Goal: Task Accomplishment & Management: Use online tool/utility

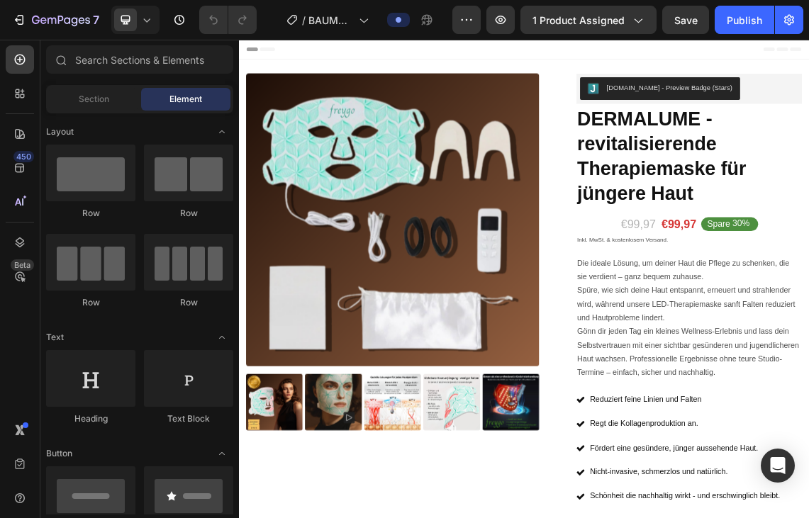
radio input "false"
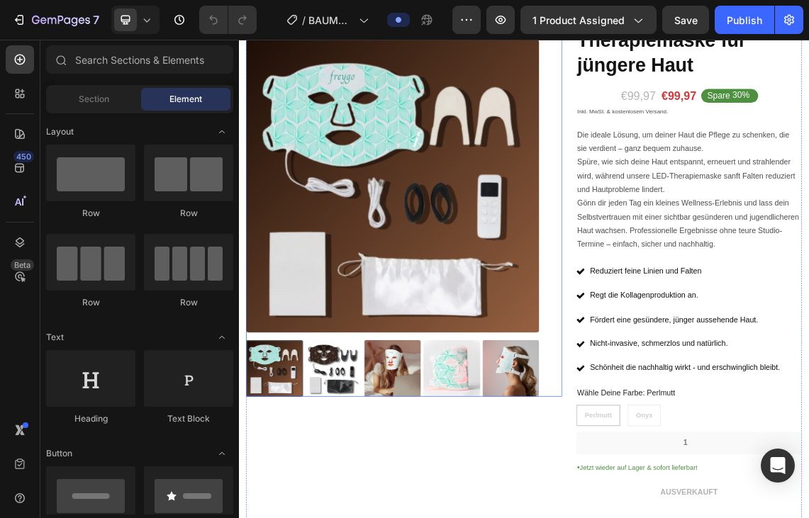
scroll to position [194, 0]
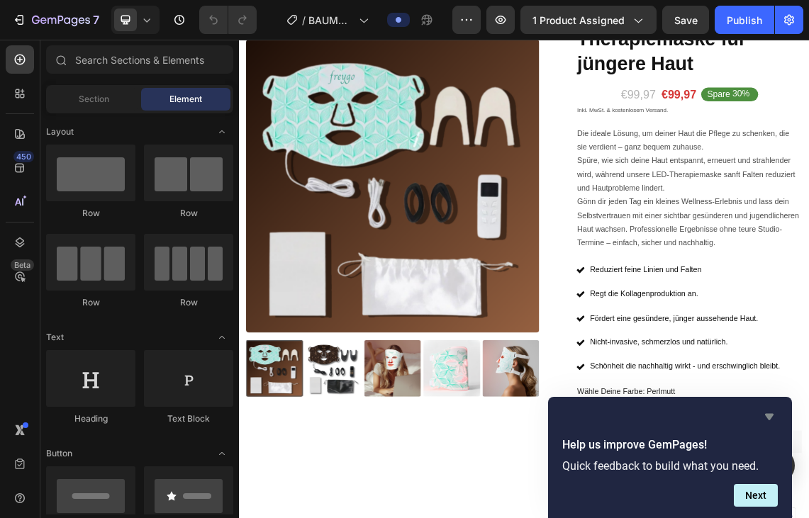
click at [773, 415] on icon "Hide survey" at bounding box center [769, 417] width 9 height 6
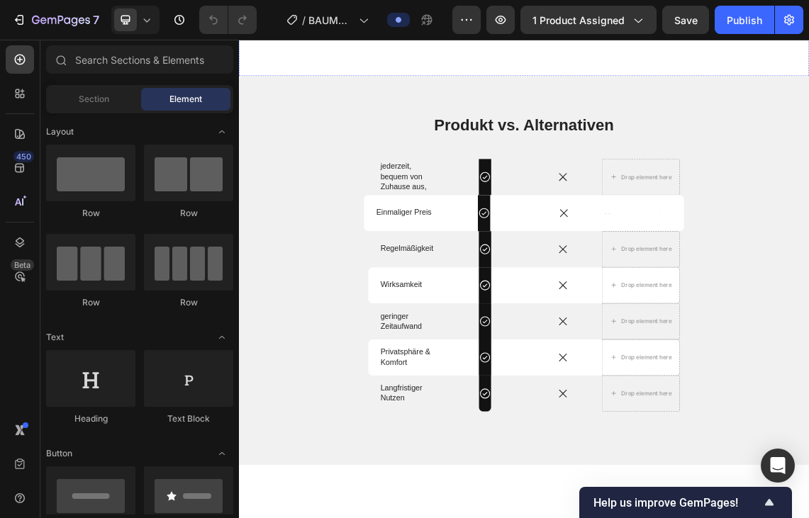
scroll to position [2275, 0]
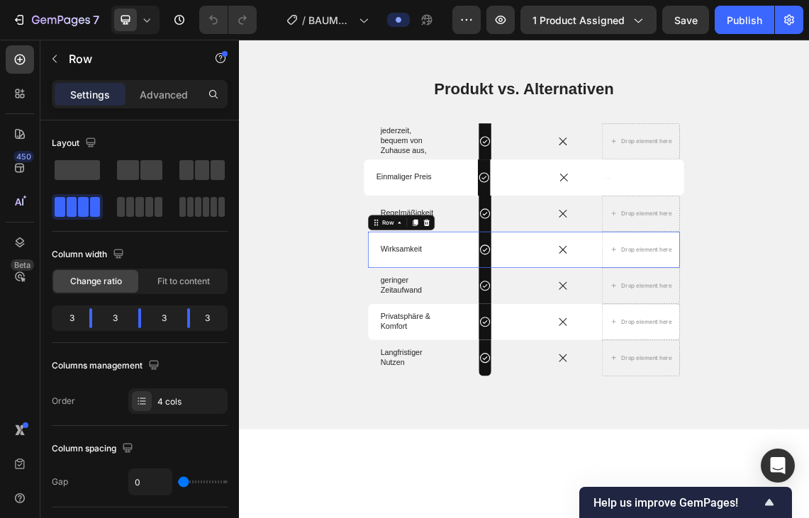
click at [696, 380] on div "Icon" at bounding box center [722, 353] width 116 height 54
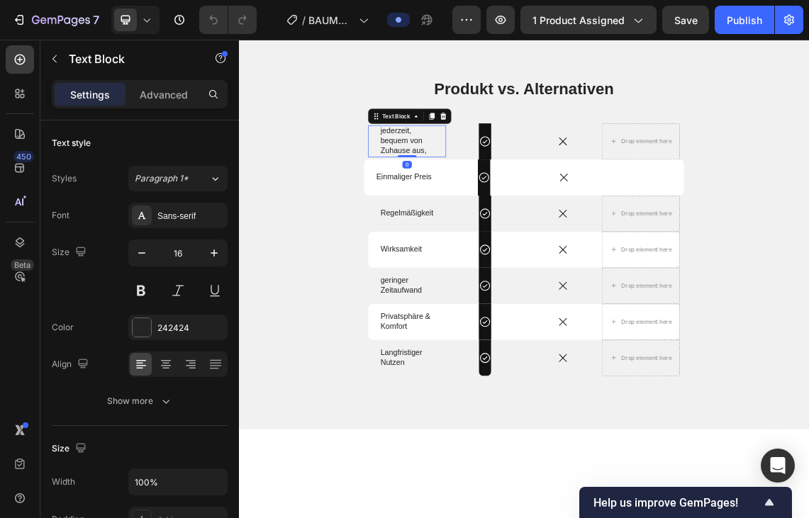
click at [467, 184] on p "jederzeit," at bounding box center [489, 176] width 79 height 15
click at [439, 159] on icon at bounding box center [443, 153] width 11 height 11
click at [529, 159] on icon at bounding box center [527, 155] width 8 height 10
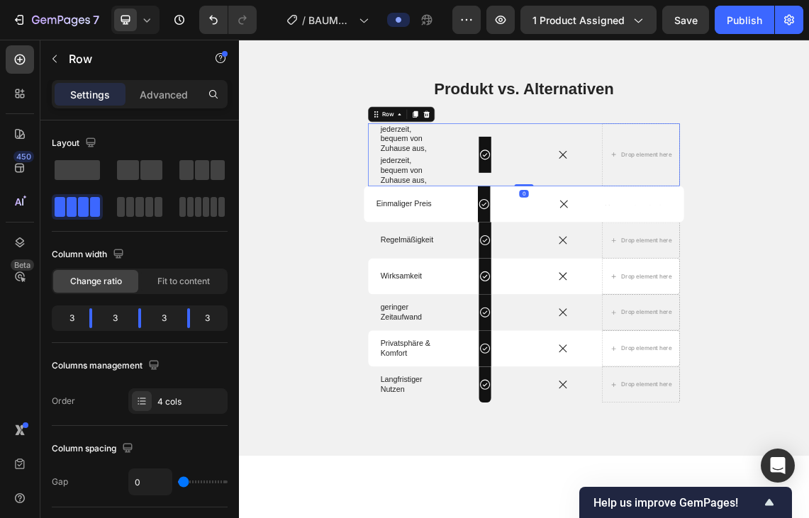
click at [548, 259] on div "Icon Row" at bounding box center [606, 211] width 116 height 94
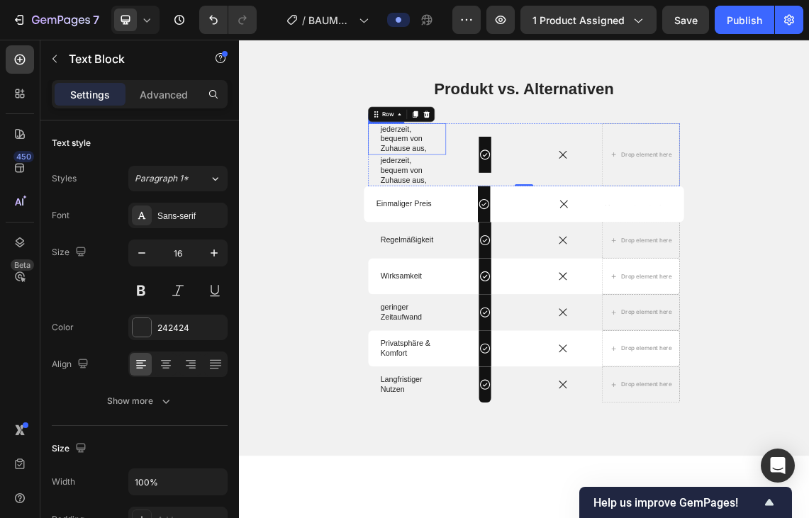
click at [509, 195] on p "bequem von" at bounding box center [489, 187] width 79 height 15
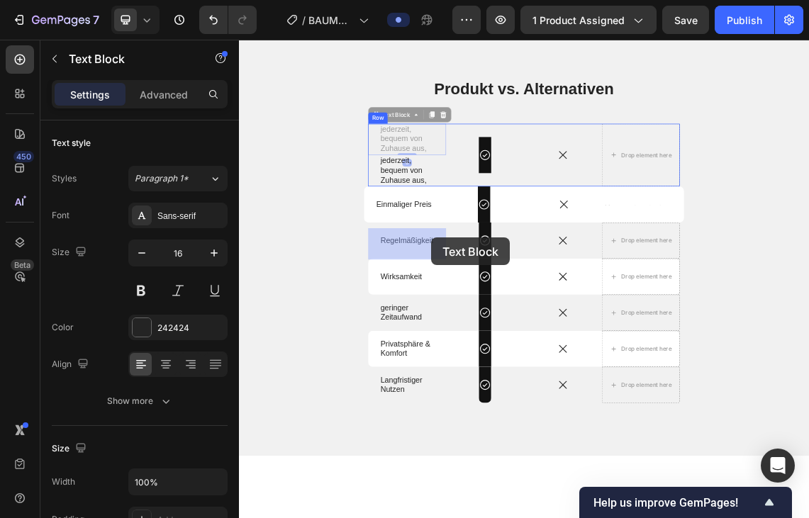
drag, startPoint x: 509, startPoint y: 342, endPoint x: 526, endPoint y: 334, distance: 18.7
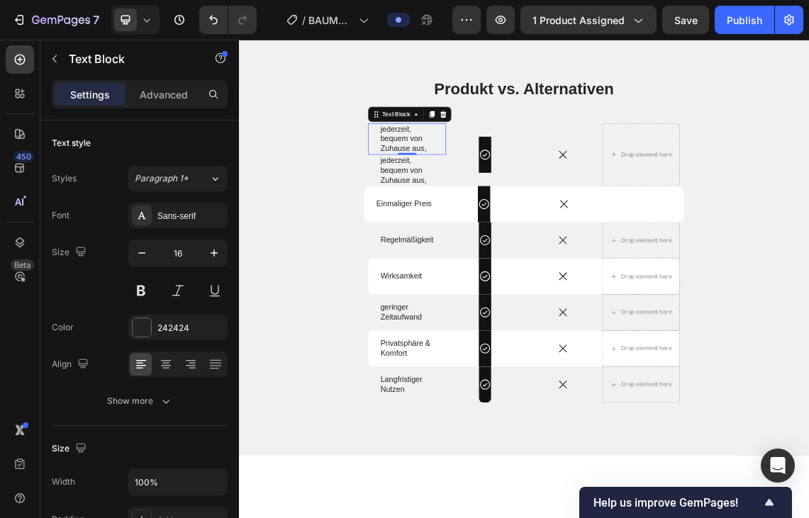
click at [533, 211] on div "jederzeit, bequem von Zuhause aus, Text Block 0" at bounding box center [490, 187] width 116 height 47
click at [490, 210] on p "Zuhause aus," at bounding box center [489, 202] width 79 height 15
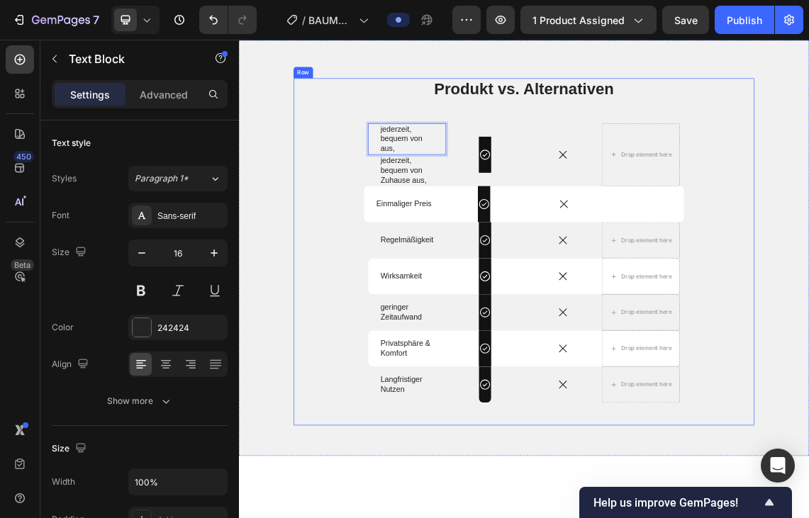
drag, startPoint x: 515, startPoint y: 361, endPoint x: 420, endPoint y: 301, distance: 113.1
click at [420, 301] on div "Produkt vs. Alternativen Heading jederzeit, bequem von aus, Text Block 0 jederz…" at bounding box center [664, 356] width 688 height 519
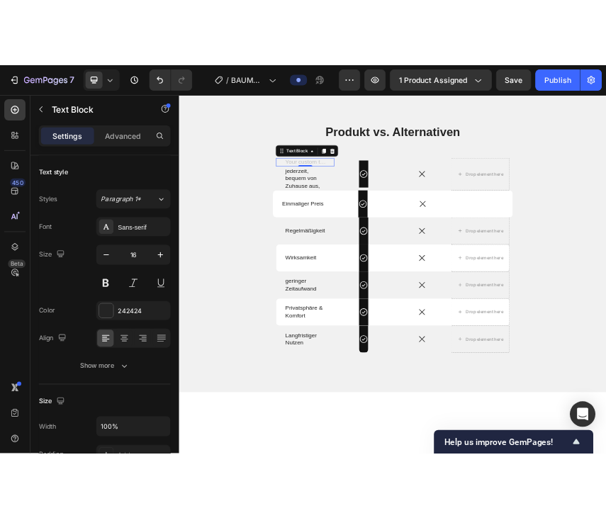
scroll to position [2277, 0]
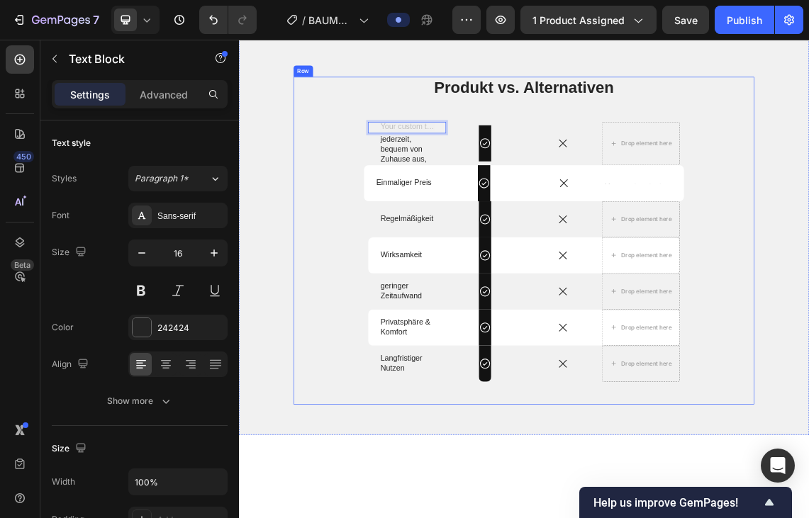
click at [616, 298] on div "Produkt vs. Alternativen Heading Text Block 0 jederzeit, bequem von Zuhause aus…" at bounding box center [664, 339] width 688 height 489
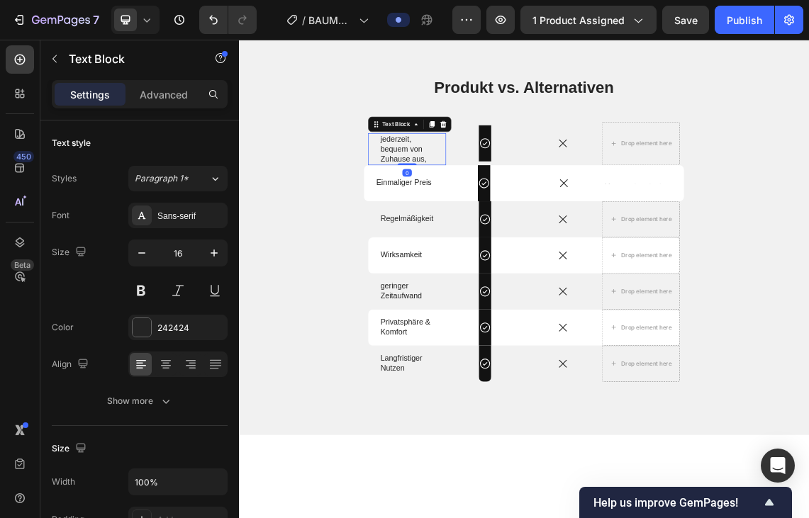
click at [478, 196] on p "jederzeit," at bounding box center [489, 188] width 79 height 15
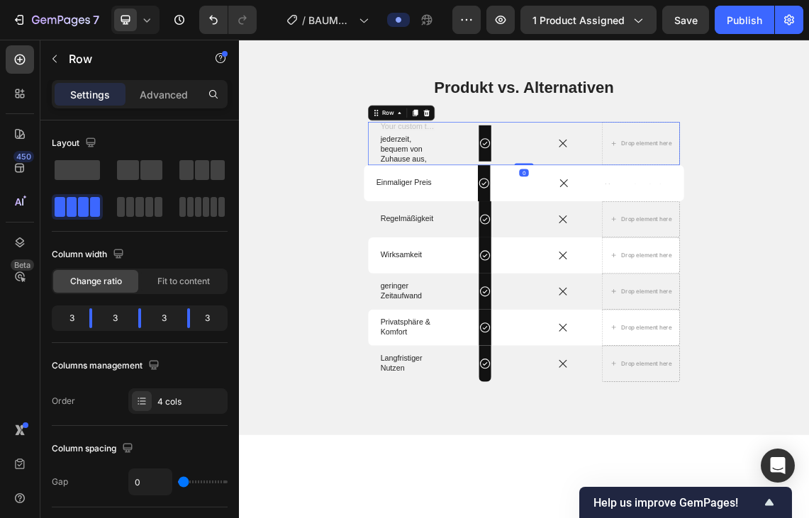
click at [520, 284] on div "Produkt vs. Alternativen Heading Text Block jederzeit, bequem von Zuhause aus, …" at bounding box center [664, 339] width 688 height 489
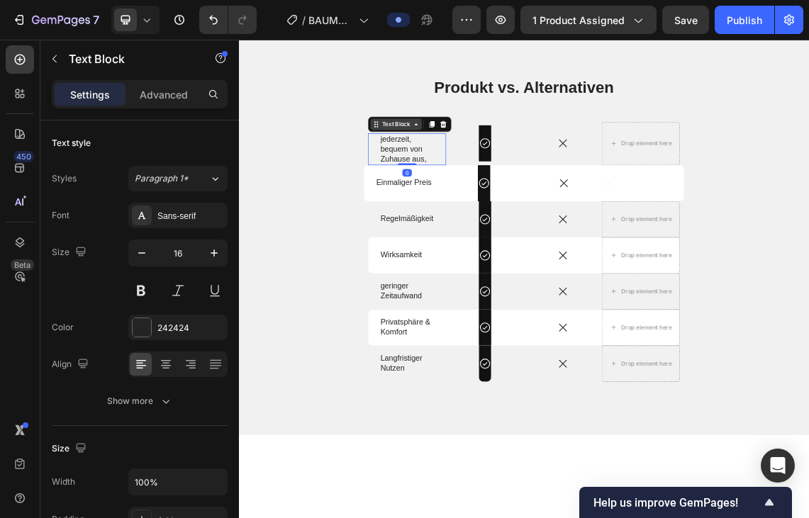
click at [507, 172] on icon at bounding box center [503, 165] width 11 height 11
click at [439, 172] on icon at bounding box center [443, 165] width 11 height 11
click at [527, 172] on icon at bounding box center [527, 167] width 8 height 10
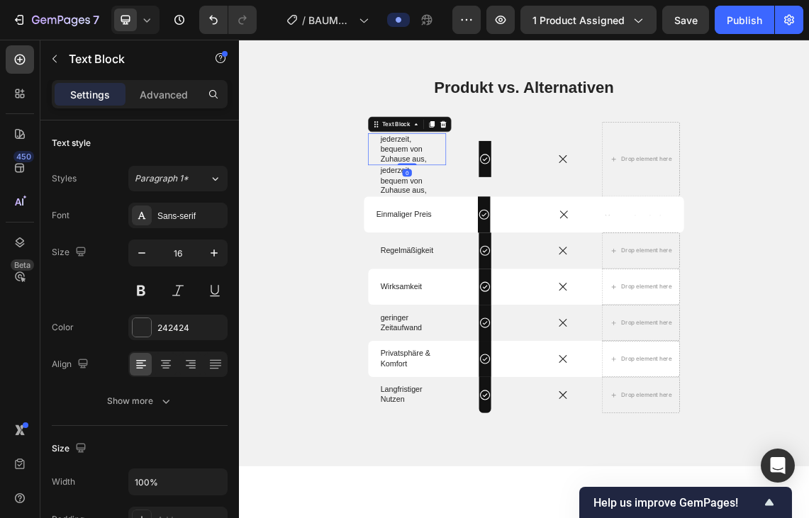
click at [467, 196] on p "jederzeit," at bounding box center [489, 188] width 79 height 15
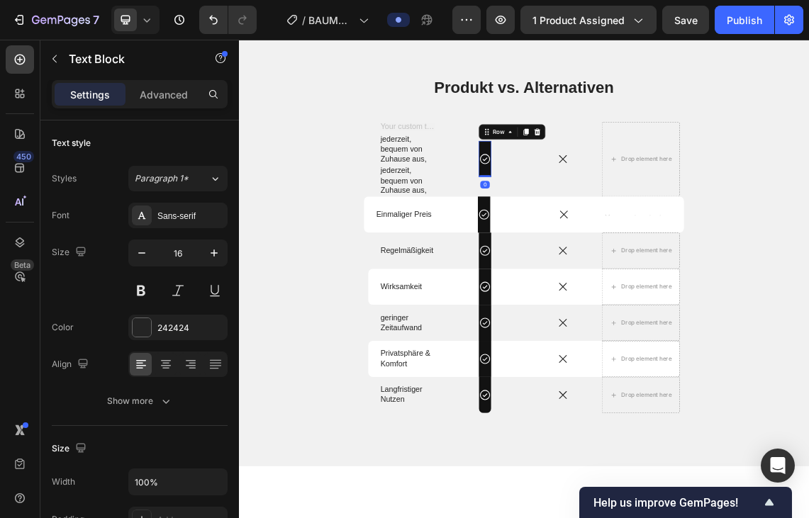
drag, startPoint x: 610, startPoint y: 357, endPoint x: 606, endPoint y: 371, distance: 13.9
click at [604, 245] on div "Icon Row 0" at bounding box center [606, 218] width 18 height 54
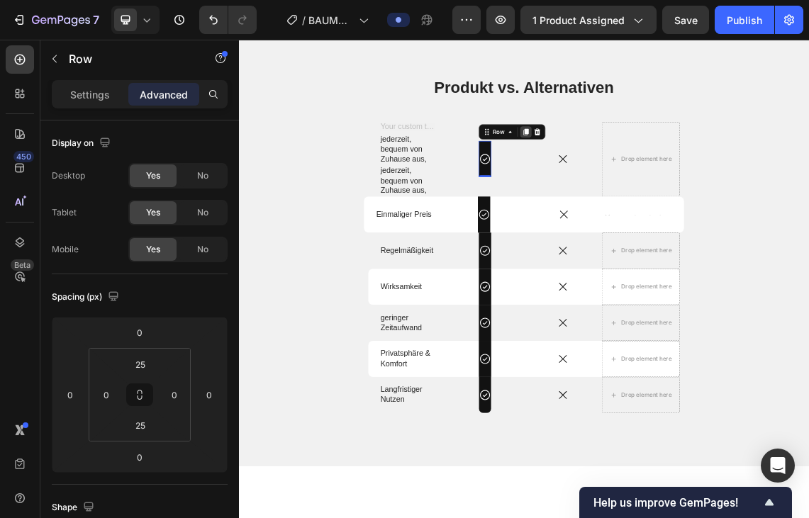
click at [668, 183] on icon at bounding box center [667, 178] width 8 height 10
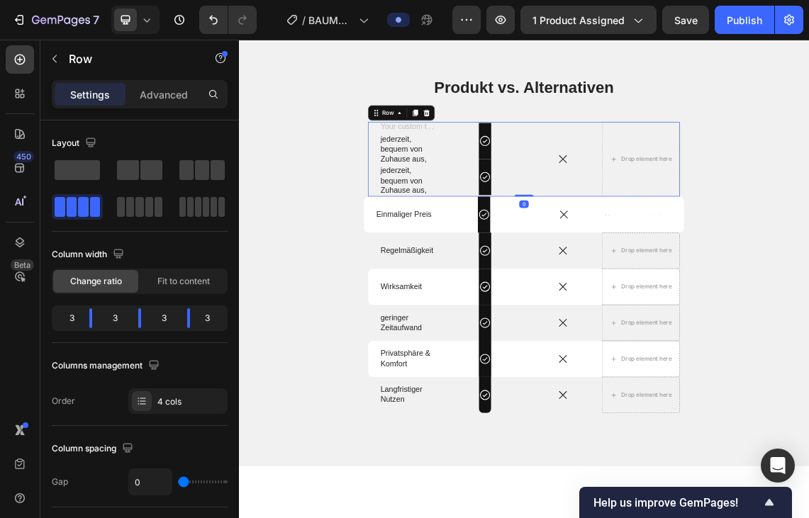
click at [678, 274] on div "Icon" at bounding box center [722, 218] width 116 height 112
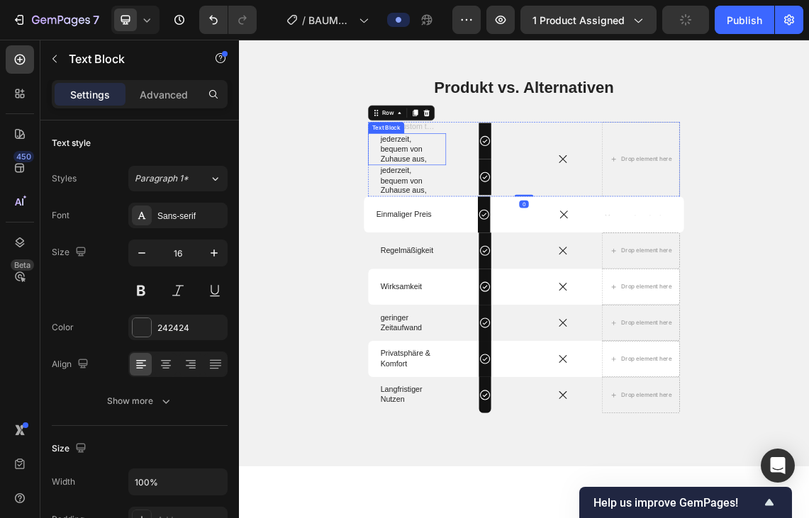
click at [466, 211] on p "bequem von" at bounding box center [489, 203] width 79 height 15
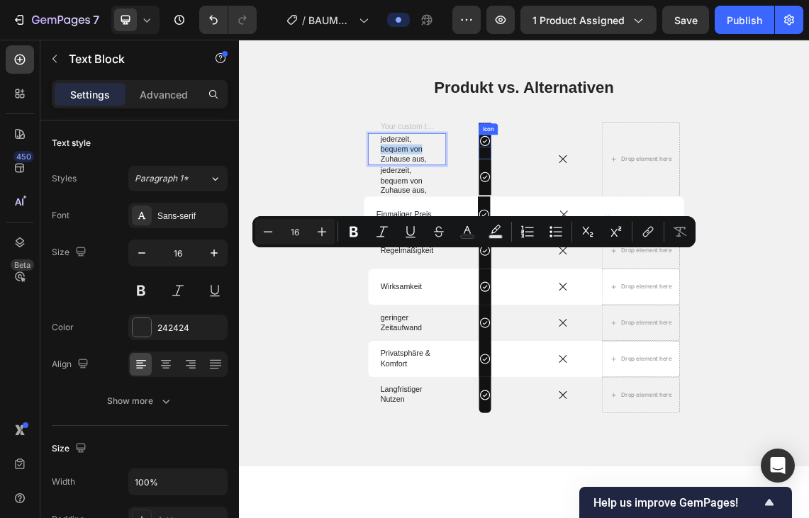
drag, startPoint x: 495, startPoint y: 351, endPoint x: 605, endPoint y: 352, distance: 109.9
click at [503, 211] on p "bequem von" at bounding box center [489, 203] width 79 height 15
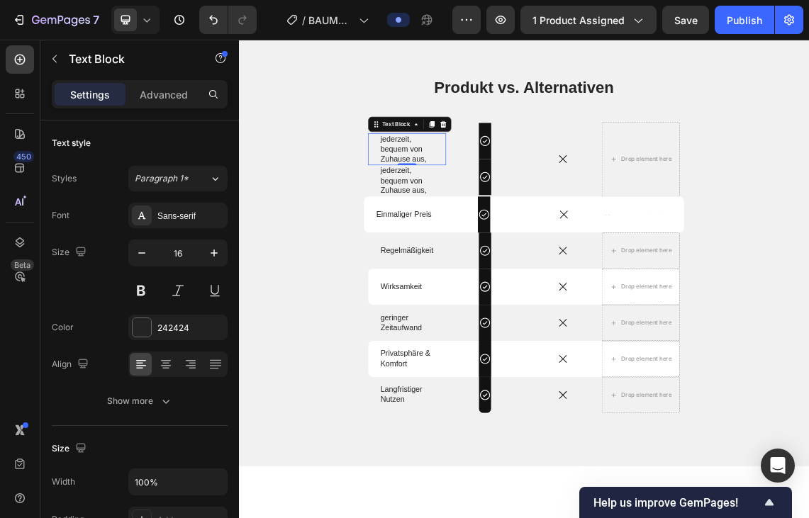
click at [539, 226] on div "jederzeit, bequem von Zuhause aus, Text Block 0" at bounding box center [490, 202] width 116 height 47
click at [475, 225] on p "Zuhause aus," at bounding box center [489, 218] width 79 height 15
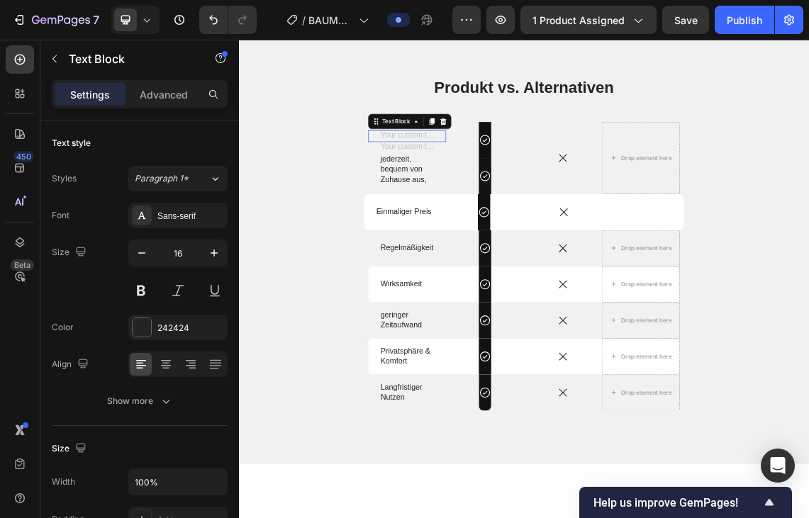
click at [508, 193] on div "Rich Text Editor. Editing area: main" at bounding box center [490, 184] width 82 height 18
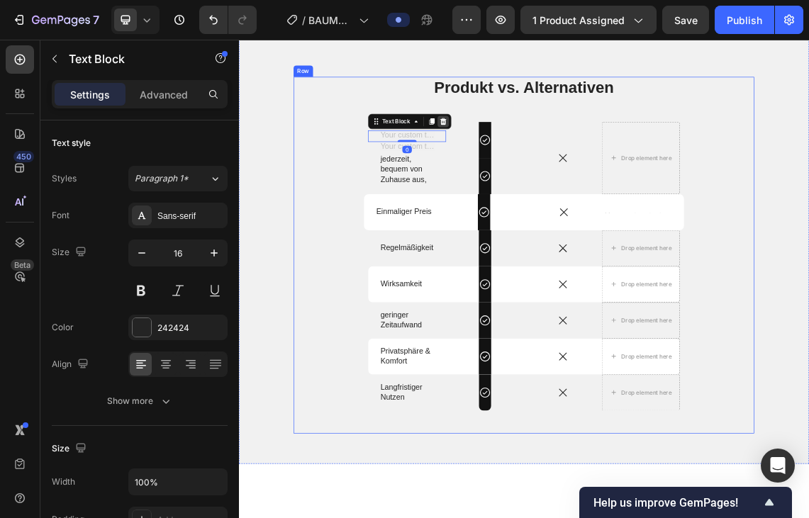
click at [543, 166] on icon at bounding box center [543, 161] width 9 height 10
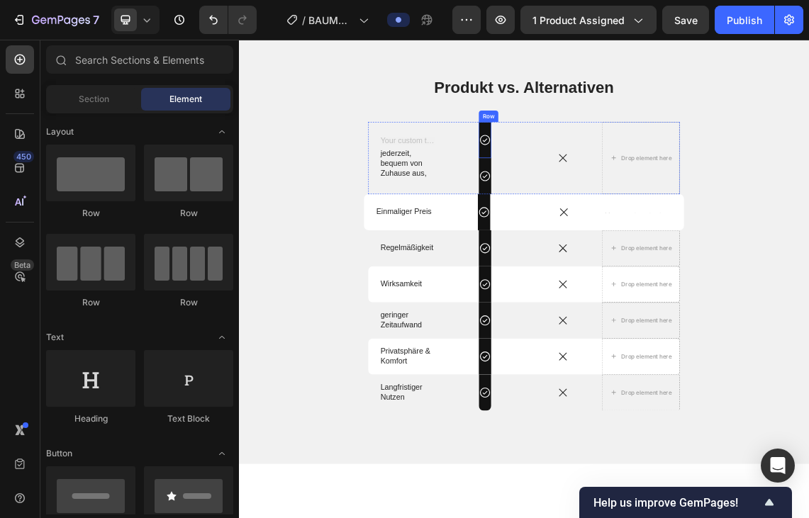
click at [610, 216] on div "Icon Row" at bounding box center [606, 189] width 18 height 54
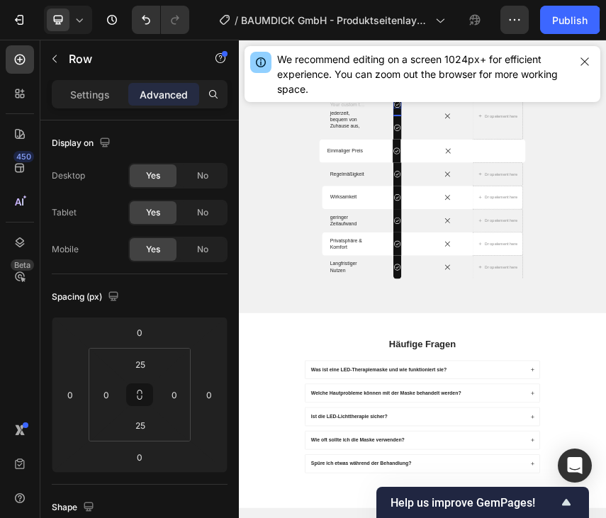
click at [605, 198] on icon at bounding box center [606, 189] width 18 height 18
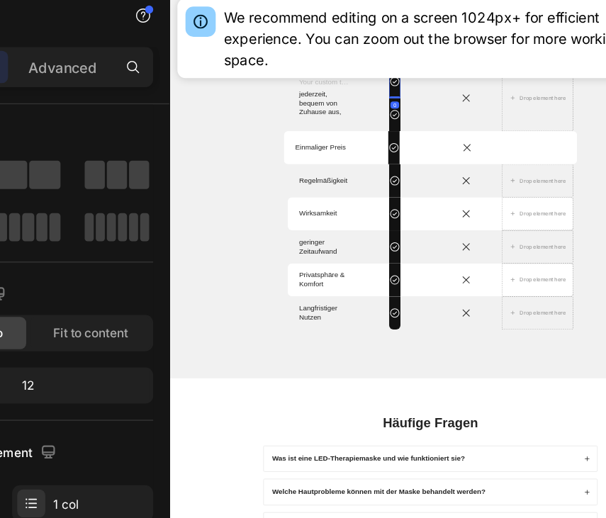
click at [535, 167] on div "Icon Row 0" at bounding box center [536, 140] width 18 height 54
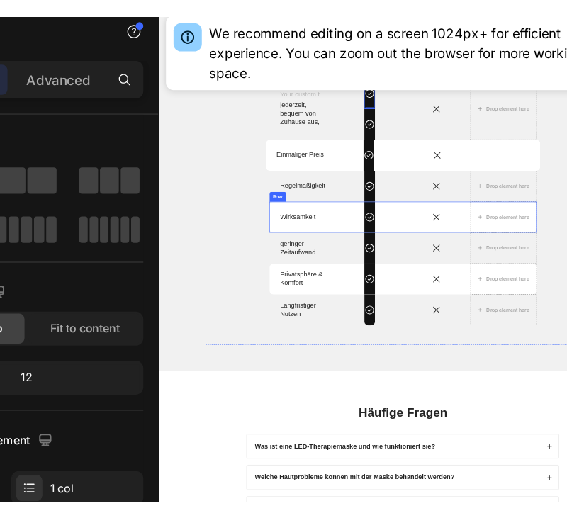
scroll to position [2279, 0]
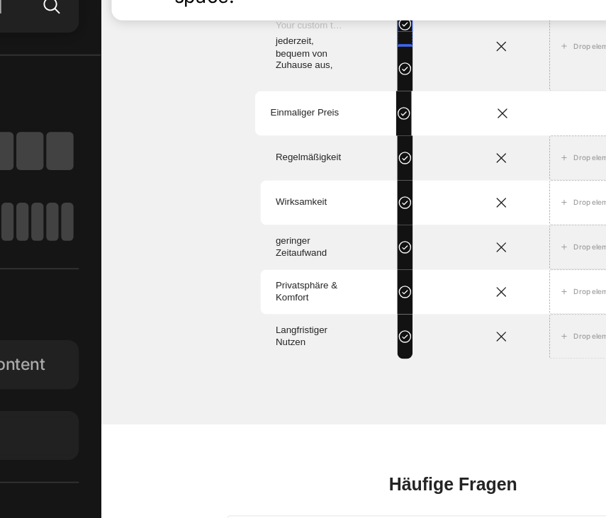
click at [473, 56] on icon at bounding box center [467, 48] width 15 height 15
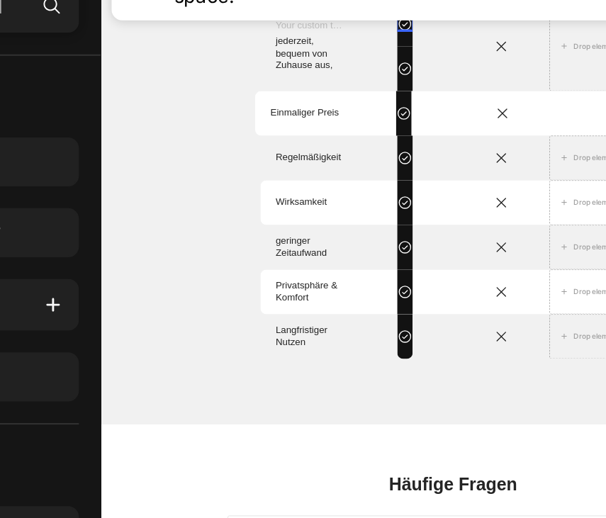
click at [507, 32] on icon at bounding box center [504, 26] width 11 height 11
click at [495, 6] on div "Row 1 col" at bounding box center [486, 1] width 43 height 9
click at [468, 58] on icon at bounding box center [468, 49] width 18 height 18
click at [498, 35] on div "Icon" at bounding box center [487, 26] width 51 height 17
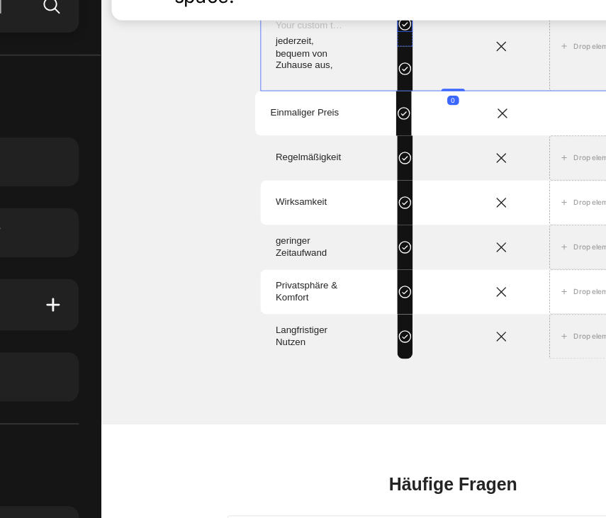
click at [467, 58] on icon at bounding box center [468, 49] width 18 height 18
click at [468, 56] on icon at bounding box center [467, 48] width 15 height 15
click at [551, 35] on div at bounding box center [545, 26] width 17 height 17
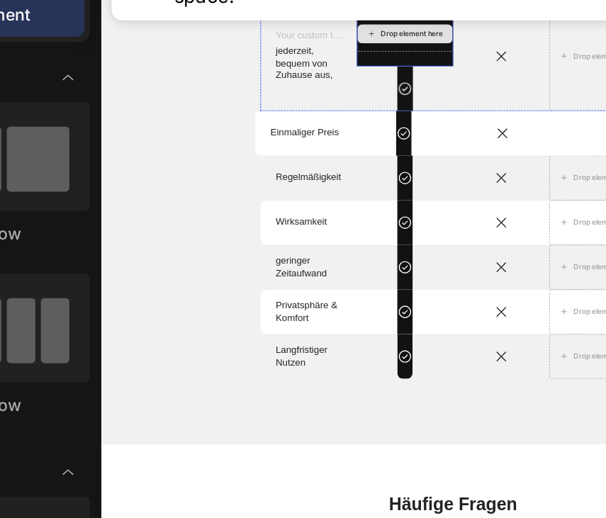
click at [476, 67] on div "Drop element here" at bounding box center [476, 60] width 75 height 11
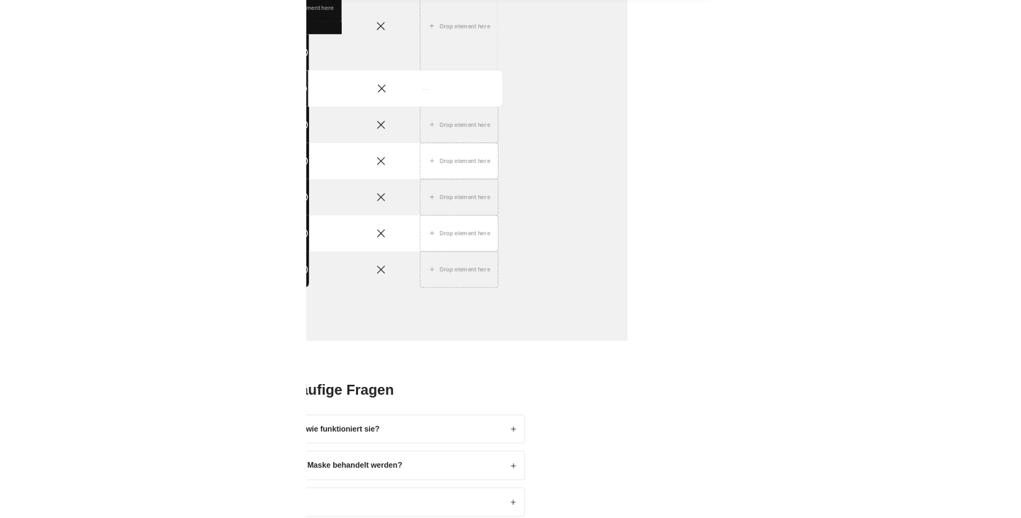
scroll to position [2158, 0]
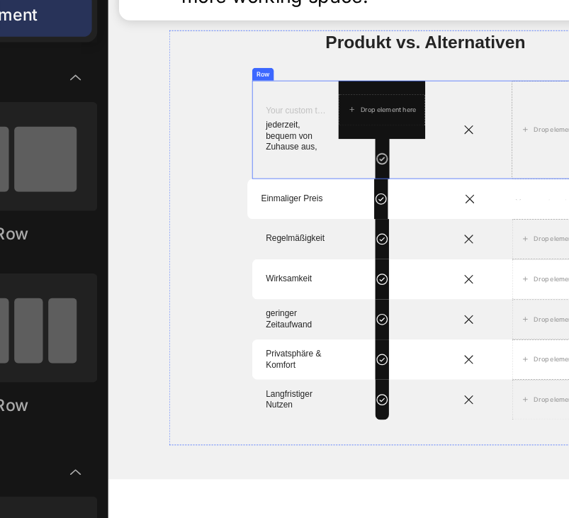
click at [479, 275] on div "Icon Row" at bounding box center [475, 248] width 18 height 54
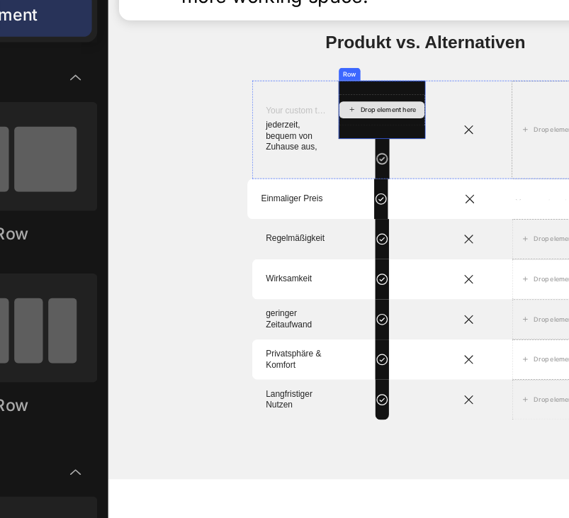
click at [486, 188] on div "Drop element here" at bounding box center [483, 181] width 75 height 11
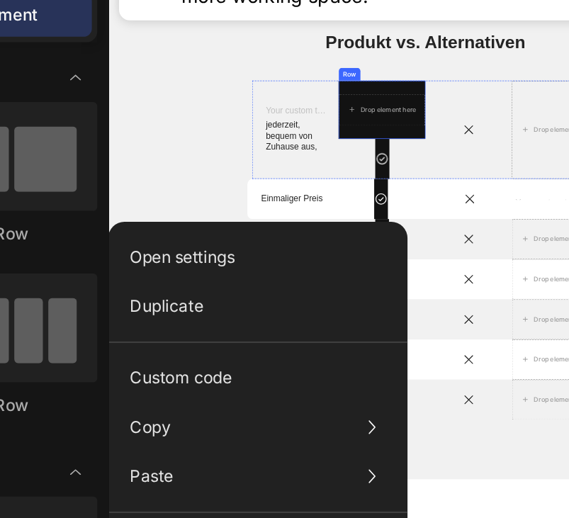
click at [520, 203] on div "Drop element here" at bounding box center [475, 182] width 116 height 43
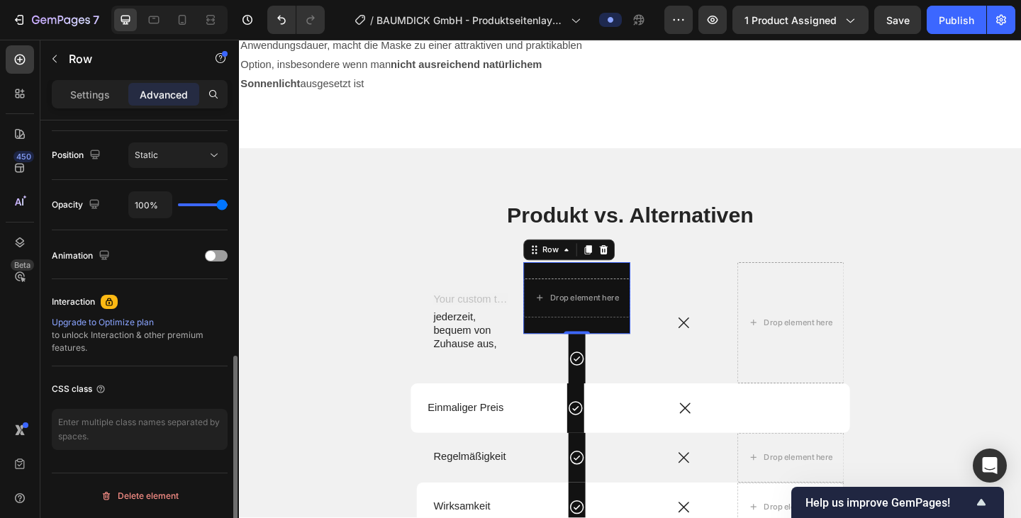
scroll to position [0, 0]
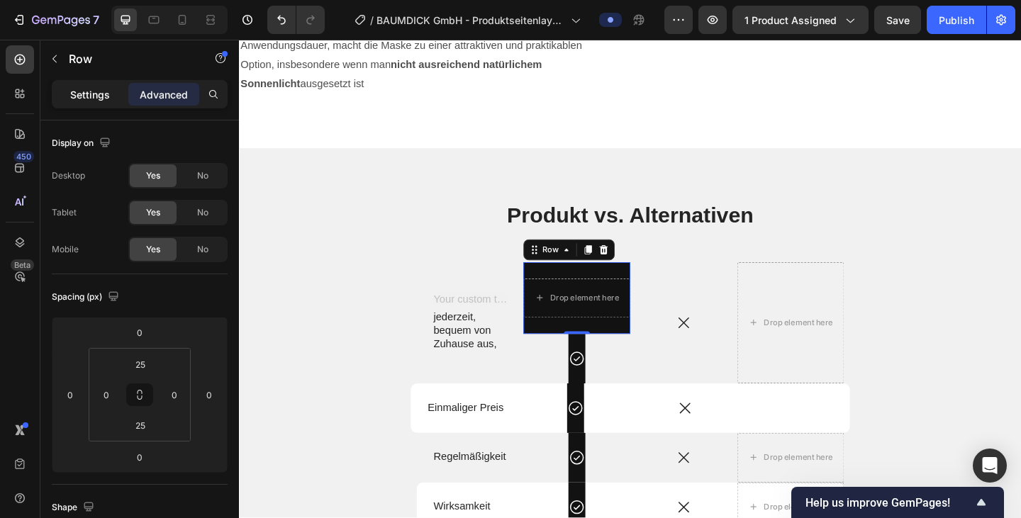
click at [96, 90] on p "Settings" at bounding box center [90, 94] width 40 height 15
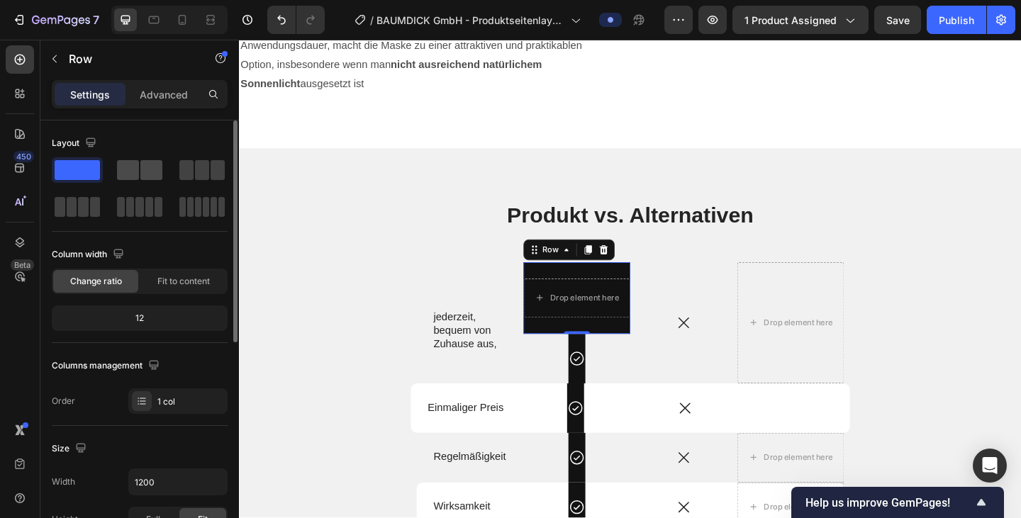
click at [150, 162] on span at bounding box center [151, 170] width 22 height 20
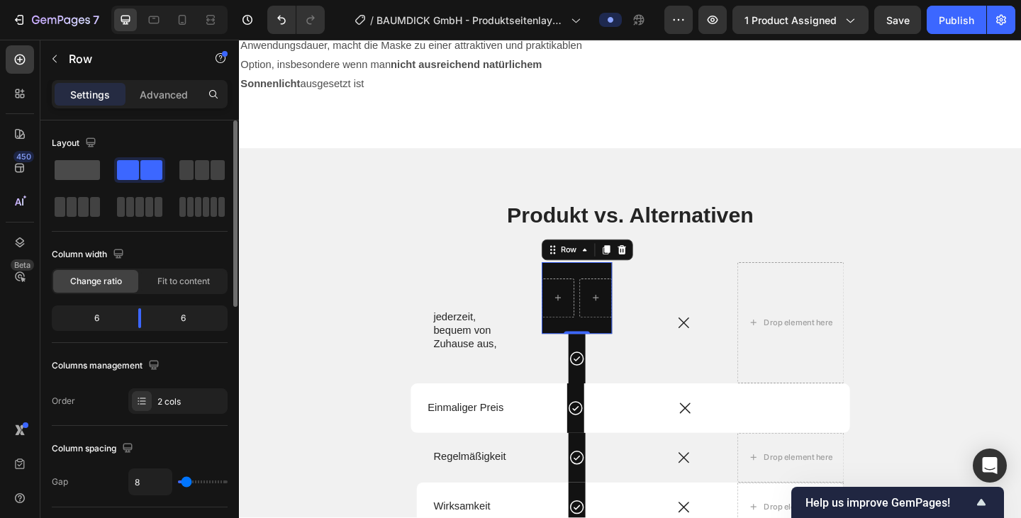
click at [89, 168] on span at bounding box center [77, 170] width 45 height 20
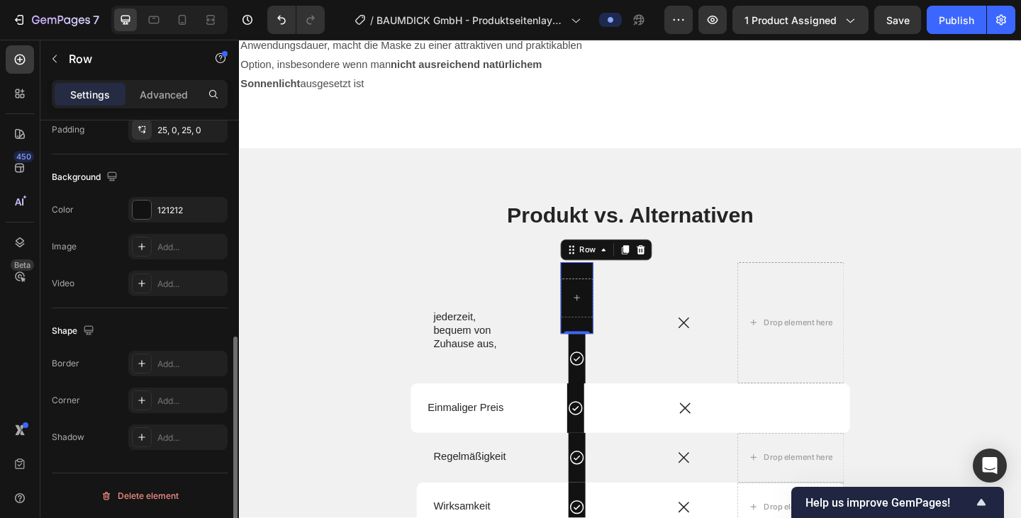
scroll to position [427, 0]
click at [629, 275] on div "Row" at bounding box center [617, 268] width 23 height 13
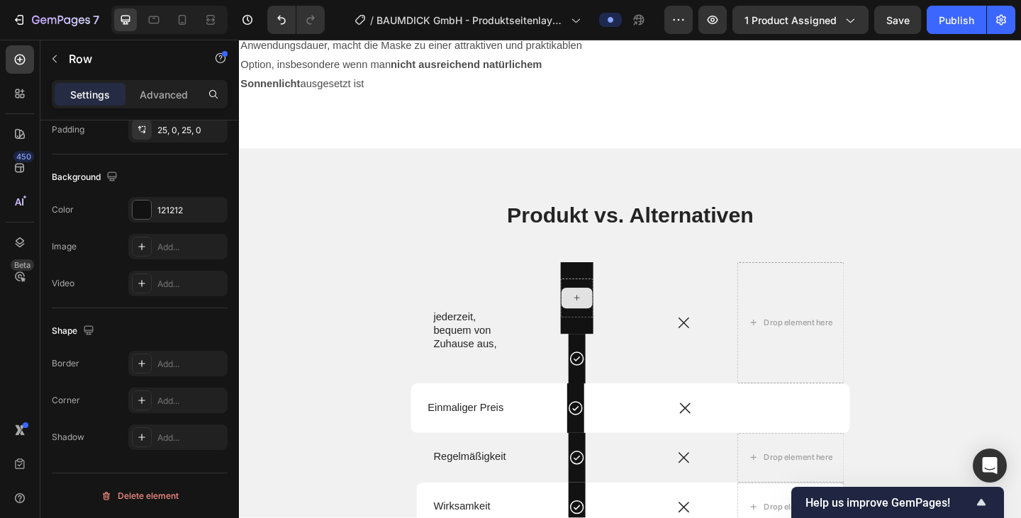
click at [601, 327] on icon at bounding box center [605, 321] width 11 height 12
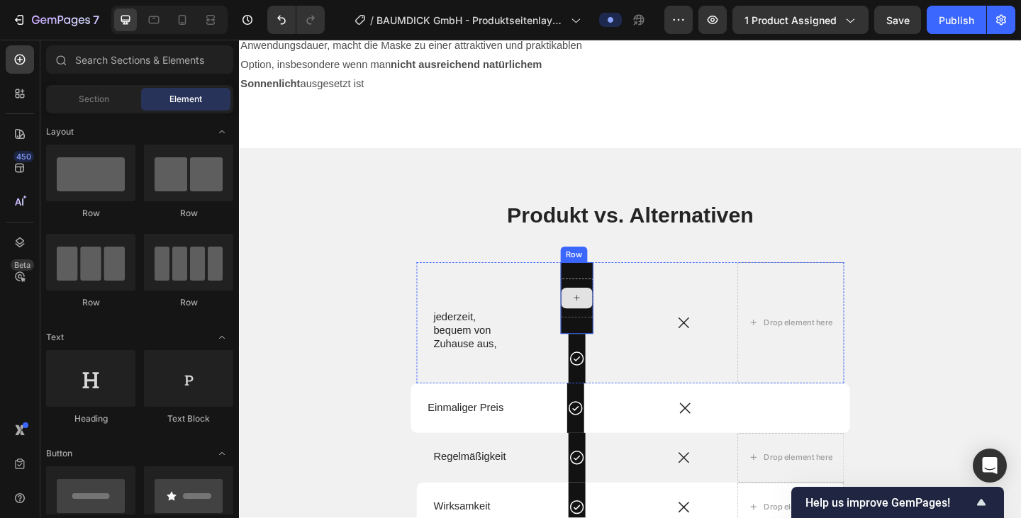
click at [605, 327] on icon at bounding box center [605, 321] width 11 height 12
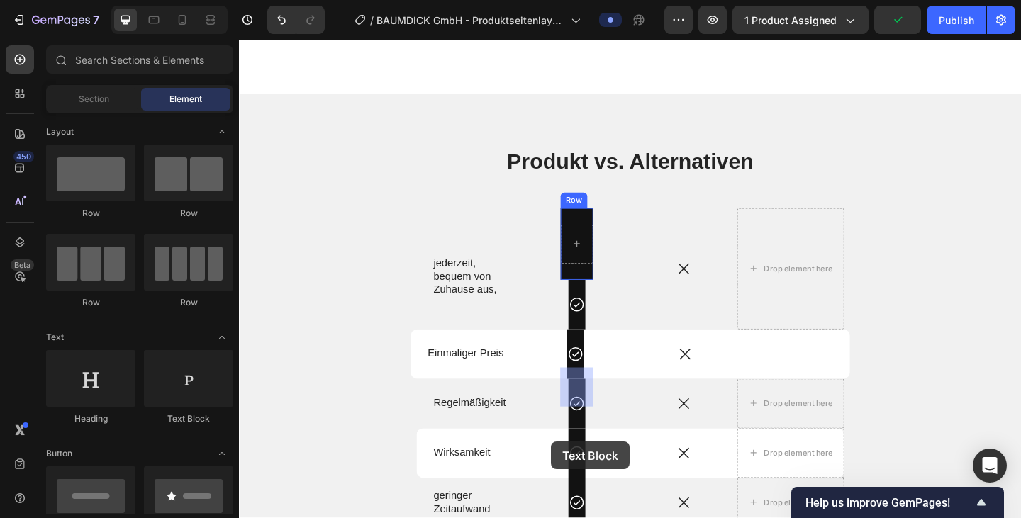
scroll to position [2243, 0]
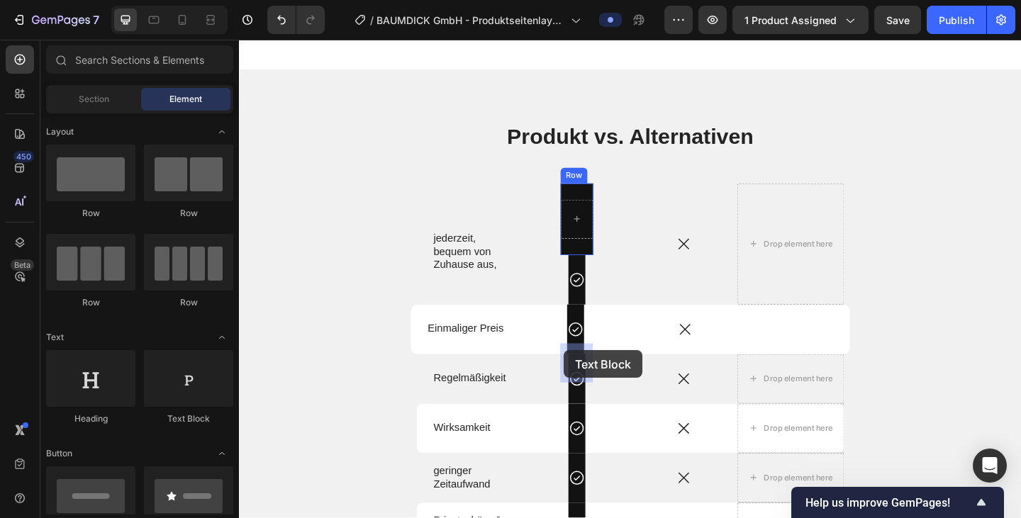
drag, startPoint x: 405, startPoint y: 430, endPoint x: 592, endPoint y: 377, distance: 193.7
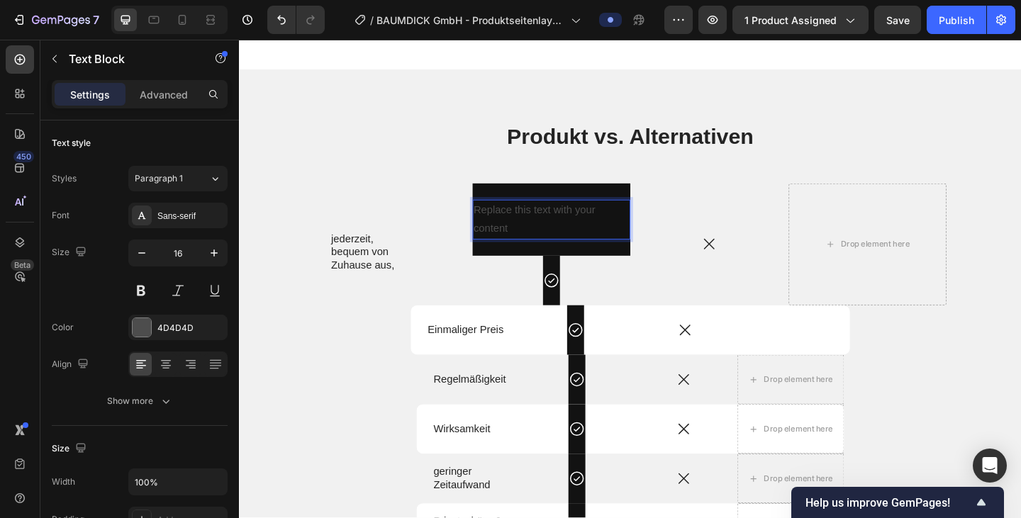
click at [582, 258] on div "Replace this text with your content" at bounding box center [579, 236] width 172 height 44
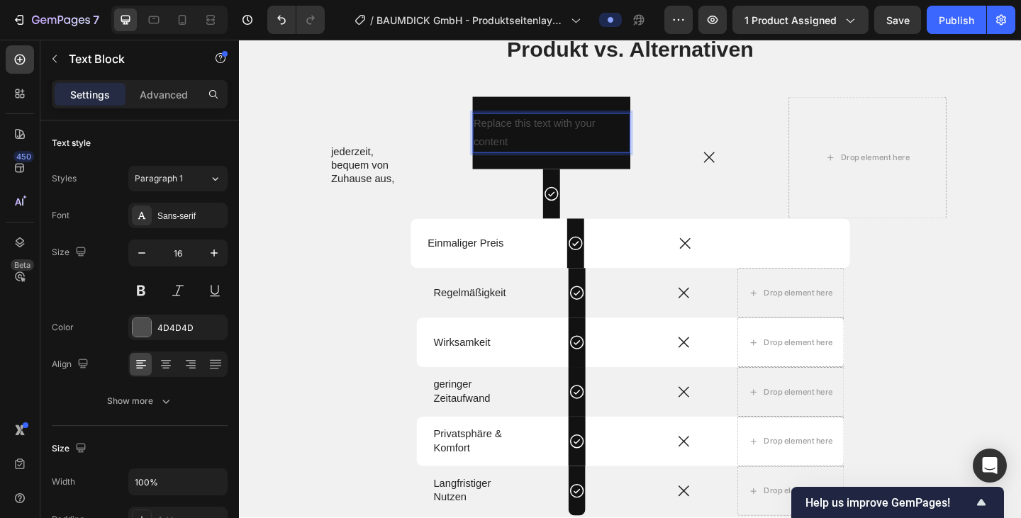
scroll to position [2498, 0]
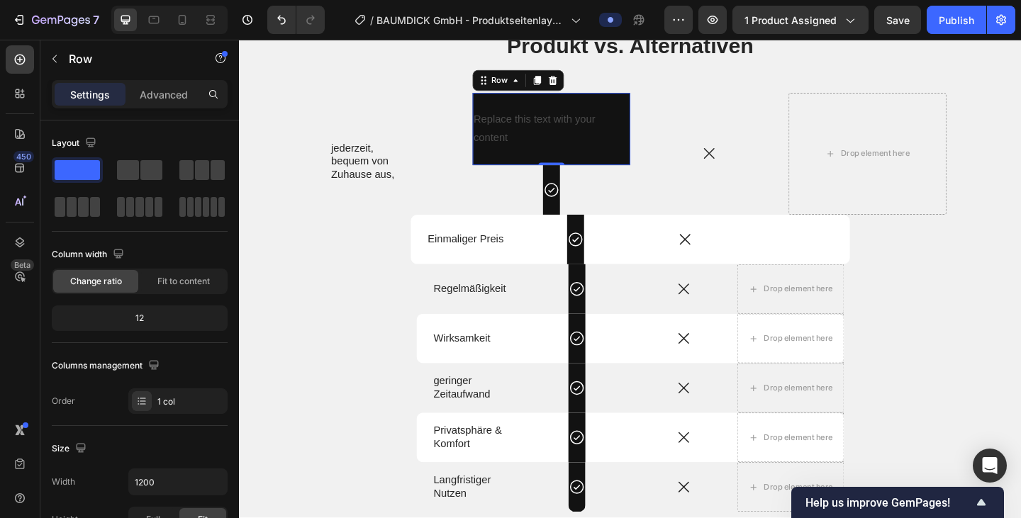
click at [543, 174] on div "Replace this text with your content Text Block Row 0" at bounding box center [579, 137] width 172 height 79
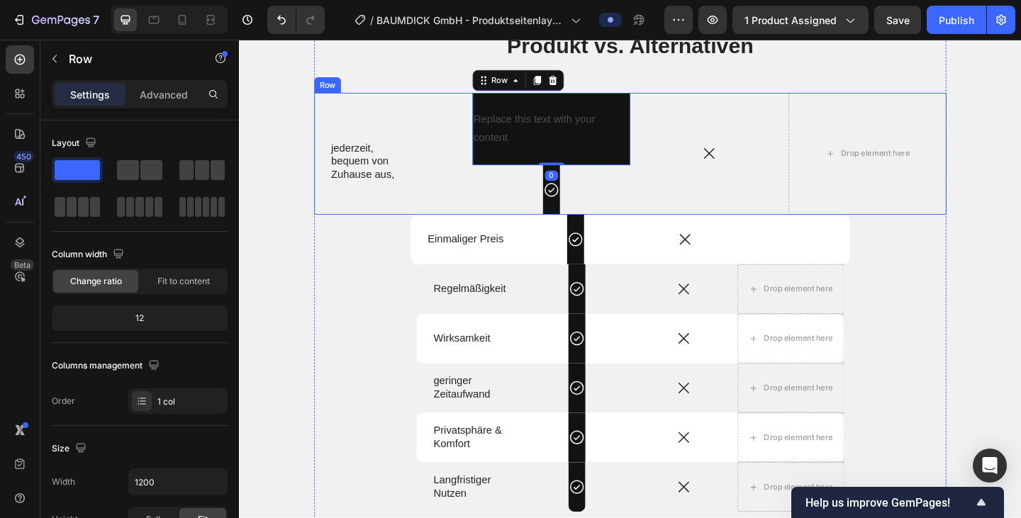
scroll to position [427, 0]
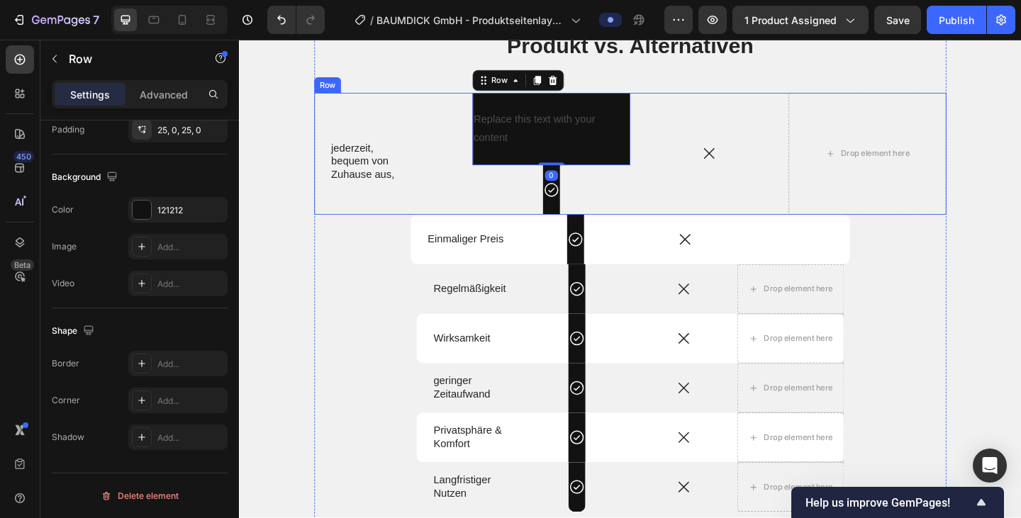
click at [561, 176] on div "Replace this text with your content Text Block Row 0 Icon Row" at bounding box center [579, 164] width 172 height 133
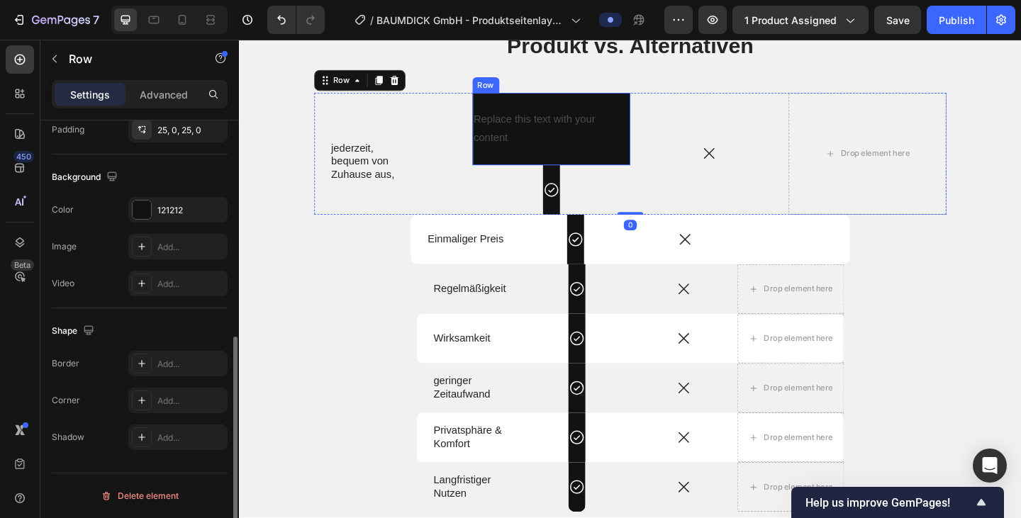
click at [559, 168] on div "Replace this text with your content Text Block Row" at bounding box center [579, 137] width 172 height 79
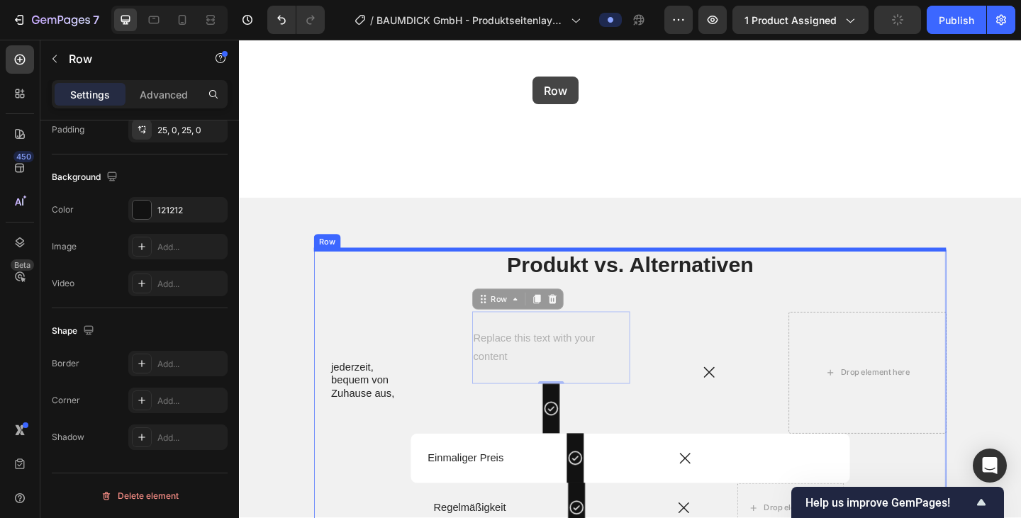
scroll to position [2245, 0]
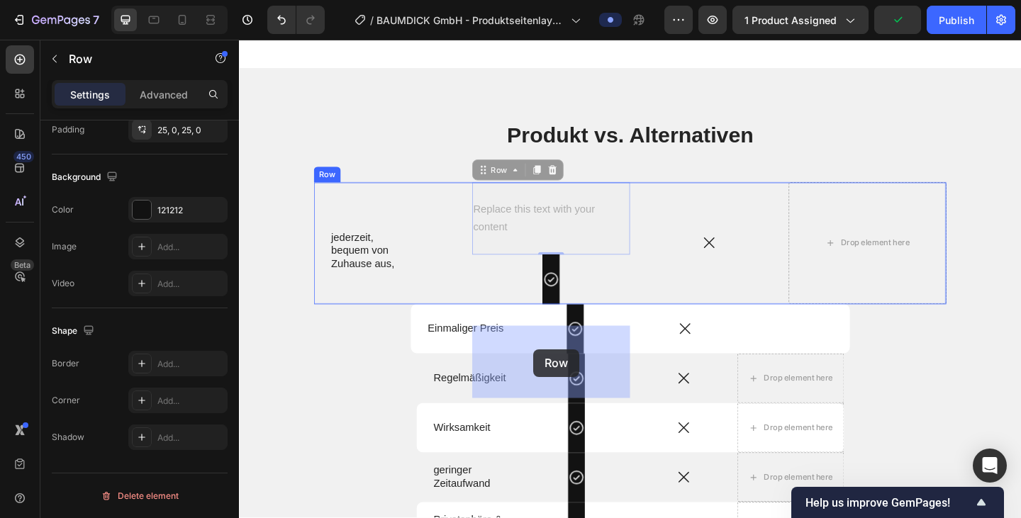
drag, startPoint x: 559, startPoint y: 168, endPoint x: 556, endPoint y: 364, distance: 195.6
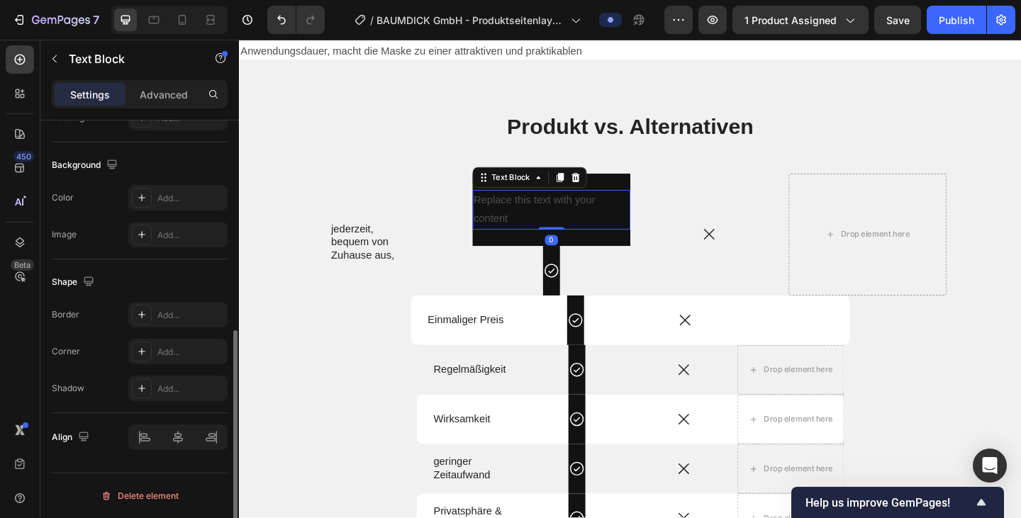
scroll to position [0, 0]
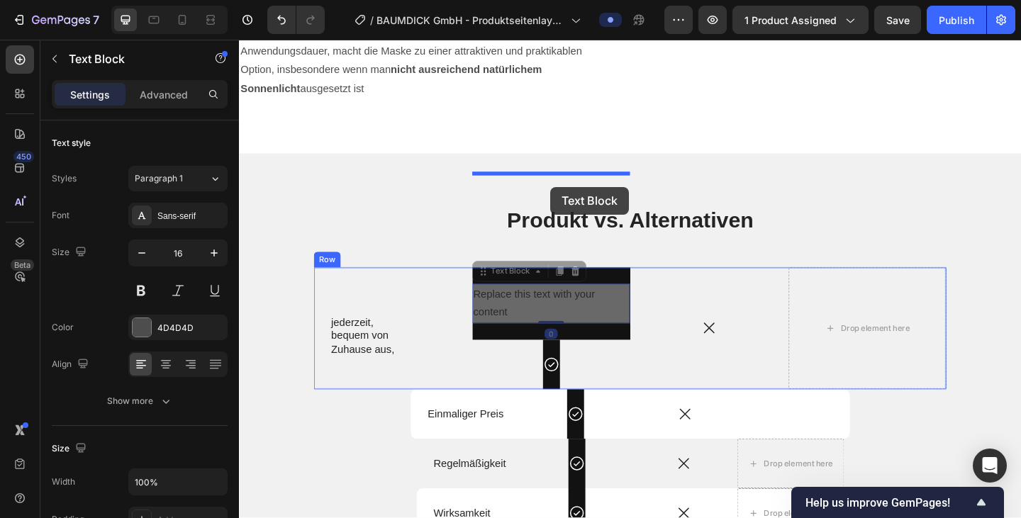
drag, startPoint x: 578, startPoint y: 239, endPoint x: 578, endPoint y: 200, distance: 39.0
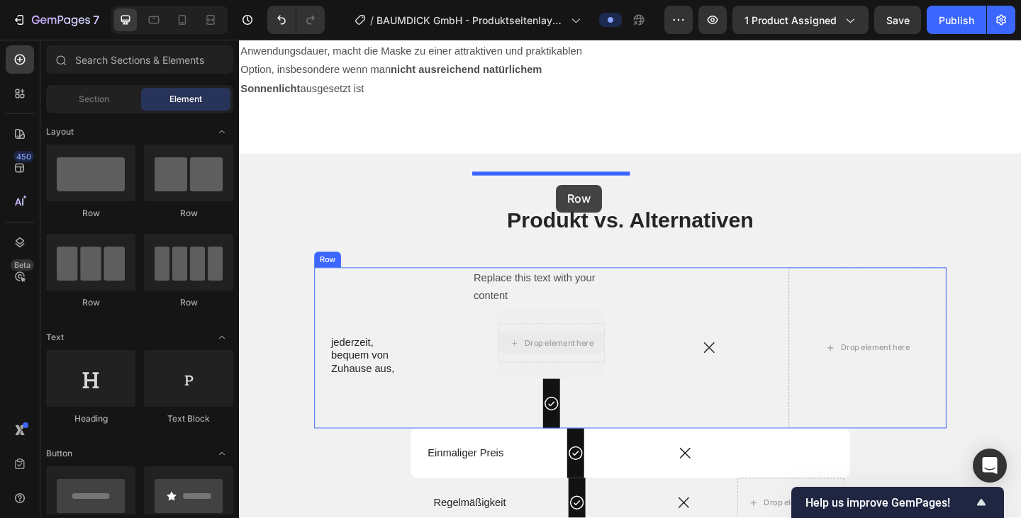
drag, startPoint x: 583, startPoint y: 264, endPoint x: 583, endPoint y: 198, distance: 65.9
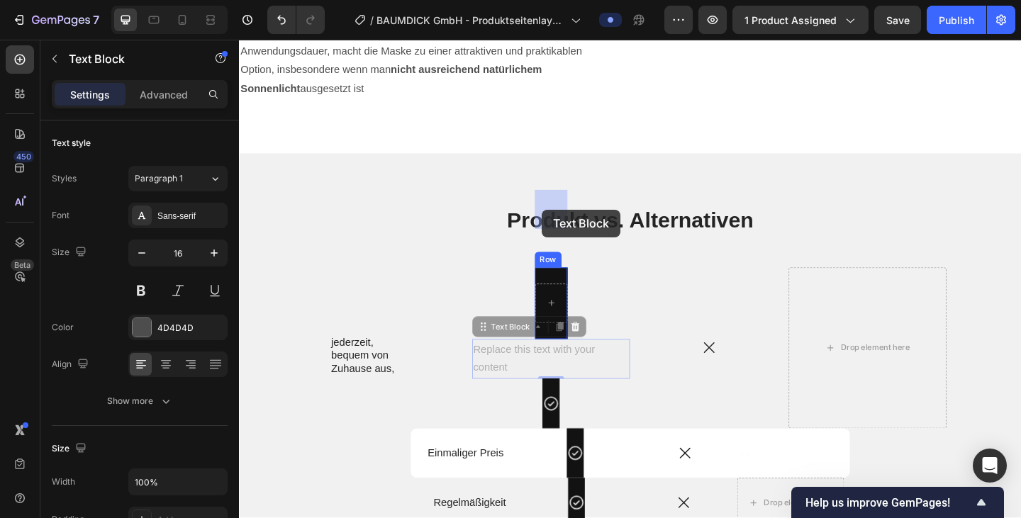
drag, startPoint x: 519, startPoint y: 285, endPoint x: 568, endPoint y: 225, distance: 78.0
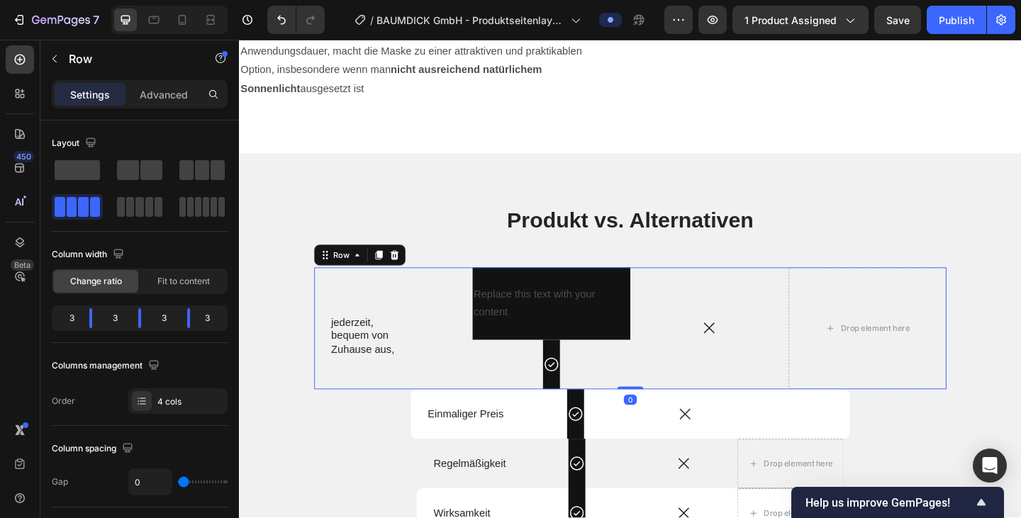
click at [508, 296] on div "Replace this text with your content Text Block Row Icon Row" at bounding box center [579, 354] width 172 height 133
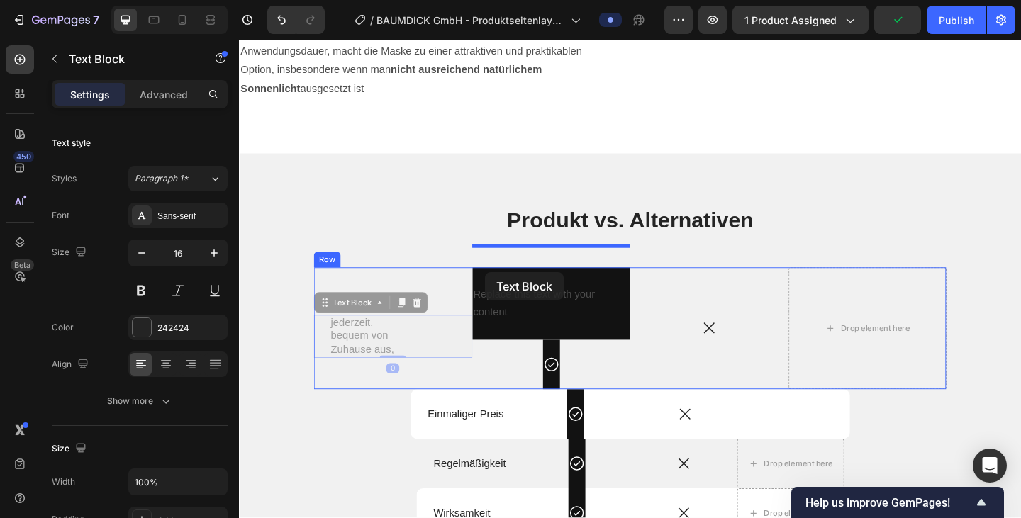
drag, startPoint x: 367, startPoint y: 261, endPoint x: 507, endPoint y: 293, distance: 143.2
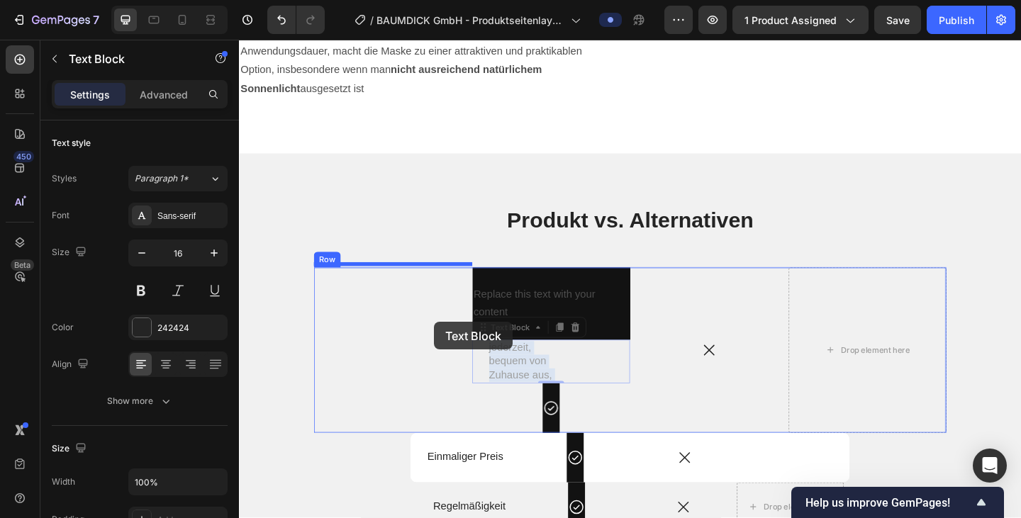
drag, startPoint x: 544, startPoint y: 291, endPoint x: 451, endPoint y: 347, distance: 108.4
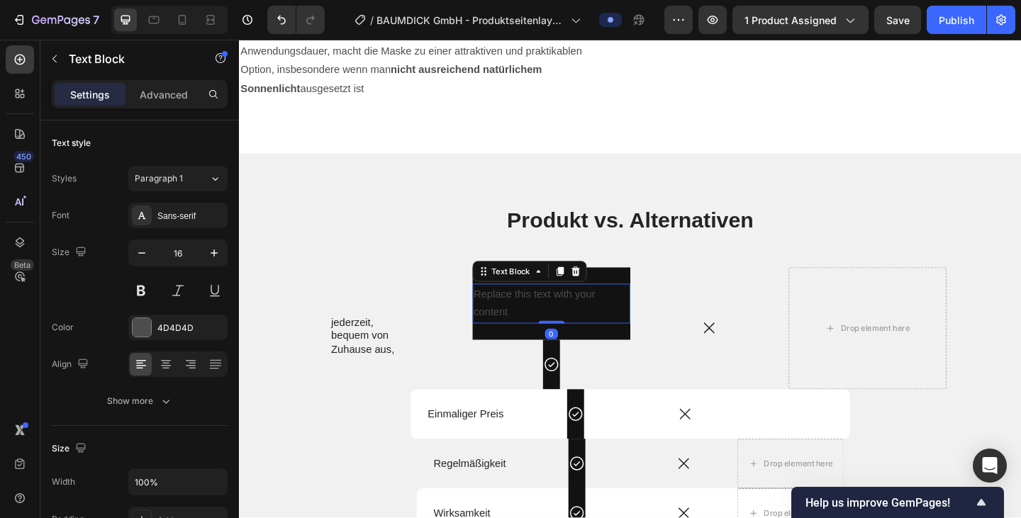
click at [531, 305] on div "Replace this text with your content" at bounding box center [579, 327] width 172 height 44
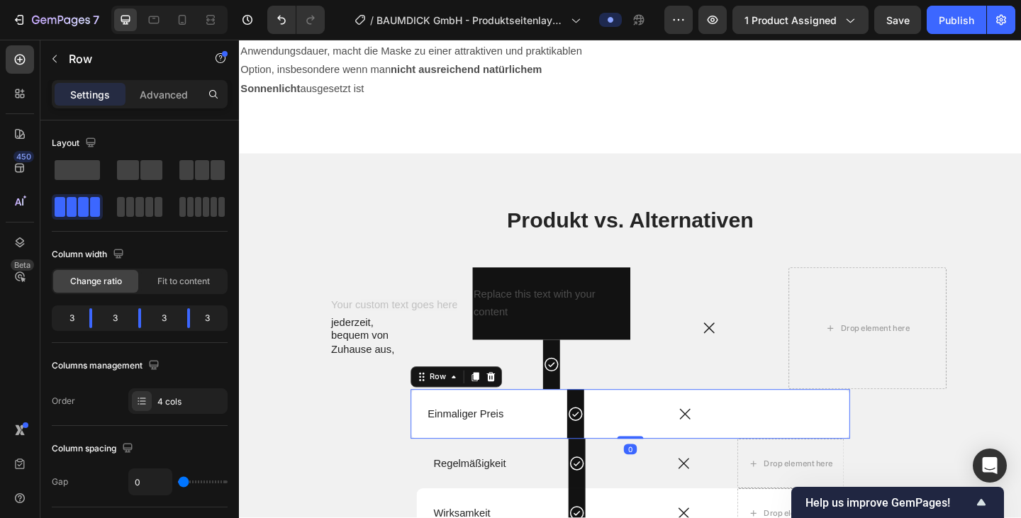
click at [530, 420] on div "Einmaliger Preis Text Block" at bounding box center [484, 447] width 119 height 54
click at [434, 401] on icon at bounding box center [437, 406] width 11 height 11
click at [439, 406] on icon at bounding box center [439, 407] width 2 height 2
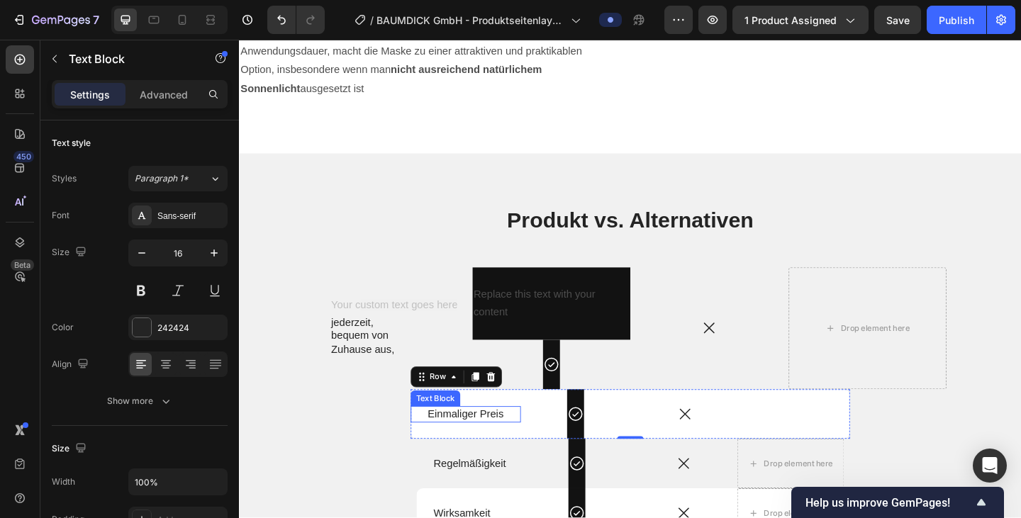
click at [432, 439] on div "Einmaliger Preis Text Block" at bounding box center [484, 448] width 119 height 18
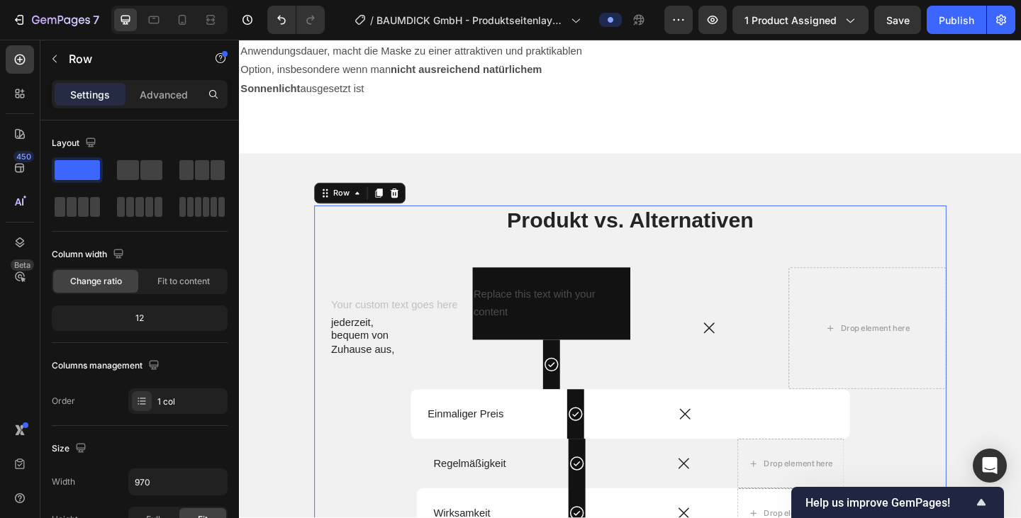
click at [413, 335] on div "Produkt vs. Alternativen Heading Text Block jederzeit, bequem von Zuhause aus, …" at bounding box center [664, 499] width 688 height 558
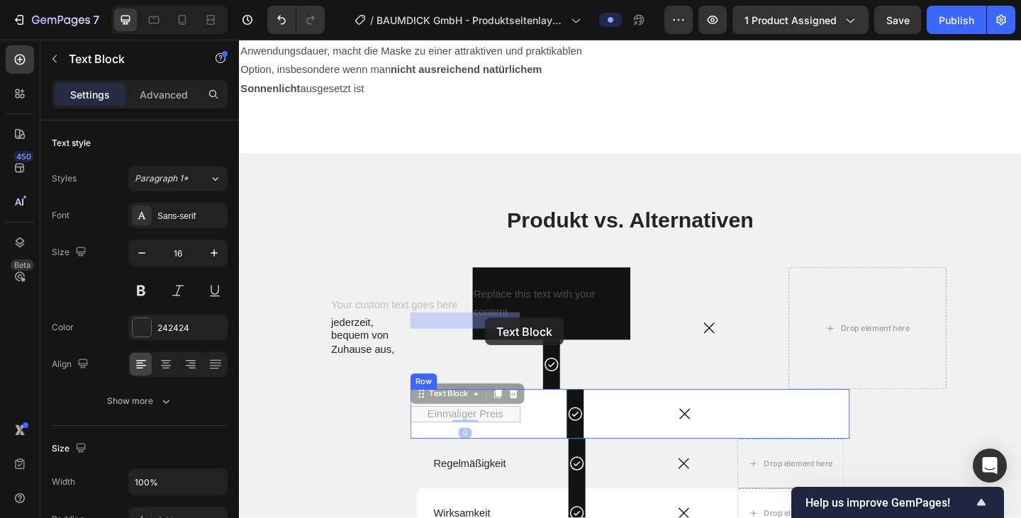
drag, startPoint x: 436, startPoint y: 326, endPoint x: 506, endPoint y: 342, distance: 72.0
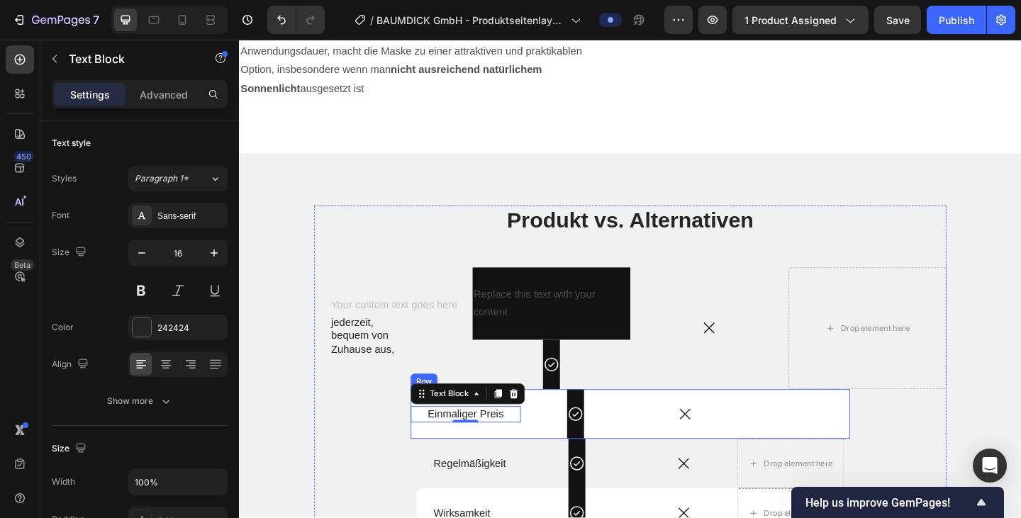
click at [569, 420] on div "Icon Row" at bounding box center [604, 447] width 119 height 54
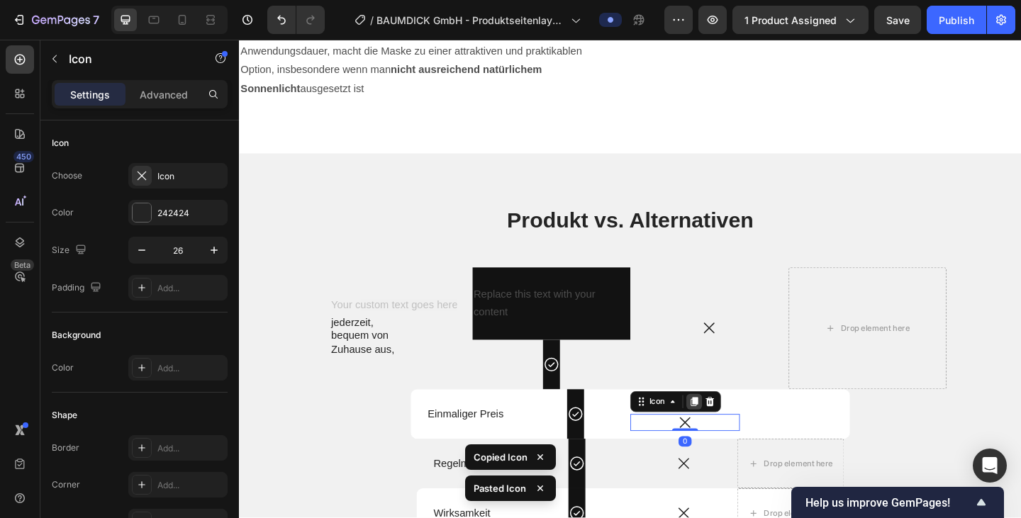
click at [736, 428] on icon at bounding box center [733, 433] width 11 height 11
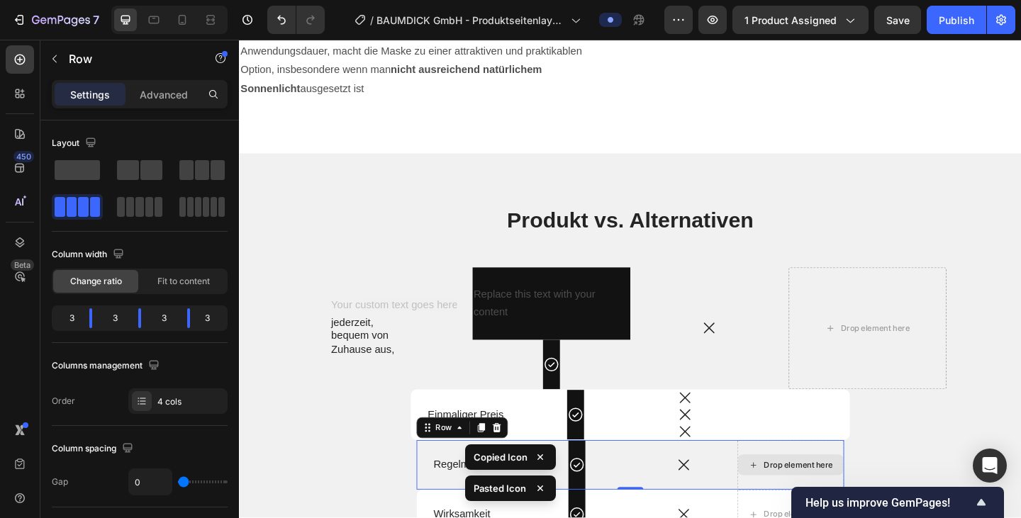
click at [808, 476] on div "Drop element here" at bounding box center [838, 503] width 116 height 54
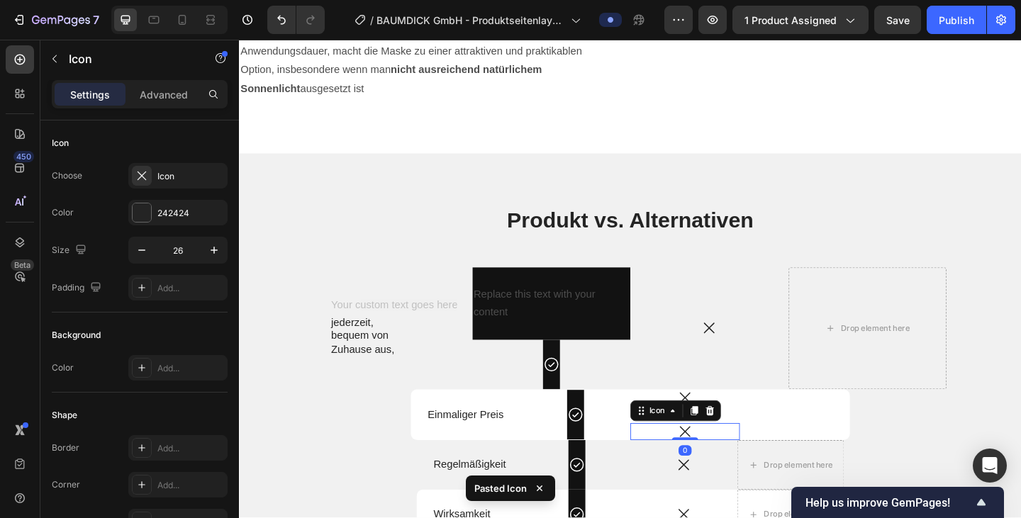
click at [722, 457] on icon at bounding box center [723, 466] width 18 height 18
click at [753, 439] on icon at bounding box center [750, 444] width 9 height 10
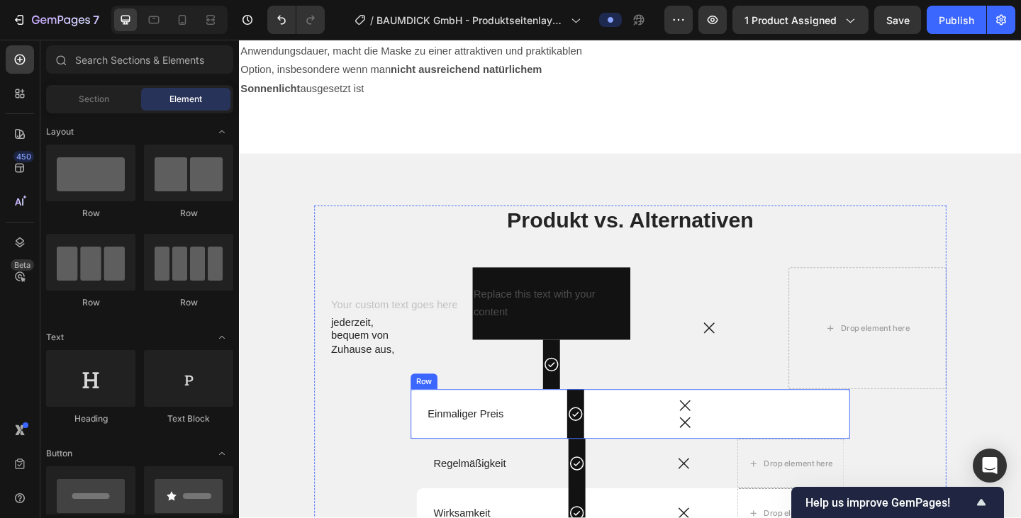
click at [723, 420] on div "Icon Icon" at bounding box center [723, 447] width 119 height 54
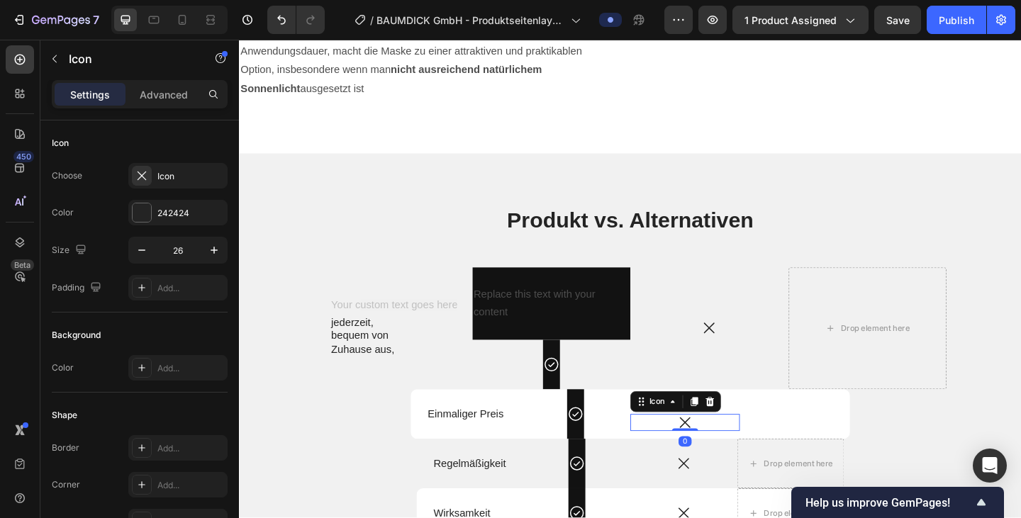
click at [725, 447] on icon at bounding box center [723, 456] width 18 height 18
click at [735, 447] on div "Icon 0" at bounding box center [723, 456] width 119 height 18
click at [753, 429] on icon at bounding box center [750, 434] width 9 height 10
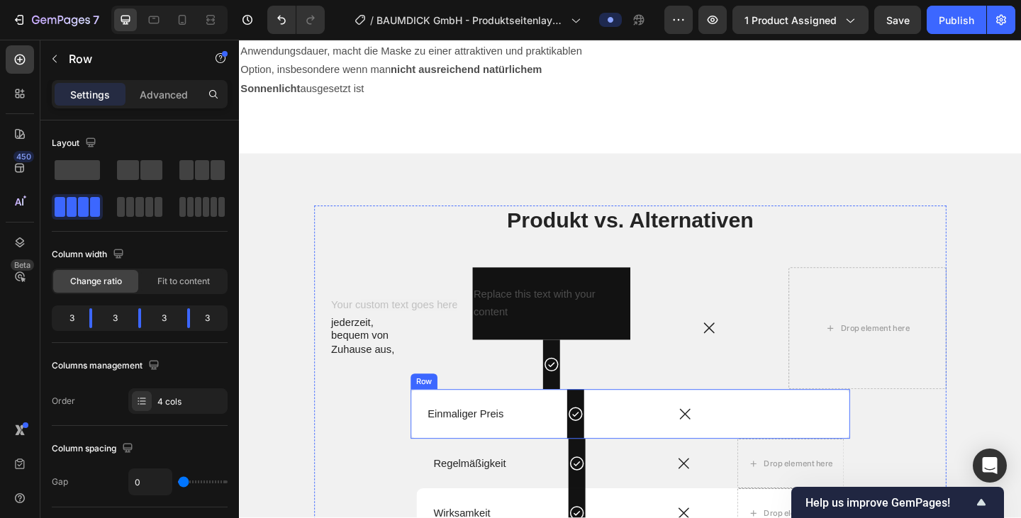
click at [749, 420] on div "Icon" at bounding box center [723, 447] width 119 height 54
click at [581, 366] on div "Icon Row" at bounding box center [578, 393] width 18 height 54
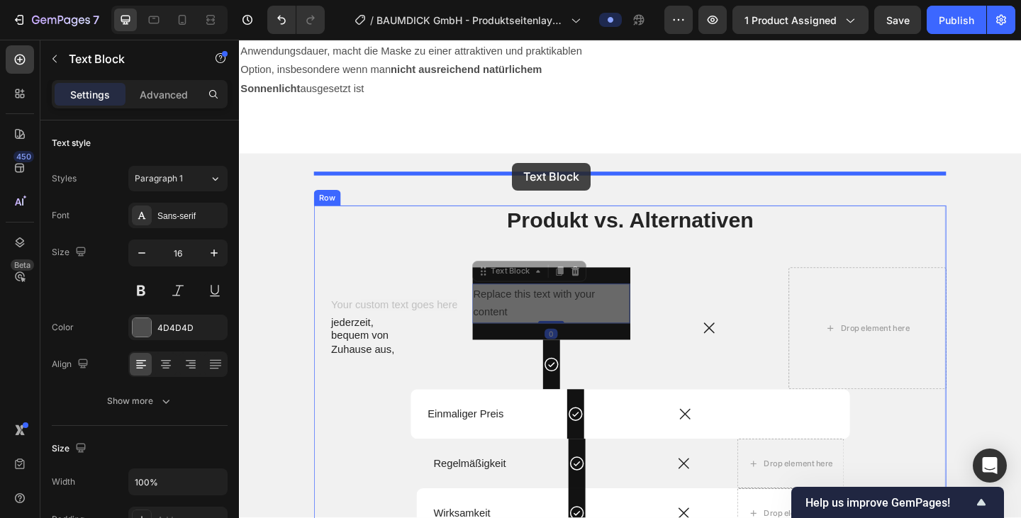
drag, startPoint x: 524, startPoint y: 210, endPoint x: 536, endPoint y: 174, distance: 38.1
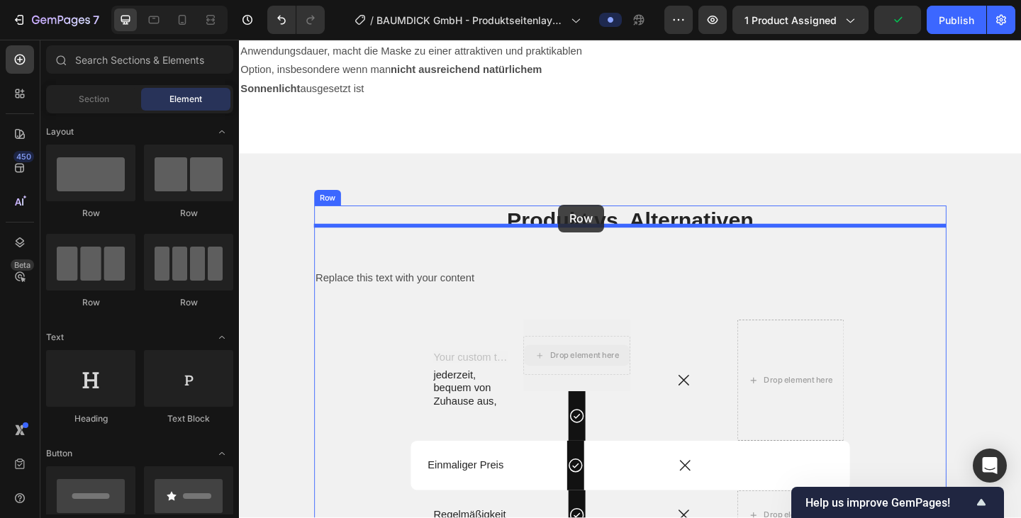
drag, startPoint x: 581, startPoint y: 292, endPoint x: 586, endPoint y: 219, distance: 73.2
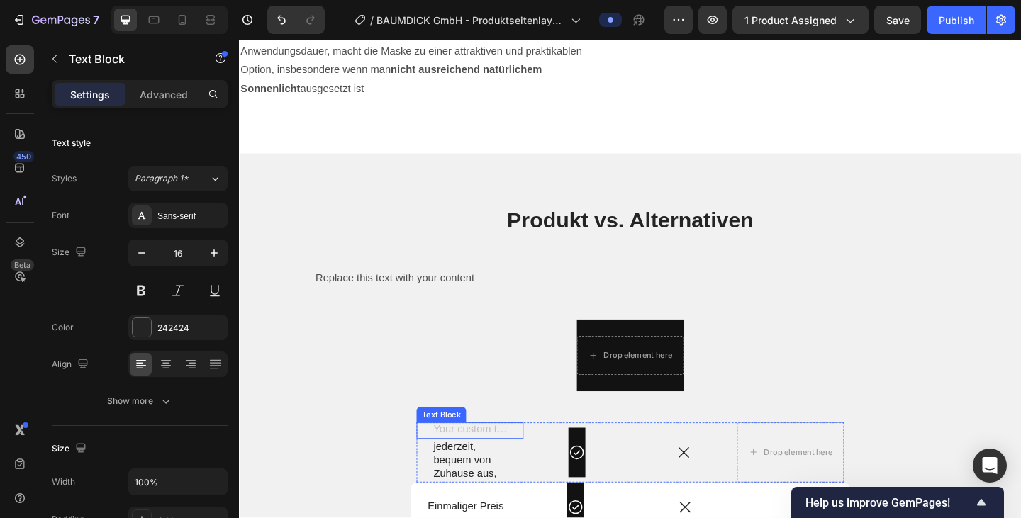
click at [495, 456] on div "Rich Text Editor. Editing area: main" at bounding box center [490, 465] width 82 height 18
click at [546, 437] on icon at bounding box center [543, 442] width 11 height 11
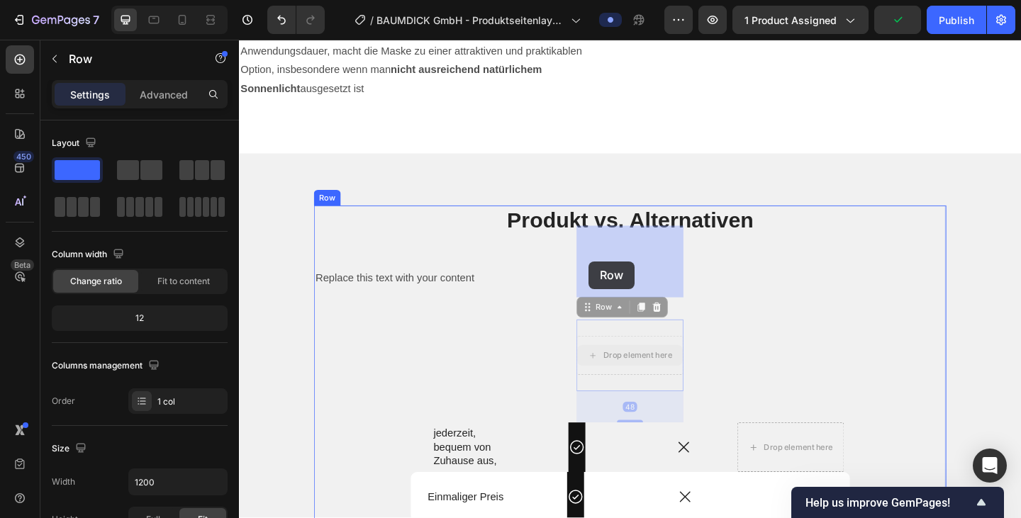
drag, startPoint x: 674, startPoint y: 296, endPoint x: 619, endPoint y: 281, distance: 57.3
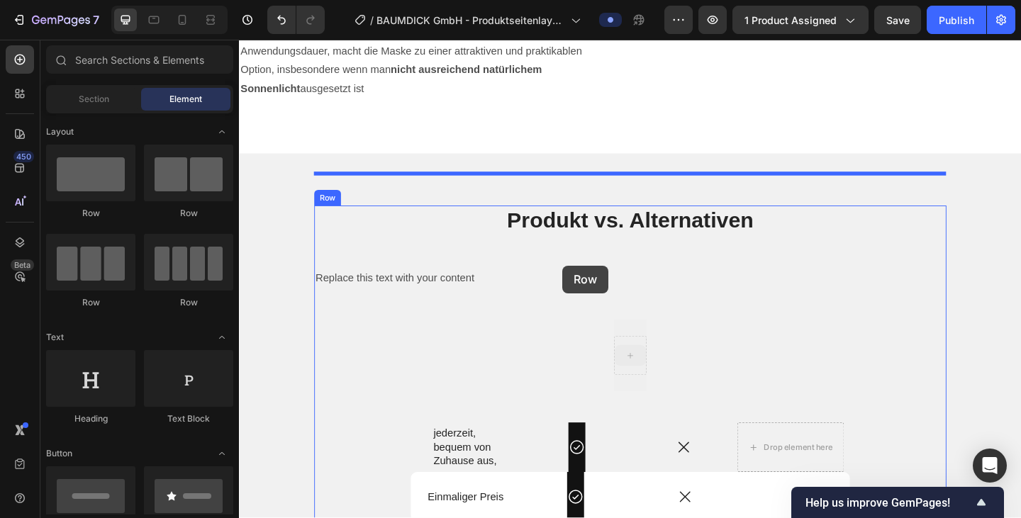
drag, startPoint x: 663, startPoint y: 277, endPoint x: 590, endPoint y: 286, distance: 73.5
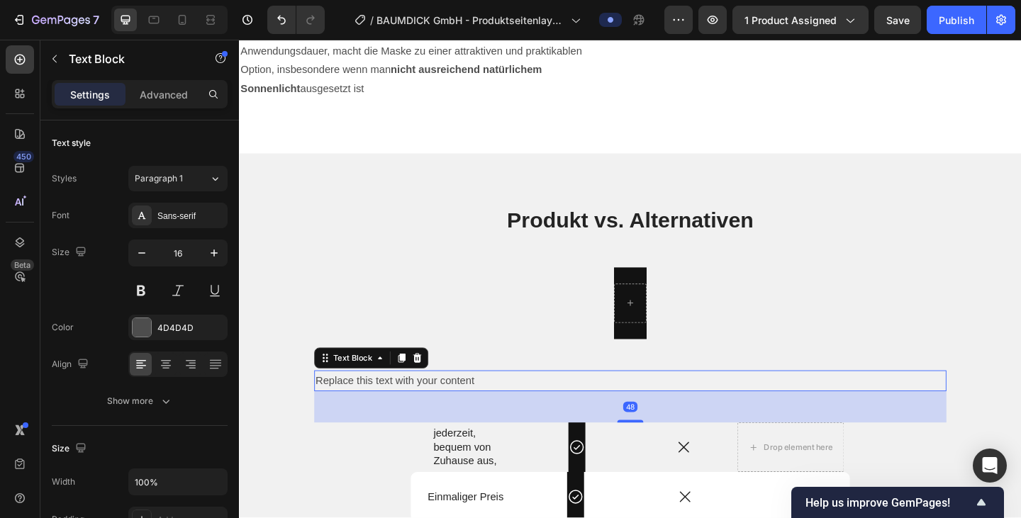
click at [431, 400] on div "Replace this text with your content" at bounding box center [664, 411] width 688 height 23
click at [430, 381] on icon at bounding box center [432, 386] width 9 height 10
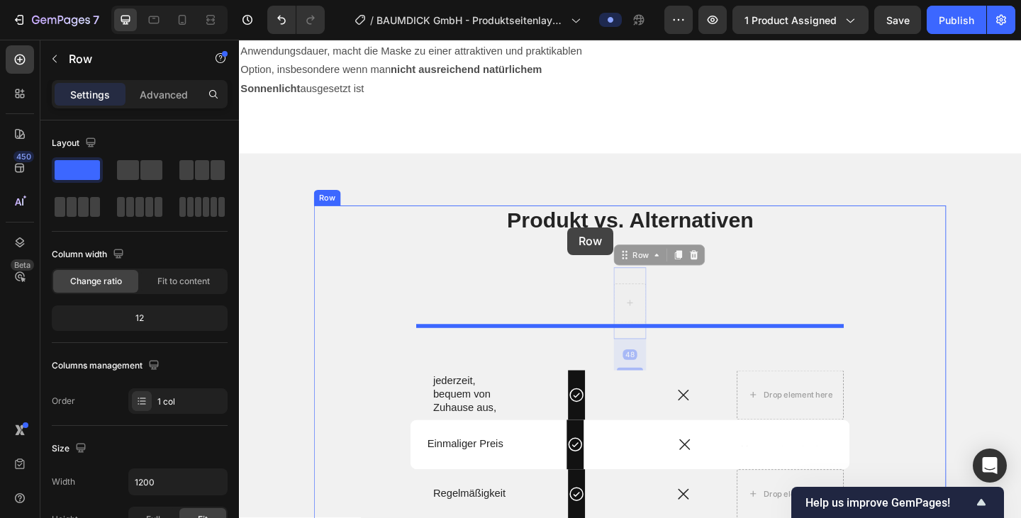
drag, startPoint x: 568, startPoint y: 278, endPoint x: 595, endPoint y: 244, distance: 43.4
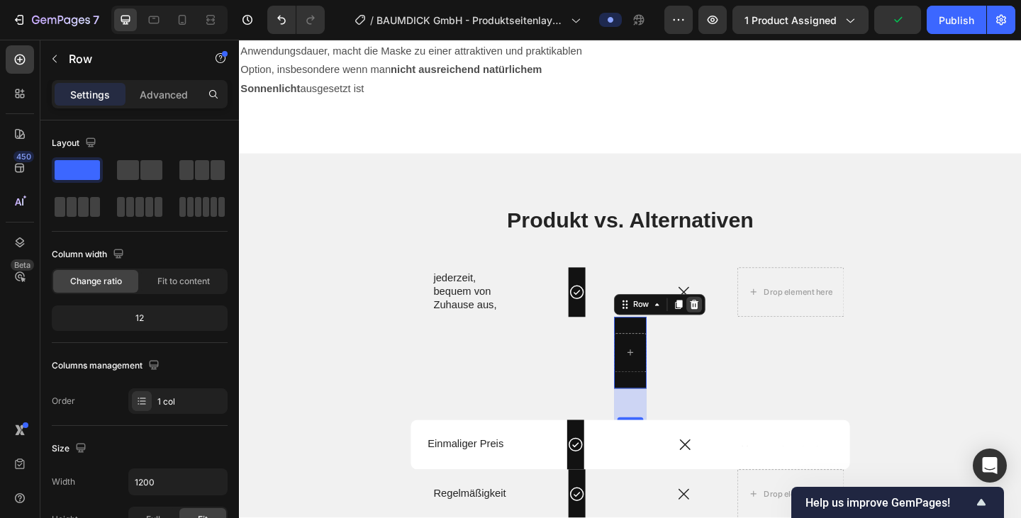
click at [731, 323] on icon at bounding box center [733, 328] width 11 height 11
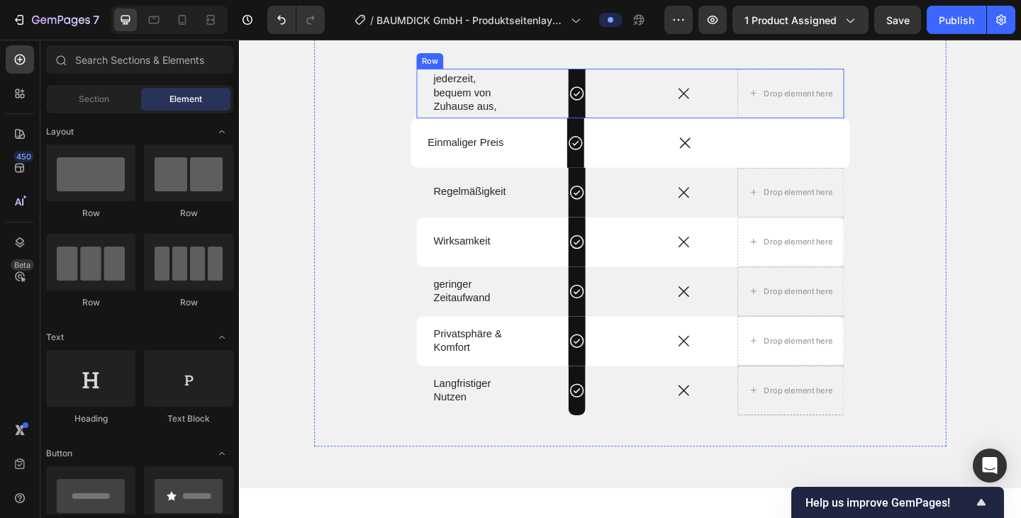
scroll to position [2116, 0]
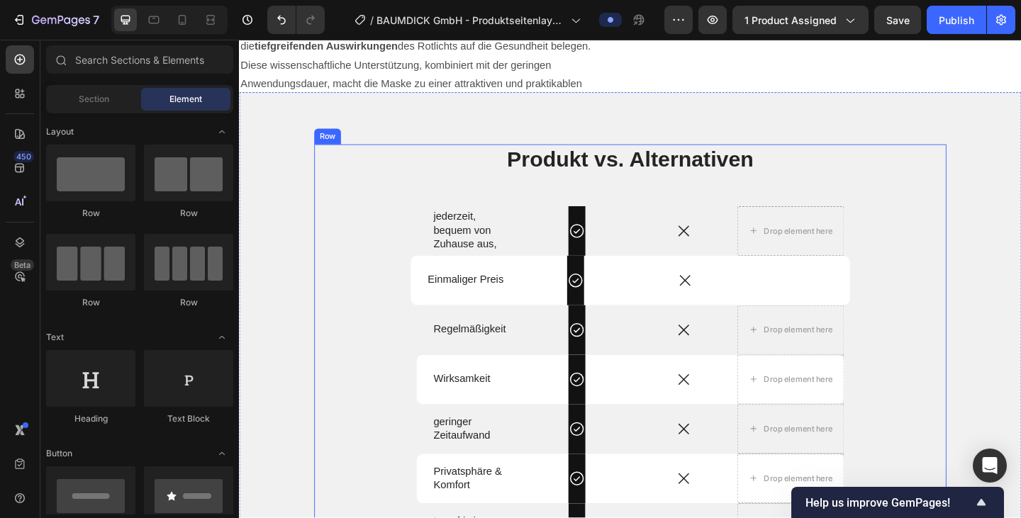
click at [571, 195] on div "Produkt vs. Alternativen Heading jederzeit, bequem von Zuhause aus, Text Block …" at bounding box center [664, 393] width 688 height 478
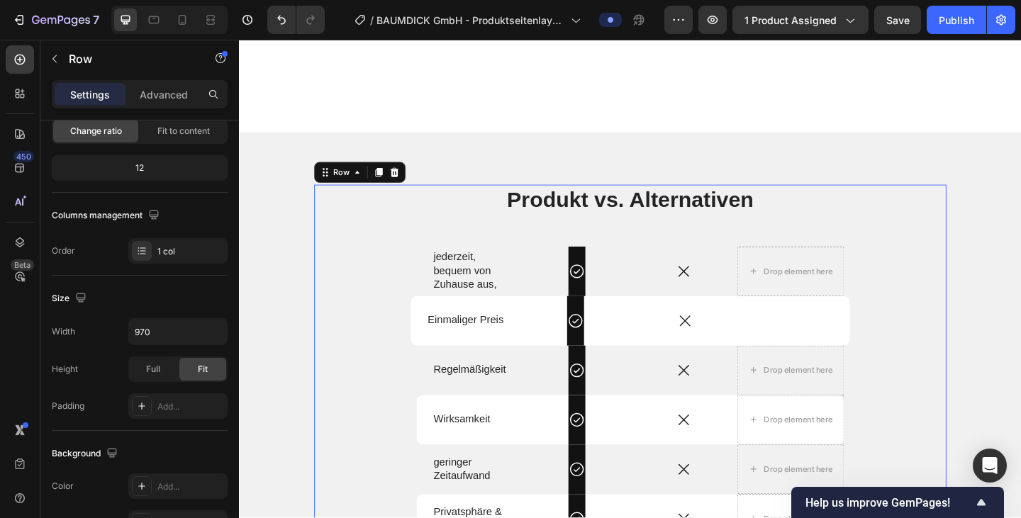
scroll to position [2325, 0]
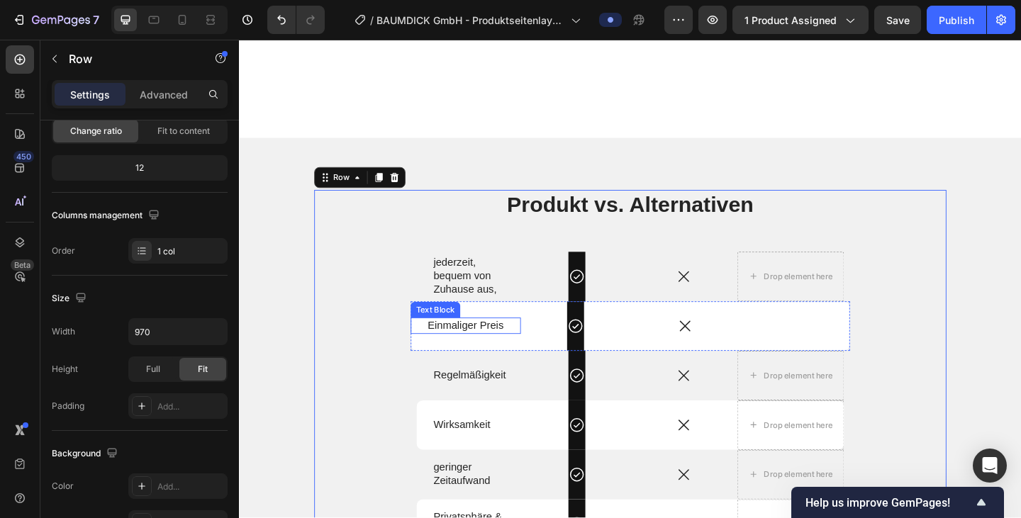
click at [448, 311] on div "Row" at bounding box center [440, 316] width 23 height 13
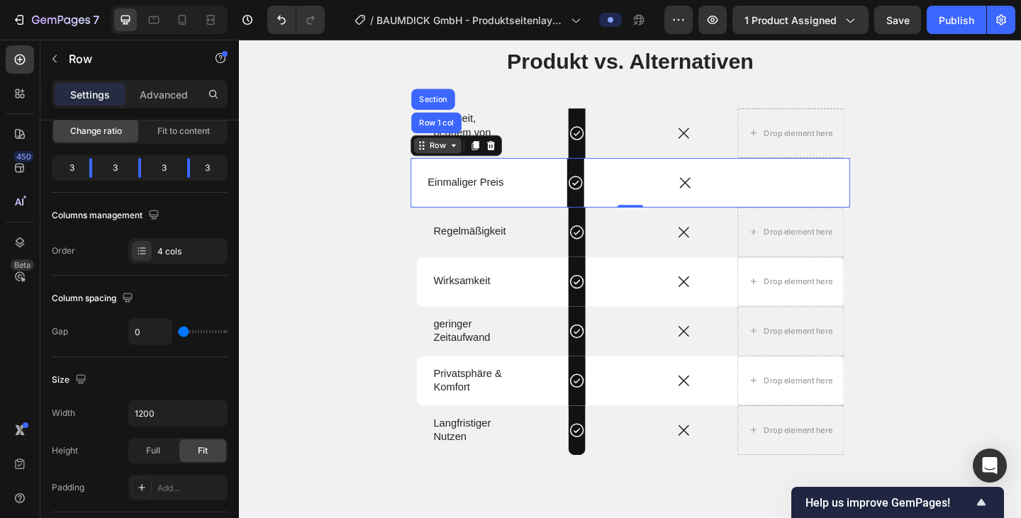
click at [438, 156] on icon at bounding box center [439, 155] width 2 height 2
click at [471, 161] on icon at bounding box center [471, 155] width 11 height 11
click at [494, 160] on icon at bounding box center [496, 155] width 8 height 10
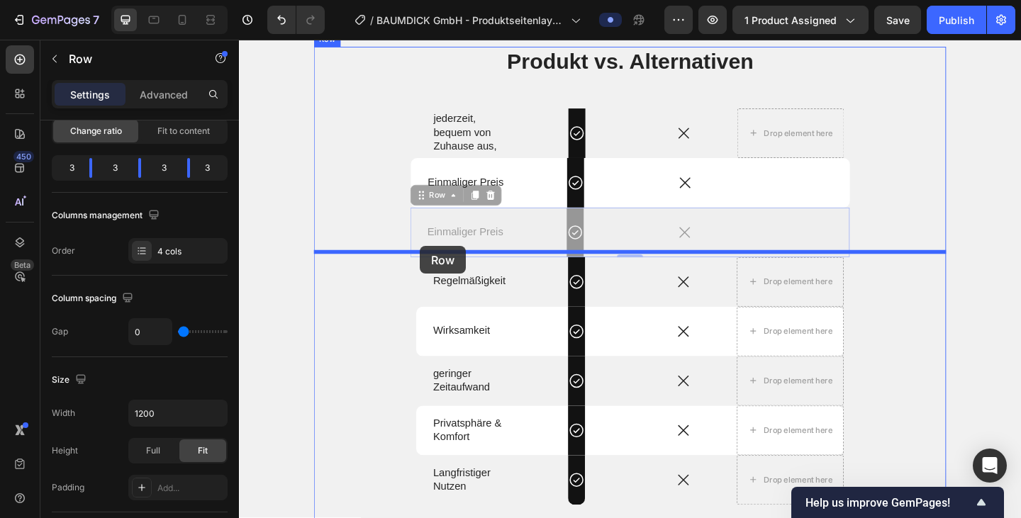
drag, startPoint x: 436, startPoint y: 367, endPoint x: 436, endPoint y: 264, distance: 103.5
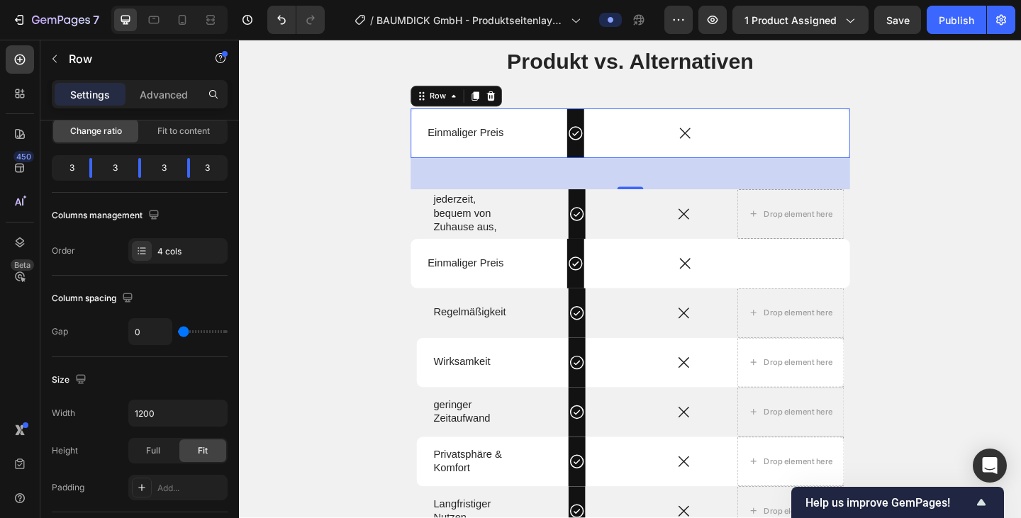
click at [526, 203] on div "0" at bounding box center [664, 186] width 478 height 34
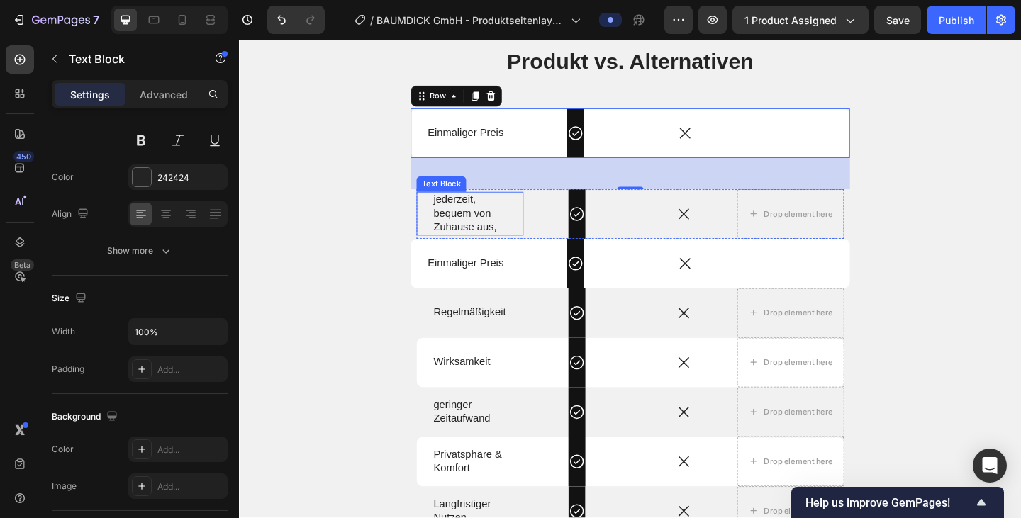
click at [432, 257] on div "jederzeit, bequem von Zuhause aus, Text Block" at bounding box center [490, 230] width 116 height 54
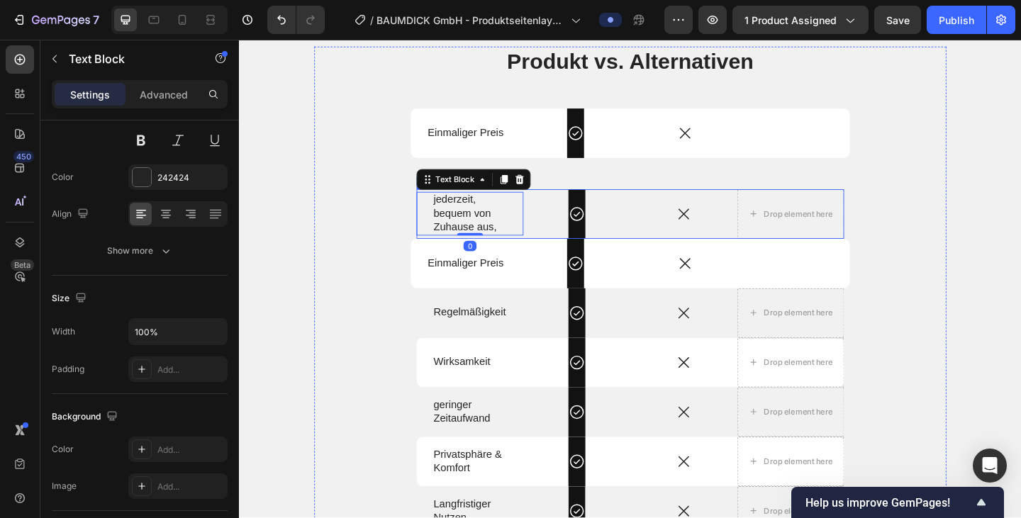
scroll to position [0, 0]
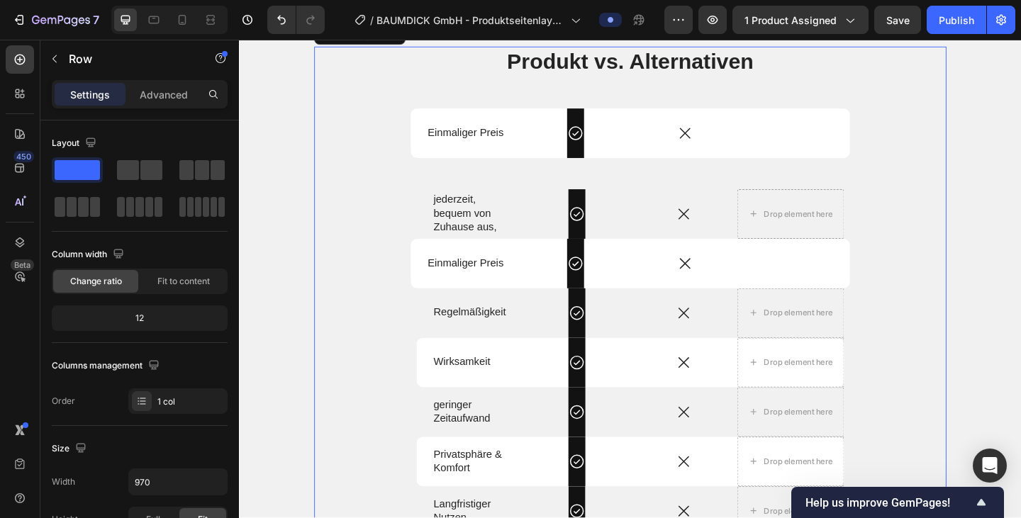
click at [460, 337] on div "Produkt vs. Alternativen Heading Einmaliger Preis Text Block Icon Row Icon Text…" at bounding box center [664, 330] width 688 height 566
click at [511, 352] on div "Produkt vs. Alternativen Heading Einmaliger Preis Text Block Icon Row Icon Text…" at bounding box center [664, 330] width 688 height 566
click at [631, 257] on div "Icon Row" at bounding box center [606, 230] width 116 height 54
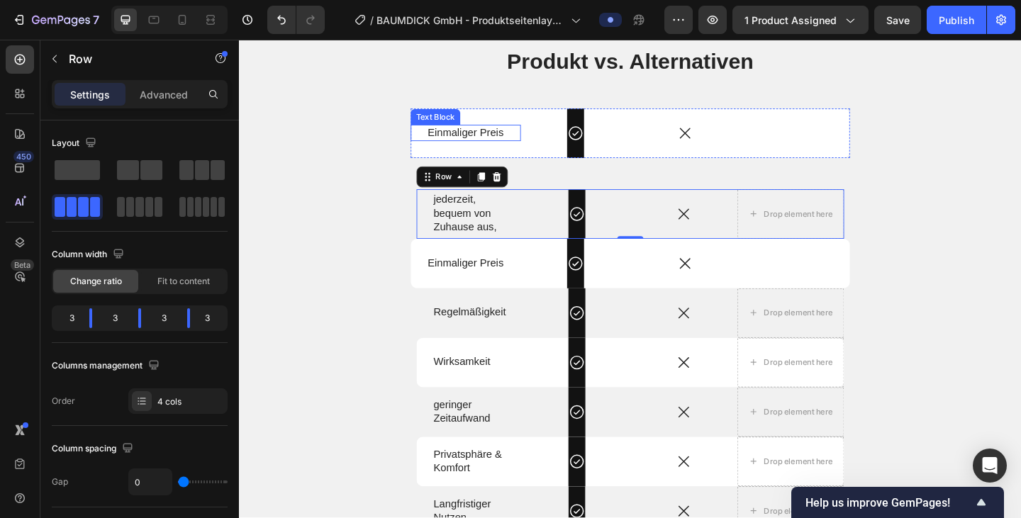
click at [519, 149] on p "Einmaliger Preis" at bounding box center [485, 141] width 82 height 15
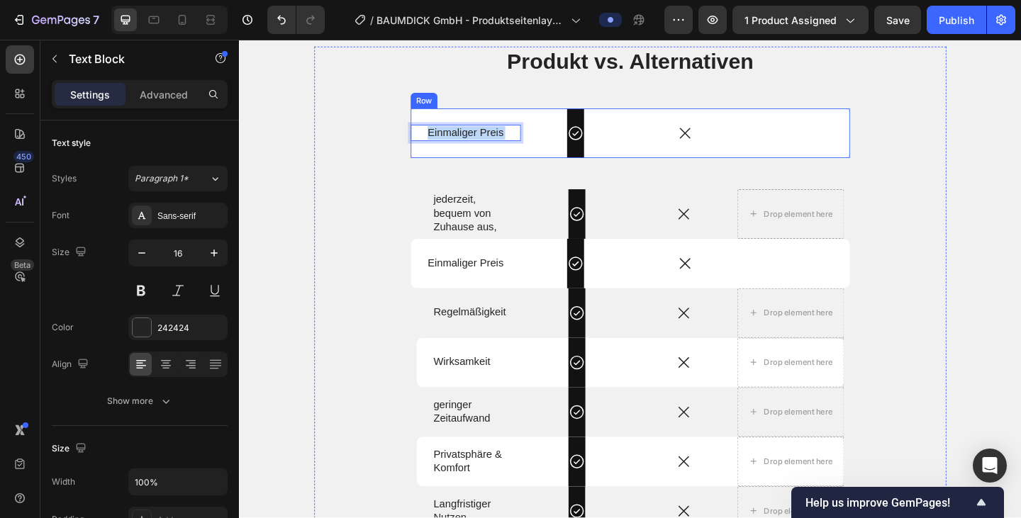
scroll to position [2316, 0]
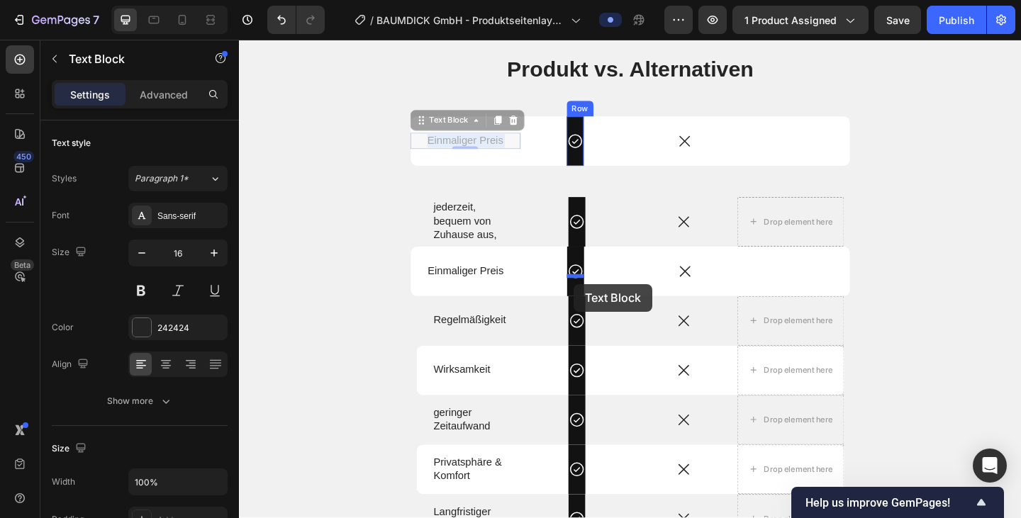
drag, startPoint x: 622, startPoint y: 293, endPoint x: 602, endPoint y: 305, distance: 22.6
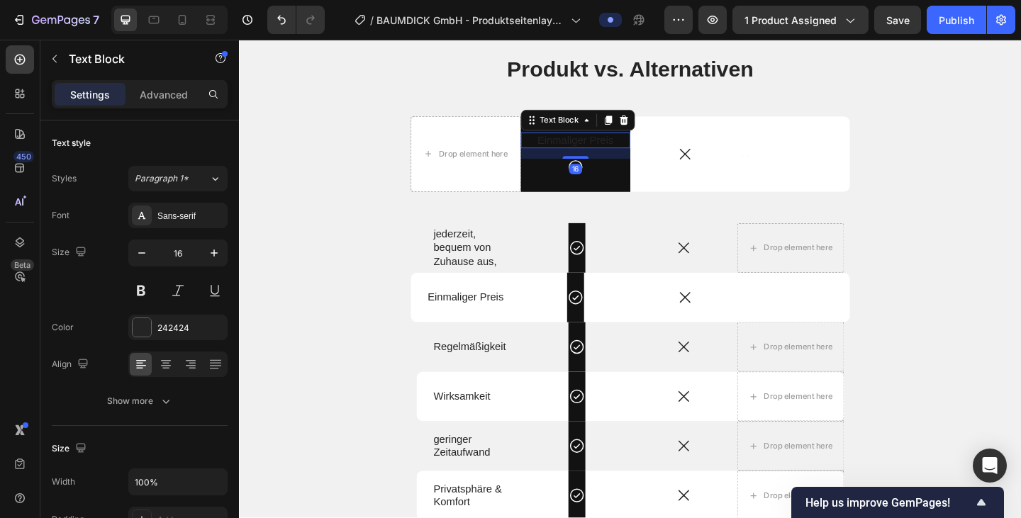
click at [608, 186] on div "16" at bounding box center [605, 180] width 14 height 11
click at [659, 132] on icon at bounding box center [656, 127] width 9 height 10
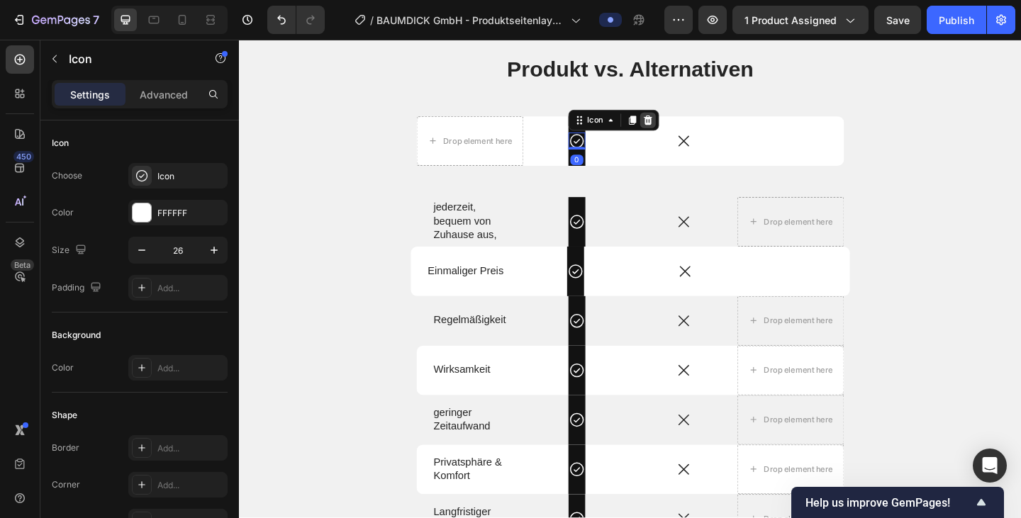
click at [686, 132] on icon at bounding box center [683, 127] width 9 height 10
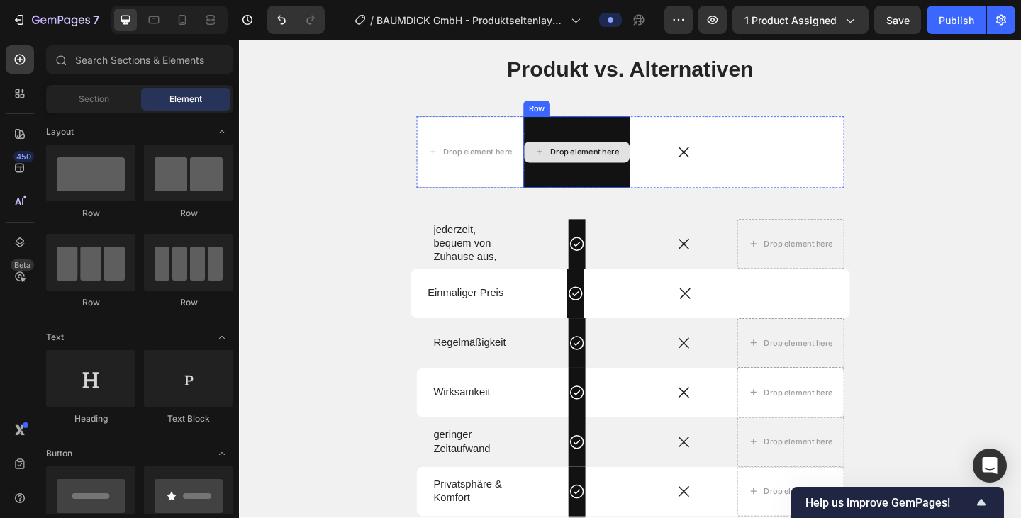
click at [597, 174] on div "Drop element here" at bounding box center [606, 162] width 115 height 23
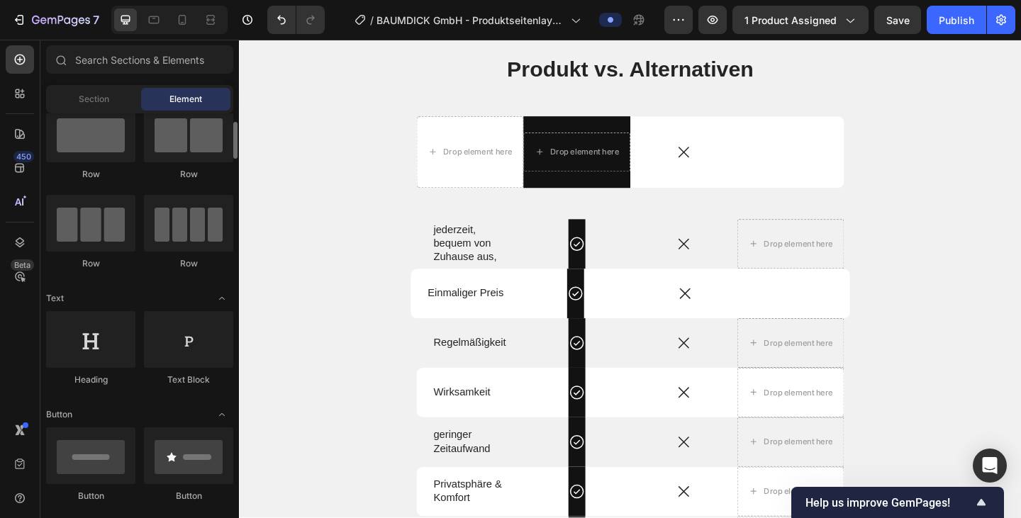
scroll to position [46, 0]
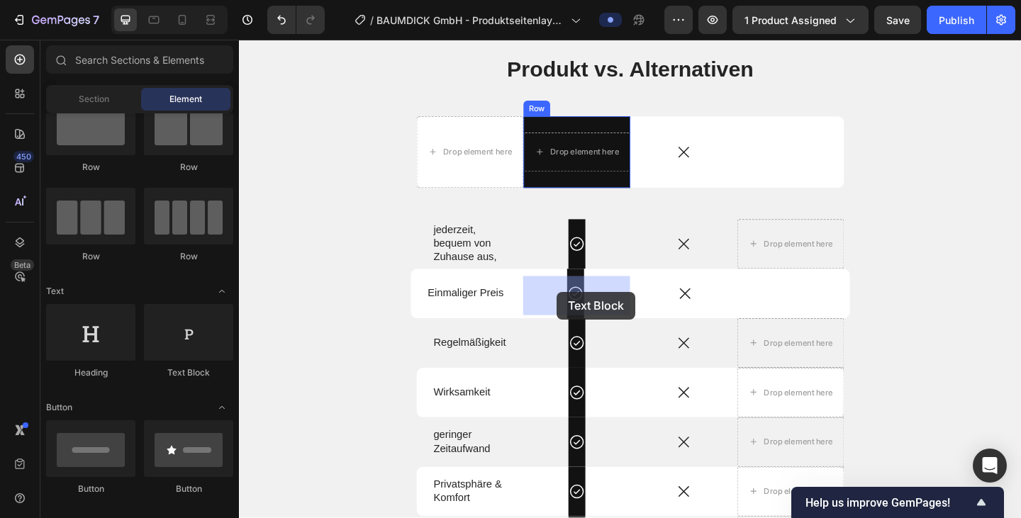
drag, startPoint x: 422, startPoint y: 365, endPoint x: 584, endPoint y: 314, distance: 169.5
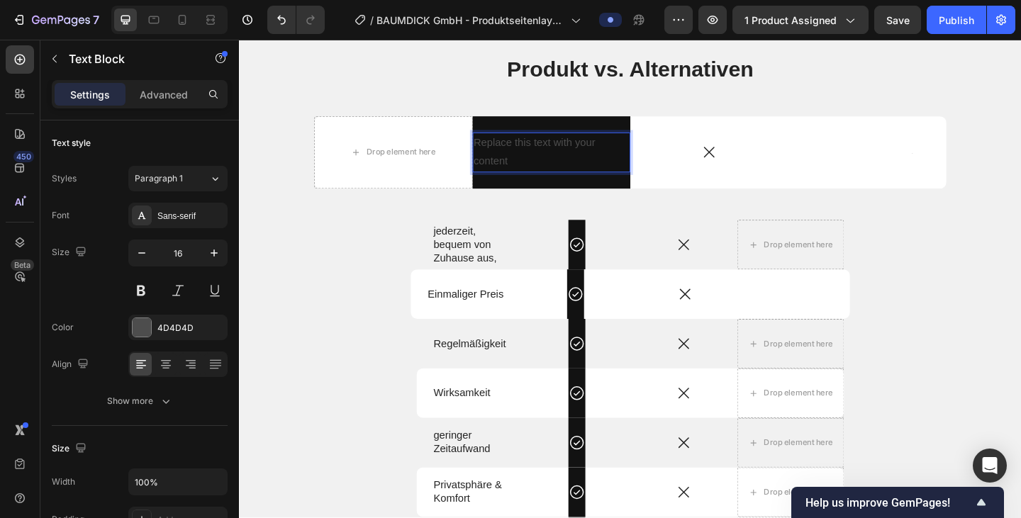
click at [539, 185] on div "Replace this text with your content" at bounding box center [579, 163] width 172 height 44
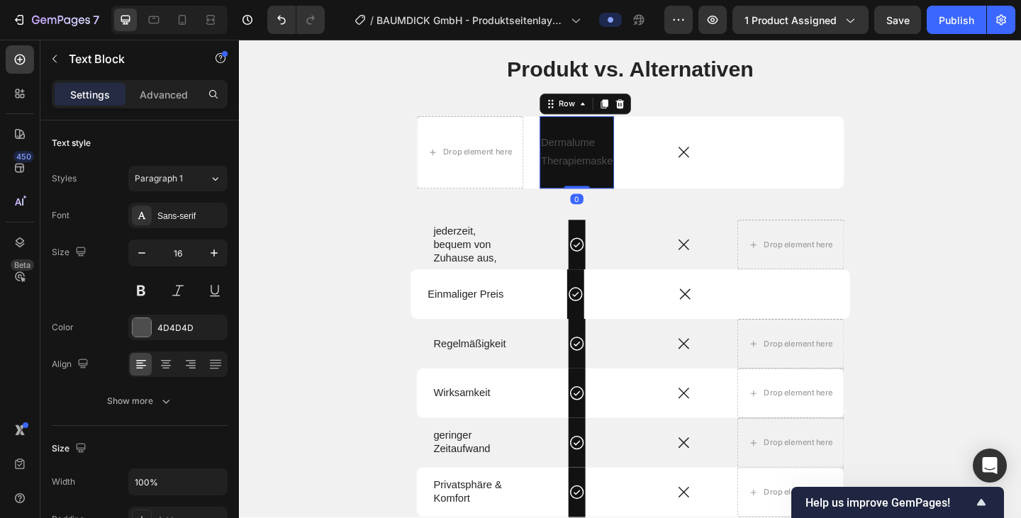
click at [635, 203] on div "Dermalume Therapiemaske Text Block Row 0" at bounding box center [606, 162] width 81 height 79
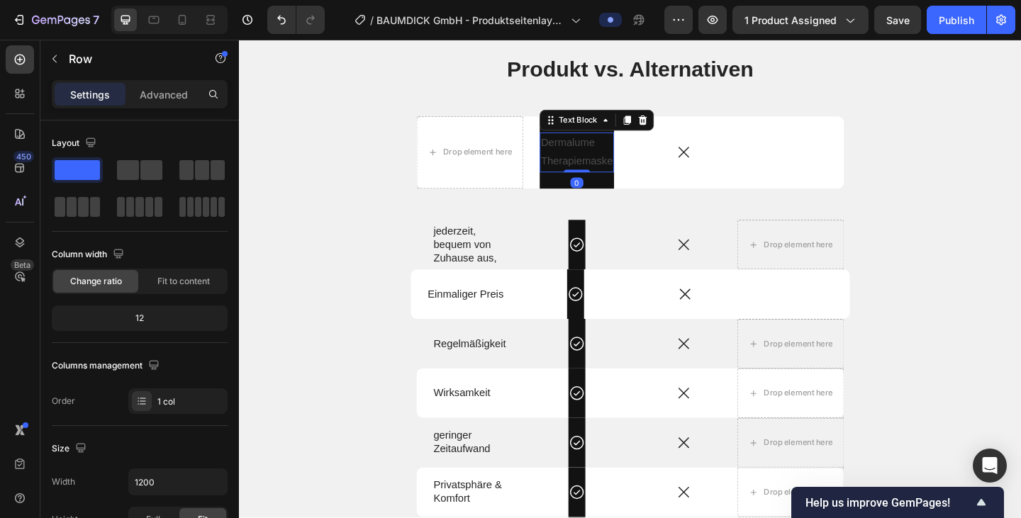
click at [621, 184] on p "Dermalume Therapiemaske" at bounding box center [606, 162] width 78 height 41
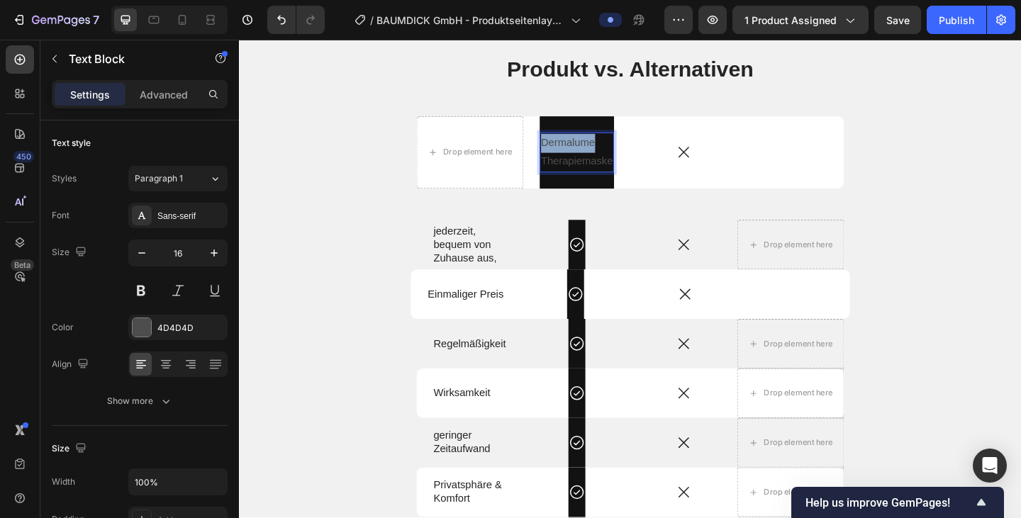
click at [621, 184] on p "Dermalume Therapiemaske" at bounding box center [606, 162] width 78 height 41
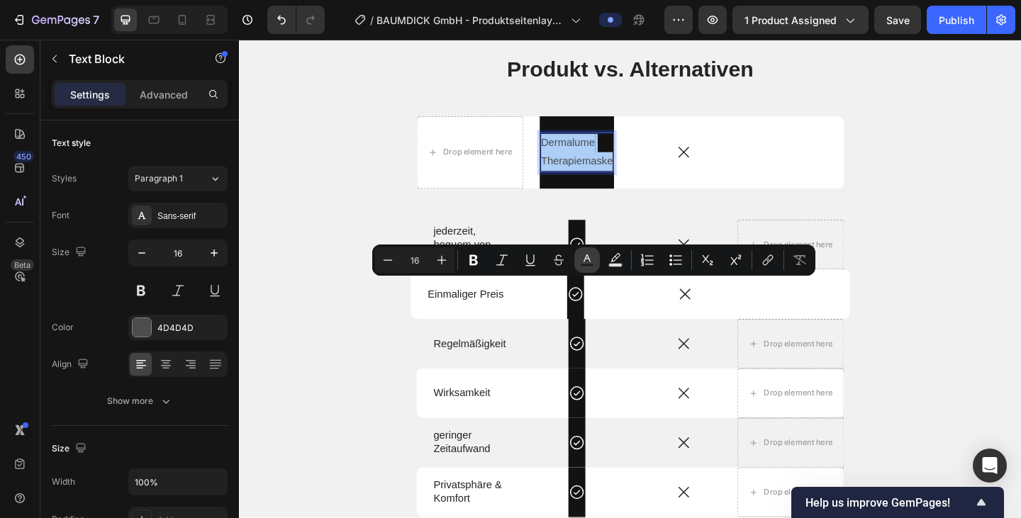
click at [585, 255] on icon "Editor contextual toolbar" at bounding box center [587, 260] width 14 height 14
type input "4D4D4D"
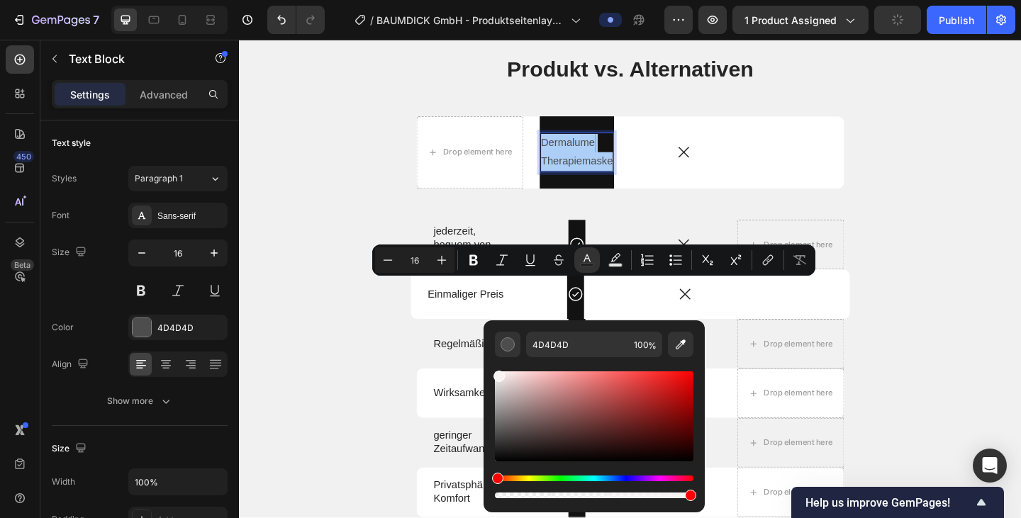
click at [498, 374] on div "Editor contextual toolbar" at bounding box center [594, 416] width 198 height 90
drag, startPoint x: 496, startPoint y: 374, endPoint x: 488, endPoint y: 367, distance: 10.5
click at [488, 367] on div "F7F4F4 100 %" at bounding box center [593, 410] width 221 height 181
type input "FFFFFF"
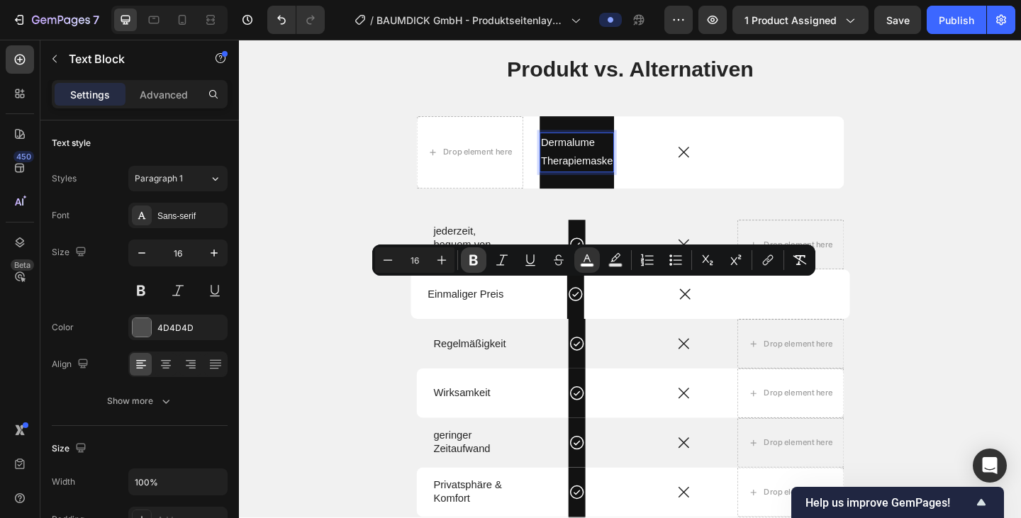
click at [477, 257] on icon "Editor contextual toolbar" at bounding box center [473, 260] width 9 height 11
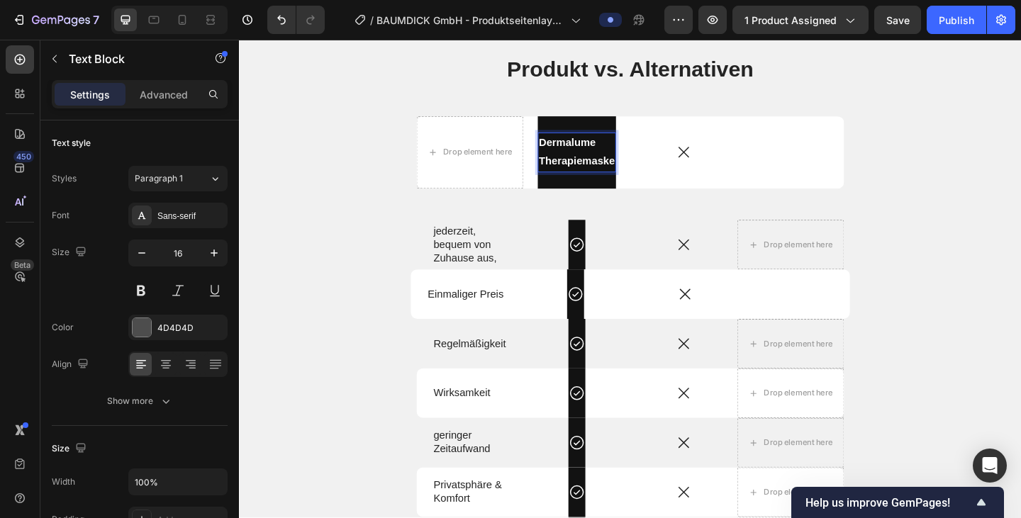
click at [595, 158] on strong "Dermalume" at bounding box center [596, 152] width 62 height 12
click at [612, 178] on strong "Therapiemaske" at bounding box center [606, 172] width 83 height 12
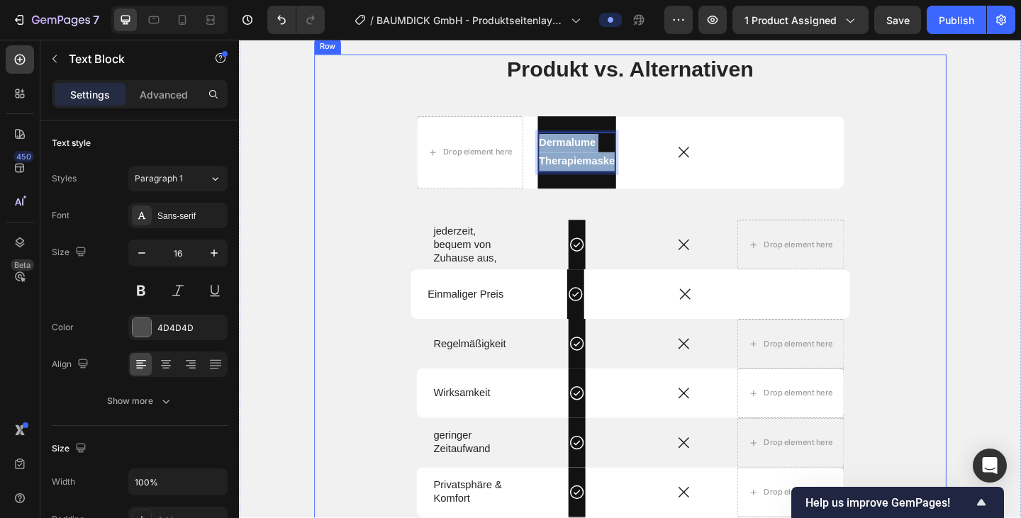
click at [636, 369] on div "Produkt vs. Alternativen Heading Drop element here Dermalume Therapiemaske Text…" at bounding box center [664, 352] width 688 height 592
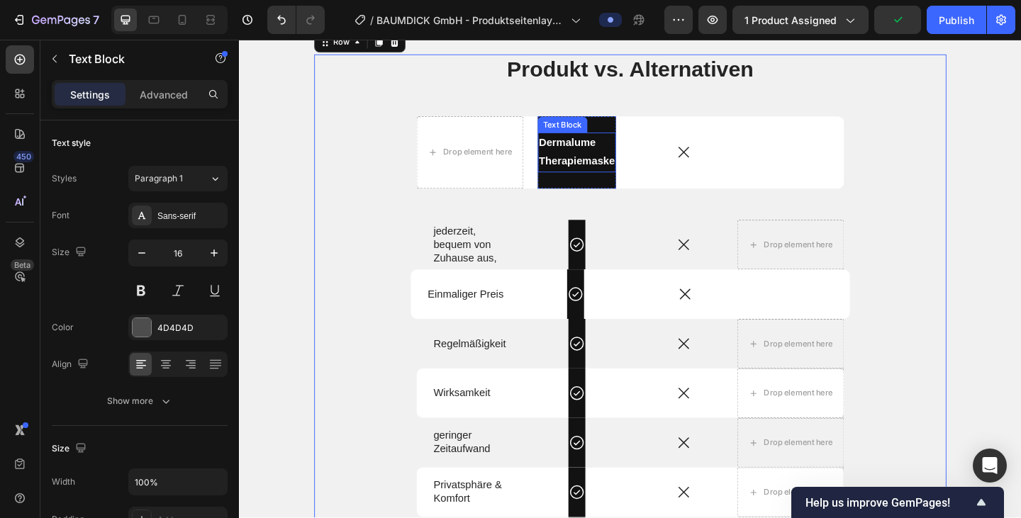
click at [629, 178] on strong "Therapiemaske" at bounding box center [606, 172] width 83 height 12
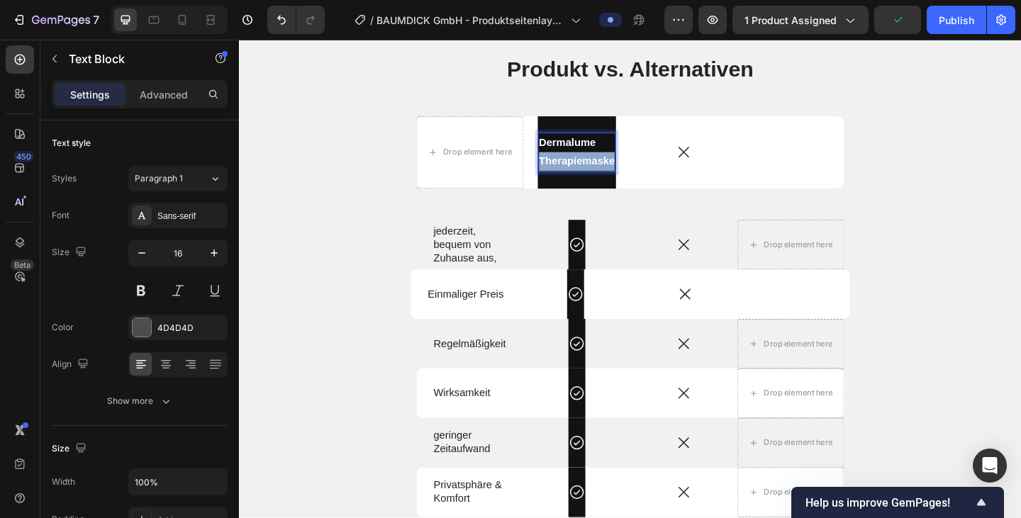
click at [629, 178] on strong "Therapiemaske" at bounding box center [606, 172] width 83 height 12
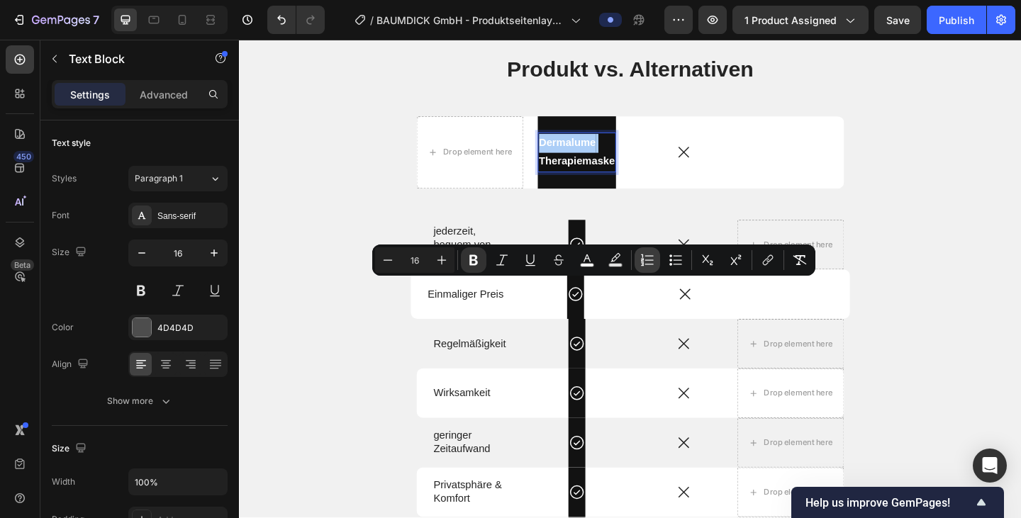
click at [651, 261] on icon "Editor contextual toolbar" at bounding box center [647, 260] width 14 height 14
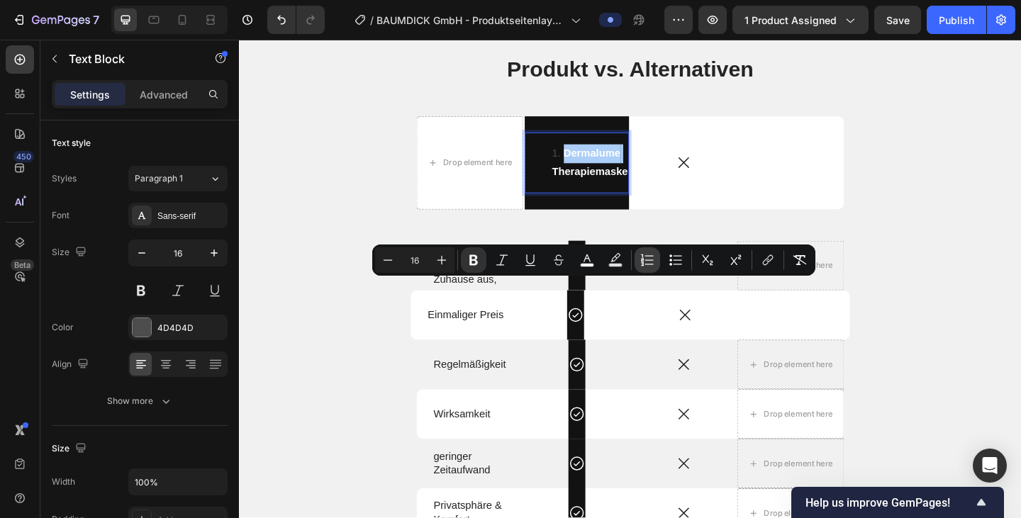
click at [651, 262] on icon "Editor contextual toolbar" at bounding box center [647, 260] width 14 height 14
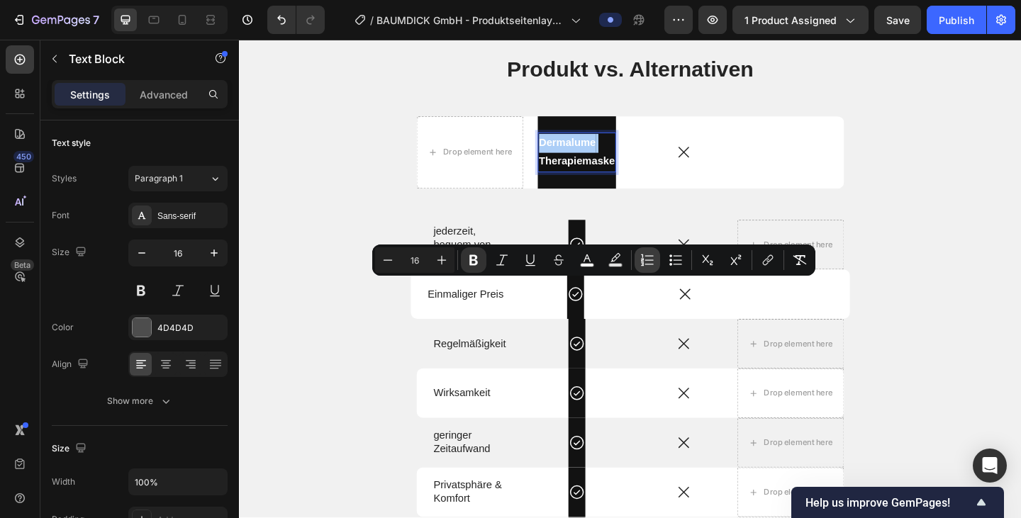
click at [651, 262] on icon "Editor contextual toolbar" at bounding box center [647, 260] width 14 height 14
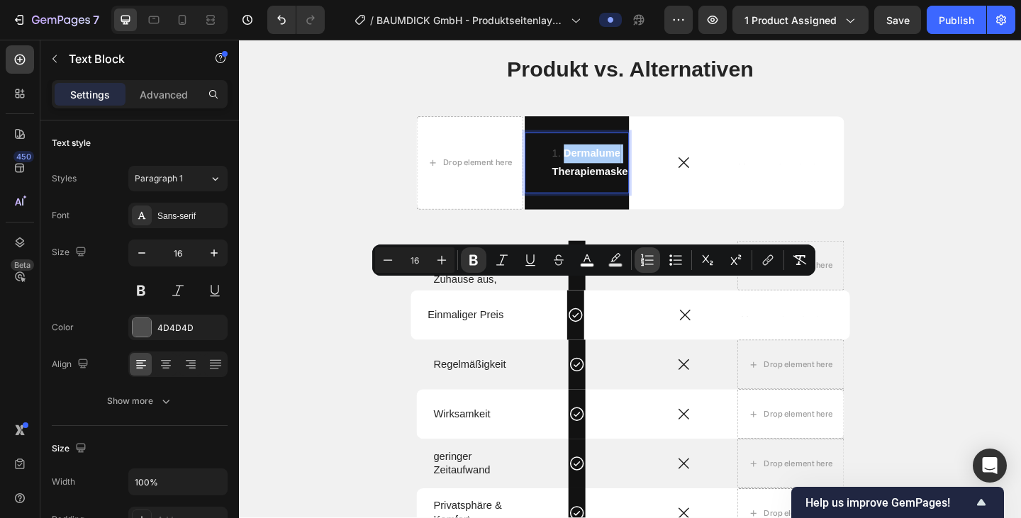
click at [651, 262] on icon "Editor contextual toolbar" at bounding box center [647, 260] width 14 height 14
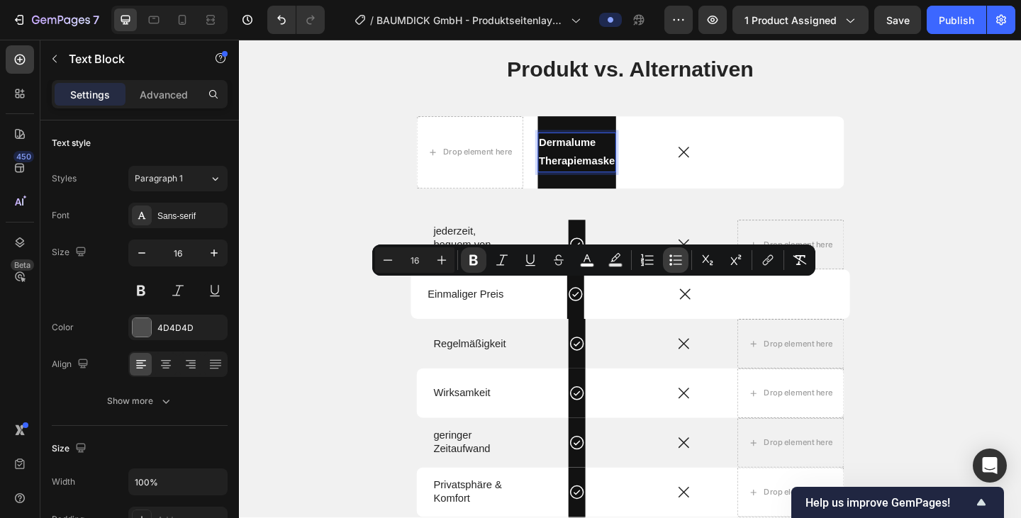
click at [673, 262] on icon "Editor contextual toolbar" at bounding box center [675, 260] width 14 height 14
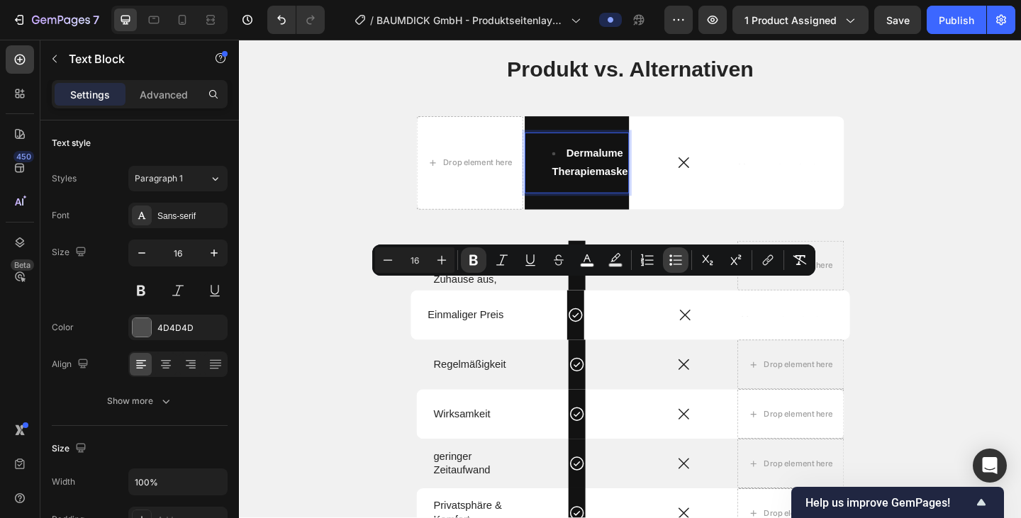
click at [673, 260] on icon "Editor contextual toolbar" at bounding box center [675, 260] width 14 height 14
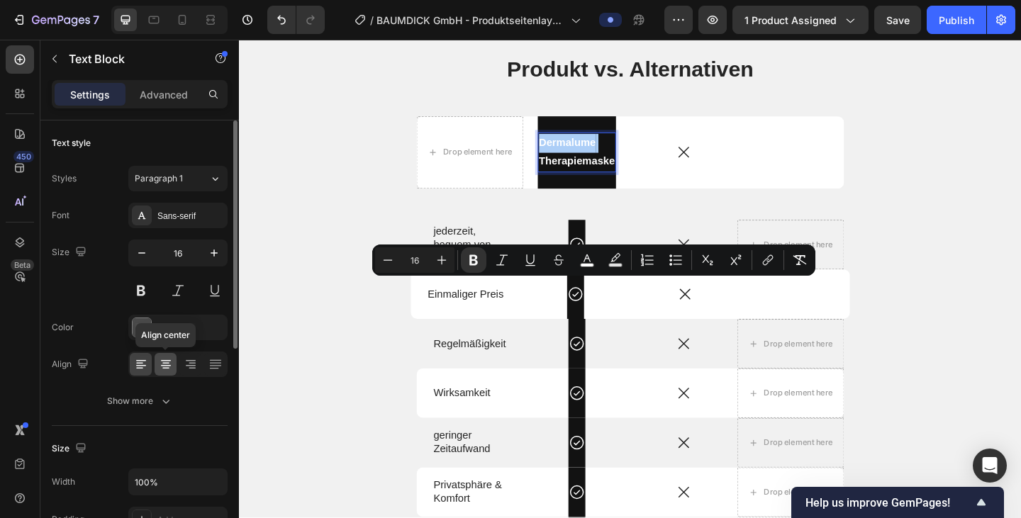
click at [165, 368] on icon at bounding box center [165, 368] width 7 height 1
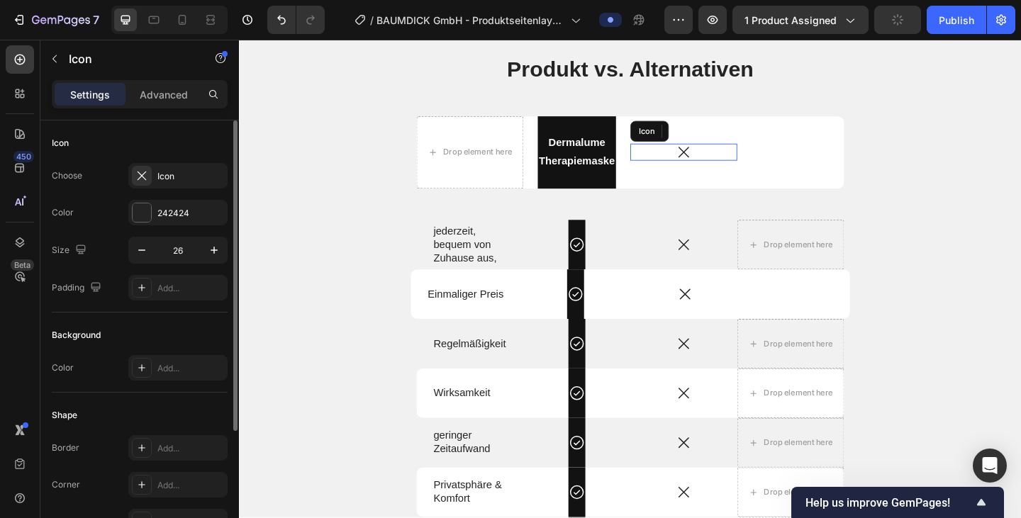
click at [717, 172] on icon at bounding box center [722, 162] width 18 height 18
click at [751, 145] on icon at bounding box center [750, 140] width 9 height 10
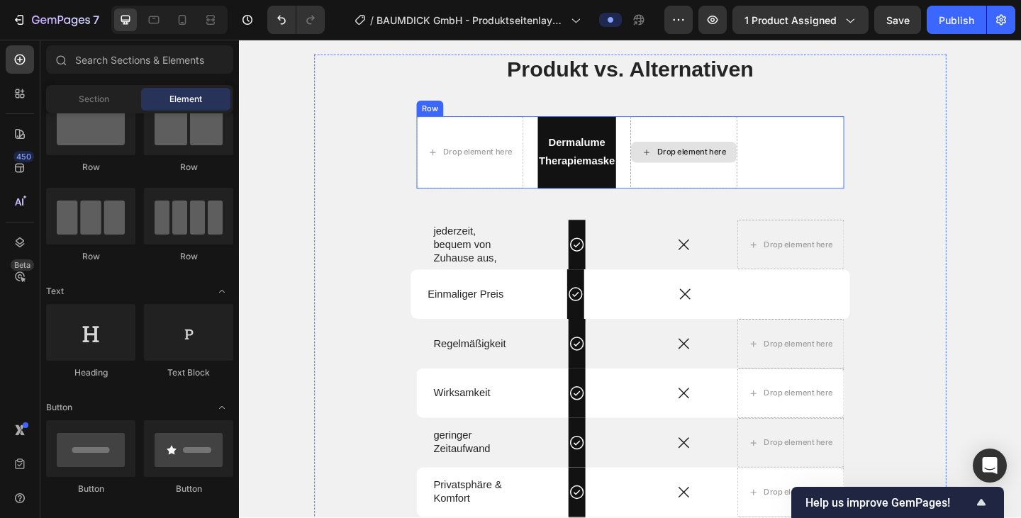
click at [743, 168] on div "Drop element here" at bounding box center [730, 162] width 75 height 11
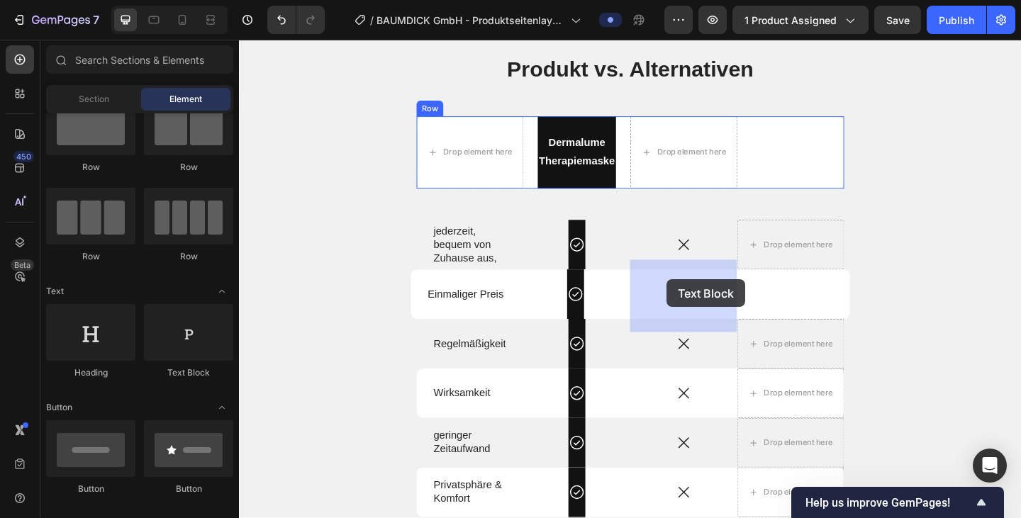
drag, startPoint x: 416, startPoint y: 390, endPoint x: 697, endPoint y: 298, distance: 295.9
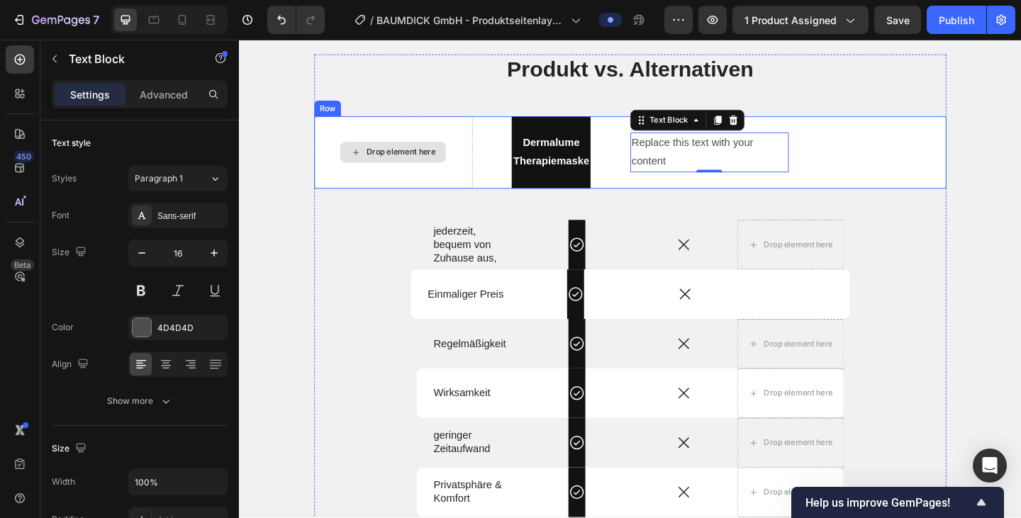
click at [427, 168] on div "Drop element here" at bounding box center [414, 162] width 75 height 11
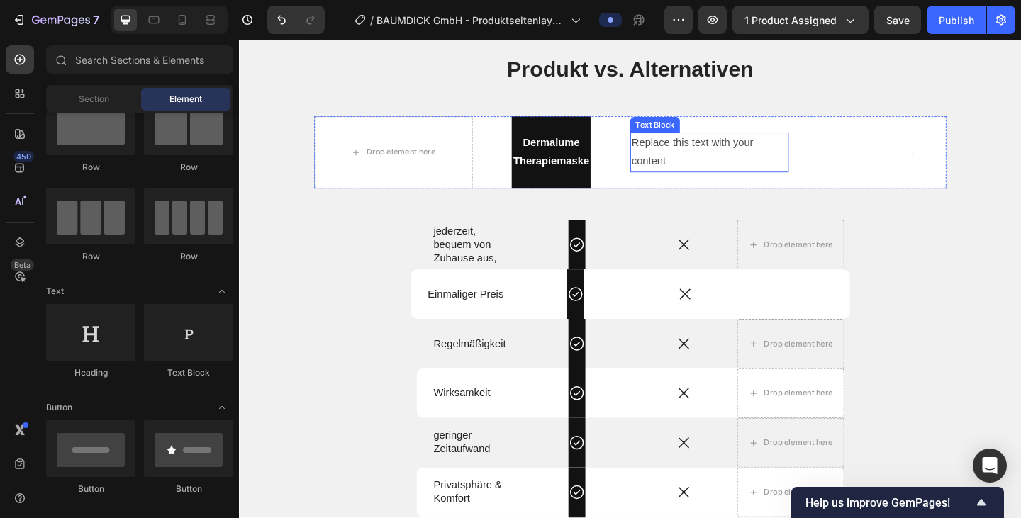
click at [726, 185] on div "Replace this text with your content" at bounding box center [750, 163] width 172 height 44
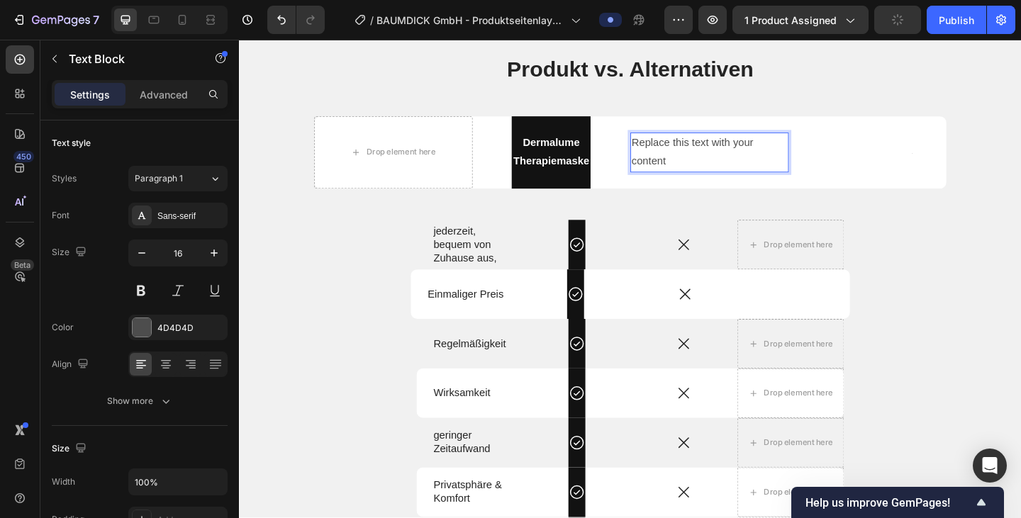
click at [239, 40] on div "Text Block" at bounding box center [239, 40] width 0 height 0
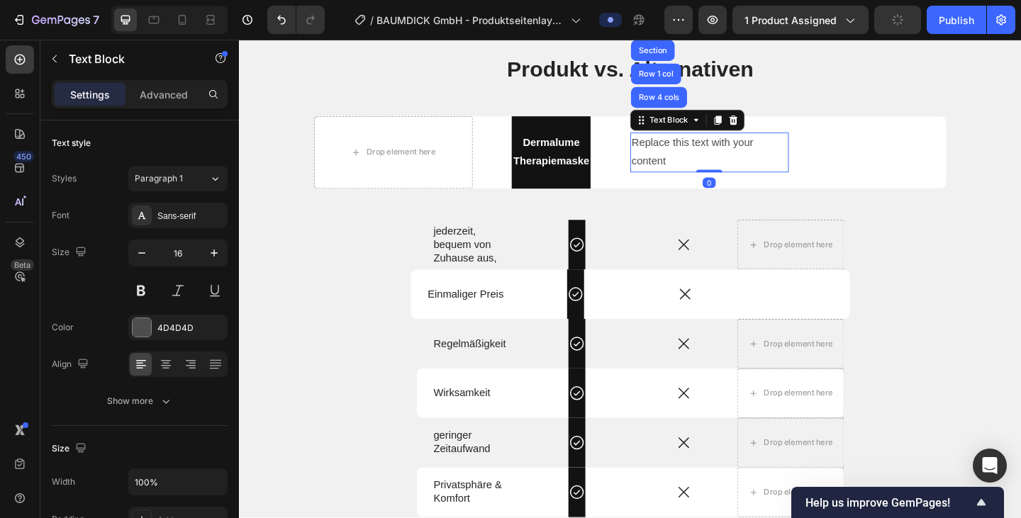
scroll to position [2299, 0]
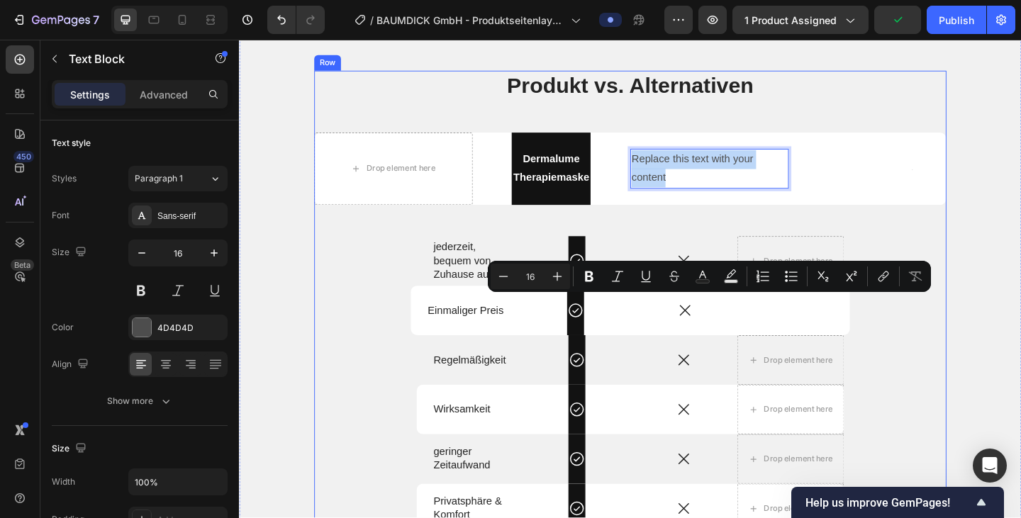
drag, startPoint x: 712, startPoint y: 348, endPoint x: 649, endPoint y: 291, distance: 84.8
click at [649, 291] on div "Produkt vs. Alternativen Heading Drop element here Dermalume Therapiemaske Text…" at bounding box center [664, 370] width 688 height 592
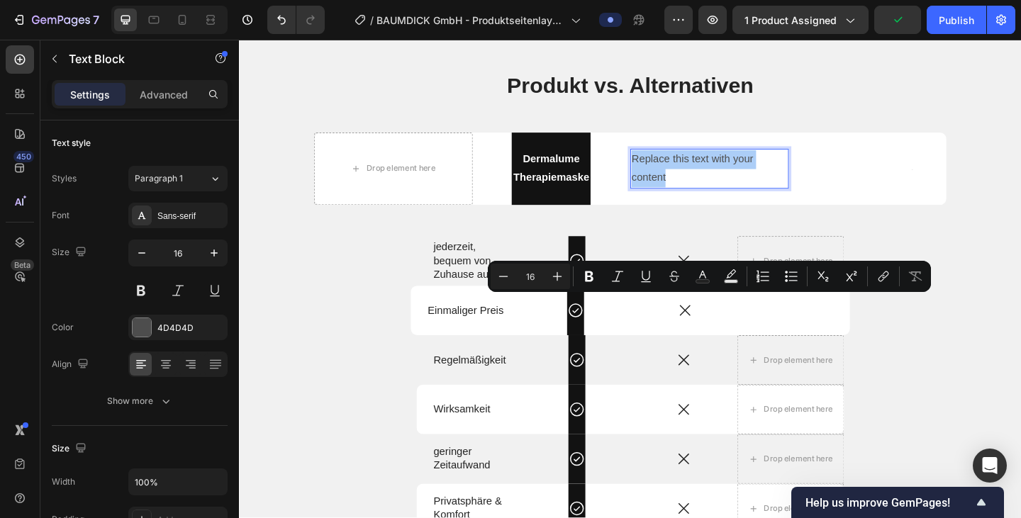
click at [616, 270] on icon "Editor contextual toolbar" at bounding box center [617, 276] width 14 height 14
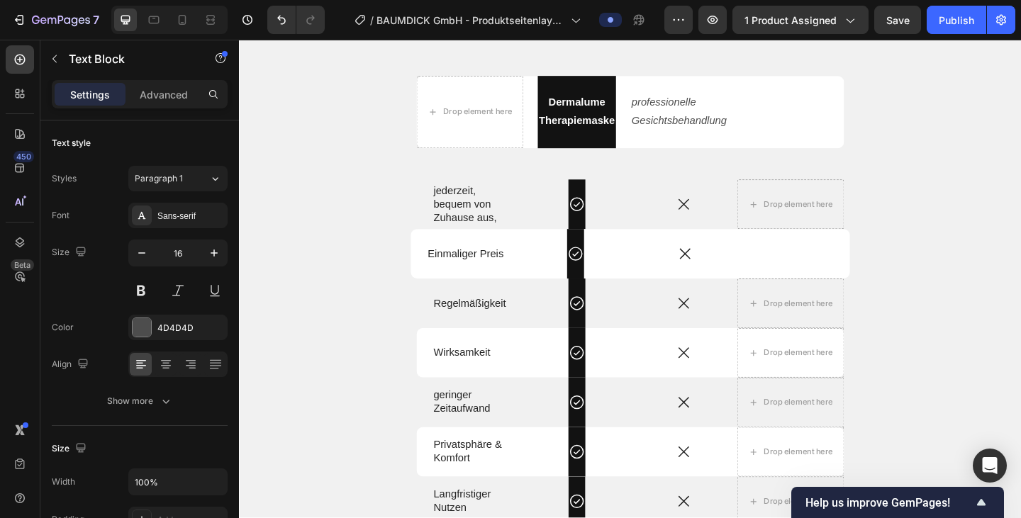
scroll to position [2362, 0]
click at [712, 132] on icon "Gesichtsbehandlung" at bounding box center [717, 126] width 103 height 12
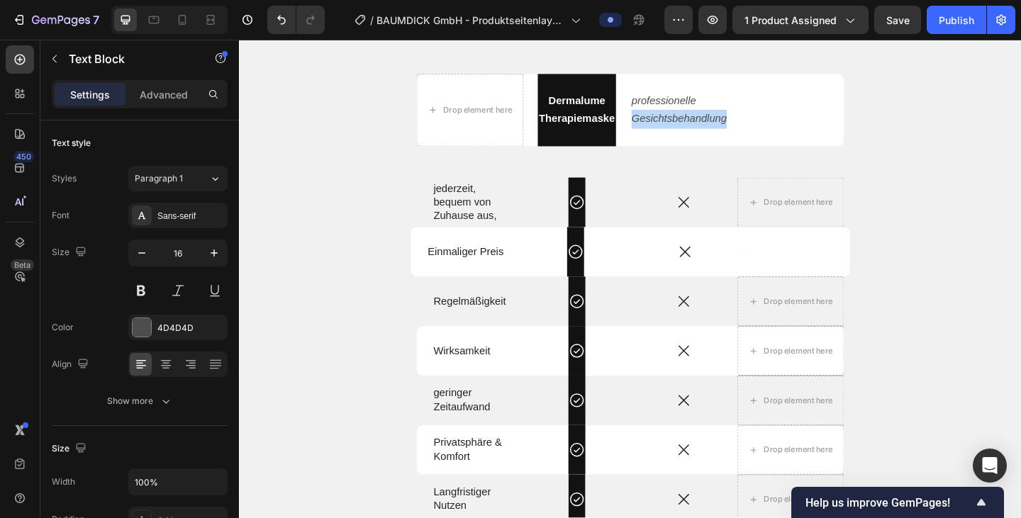
click at [712, 132] on icon "Gesichtsbehandlung" at bounding box center [717, 126] width 103 height 12
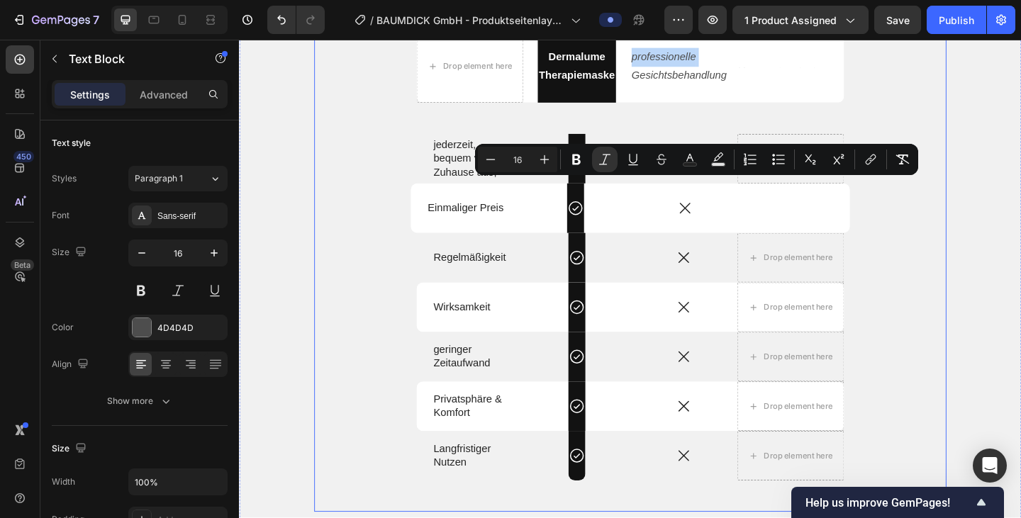
scroll to position [2429, 0]
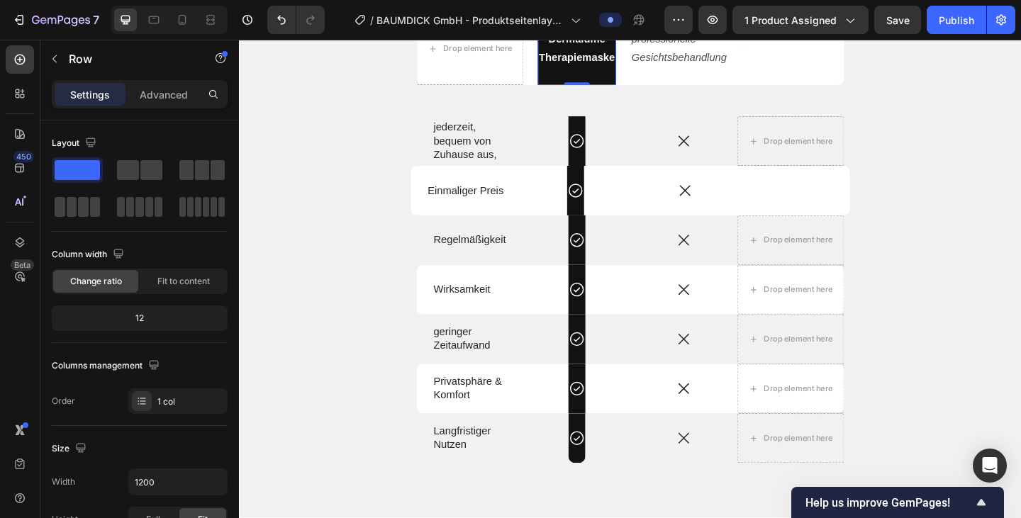
click at [612, 90] on div "Dermalume Therapiemaske Text Block Row 0" at bounding box center [606, 50] width 86 height 79
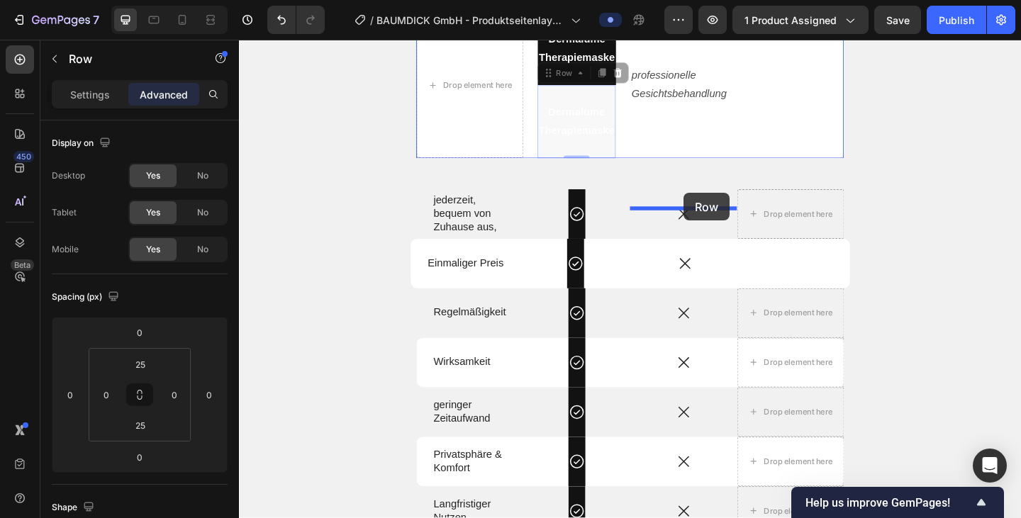
drag, startPoint x: 626, startPoint y: 254, endPoint x: 722, endPoint y: 213, distance: 104.1
type input "16"
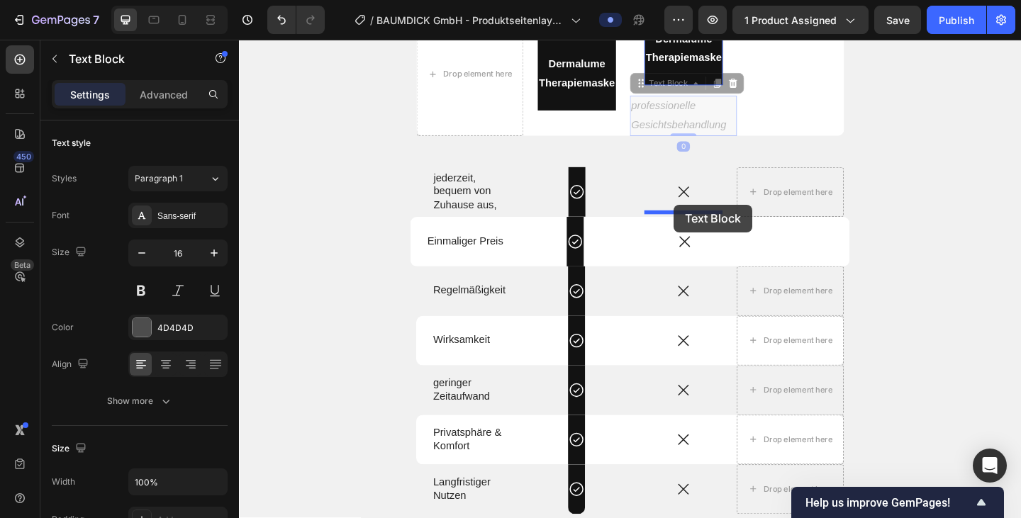
drag, startPoint x: 700, startPoint y: 279, endPoint x: 712, endPoint y: 219, distance: 60.6
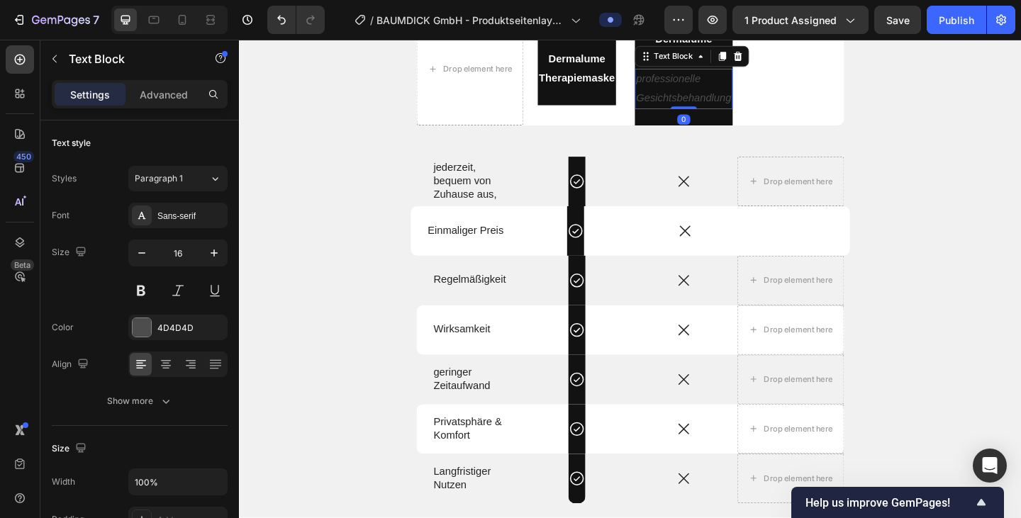
click at [727, 45] on strong "Dermalume" at bounding box center [722, 39] width 62 height 12
click at [780, 19] on icon at bounding box center [781, 14] width 9 height 10
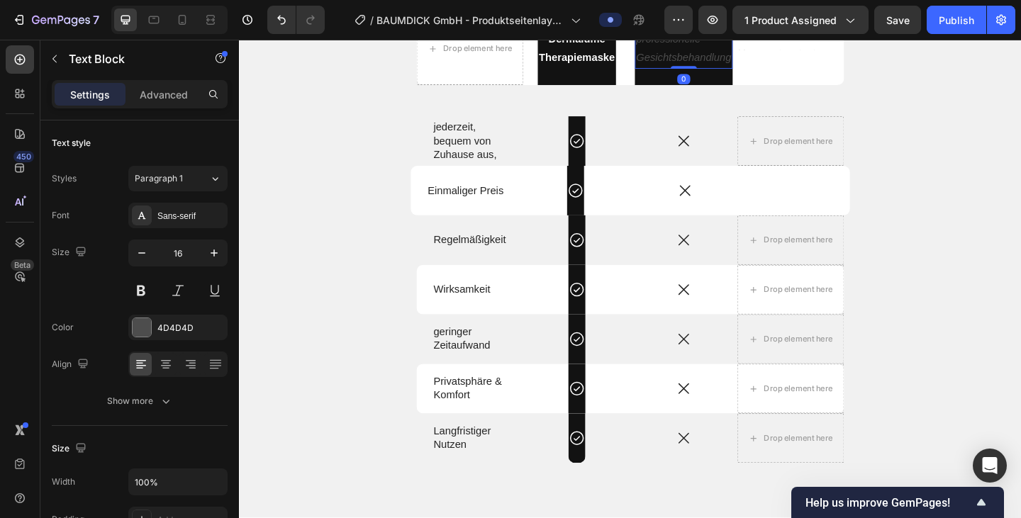
click at [702, 71] on p "professionelle Gesichtsbehandlung" at bounding box center [722, 50] width 103 height 41
click at [729, 65] on icon "Gesichtsbehandlung" at bounding box center [722, 59] width 103 height 12
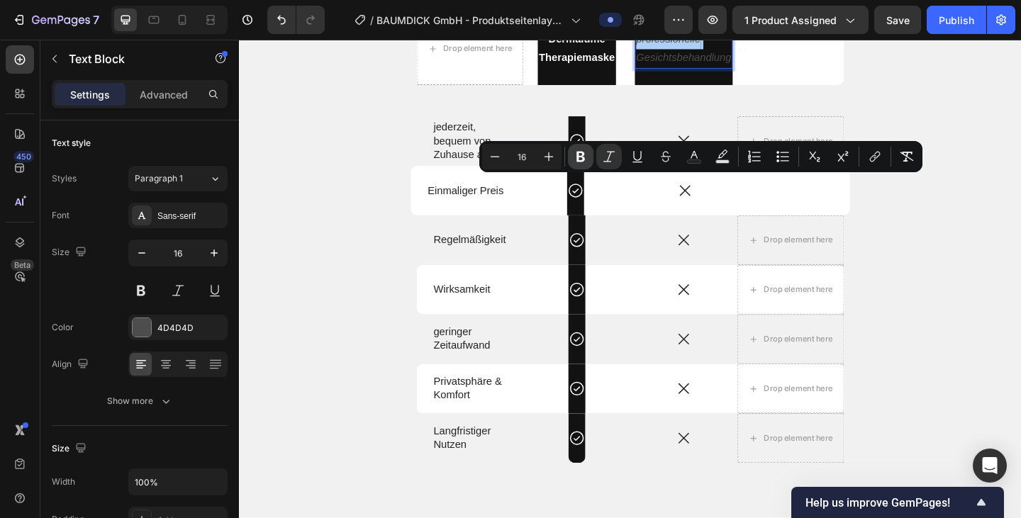
click at [583, 154] on icon "Editor contextual toolbar" at bounding box center [580, 157] width 9 height 11
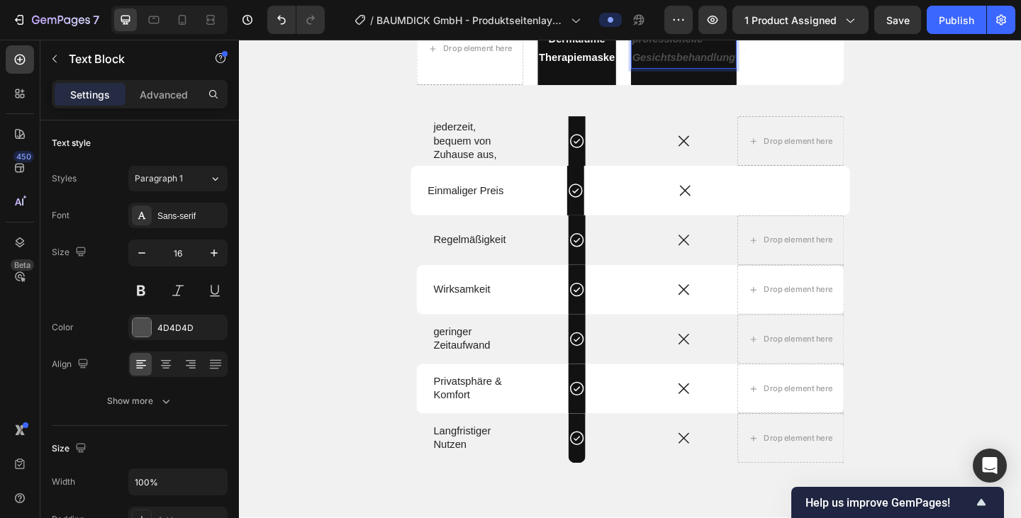
click at [742, 65] on strong "Gesichtsbehandlung" at bounding box center [722, 59] width 112 height 12
click at [702, 45] on strong "professionelle" at bounding box center [704, 39] width 77 height 12
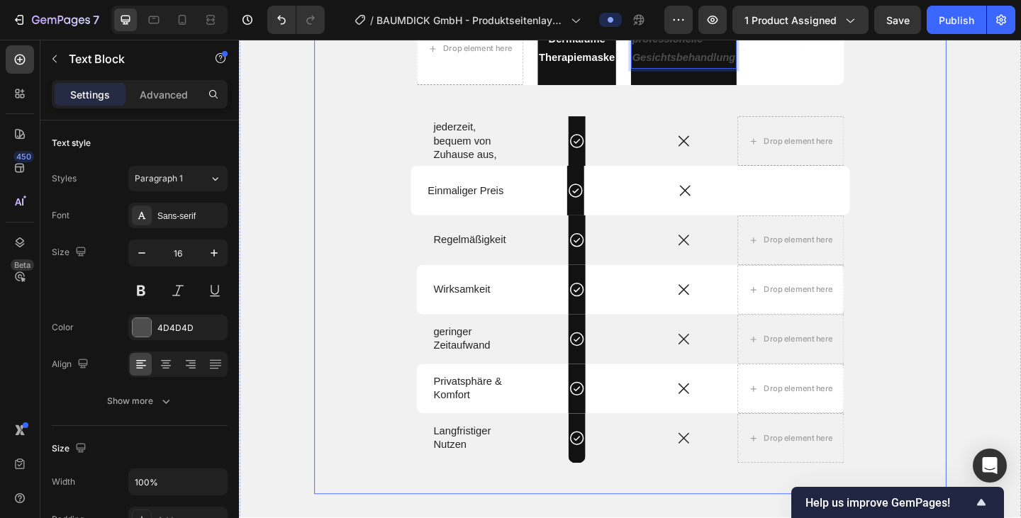
click at [723, 265] on div "Produkt vs. Alternativen Heading Drop element here Dermalume Therapiemaske Text…" at bounding box center [664, 239] width 688 height 592
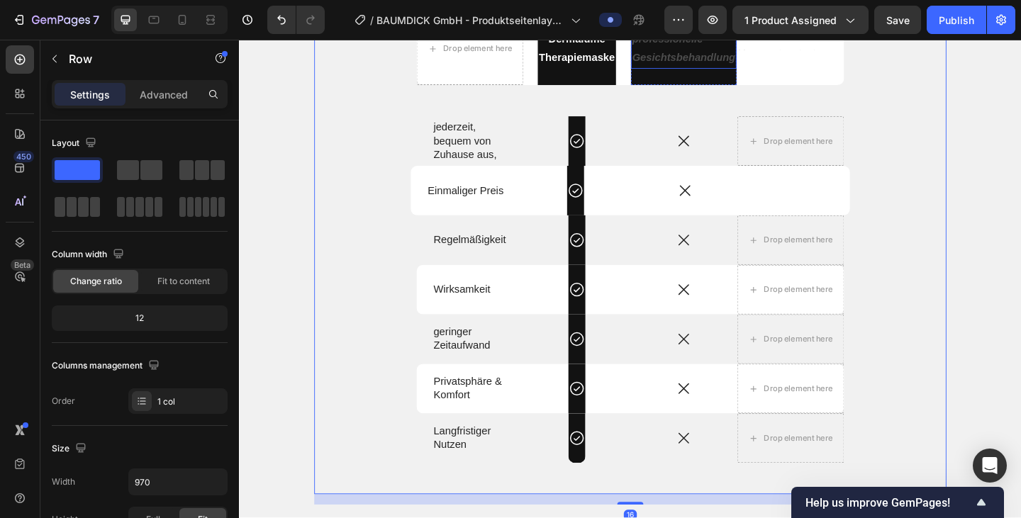
click at [700, 71] on p "professionelle Gesichtsbehandlung" at bounding box center [722, 50] width 112 height 41
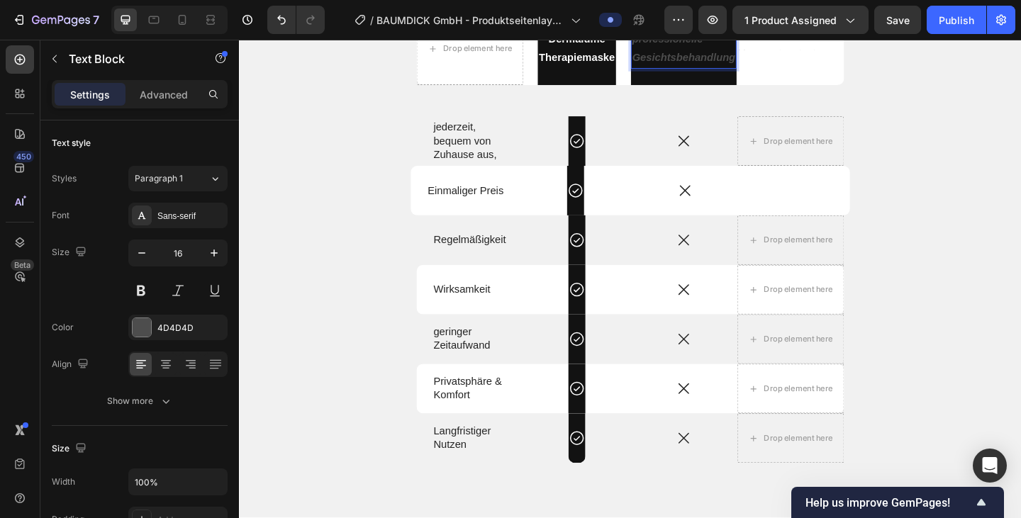
click at [727, 65] on strong "Gesichtsbehandlung" at bounding box center [722, 59] width 112 height 12
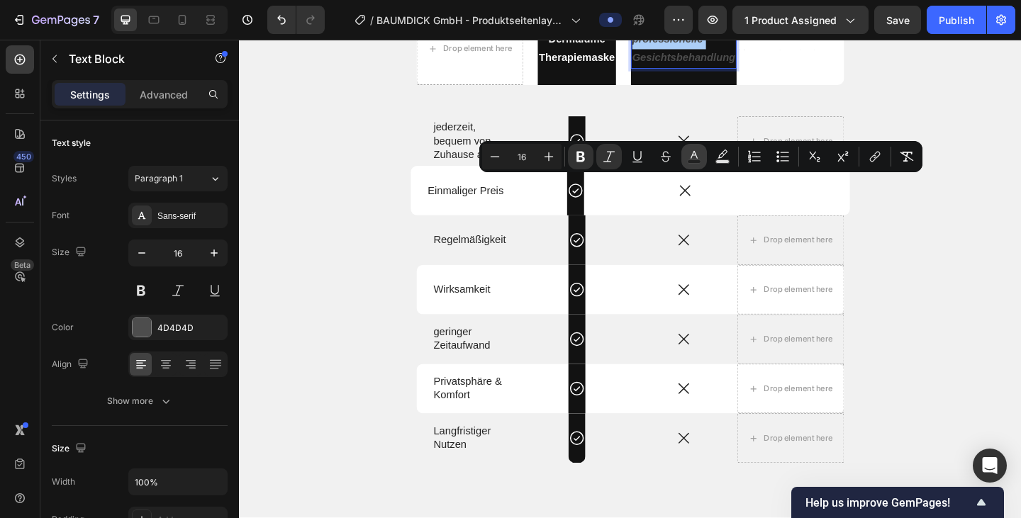
click at [696, 152] on icon "Editor contextual toolbar" at bounding box center [694, 157] width 14 height 14
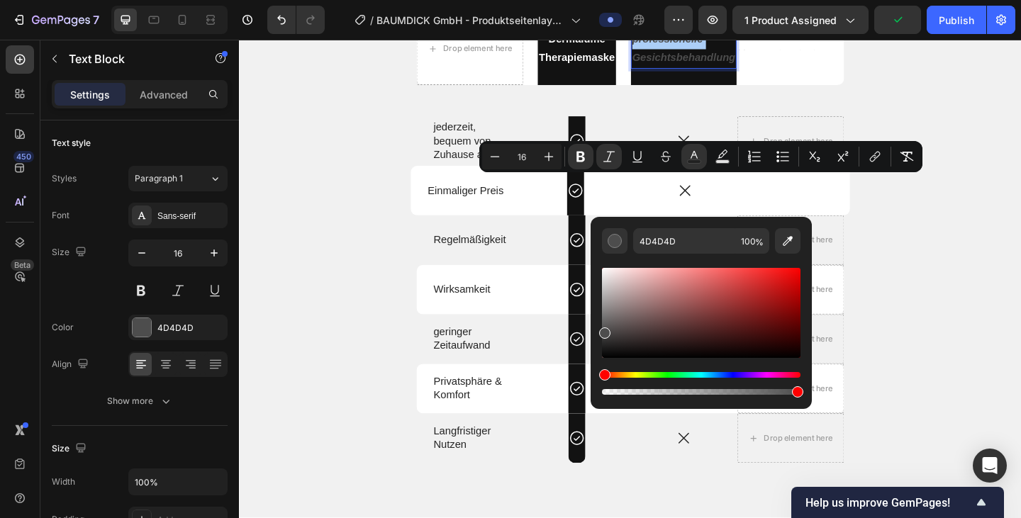
click at [605, 270] on div "Editor contextual toolbar" at bounding box center [701, 313] width 198 height 90
type input "F7F4F4"
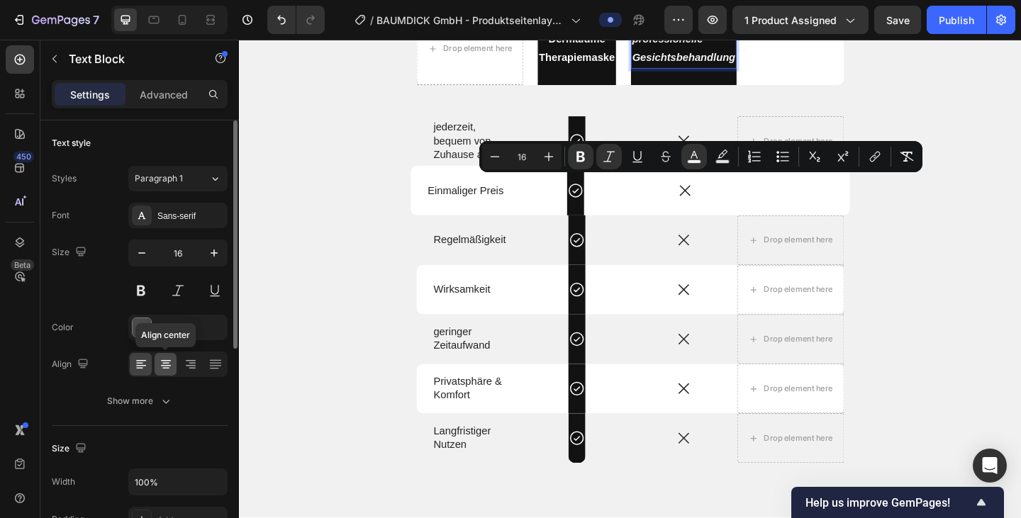
click at [164, 371] on div at bounding box center [166, 364] width 22 height 23
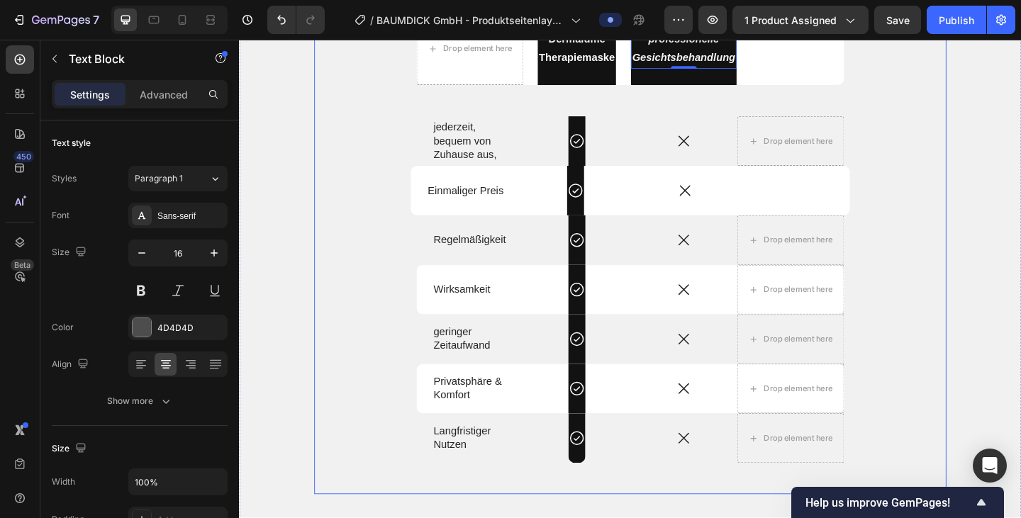
click at [627, 262] on div "Produkt vs. Alternativen Heading Drop element here Dermalume Therapiemaske Text…" at bounding box center [664, 239] width 688 height 592
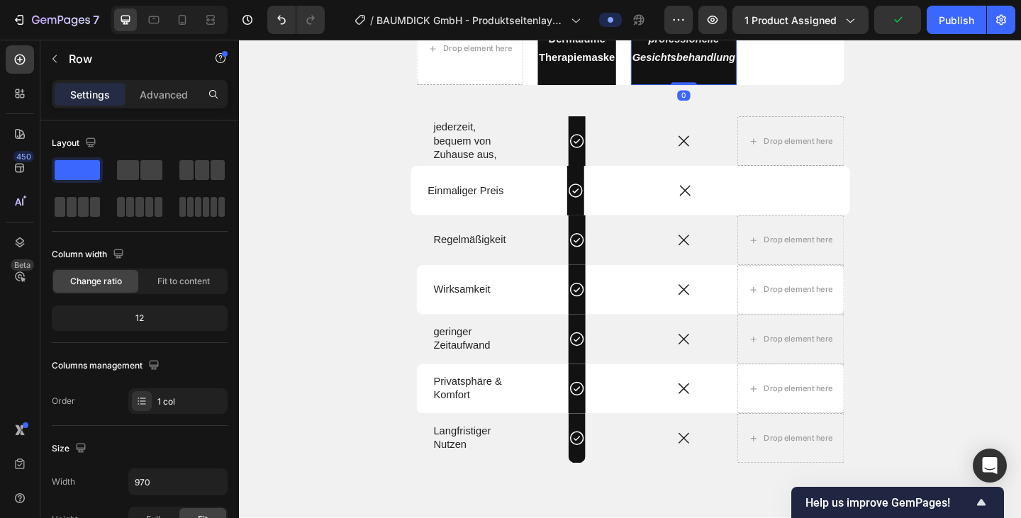
click at [766, 90] on div "professionelle Gesichtsbehandlung Text Block Row 0" at bounding box center [722, 50] width 115 height 79
click at [160, 87] on p "Advanced" at bounding box center [164, 94] width 48 height 15
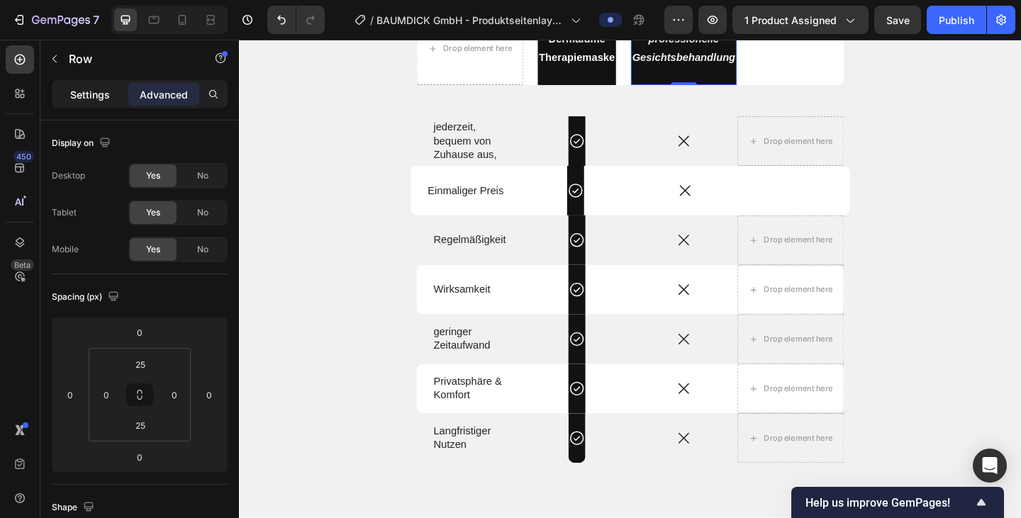
click at [96, 90] on p "Settings" at bounding box center [90, 94] width 40 height 15
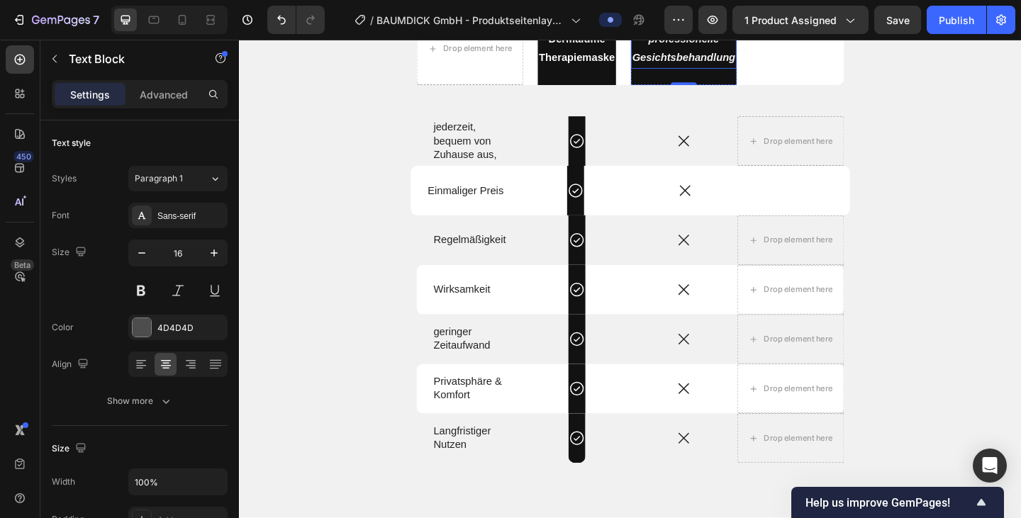
click at [695, 90] on div "professionelle Gesichtsbehandlung Text Block Row 0" at bounding box center [722, 50] width 115 height 79
click at [755, 90] on div "professionelle Gesichtsbehandlung Text Block 0 Row" at bounding box center [722, 50] width 115 height 79
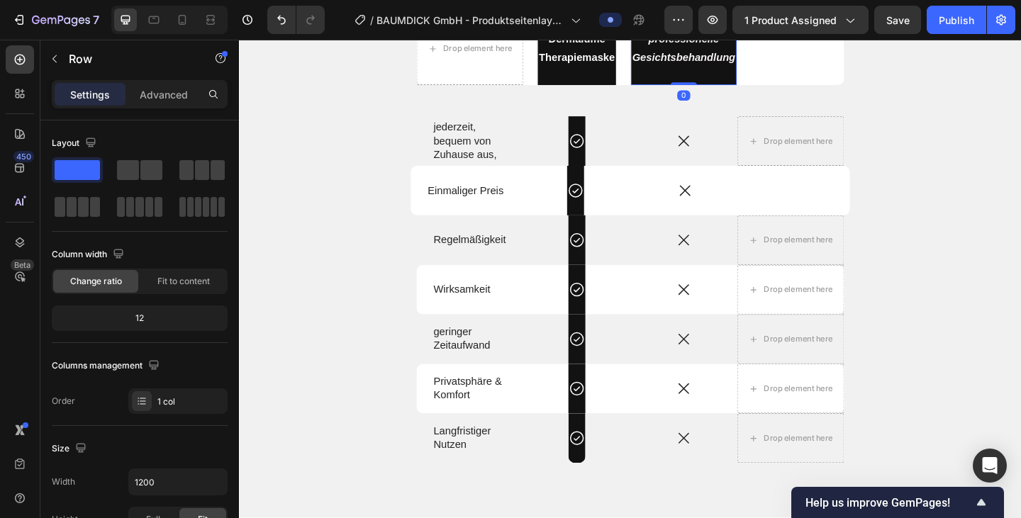
click at [753, 90] on div "professionelle Gesichtsbehandlung Text Block Row 0" at bounding box center [722, 50] width 115 height 79
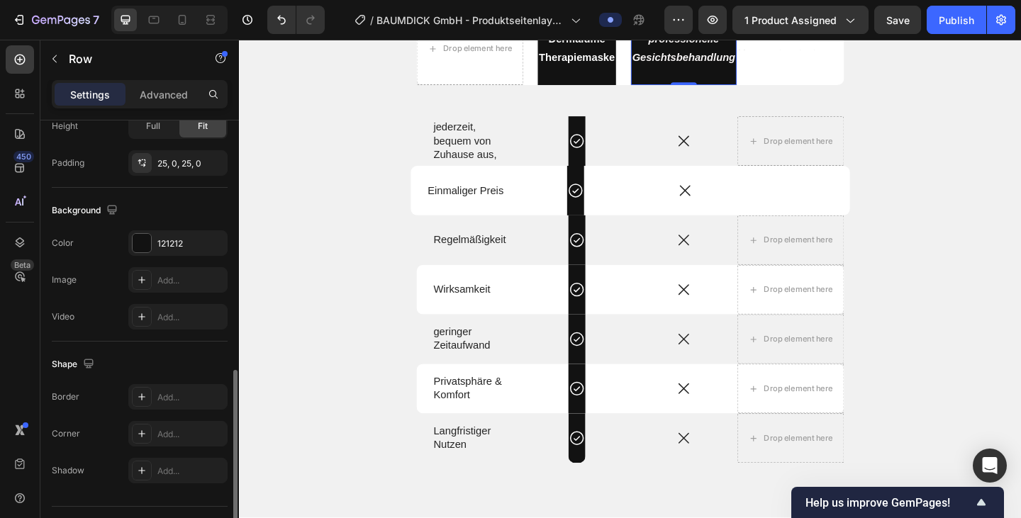
scroll to position [427, 0]
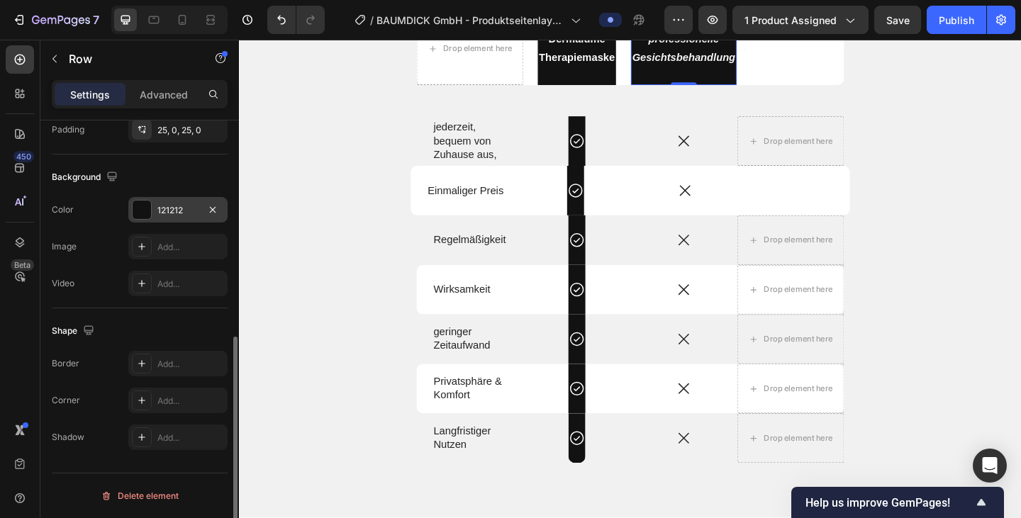
click at [170, 211] on div "121212" at bounding box center [177, 210] width 41 height 13
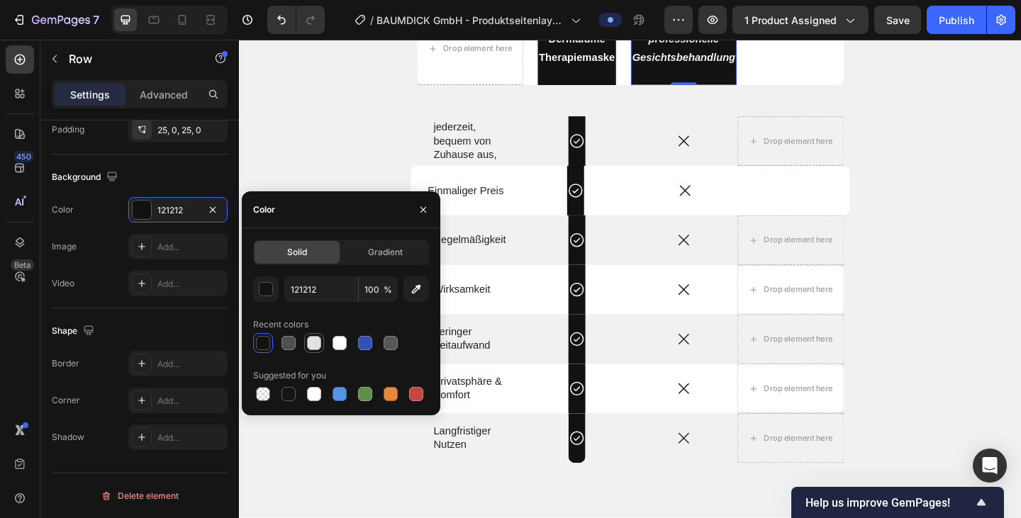
click at [318, 346] on div at bounding box center [314, 343] width 14 height 14
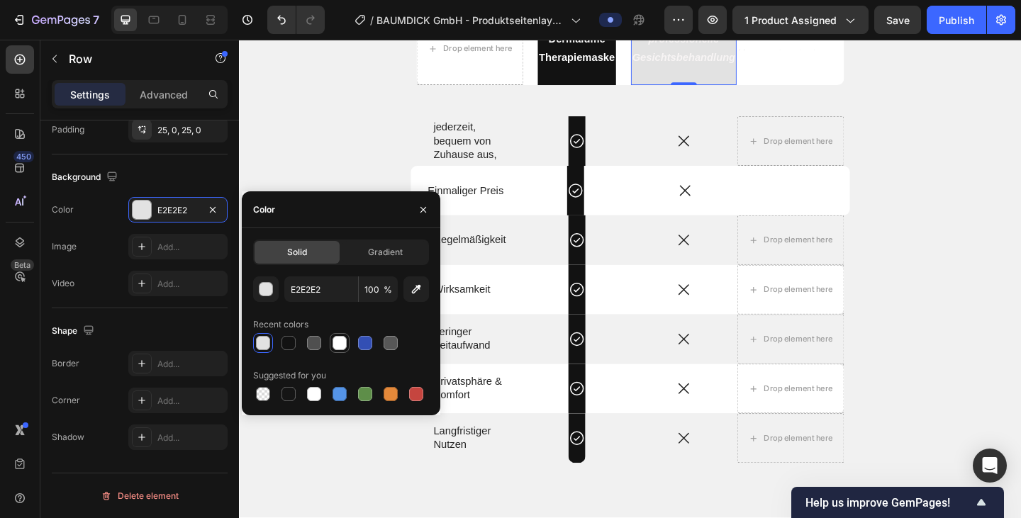
click at [338, 340] on div at bounding box center [339, 343] width 14 height 14
click at [313, 344] on div at bounding box center [314, 343] width 14 height 14
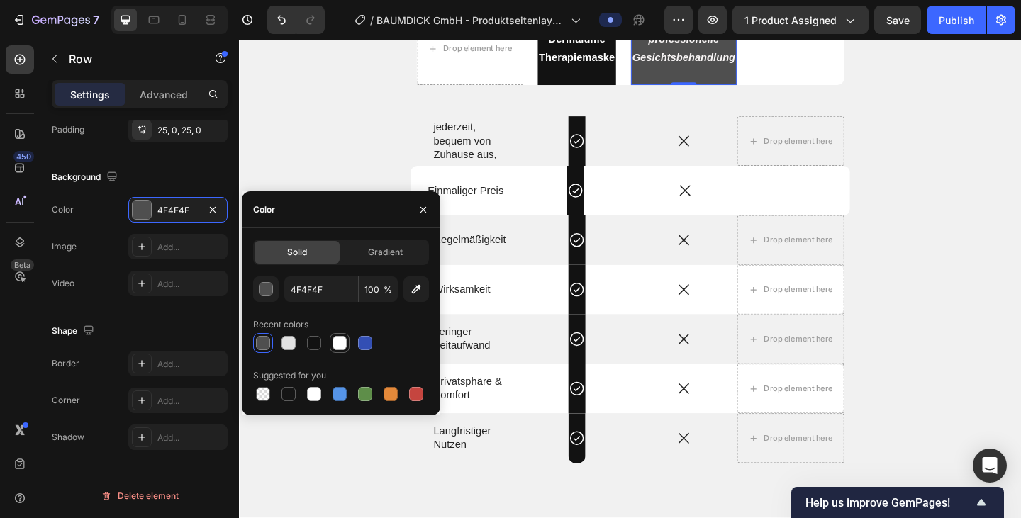
click at [342, 344] on div at bounding box center [339, 343] width 14 height 14
type input "FFFFFF"
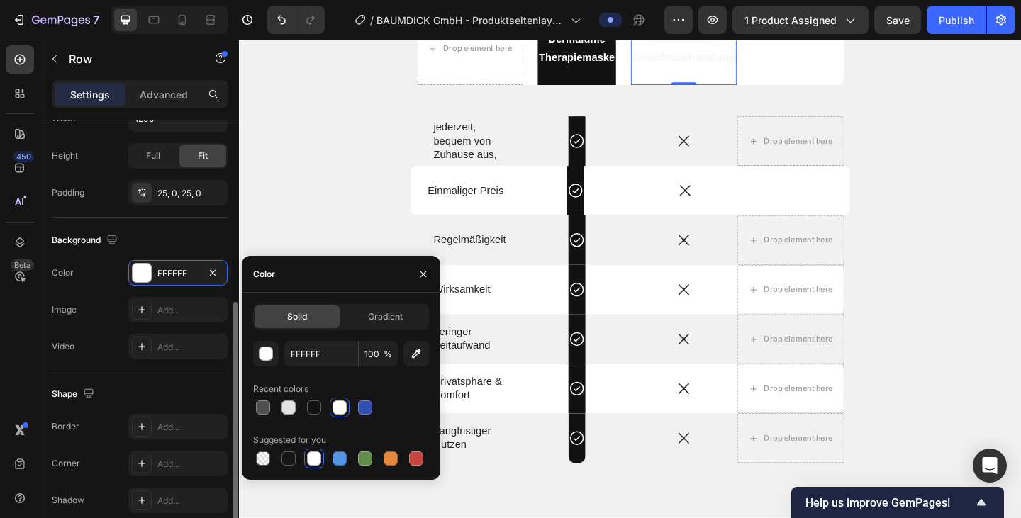
scroll to position [362, 0]
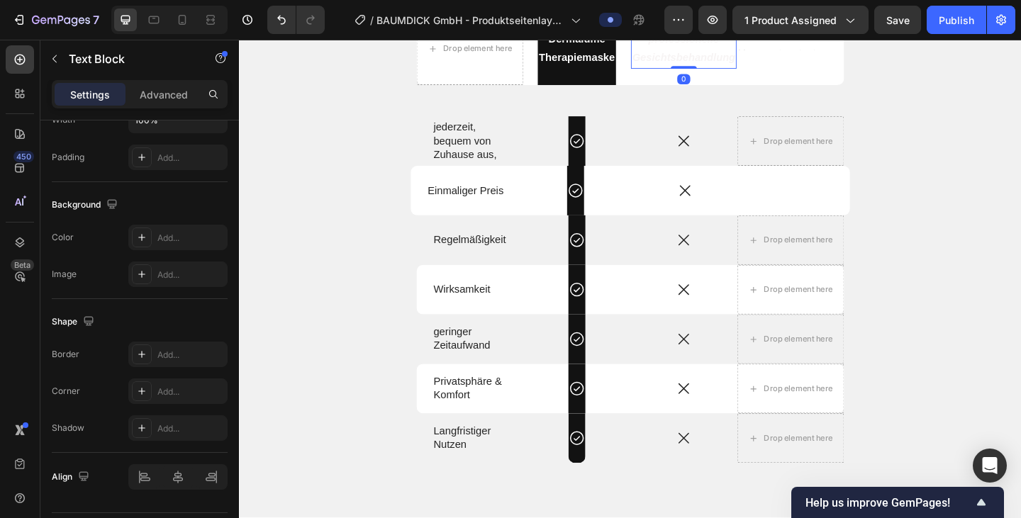
click at [722, 65] on strong "Gesichtsbehandlung" at bounding box center [722, 59] width 112 height 12
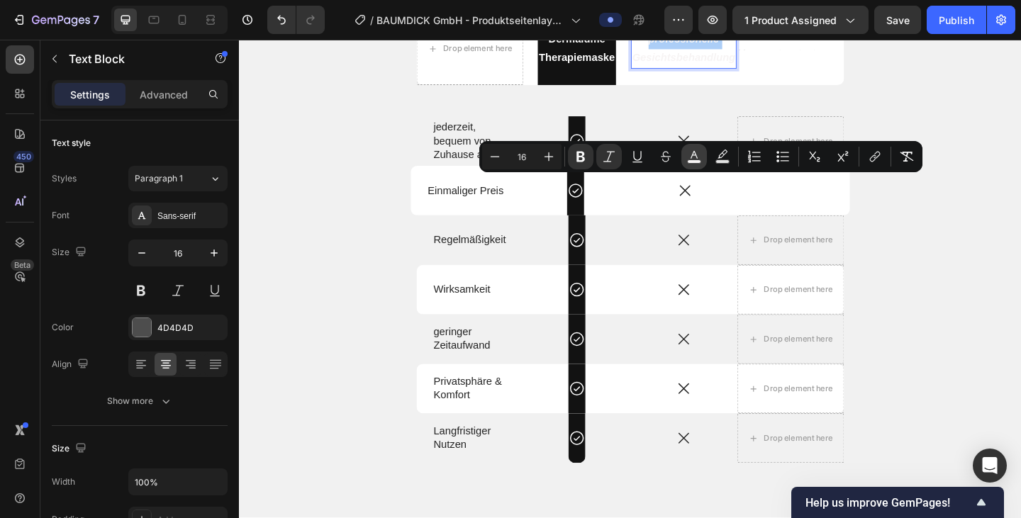
click at [695, 157] on icon "Editor contextual toolbar" at bounding box center [694, 157] width 14 height 14
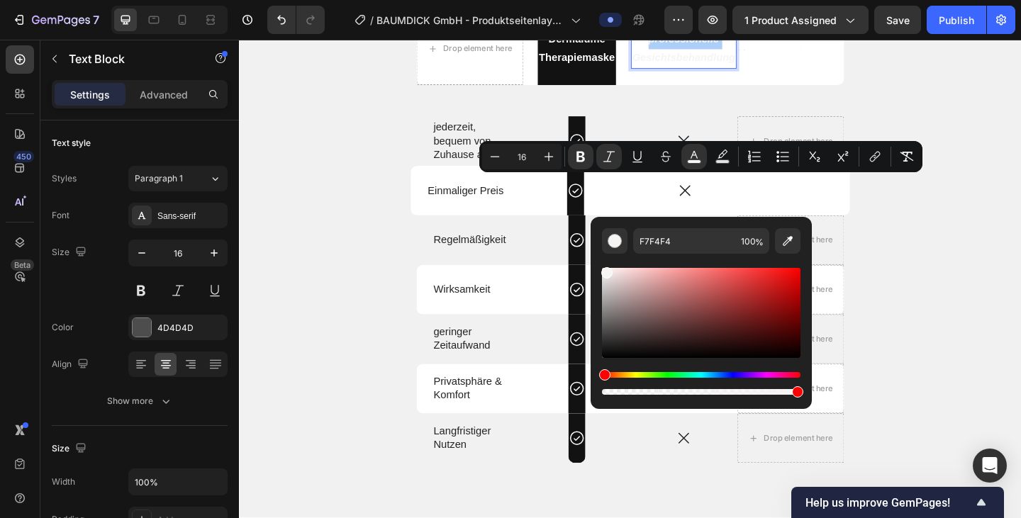
click at [603, 352] on div "Editor contextual toolbar" at bounding box center [701, 313] width 198 height 90
type input "0F0F0F"
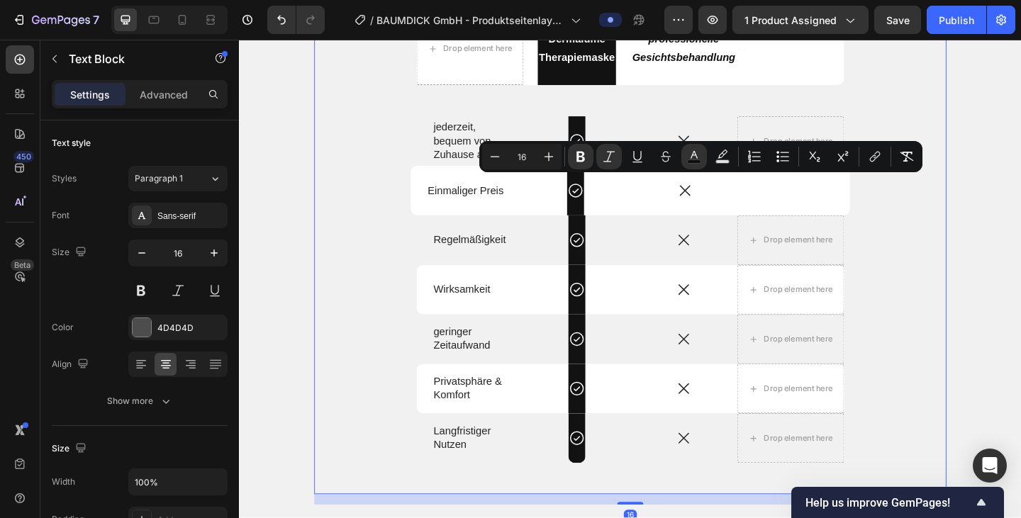
click at [744, 265] on div "Produkt vs. Alternativen Heading Drop element here Dermalume Therapiemaske Text…" at bounding box center [664, 239] width 688 height 592
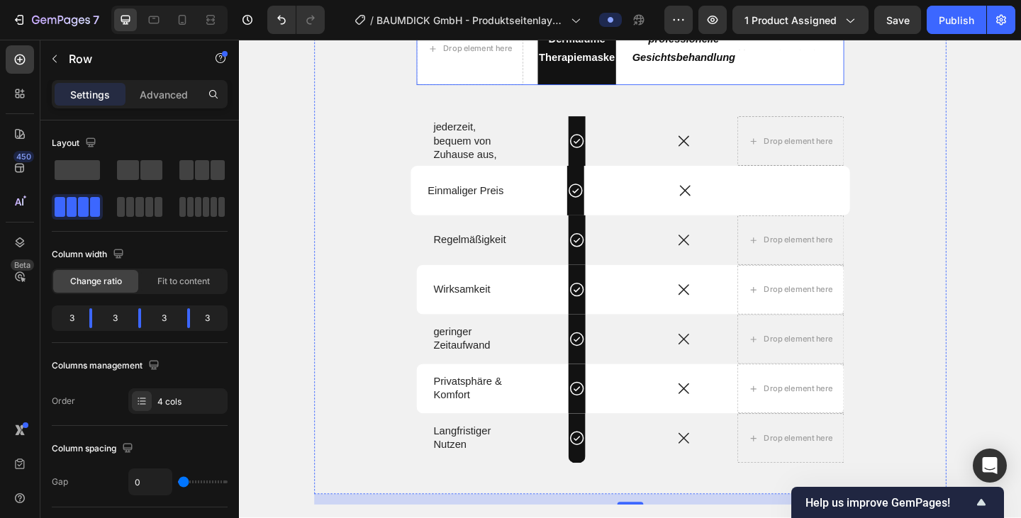
click at [786, 90] on div "Text Block" at bounding box center [838, 50] width 116 height 79
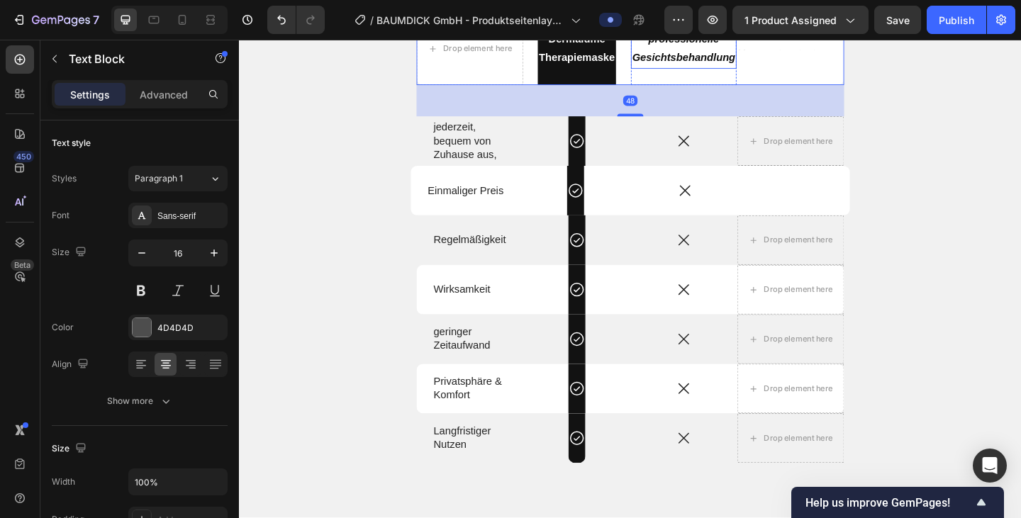
click at [773, 71] on p "professionelle Gesichtsbehandlung" at bounding box center [722, 50] width 112 height 41
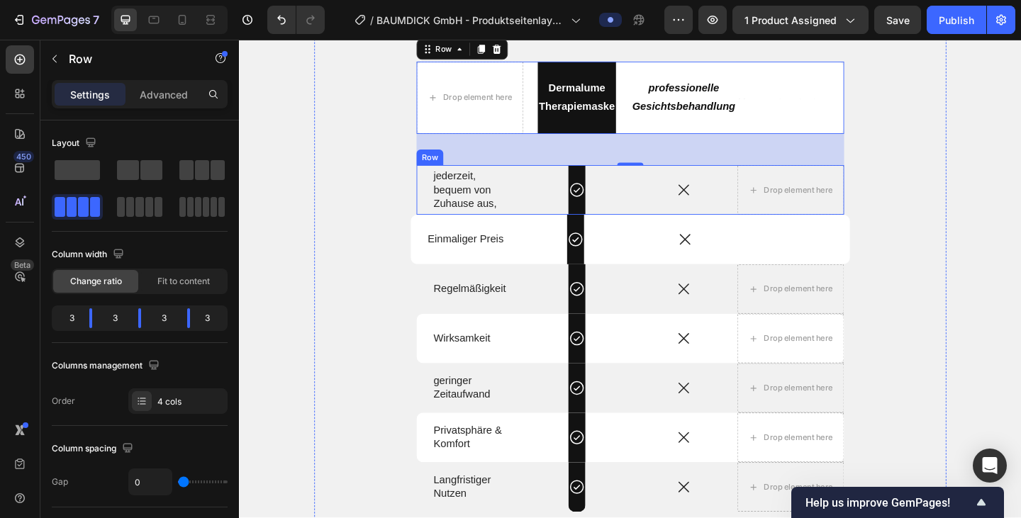
scroll to position [2542, 0]
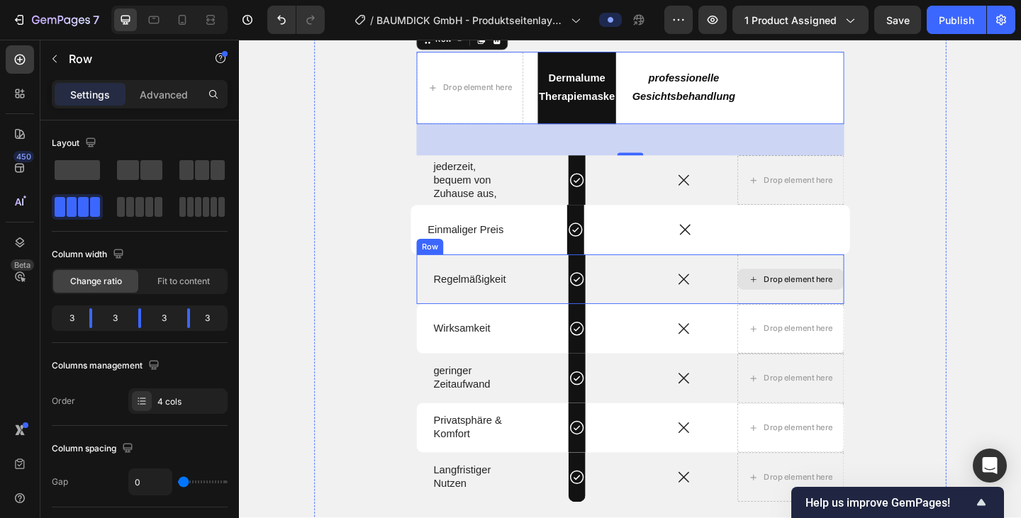
drag, startPoint x: 855, startPoint y: 318, endPoint x: 968, endPoint y: 249, distance: 132.0
click at [808, 318] on div "Drop element here" at bounding box center [838, 301] width 116 height 54
click at [808, 255] on div "Produkt vs. Alternativen Heading Drop element here Dermalume Therapiemaske Text…" at bounding box center [664, 282] width 688 height 592
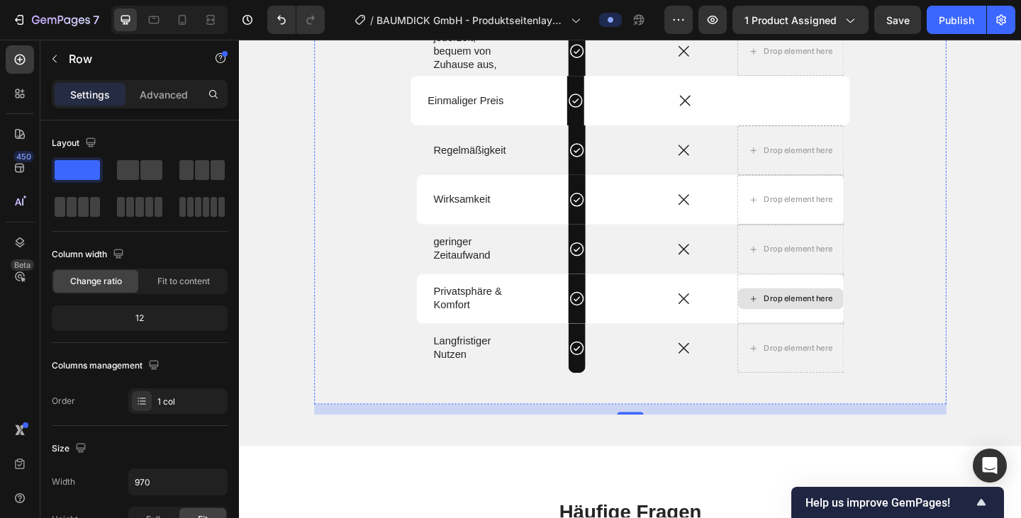
scroll to position [2601, 0]
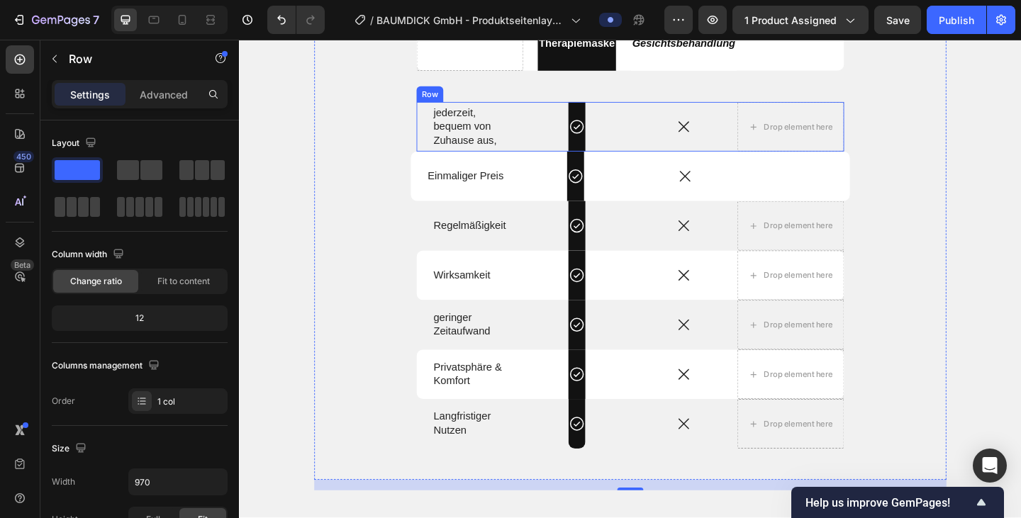
click at [632, 140] on div "Icon Row" at bounding box center [606, 135] width 116 height 54
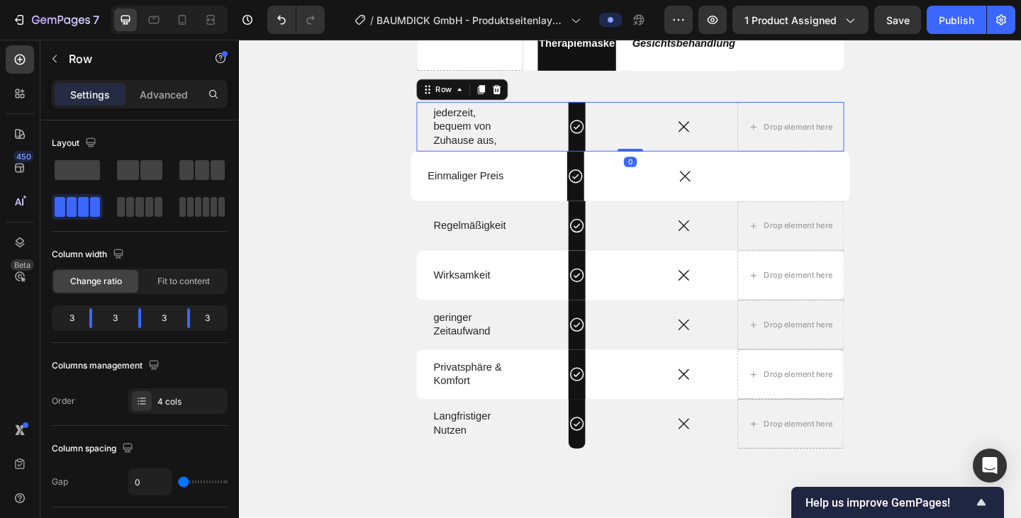
click at [632, 140] on div "Icon Row" at bounding box center [606, 135] width 116 height 54
click at [568, 136] on div "Icon Row" at bounding box center [606, 135] width 116 height 54
click at [586, 117] on div "Icon Row" at bounding box center [606, 135] width 116 height 54
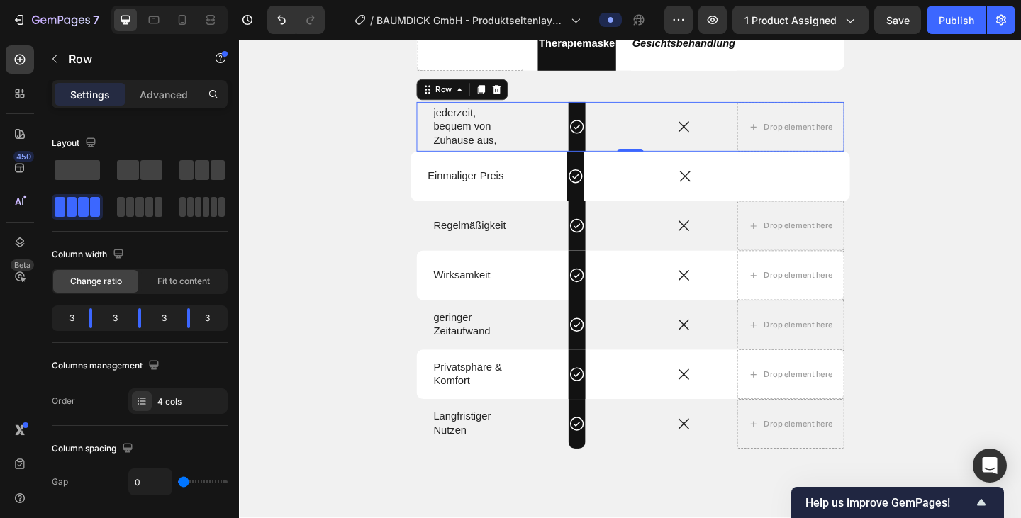
click at [586, 117] on div "Icon Row" at bounding box center [606, 135] width 116 height 54
click at [573, 144] on div "Icon Row" at bounding box center [606, 135] width 116 height 54
click at [646, 152] on div "Icon Row" at bounding box center [606, 135] width 116 height 54
click at [634, 129] on div "Icon Row" at bounding box center [606, 135] width 116 height 54
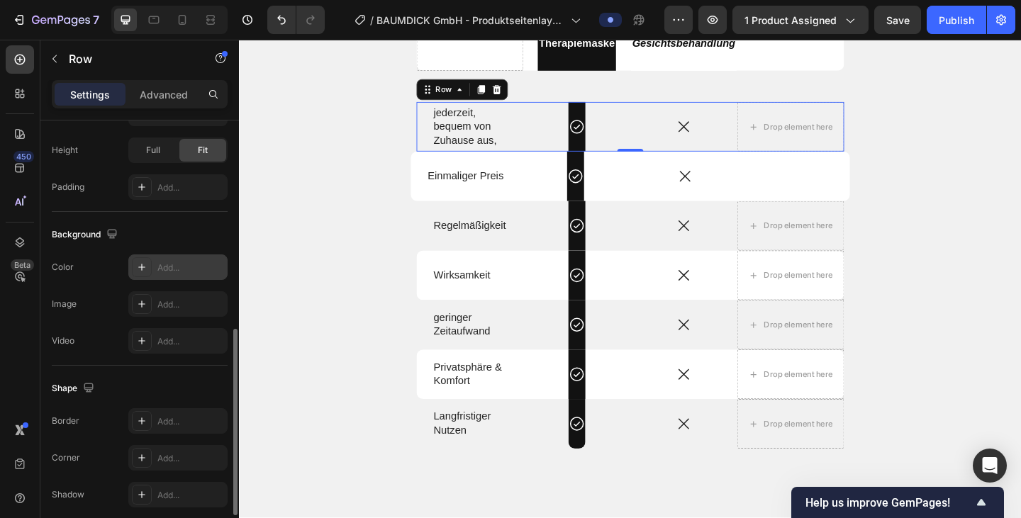
scroll to position [498, 0]
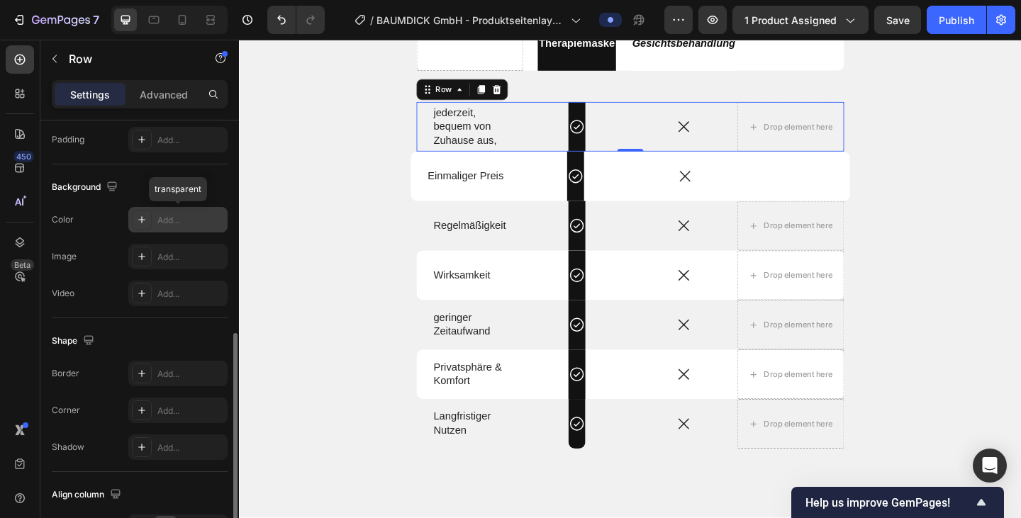
click at [186, 214] on div "Add..." at bounding box center [190, 220] width 67 height 13
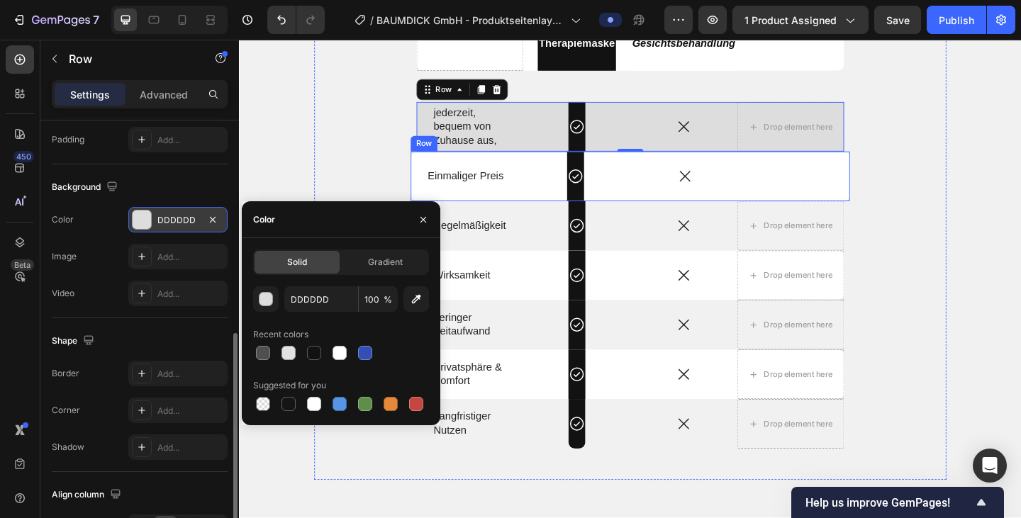
click at [557, 188] on div "Icon Row" at bounding box center [604, 189] width 119 height 54
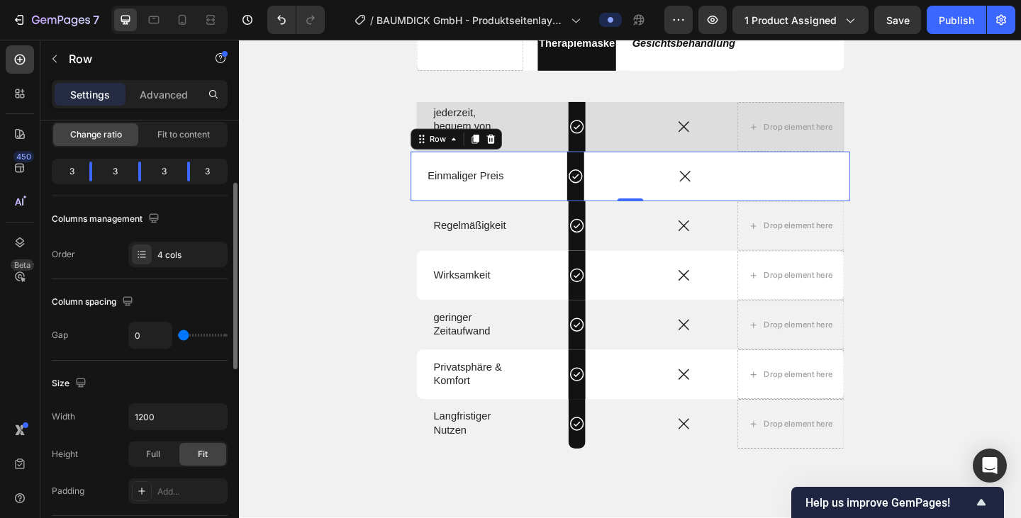
scroll to position [0, 0]
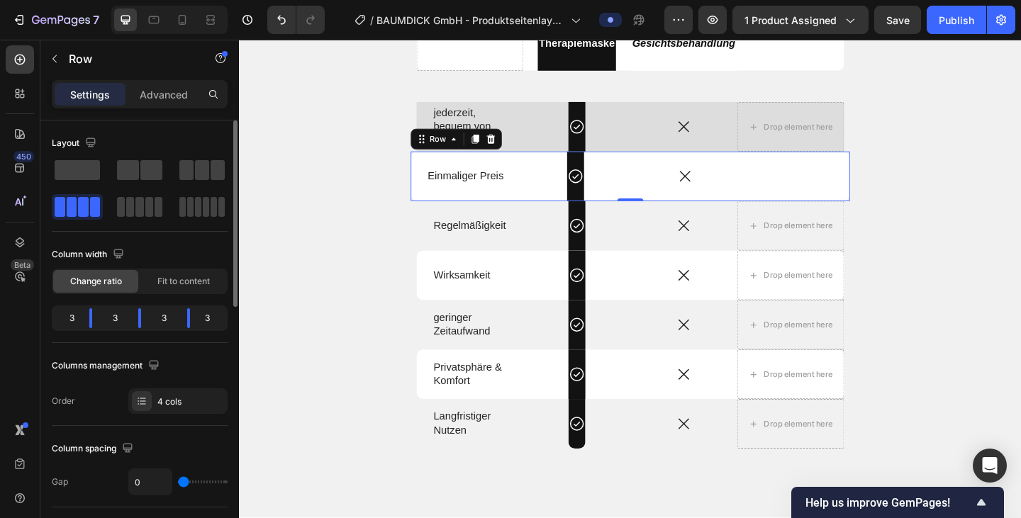
click at [72, 213] on span at bounding box center [72, 207] width 11 height 20
click at [114, 318] on div "3" at bounding box center [114, 318] width 23 height 20
click at [165, 326] on div "3" at bounding box center [163, 318] width 23 height 20
click at [207, 330] on div "Column width Change ratio Fit to content 3 3 3 3" at bounding box center [140, 293] width 176 height 100
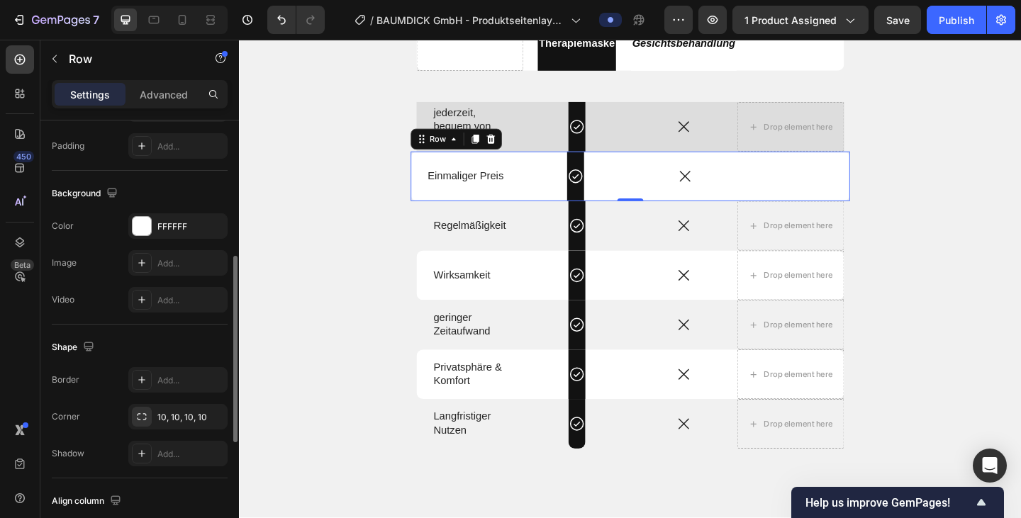
scroll to position [500, 0]
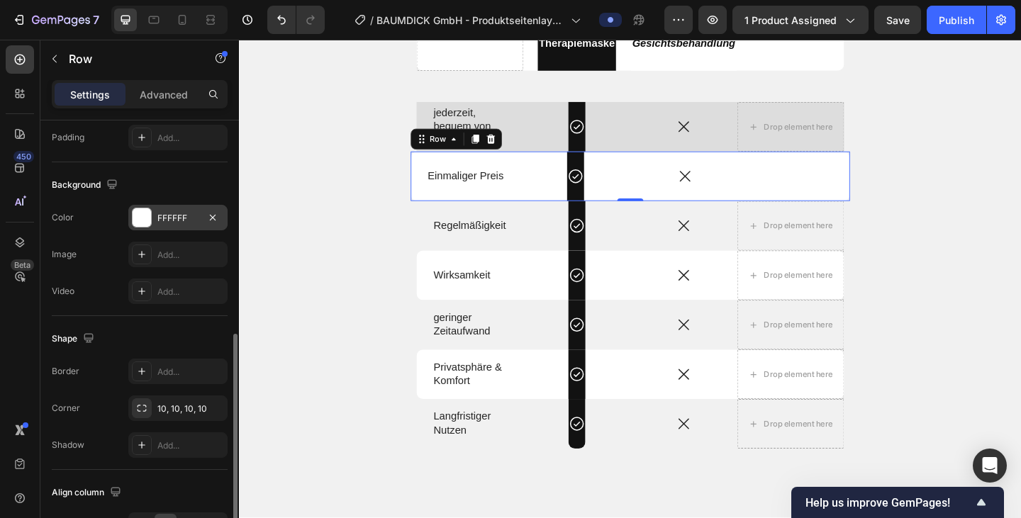
click at [165, 215] on div "FFFFFF" at bounding box center [177, 218] width 41 height 13
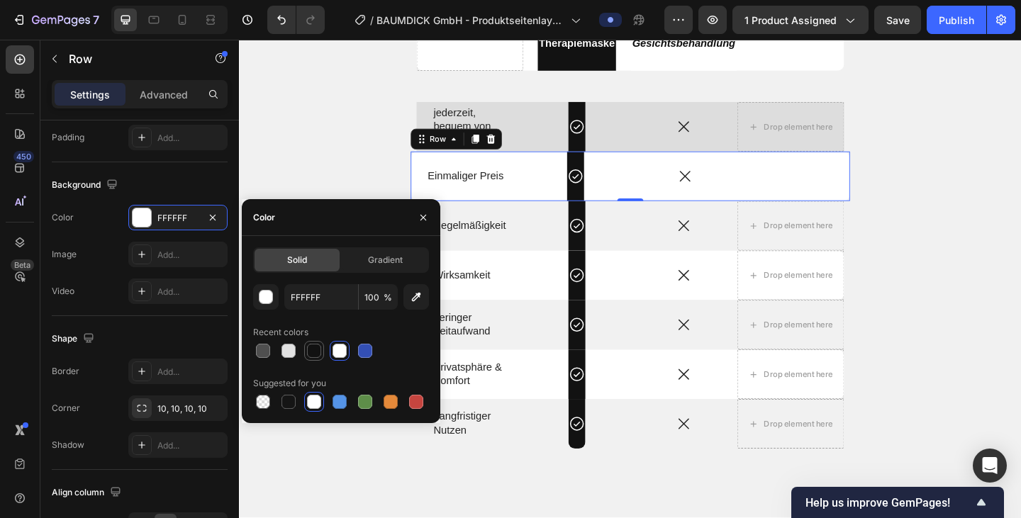
click at [315, 349] on div at bounding box center [314, 351] width 14 height 14
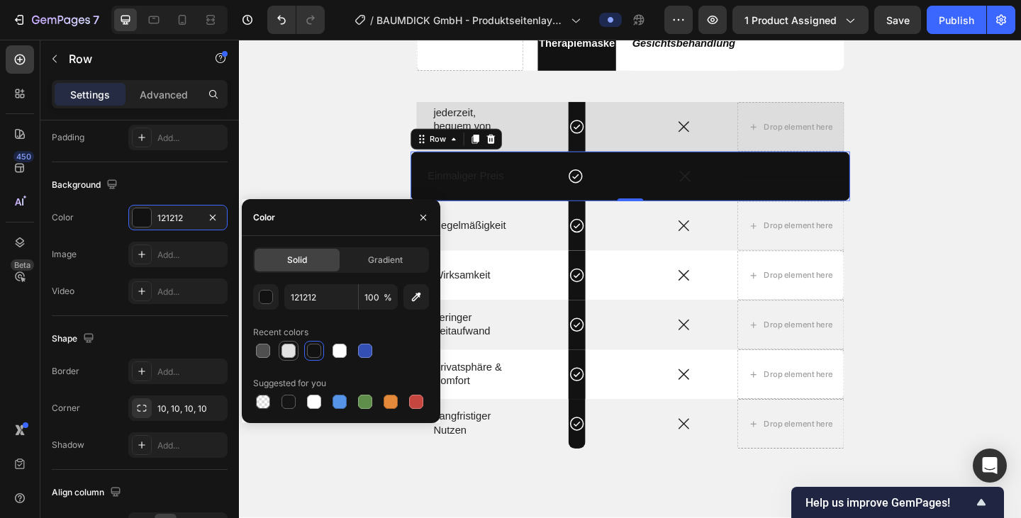
click at [291, 353] on div at bounding box center [288, 351] width 14 height 14
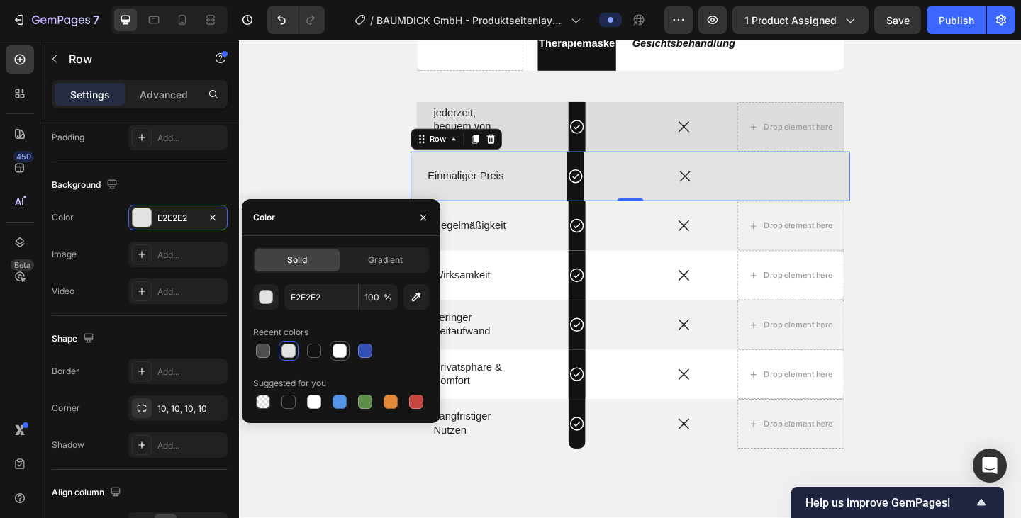
click at [338, 354] on div at bounding box center [339, 351] width 14 height 14
type input "FFFFFF"
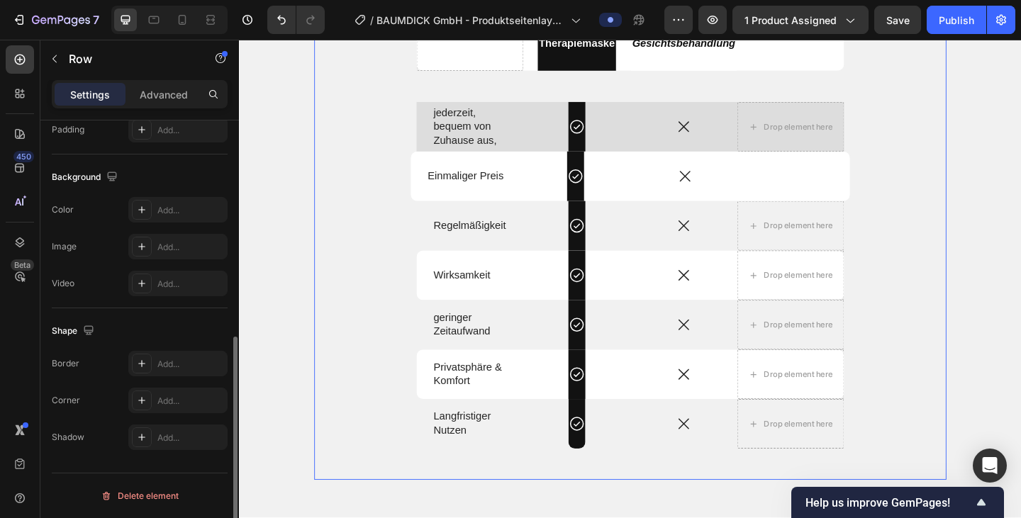
scroll to position [427, 0]
click at [371, 131] on div "Produkt vs. Alternativen Heading Drop element here Dermalume Therapiemaske Text…" at bounding box center [664, 224] width 688 height 592
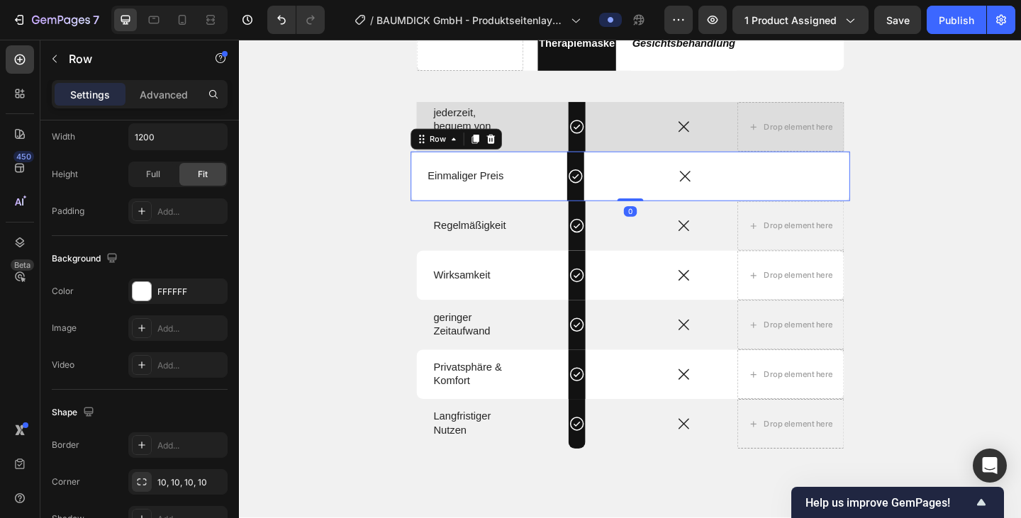
click at [548, 194] on div "Icon Row" at bounding box center [604, 189] width 119 height 54
click at [589, 133] on div "Icon Row" at bounding box center [606, 135] width 116 height 54
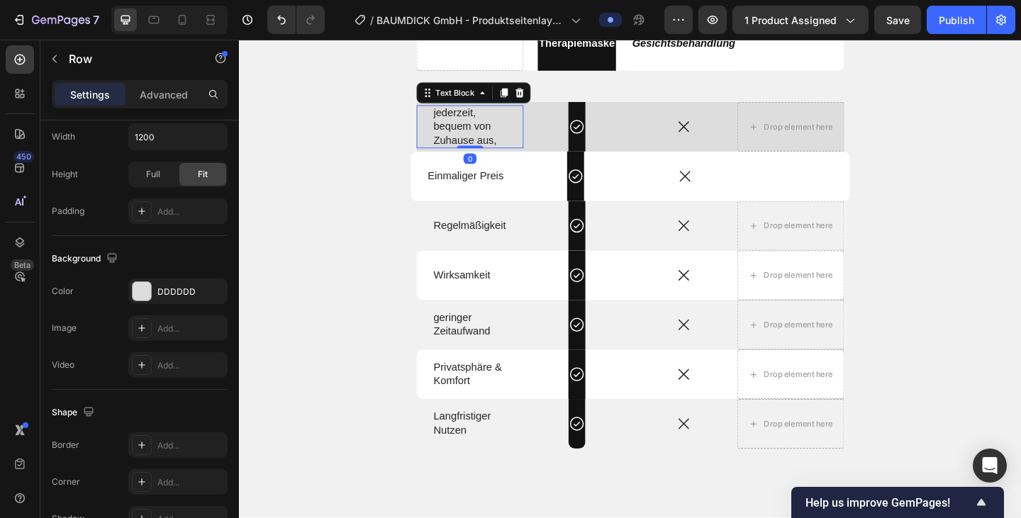
scroll to position [0, 0]
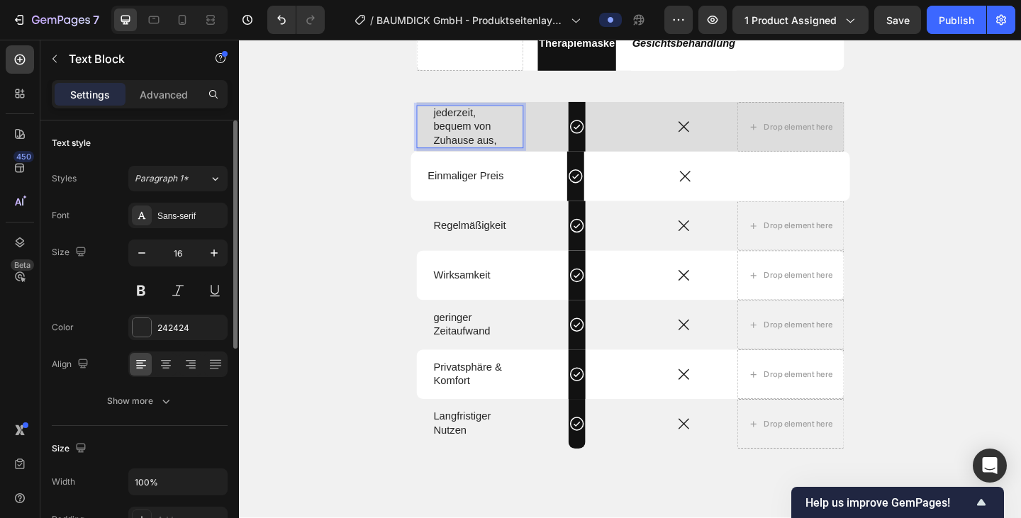
click at [491, 132] on p "bequem von" at bounding box center [489, 135] width 79 height 15
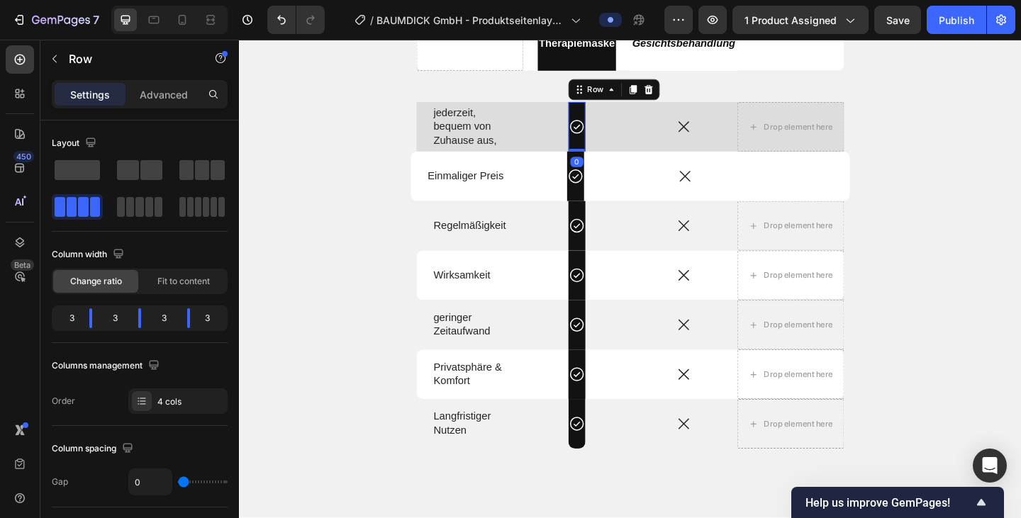
click at [608, 120] on div "Icon Row 0" at bounding box center [606, 135] width 18 height 54
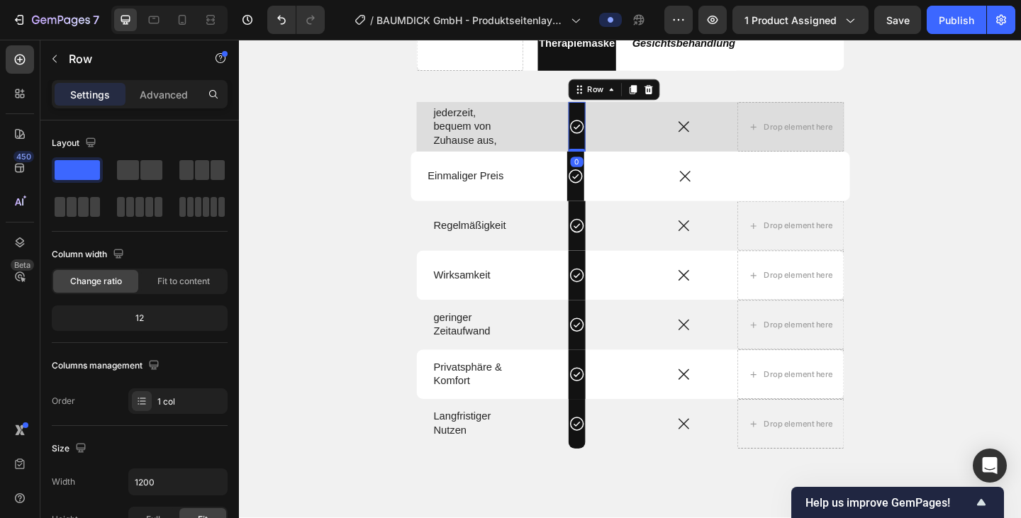
click at [609, 122] on div "Icon Row 0" at bounding box center [606, 135] width 18 height 54
click at [140, 202] on span at bounding box center [139, 207] width 8 height 20
click at [55, 214] on span at bounding box center [60, 207] width 11 height 20
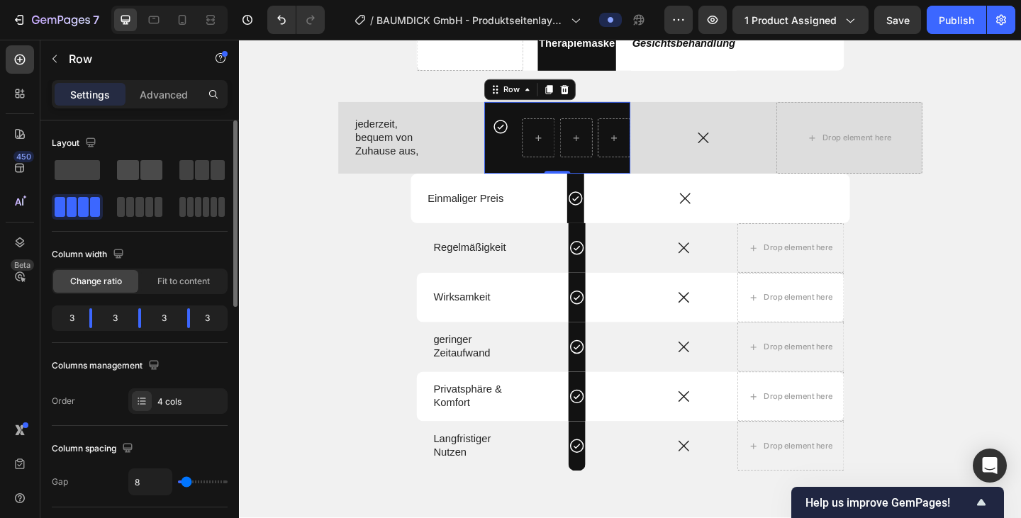
click at [155, 170] on span at bounding box center [151, 170] width 22 height 20
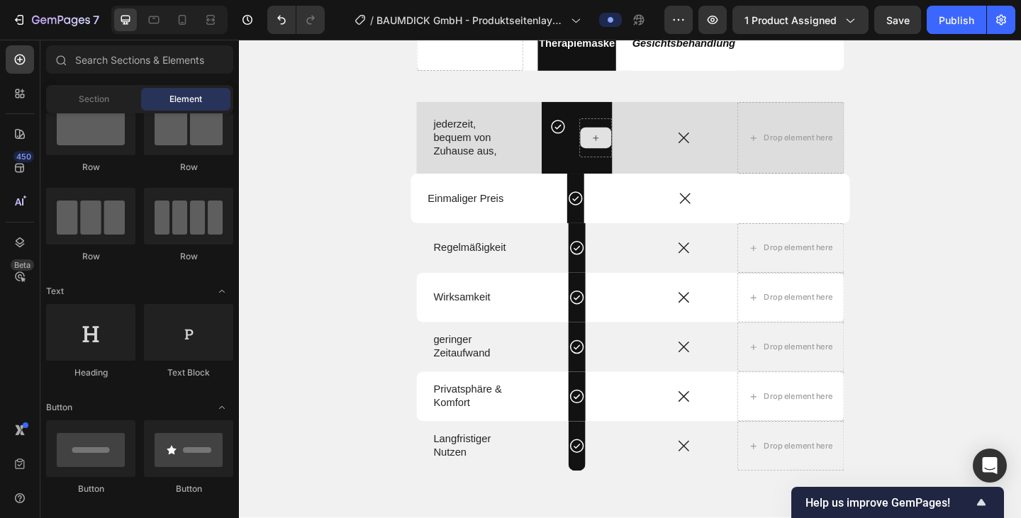
click at [631, 150] on icon at bounding box center [626, 147] width 11 height 12
click at [627, 138] on div at bounding box center [627, 146] width 34 height 23
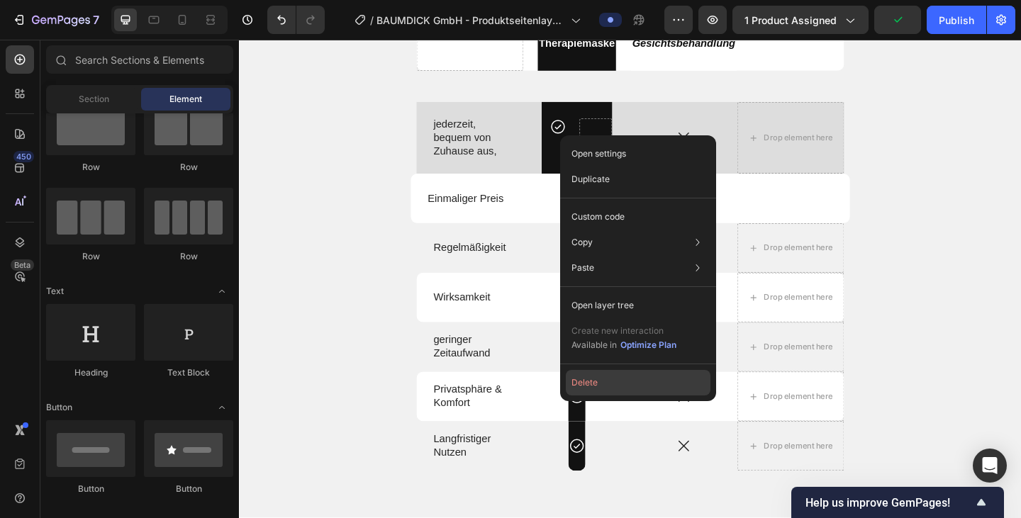
click at [601, 387] on button "Delete" at bounding box center [638, 383] width 145 height 26
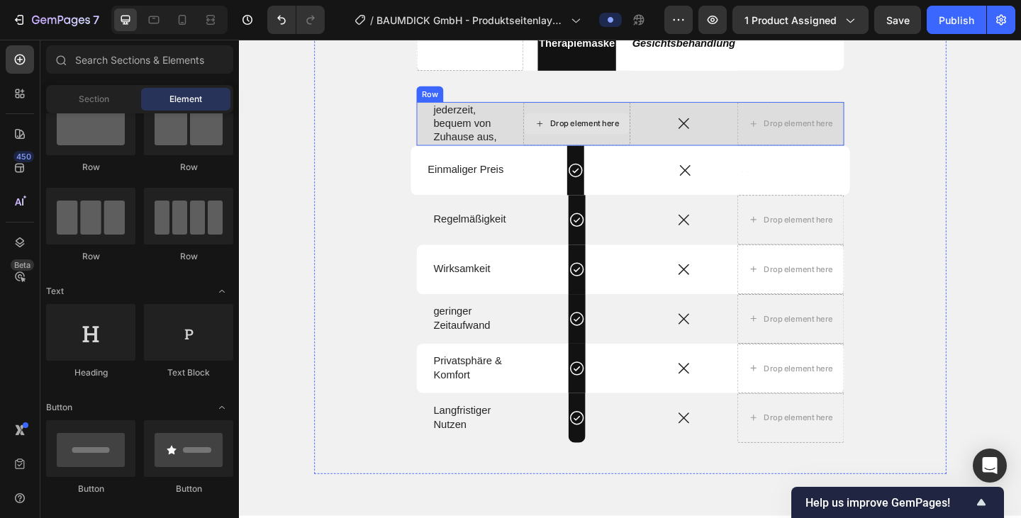
click at [610, 126] on div "Drop element here" at bounding box center [614, 130] width 75 height 11
click at [89, 145] on div at bounding box center [90, 127] width 89 height 57
drag, startPoint x: 327, startPoint y: 184, endPoint x: 610, endPoint y: 133, distance: 287.5
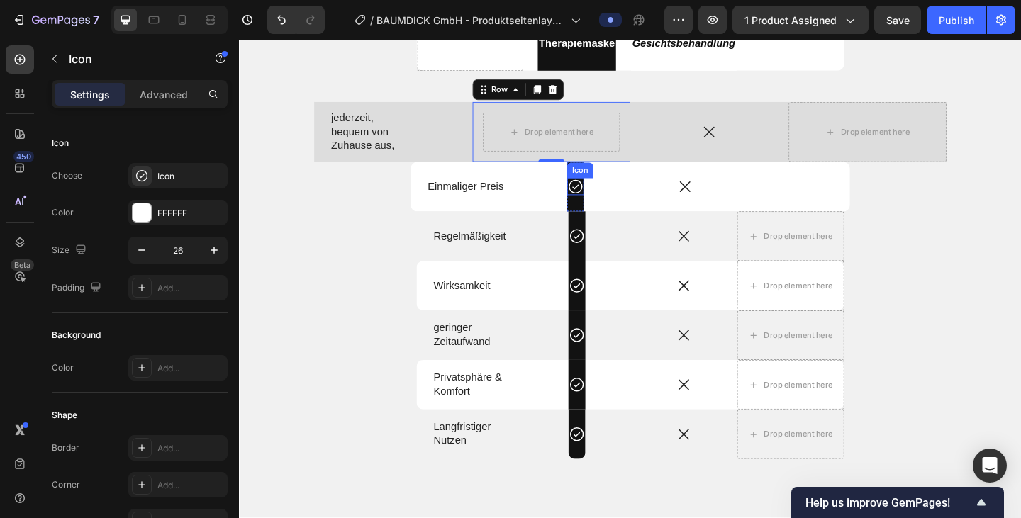
click at [605, 206] on icon at bounding box center [604, 200] width 18 height 18
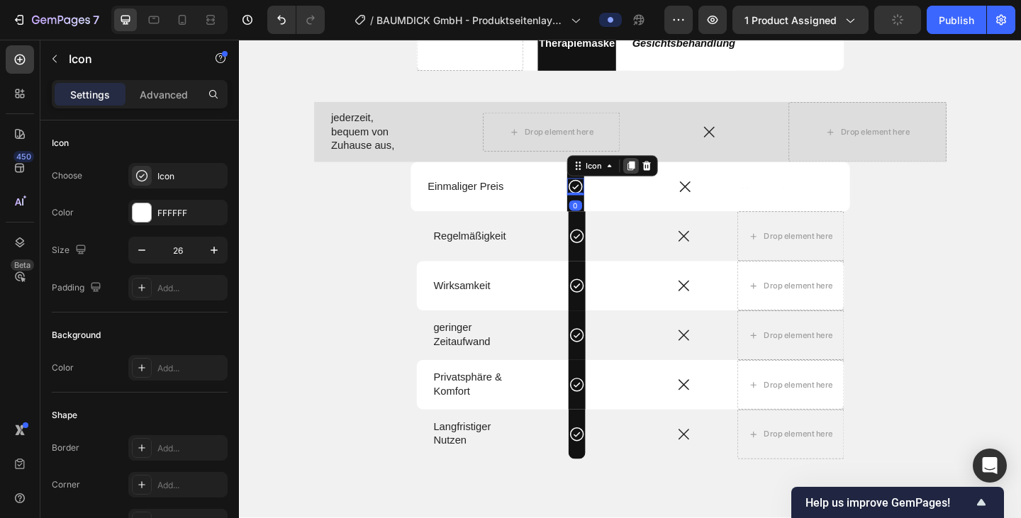
click at [671, 181] on icon at bounding box center [664, 177] width 11 height 11
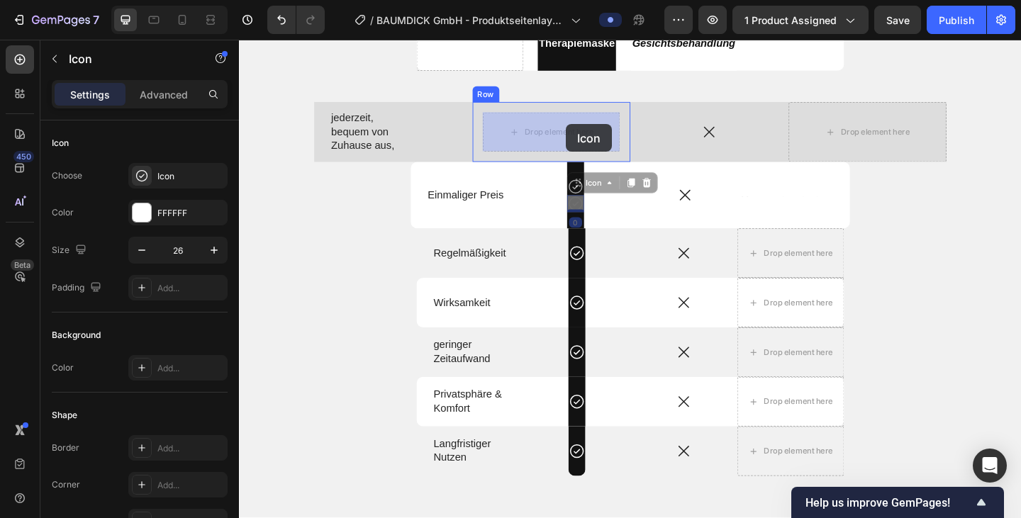
drag, startPoint x: 607, startPoint y: 221, endPoint x: 594, endPoint y: 133, distance: 89.5
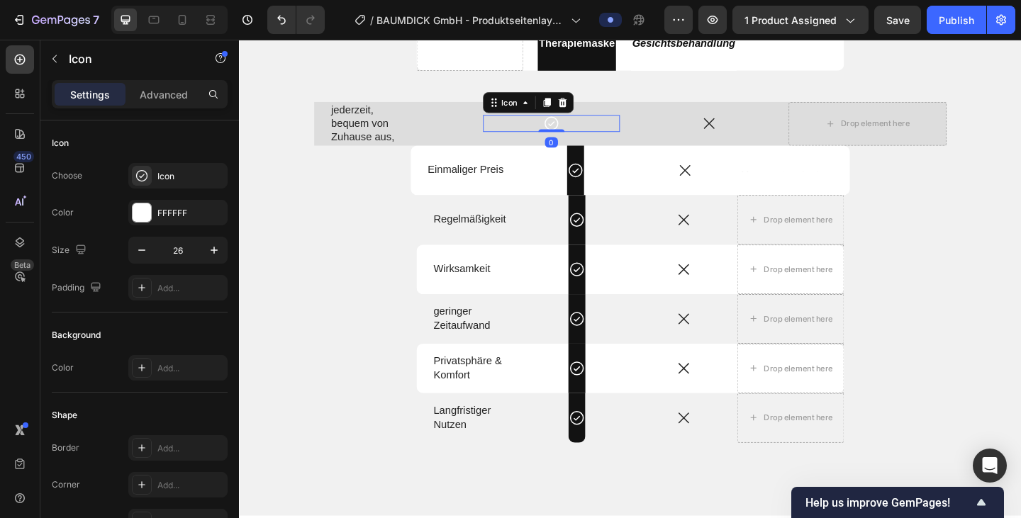
click at [627, 136] on div "Icon 0" at bounding box center [579, 131] width 150 height 18
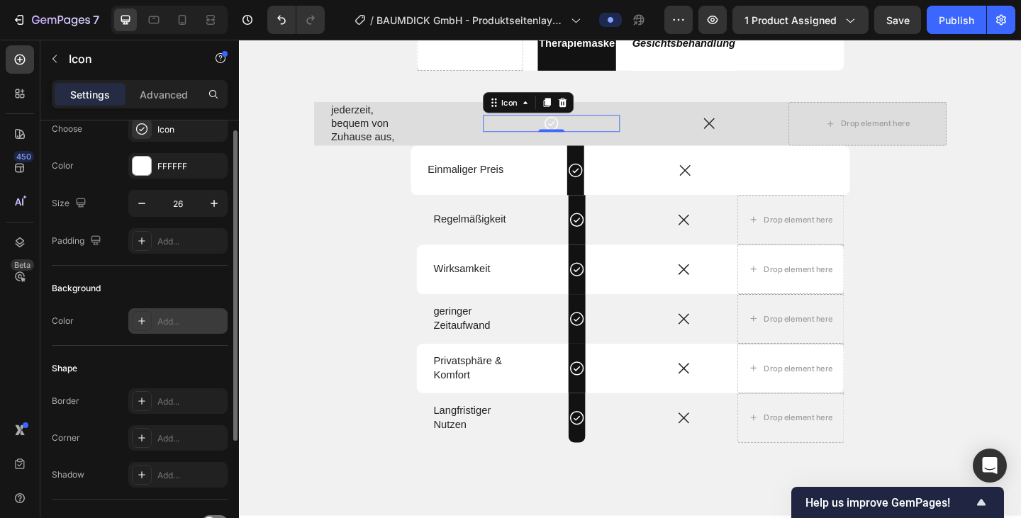
scroll to position [53, 0]
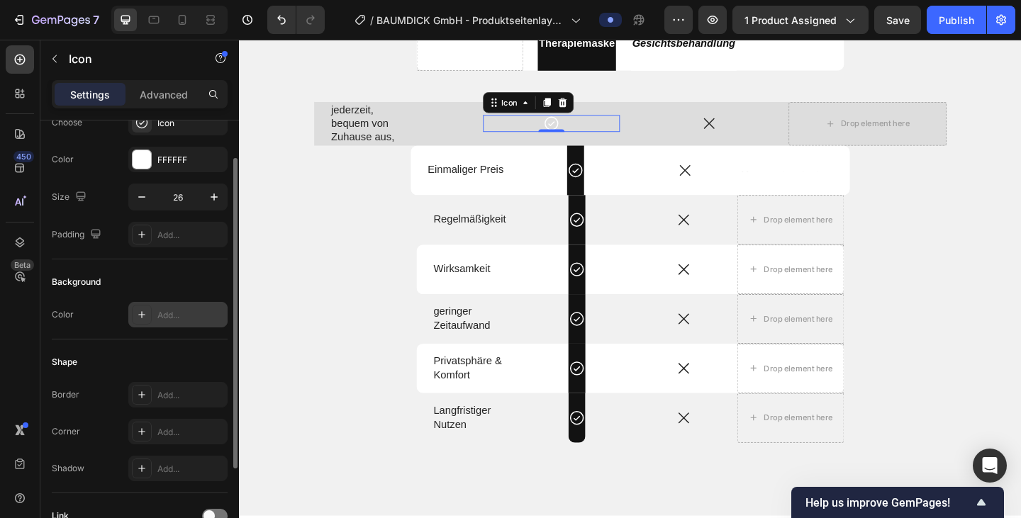
click at [159, 316] on div "Add..." at bounding box center [190, 315] width 67 height 13
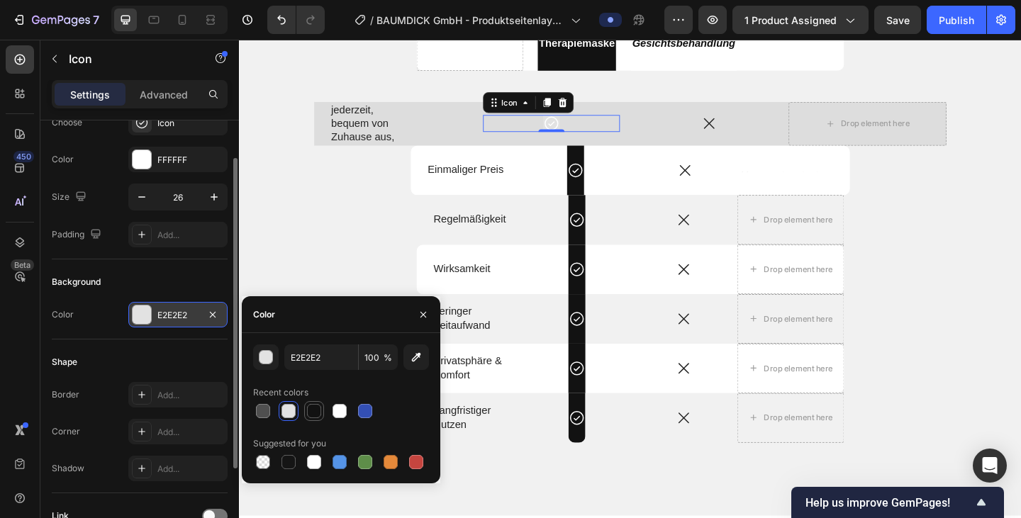
click at [313, 413] on div at bounding box center [314, 411] width 14 height 14
type input "121212"
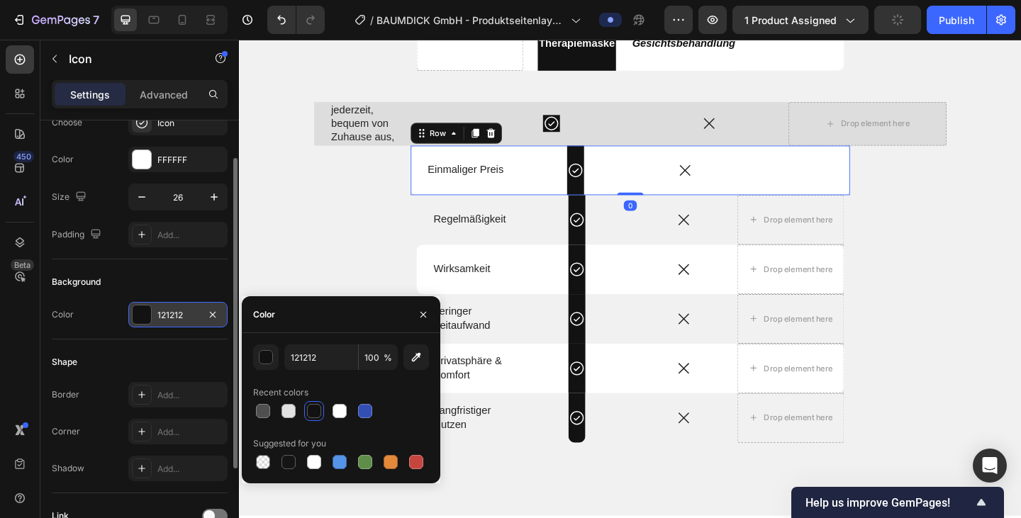
click at [663, 172] on div "Icon Row" at bounding box center [604, 182] width 119 height 54
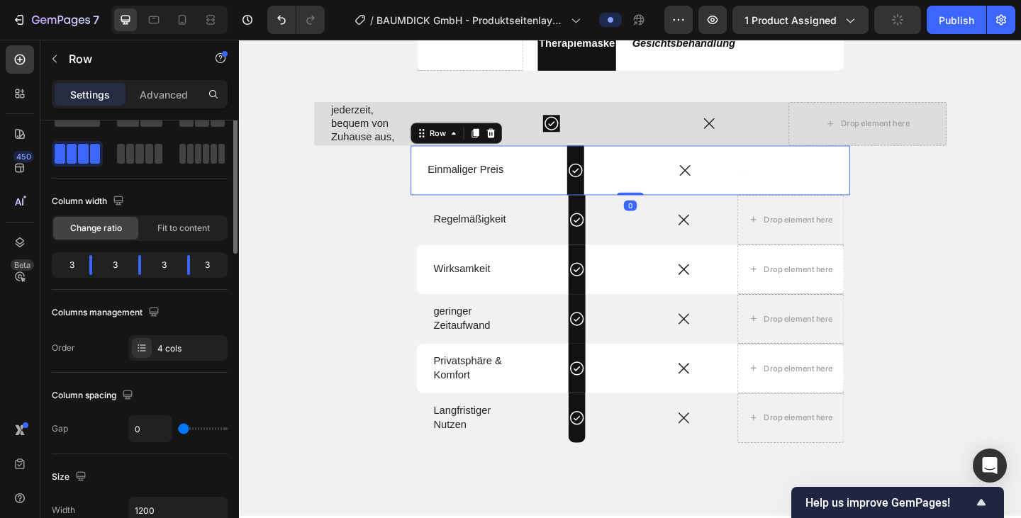
scroll to position [0, 0]
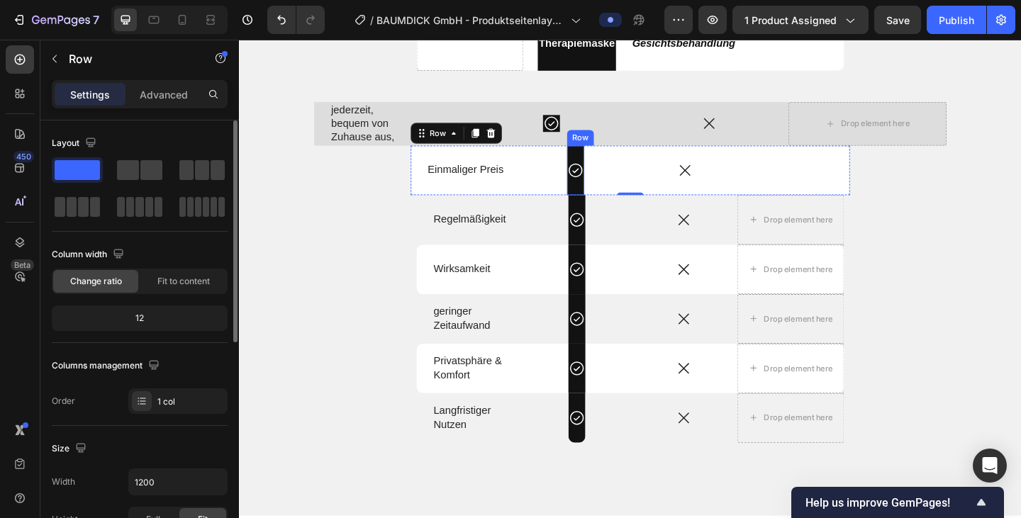
click at [602, 161] on div "Icon Row" at bounding box center [604, 182] width 18 height 54
click at [666, 141] on icon at bounding box center [666, 142] width 8 height 10
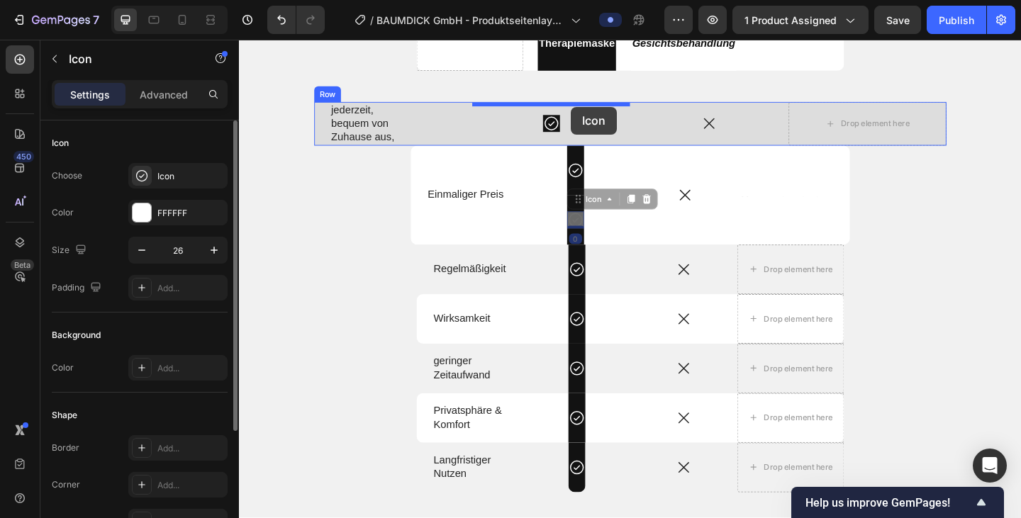
drag, startPoint x: 604, startPoint y: 222, endPoint x: 600, endPoint y: 113, distance: 109.2
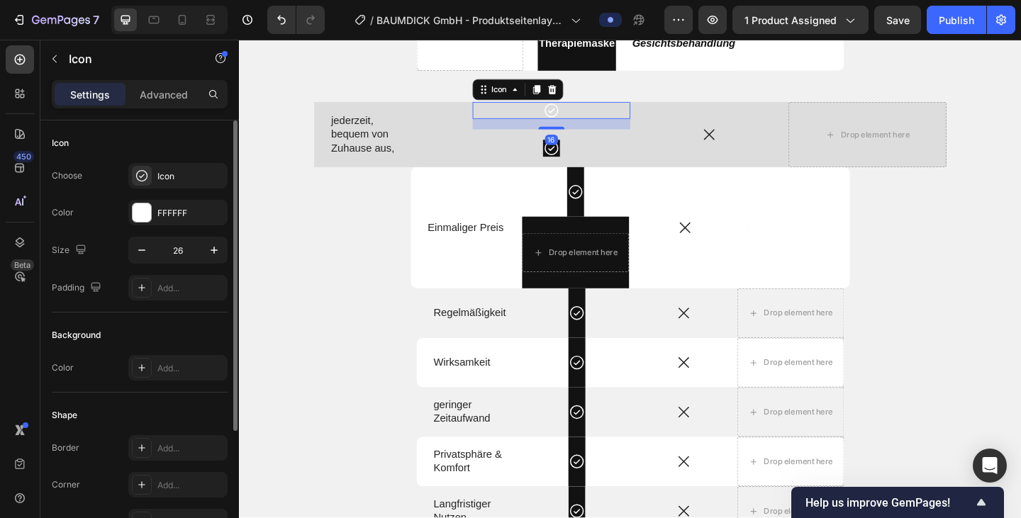
click at [576, 154] on div "16" at bounding box center [578, 148] width 14 height 11
click at [578, 160] on icon at bounding box center [578, 158] width 18 height 18
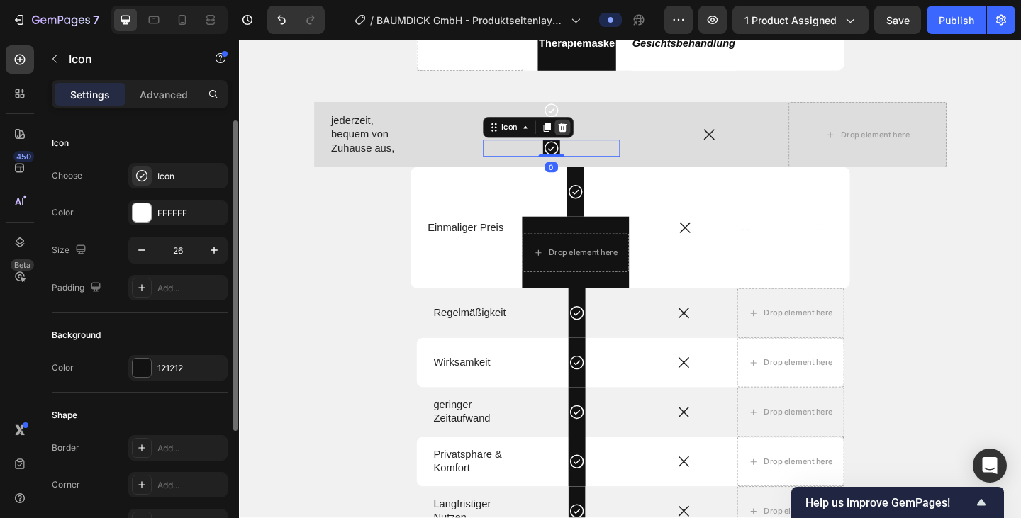
click at [593, 137] on icon at bounding box center [589, 135] width 9 height 10
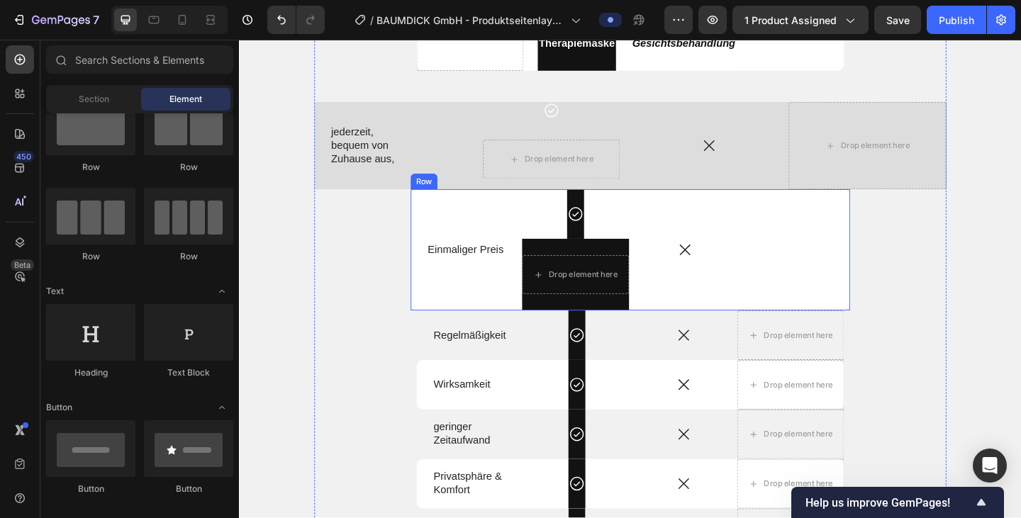
click at [656, 229] on div "Icon Row Drop element here Row" at bounding box center [604, 269] width 119 height 132
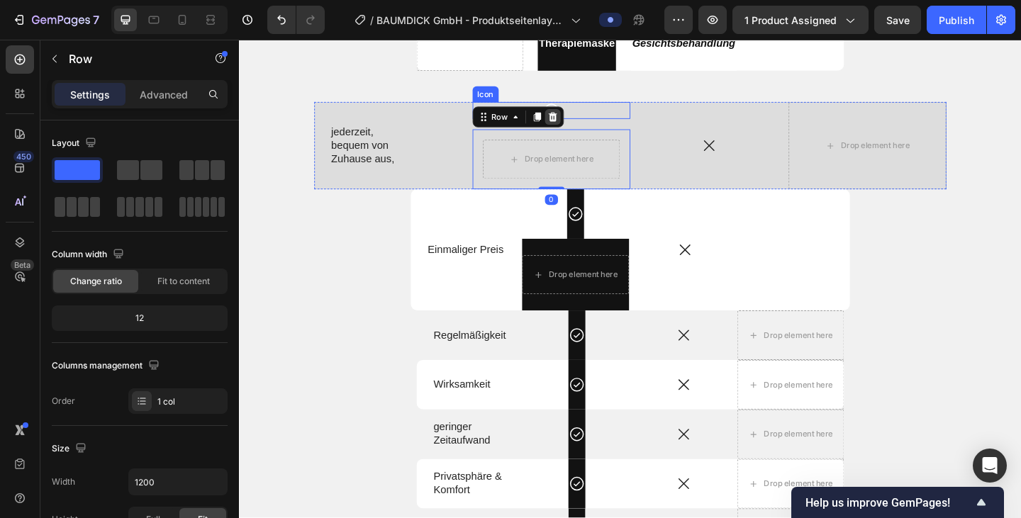
click at [581, 120] on icon at bounding box center [579, 123] width 11 height 11
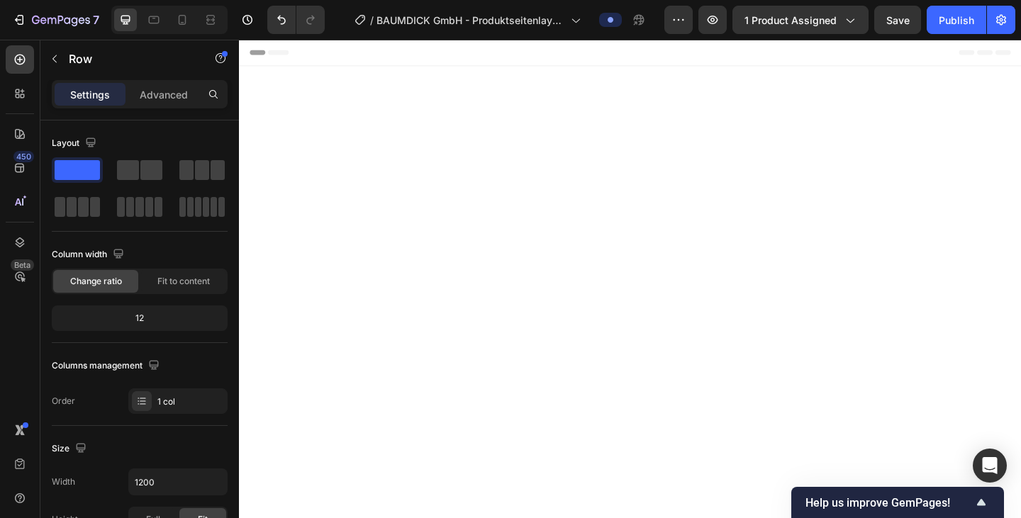
scroll to position [2601, 0]
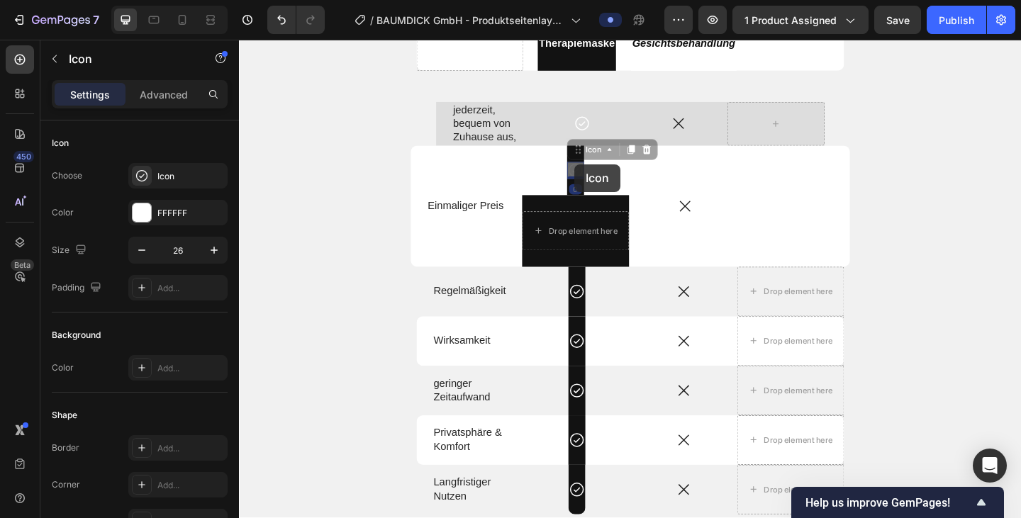
drag, startPoint x: 239, startPoint y: 40, endPoint x: 606, endPoint y: 116, distance: 374.9
click at [606, 116] on div "Produkt vs. Alternativen Heading Drop element here Dermalume Therapiemaske Text…" at bounding box center [664, 259] width 688 height 663
click at [668, 159] on icon at bounding box center [665, 160] width 8 height 10
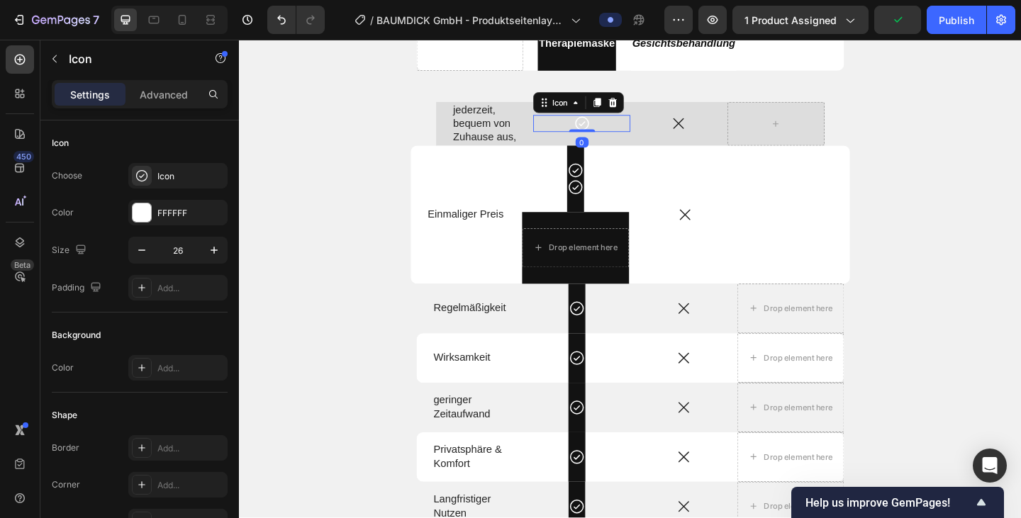
click at [612, 123] on icon at bounding box center [611, 131] width 18 height 18
drag, startPoint x: 612, startPoint y: 137, endPoint x: 438, endPoint y: 249, distance: 207.0
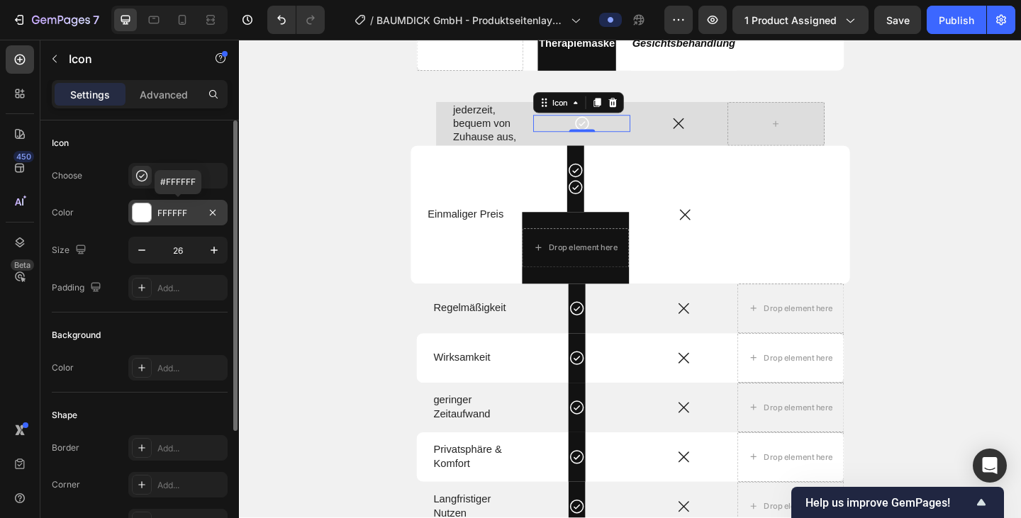
click at [198, 211] on div "FFFFFF" at bounding box center [177, 213] width 99 height 26
click at [201, 214] on div "FFFFFF" at bounding box center [177, 213] width 99 height 26
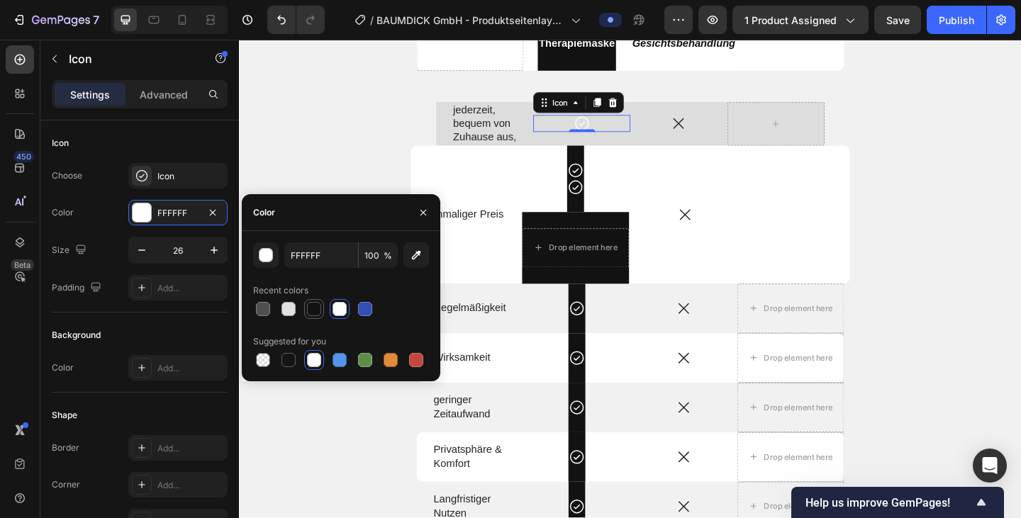
click at [309, 313] on div at bounding box center [314, 309] width 14 height 14
click at [338, 309] on div at bounding box center [339, 309] width 14 height 14
type input "FFFFFF"
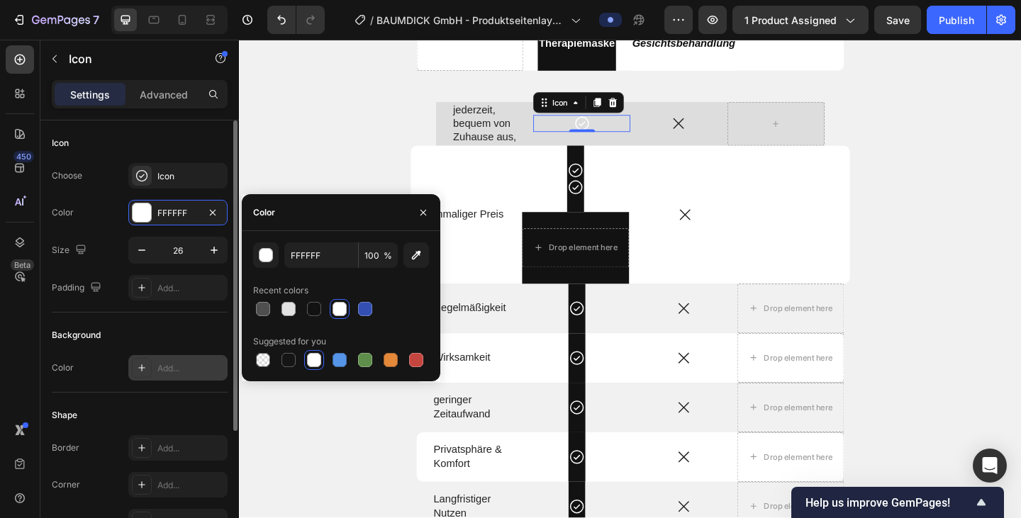
click at [157, 371] on div "Add..." at bounding box center [190, 368] width 67 height 13
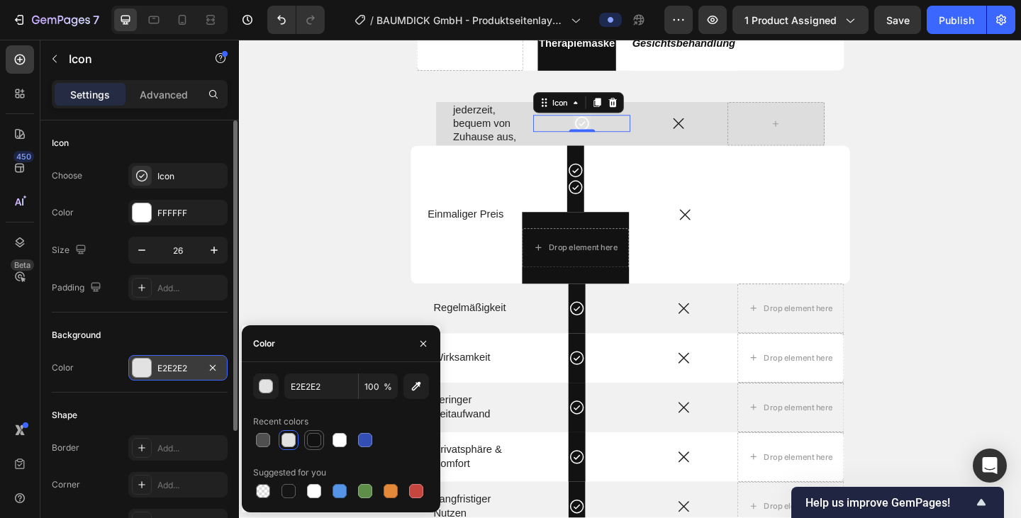
click at [318, 442] on div at bounding box center [314, 440] width 14 height 14
type input "121212"
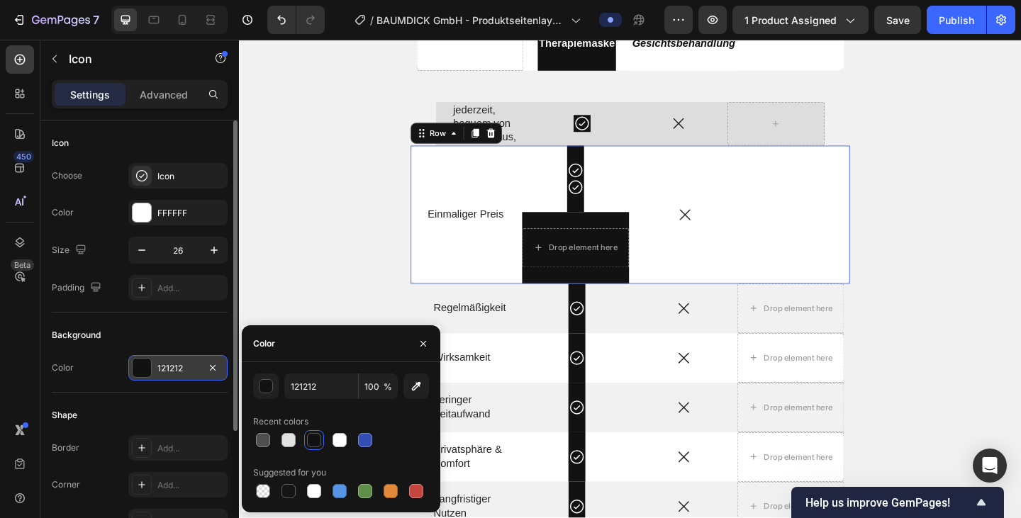
click at [644, 177] on div "Icon Icon Row Drop element here Row" at bounding box center [604, 230] width 119 height 150
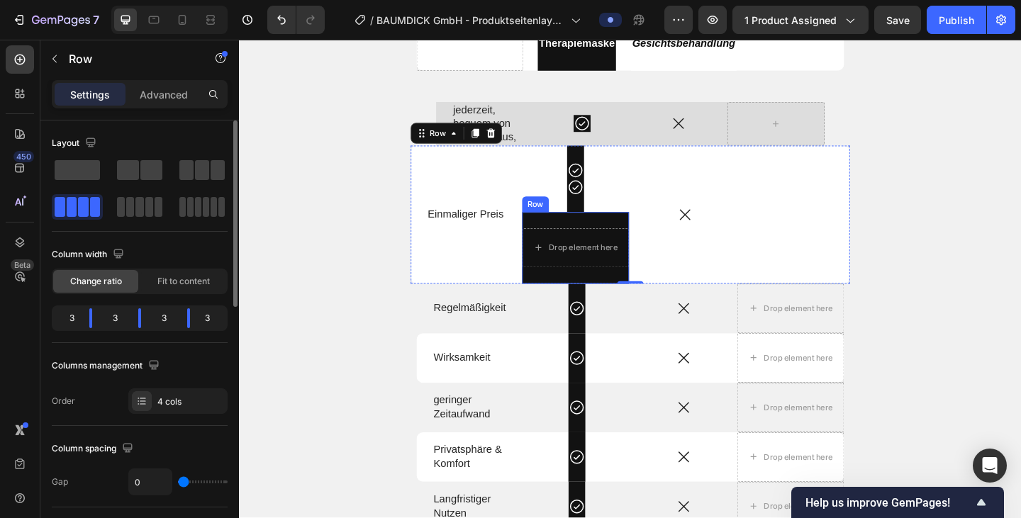
click at [639, 238] on div "Drop element here Row" at bounding box center [604, 267] width 116 height 78
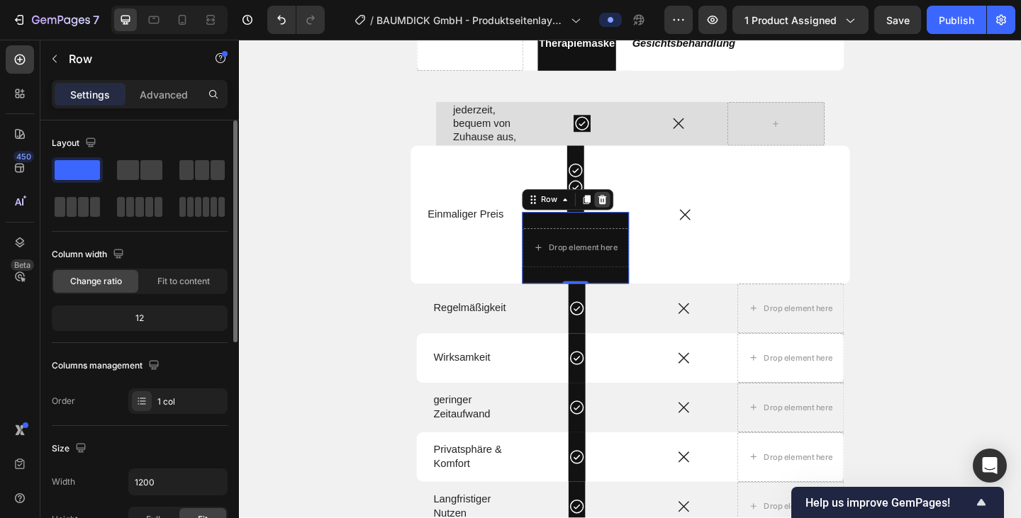
click at [633, 215] on icon at bounding box center [633, 213] width 9 height 10
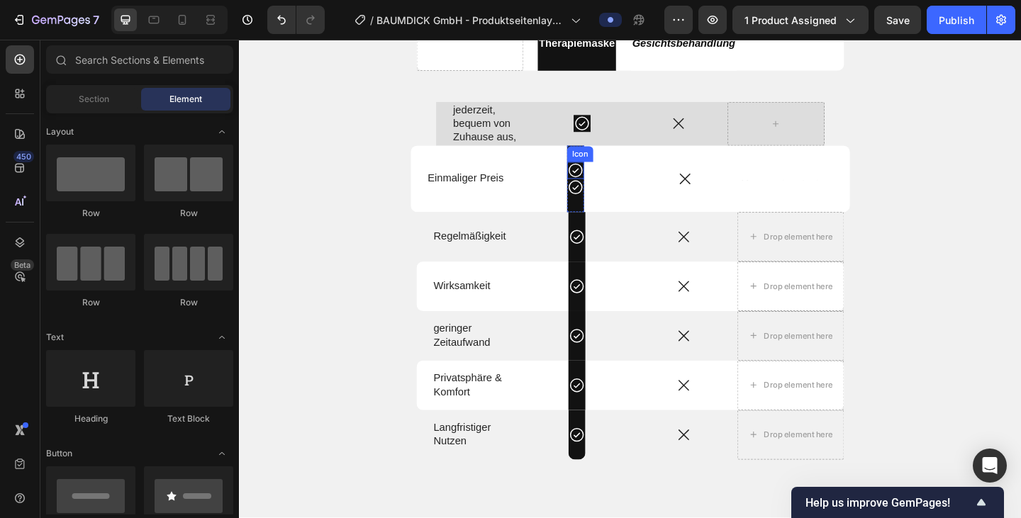
click at [605, 186] on icon at bounding box center [604, 182] width 18 height 18
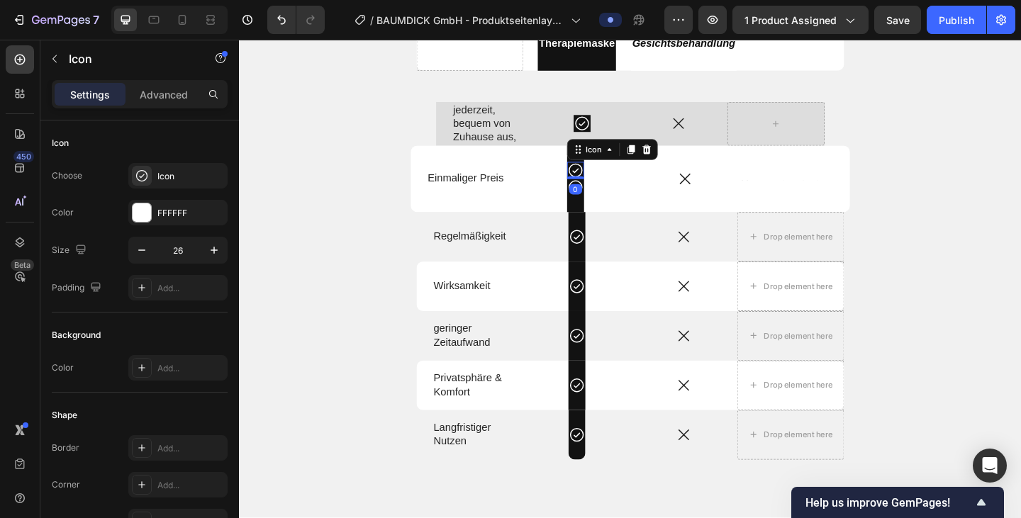
click at [686, 159] on icon at bounding box center [681, 159] width 11 height 11
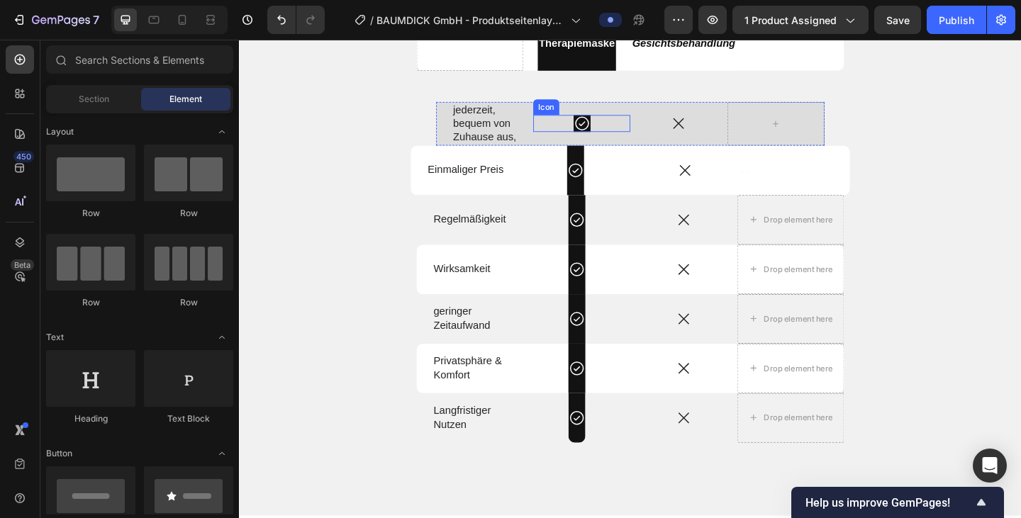
click at [614, 135] on icon at bounding box center [611, 131] width 18 height 18
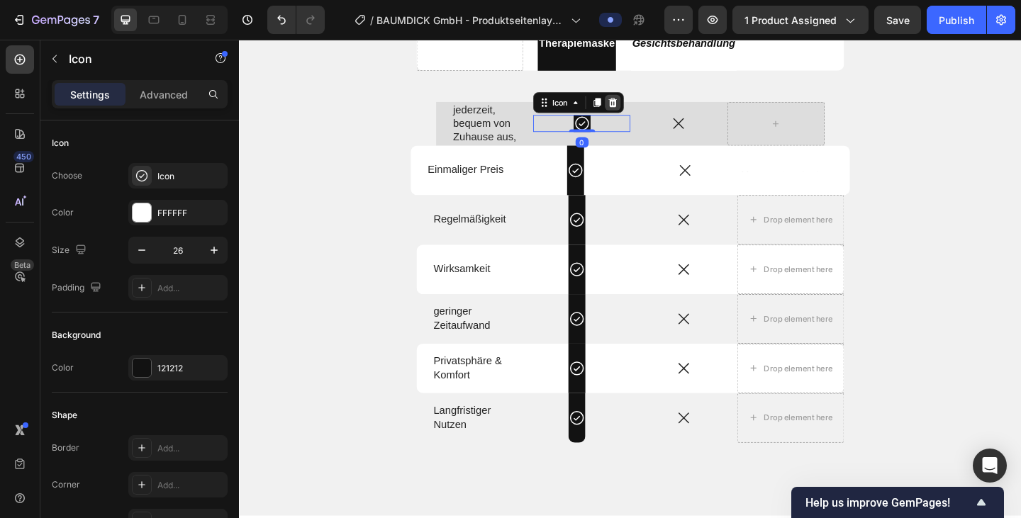
click at [646, 107] on icon at bounding box center [645, 108] width 9 height 10
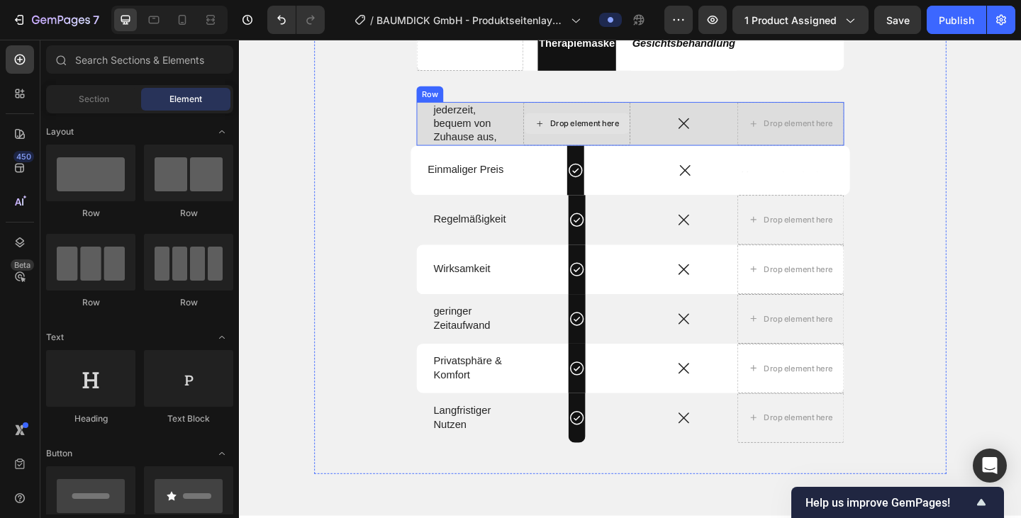
click at [601, 130] on div "Drop element here" at bounding box center [614, 130] width 75 height 11
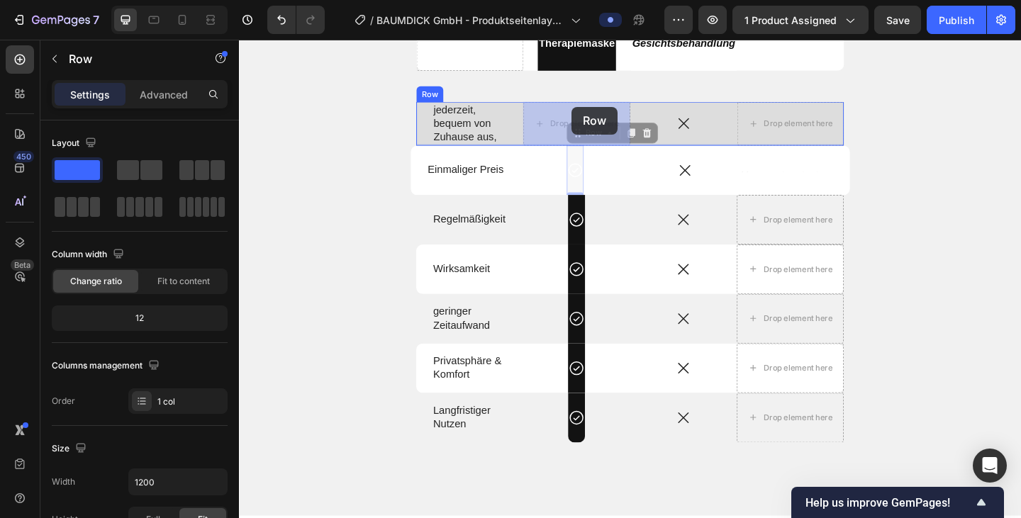
drag, startPoint x: 600, startPoint y: 169, endPoint x: 600, endPoint y: 113, distance: 56.7
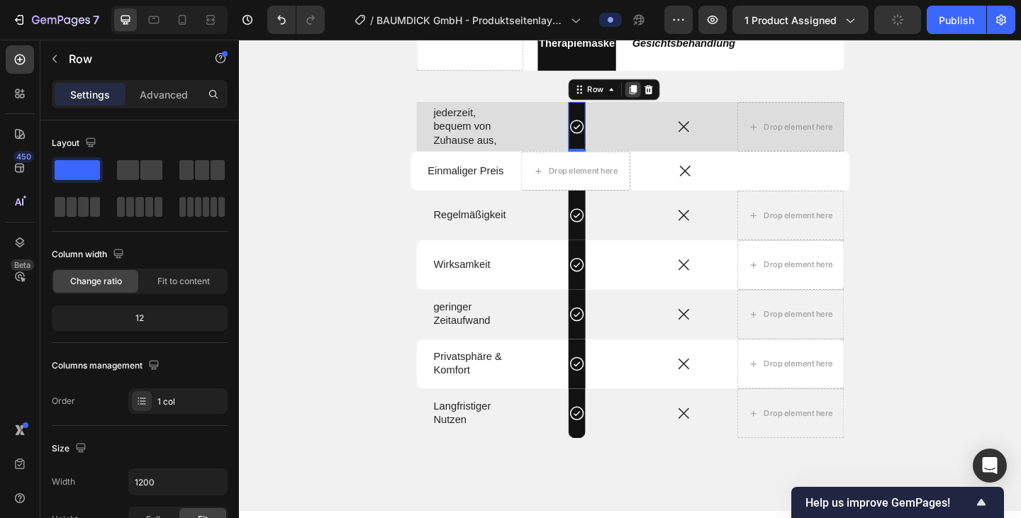
click at [668, 92] on icon at bounding box center [667, 94] width 8 height 10
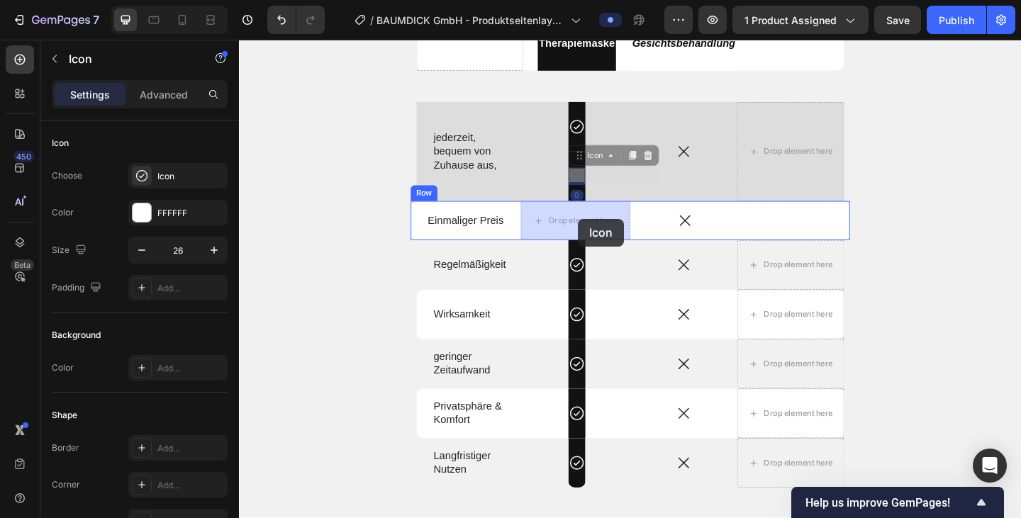
drag, startPoint x: 605, startPoint y: 175, endPoint x: 607, endPoint y: 235, distance: 59.6
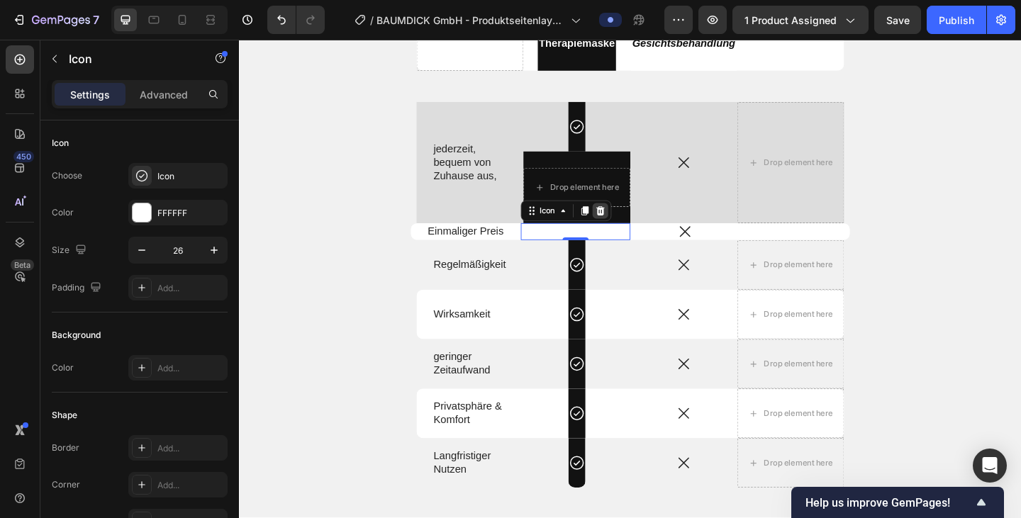
click at [636, 225] on icon at bounding box center [631, 225] width 11 height 11
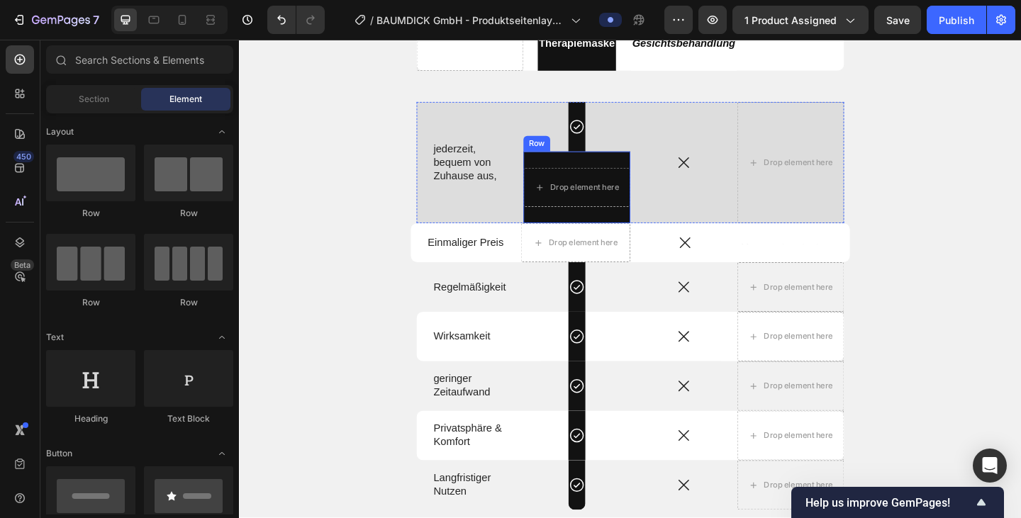
click at [612, 172] on div "Drop element here Row" at bounding box center [606, 201] width 116 height 78
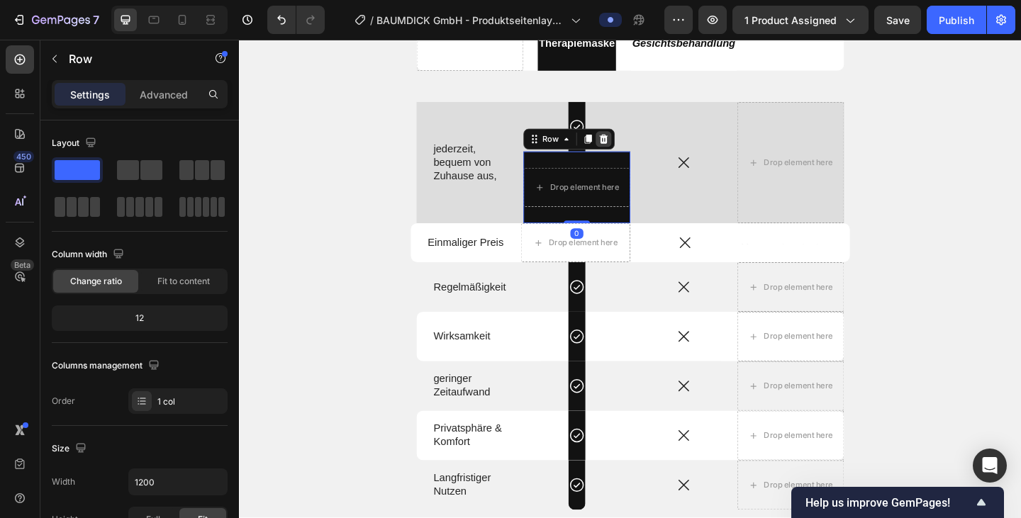
click at [638, 150] on icon at bounding box center [635, 148] width 9 height 10
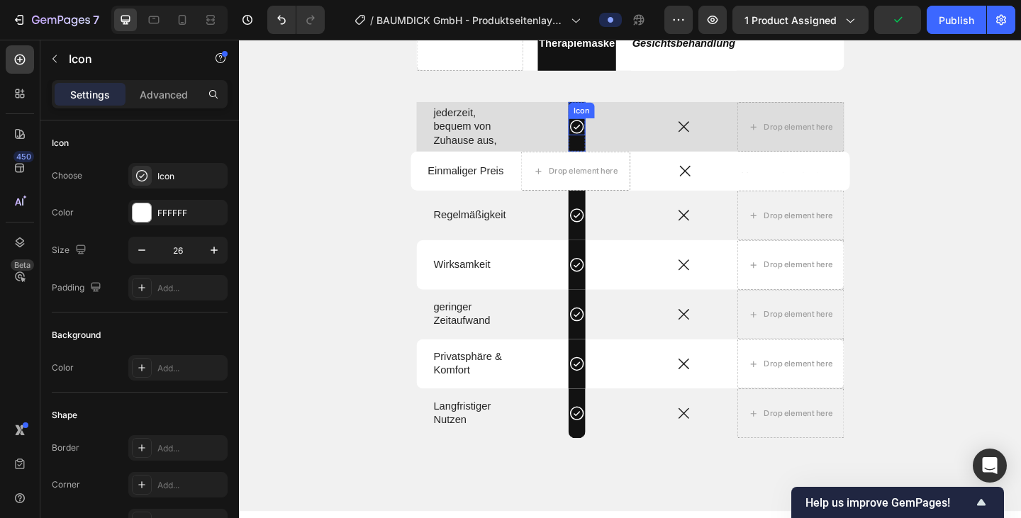
click at [607, 117] on div "Icon" at bounding box center [611, 117] width 23 height 0
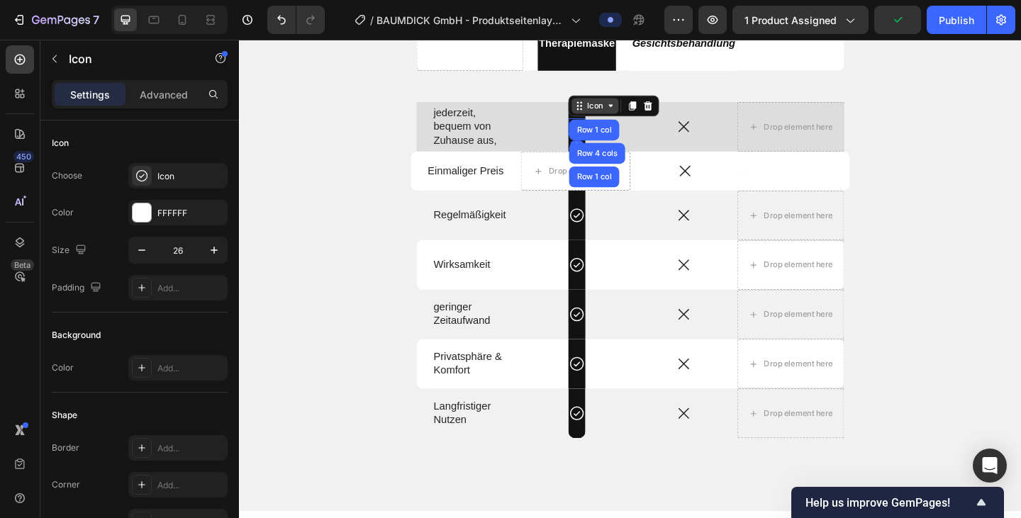
click at [610, 113] on icon at bounding box center [611, 112] width 2 height 2
click at [664, 114] on icon at bounding box center [666, 111] width 11 height 11
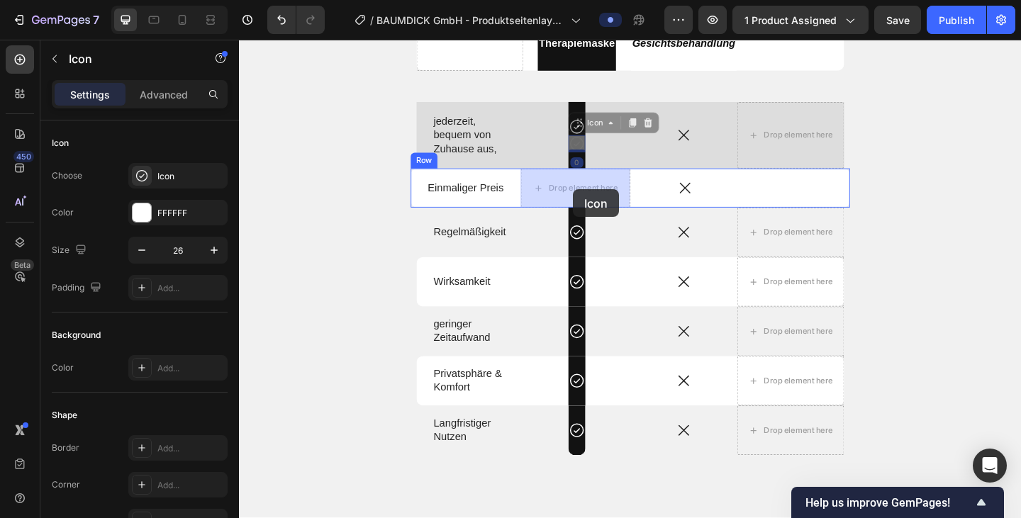
drag, startPoint x: 606, startPoint y: 136, endPoint x: 601, endPoint y: 202, distance: 66.1
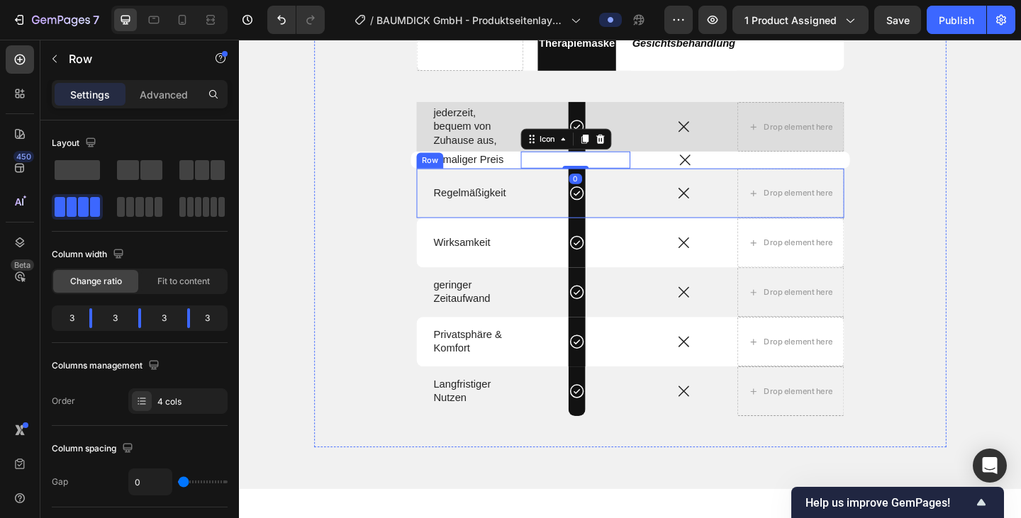
click at [654, 198] on div "Icon Row" at bounding box center [606, 207] width 116 height 54
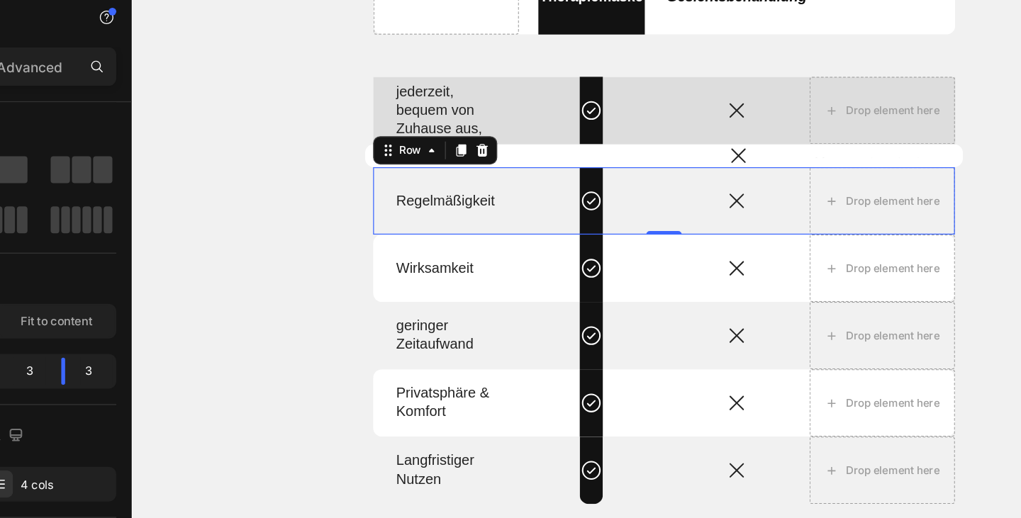
click at [453, 136] on div "Icon Row" at bounding box center [498, 160] width 116 height 54
click at [481, 178] on div "Icon Row" at bounding box center [498, 160] width 116 height 54
click at [480, 176] on div "Icon Row" at bounding box center [498, 160] width 116 height 54
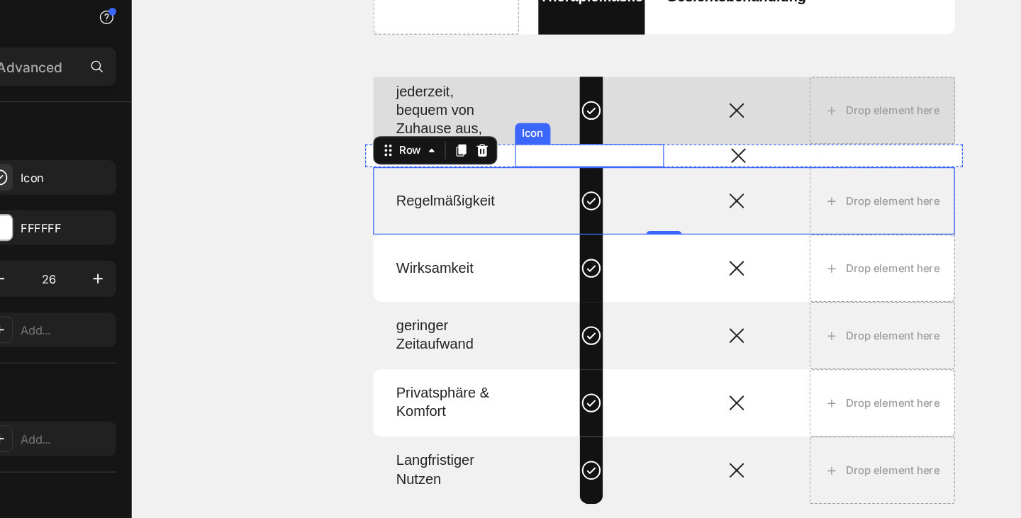
click at [527, 123] on div "Icon" at bounding box center [496, 124] width 119 height 18
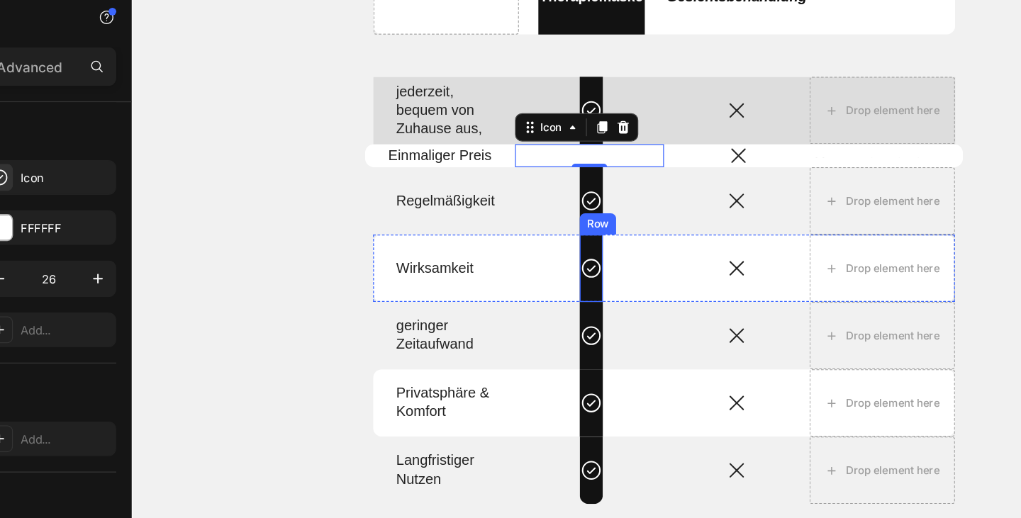
click at [498, 178] on div "Row" at bounding box center [503, 178] width 23 height 13
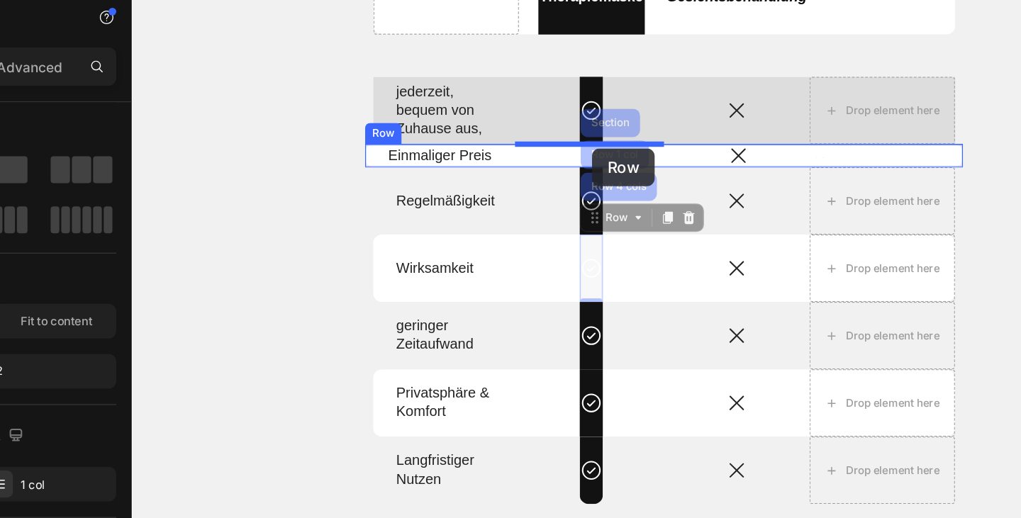
drag, startPoint x: 503, startPoint y: 173, endPoint x: 498, endPoint y: 118, distance: 55.5
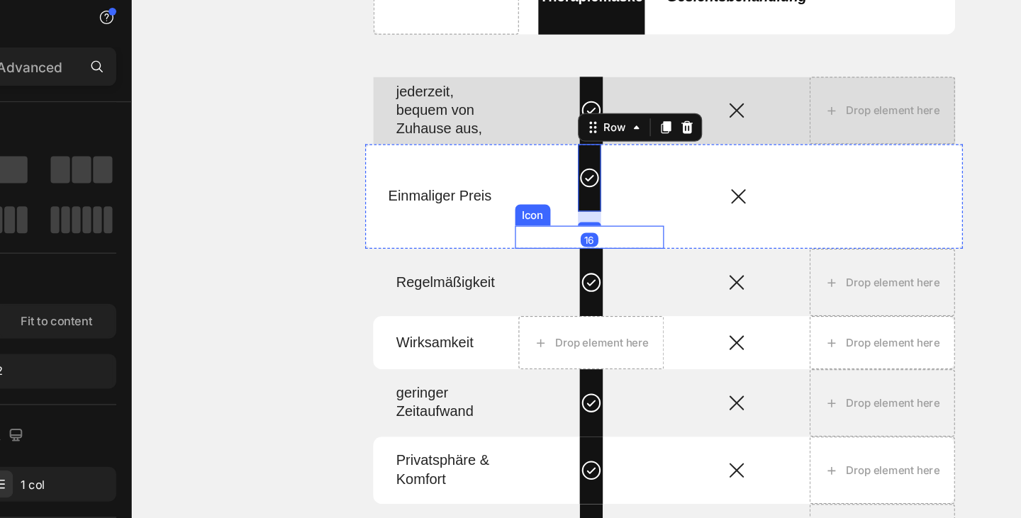
click at [515, 192] on div "Icon" at bounding box center [496, 189] width 119 height 18
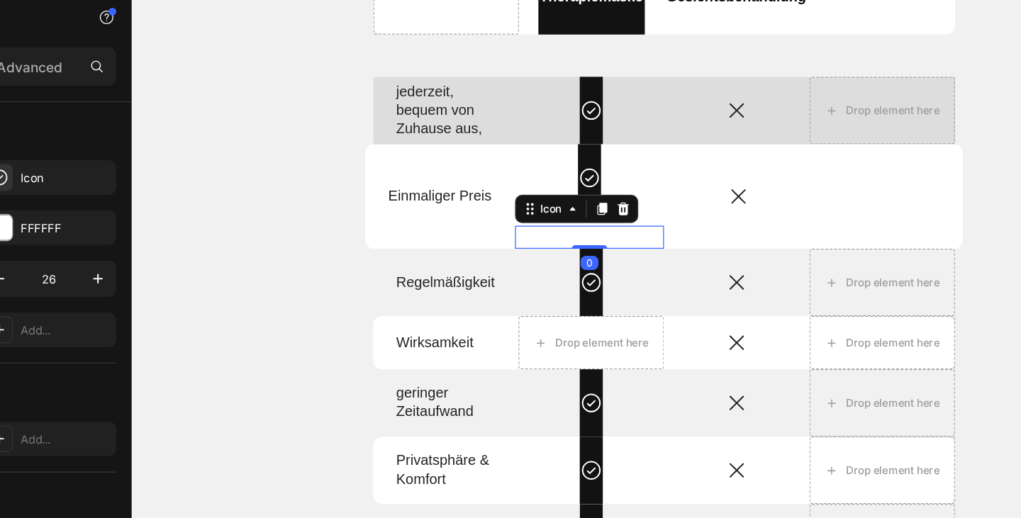
click at [495, 185] on icon at bounding box center [497, 189] width 18 height 18
click at [525, 166] on icon at bounding box center [523, 166] width 11 height 11
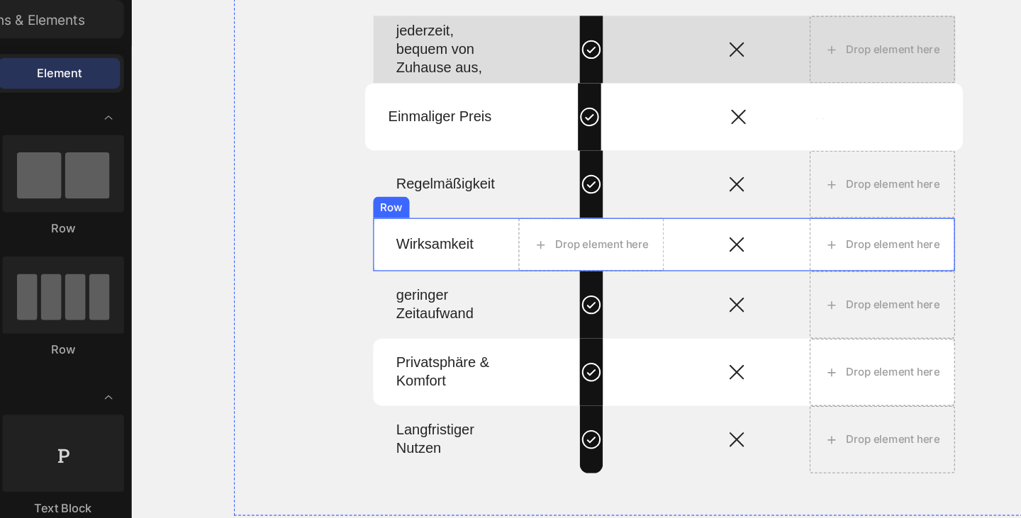
scroll to position [2664, 0]
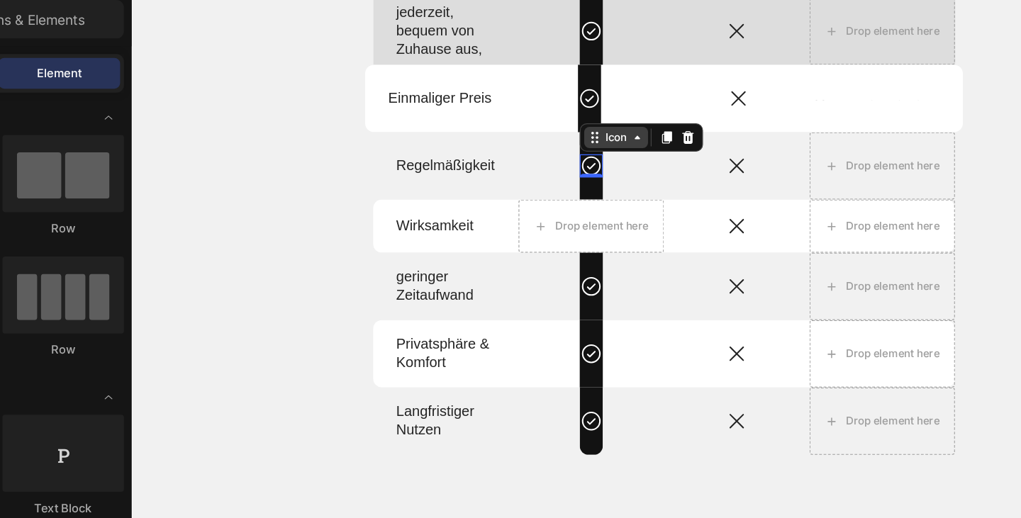
click at [493, 114] on div "Icon" at bounding box center [518, 109] width 51 height 17
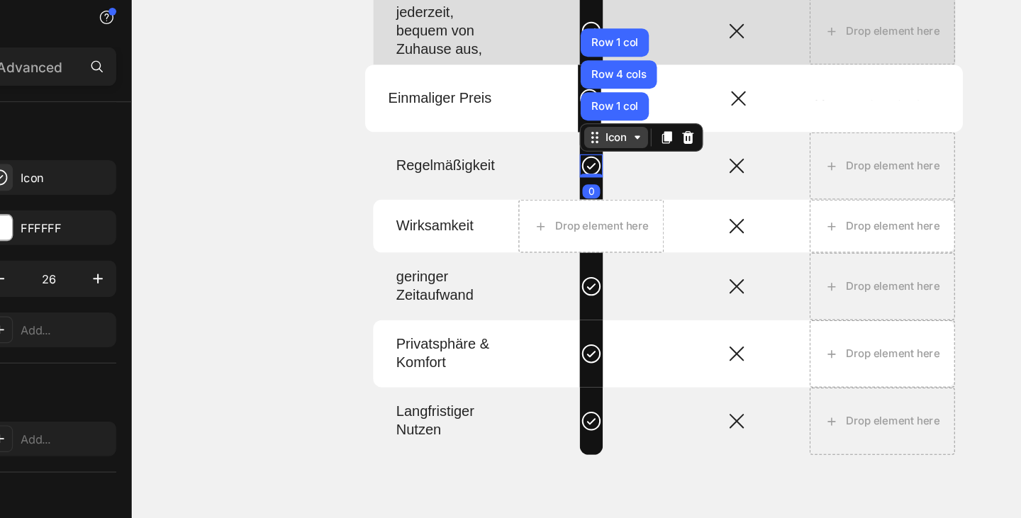
click at [498, 112] on icon at bounding box center [499, 113] width 2 height 2
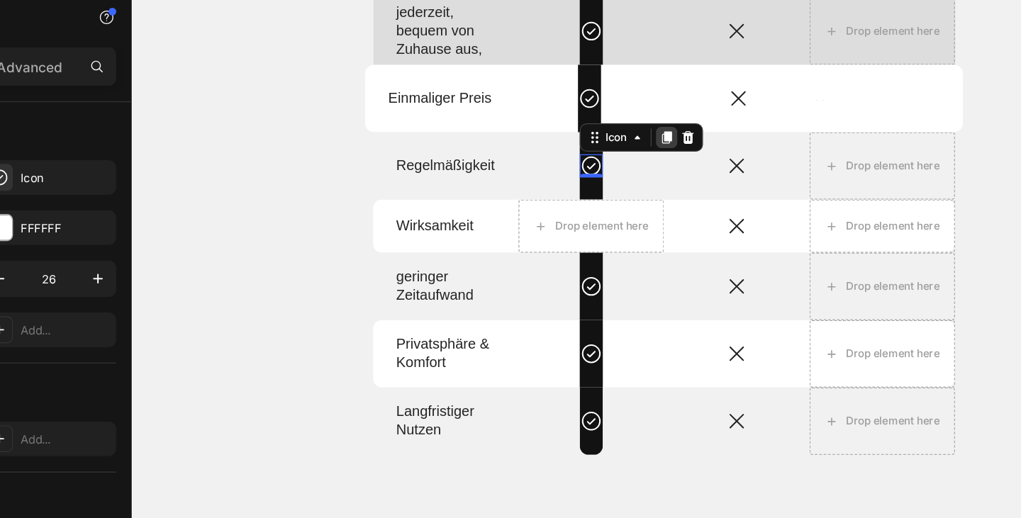
click at [557, 111] on icon at bounding box center [559, 109] width 8 height 10
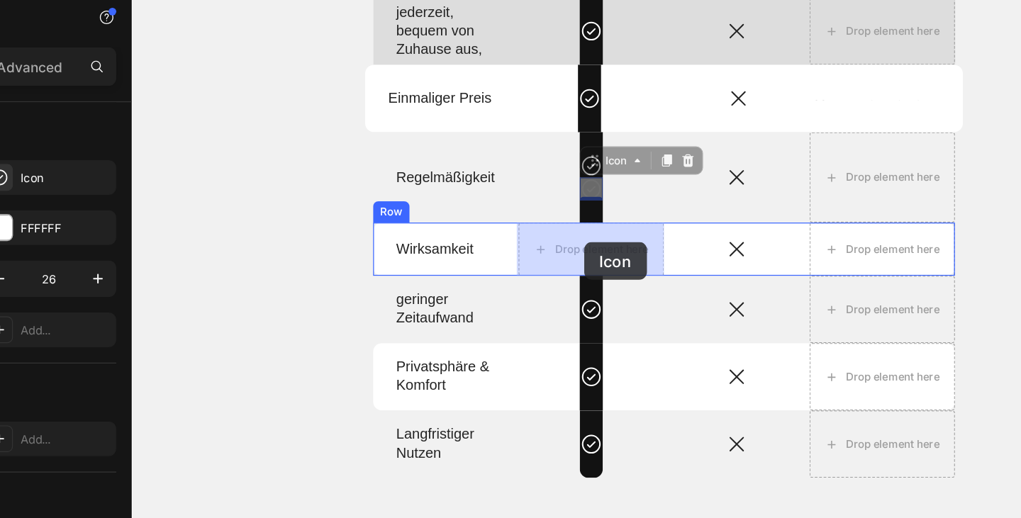
drag, startPoint x: 493, startPoint y: 183, endPoint x: 493, endPoint y: 193, distance: 9.9
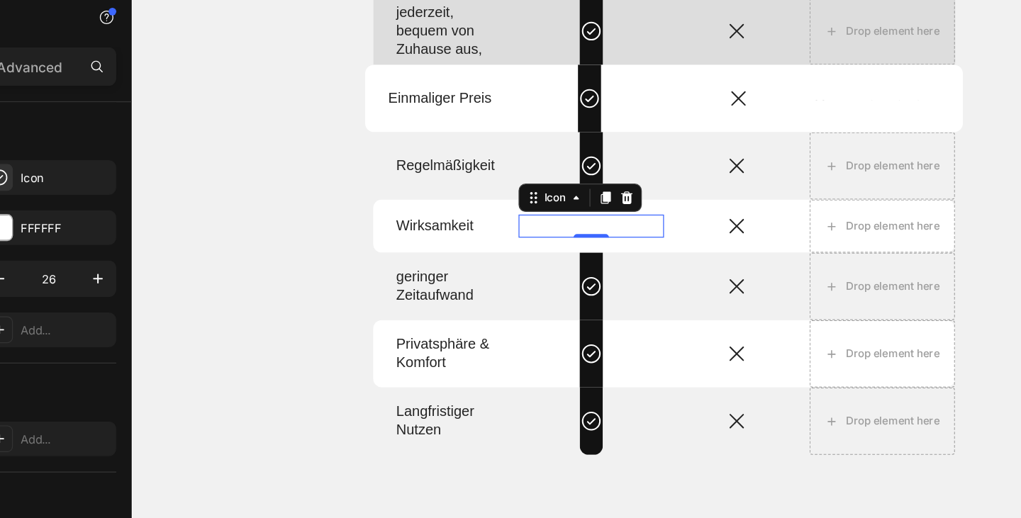
click at [496, 197] on div "0" at bounding box center [498, 200] width 14 height 11
click at [496, 180] on icon at bounding box center [498, 180] width 18 height 18
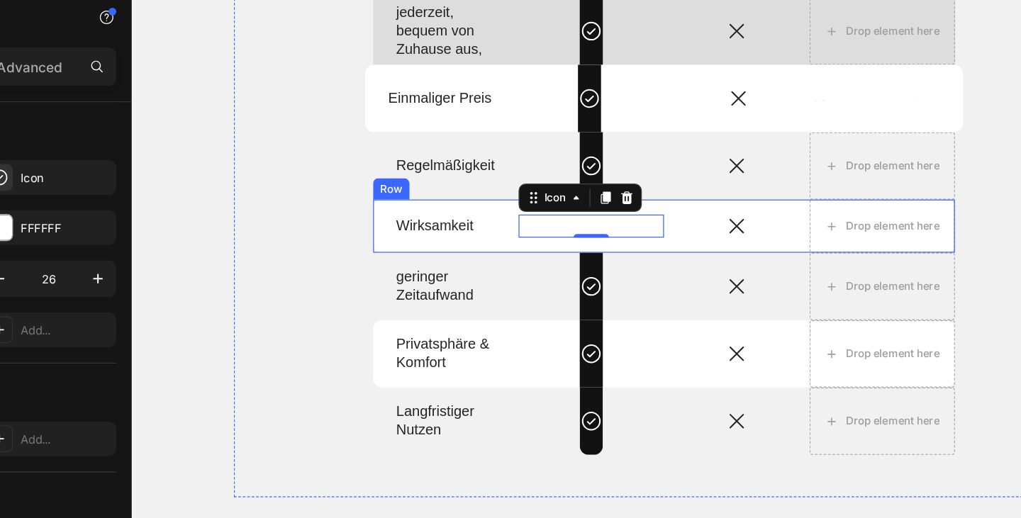
click at [561, 162] on div "Icon" at bounding box center [614, 180] width 116 height 43
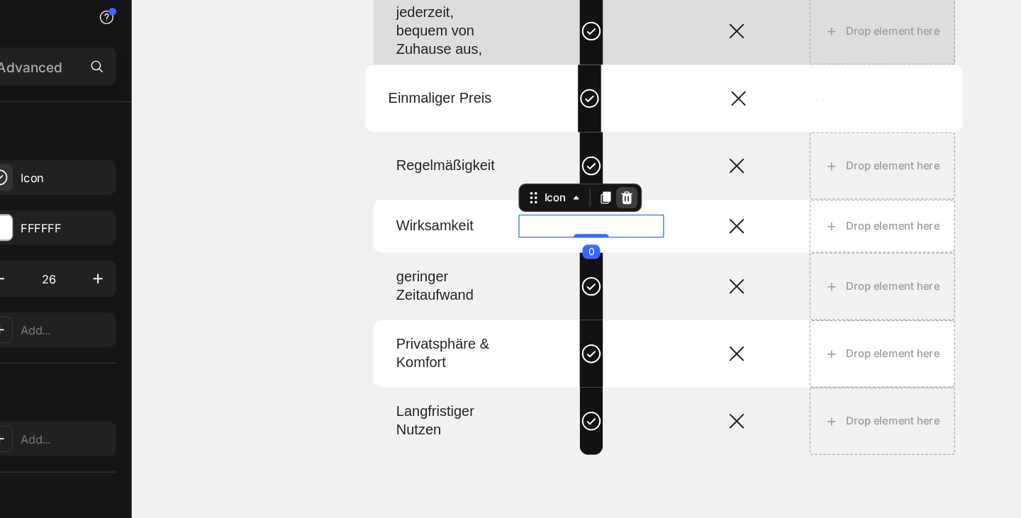
click at [522, 157] on icon at bounding box center [526, 157] width 11 height 11
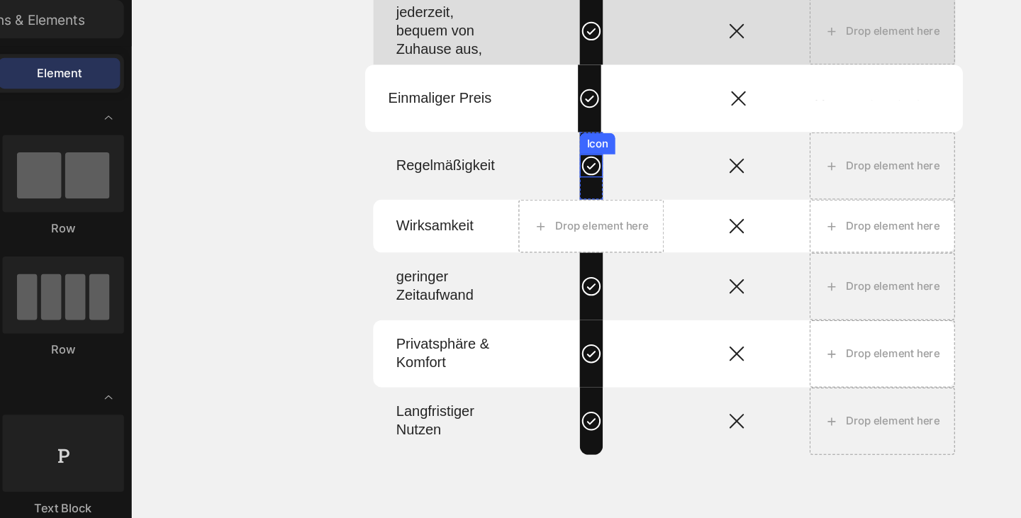
click at [497, 118] on div "Icon" at bounding box center [503, 114] width 28 height 17
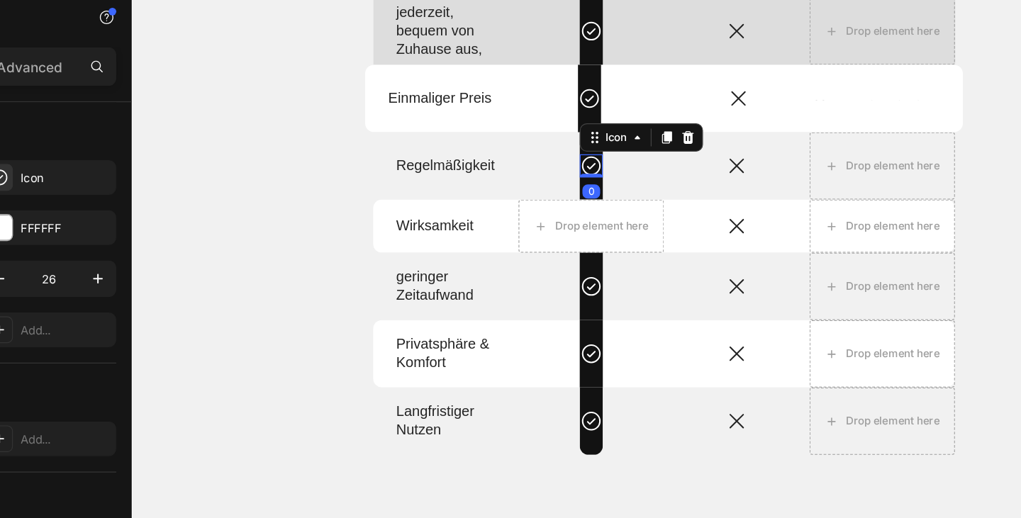
click at [498, 153] on div "0" at bounding box center [498, 152] width 14 height 11
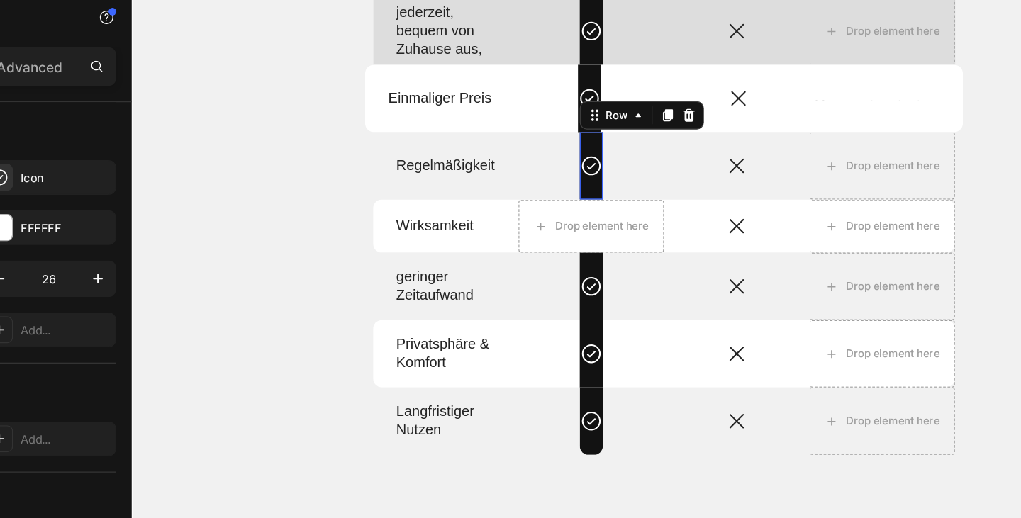
click at [492, 146] on div "Icon Row 0" at bounding box center [498, 132] width 18 height 54
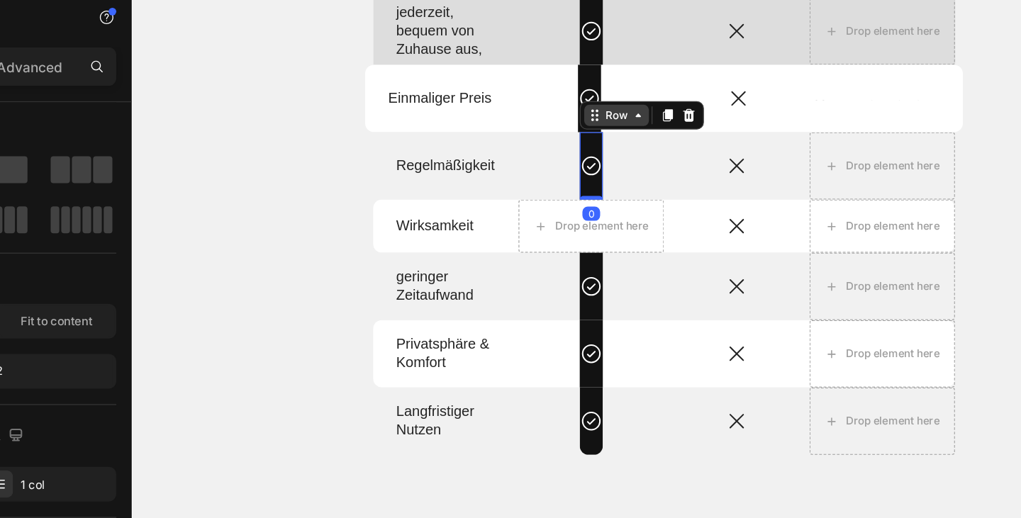
click at [500, 89] on icon at bounding box center [500, 91] width 11 height 11
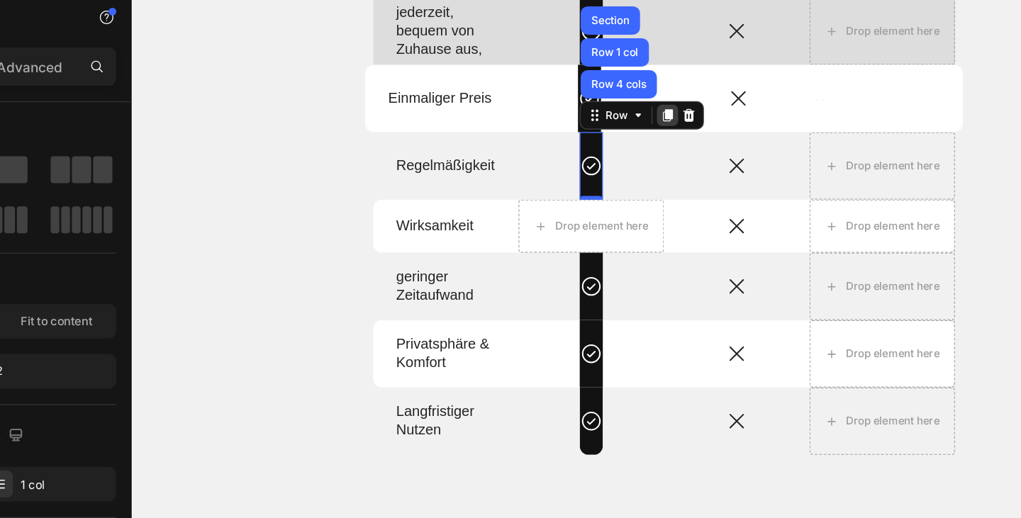
click at [557, 89] on icon at bounding box center [560, 91] width 8 height 10
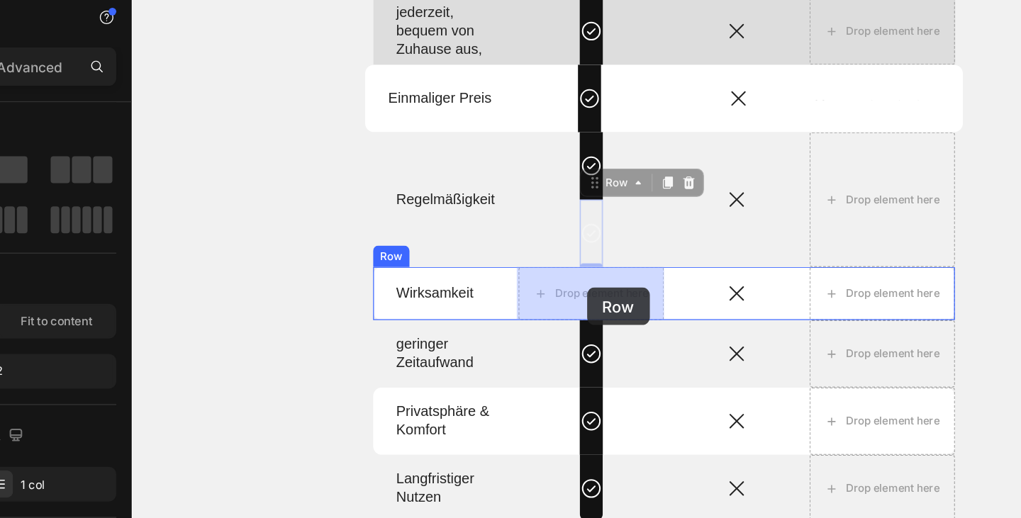
drag, startPoint x: 498, startPoint y: 147, endPoint x: 495, endPoint y: 229, distance: 82.3
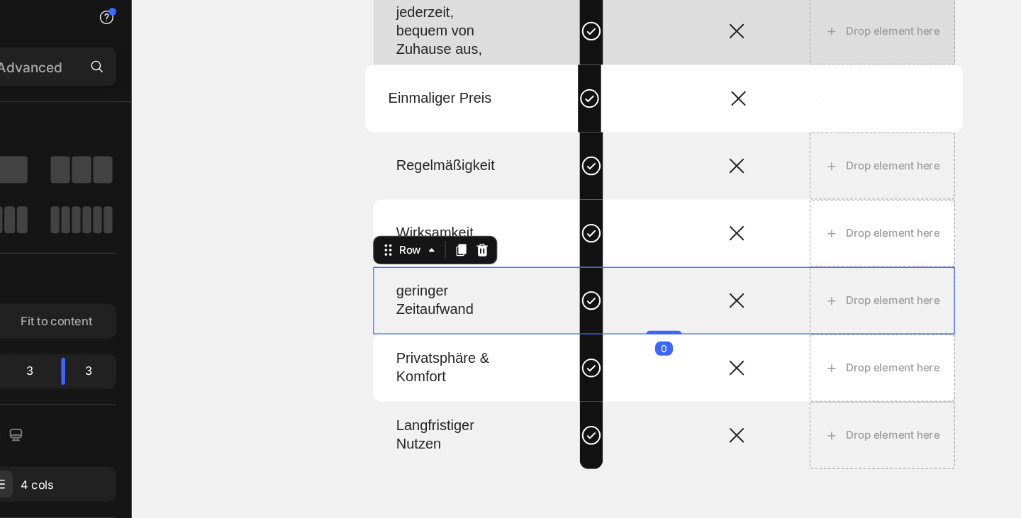
click at [537, 223] on div "Icon Row" at bounding box center [498, 240] width 116 height 54
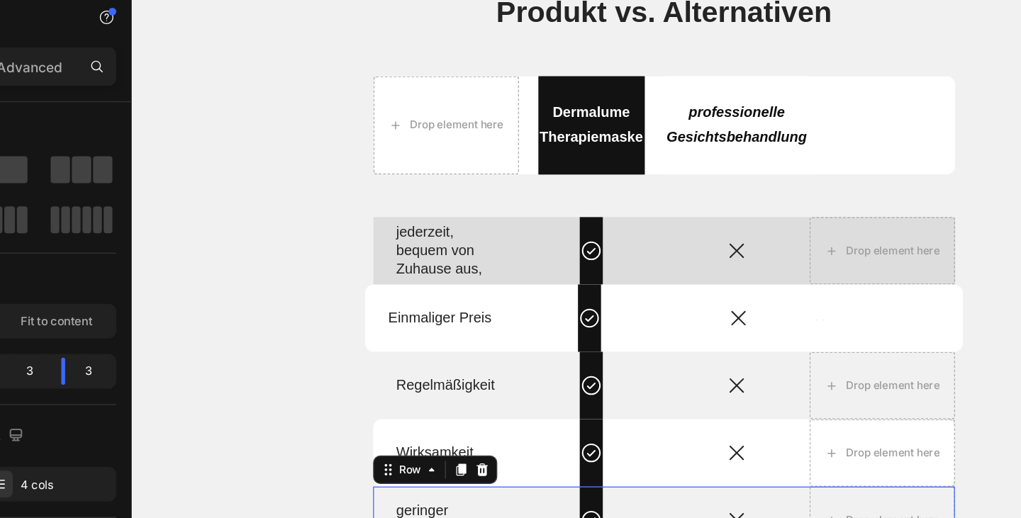
scroll to position [2484, 0]
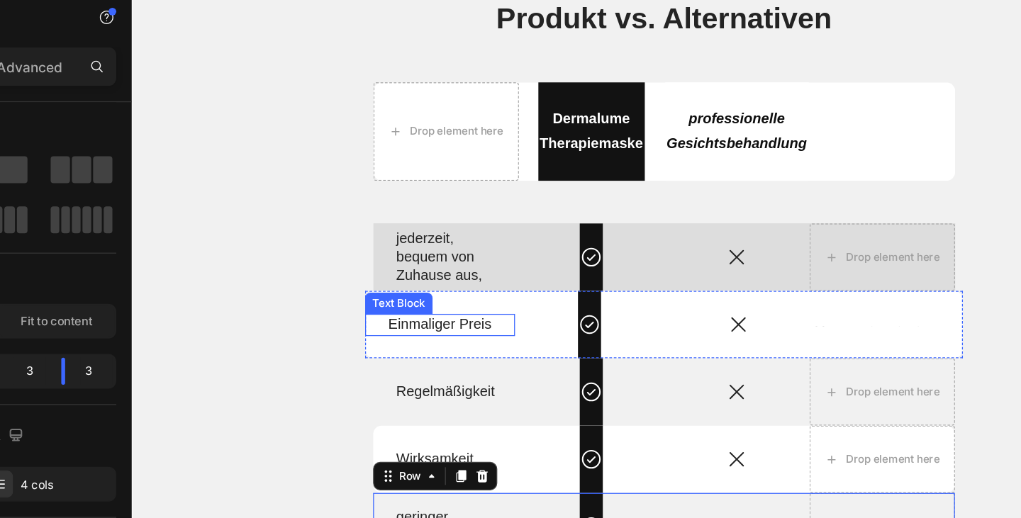
click at [417, 257] on p "Einmaliger Preis" at bounding box center [377, 259] width 82 height 15
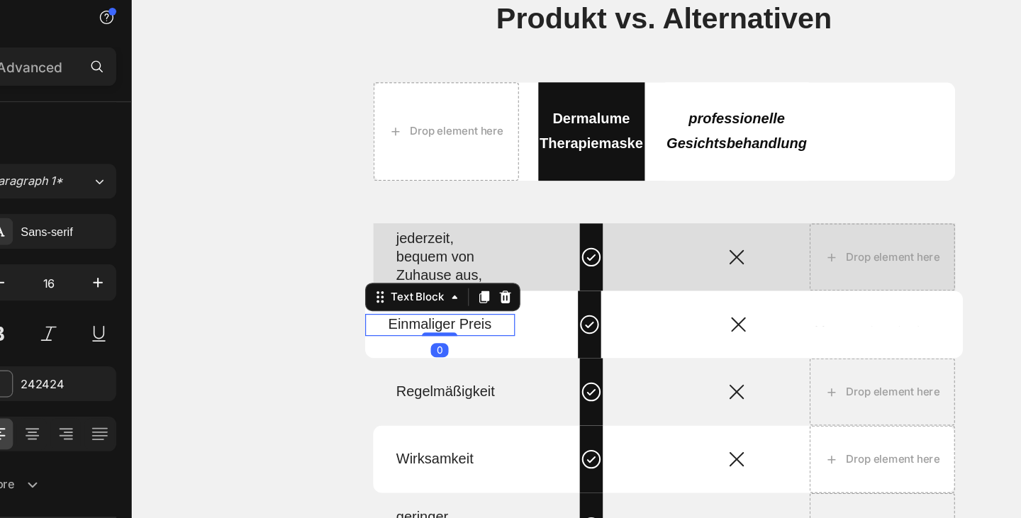
click at [417, 257] on p "Einmaliger Preis" at bounding box center [377, 259] width 82 height 15
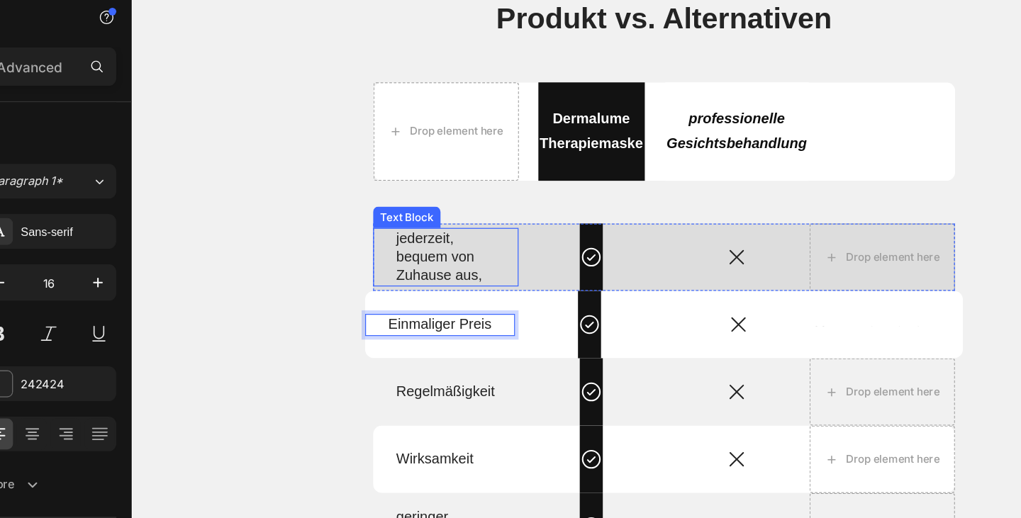
click at [422, 216] on div "jederzeit, bequem von Zuhause aus," at bounding box center [382, 204] width 82 height 47
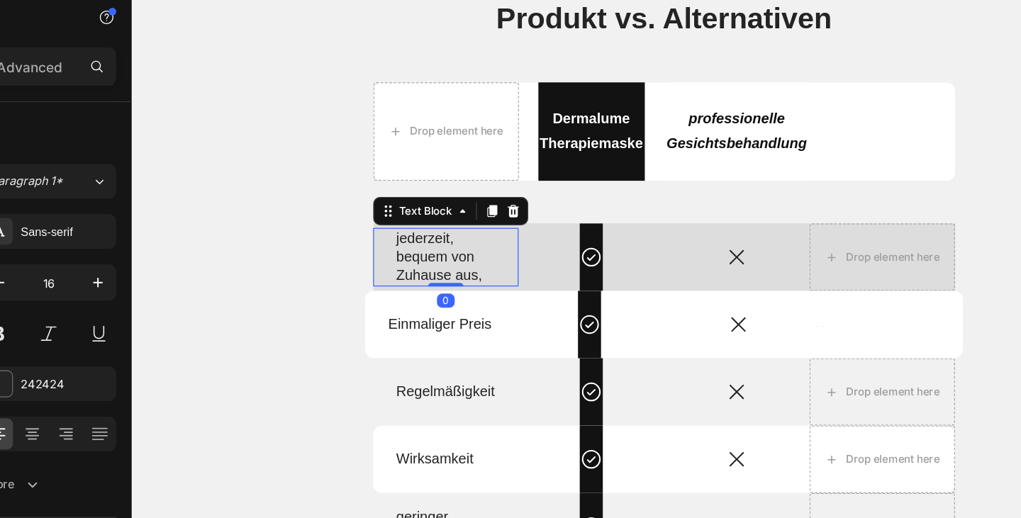
click at [422, 216] on div "jederzeit, bequem von Zuhause aus," at bounding box center [382, 204] width 82 height 47
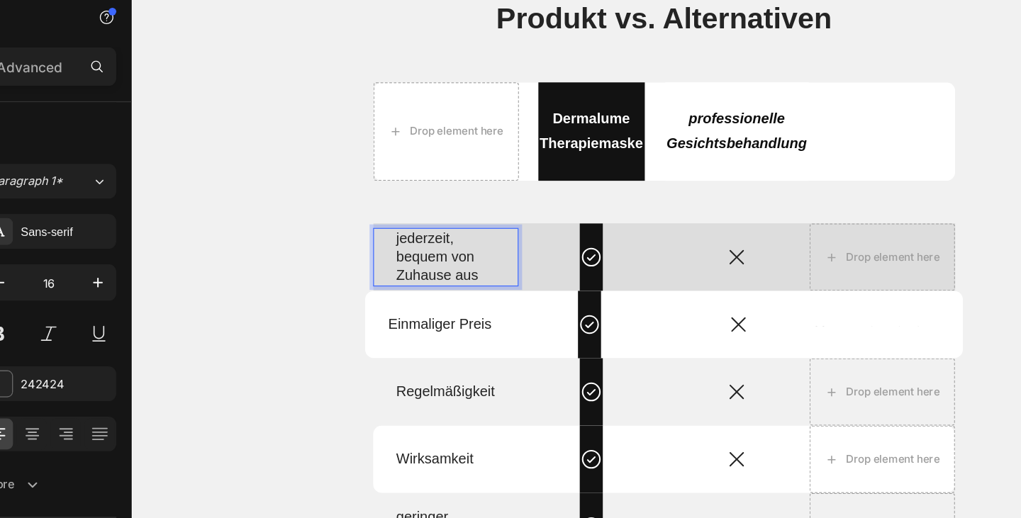
click at [421, 202] on p "bequem von" at bounding box center [381, 205] width 79 height 15
click at [403, 204] on p "bequem von." at bounding box center [381, 205] width 79 height 15
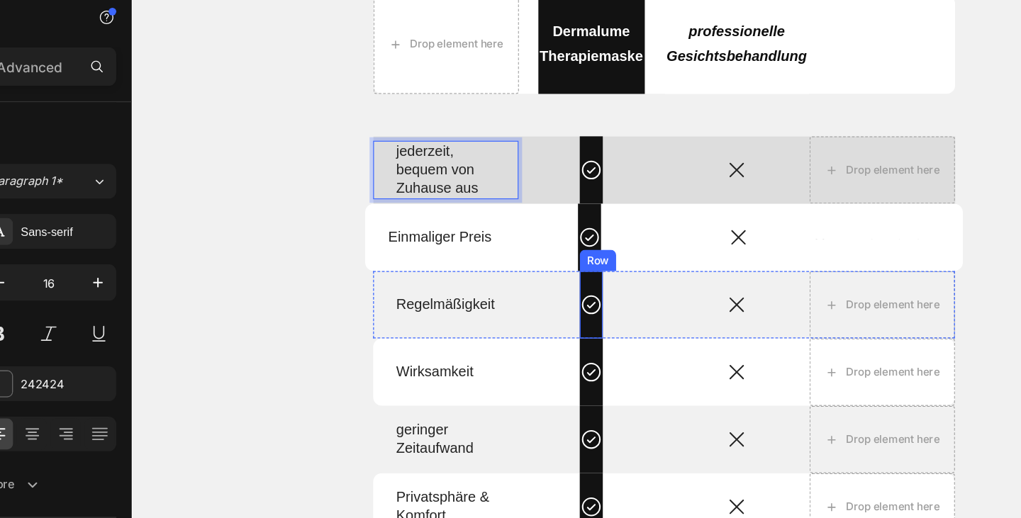
scroll to position [2586, 0]
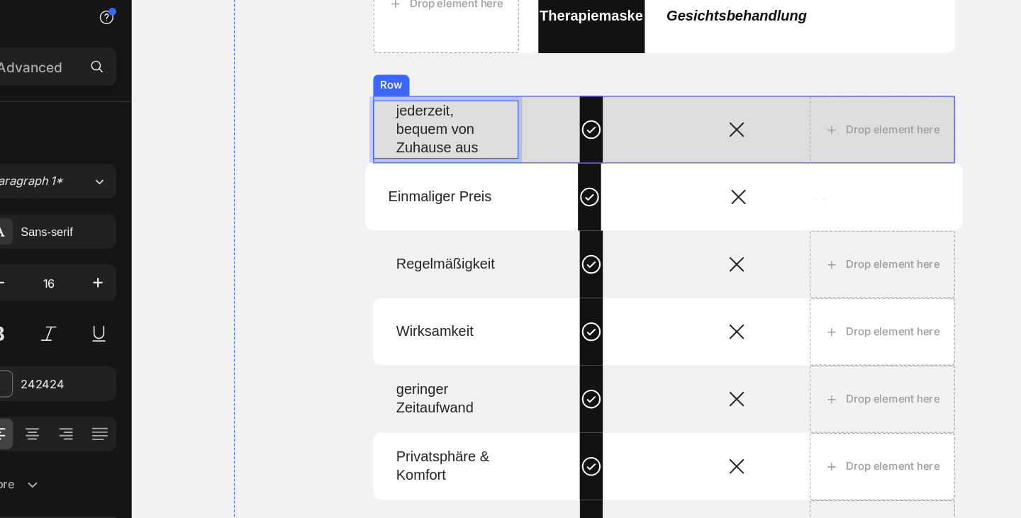
click at [532, 110] on div "Icon Row" at bounding box center [498, 103] width 116 height 54
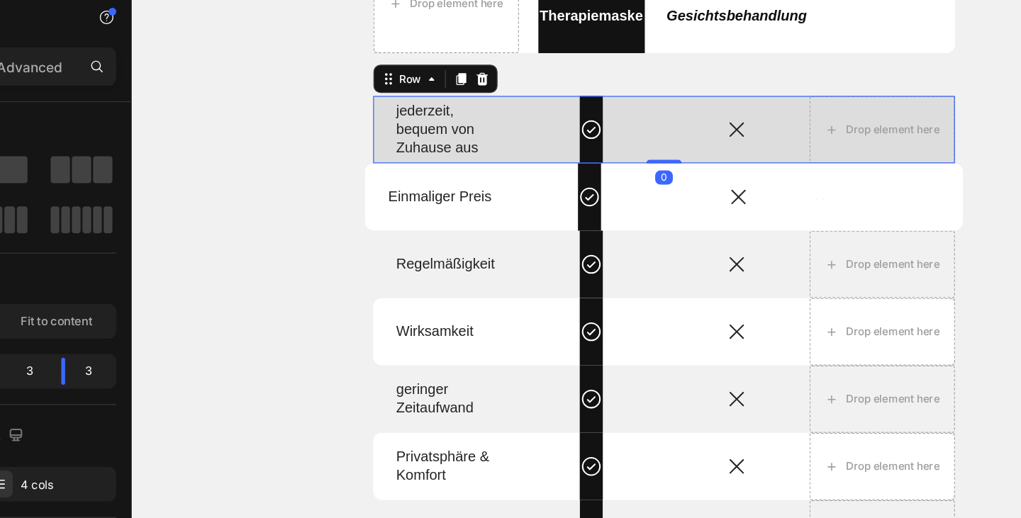
click at [553, 125] on div "Icon Row" at bounding box center [498, 103] width 116 height 54
click at [552, 127] on div at bounding box center [556, 127] width 28 height 4
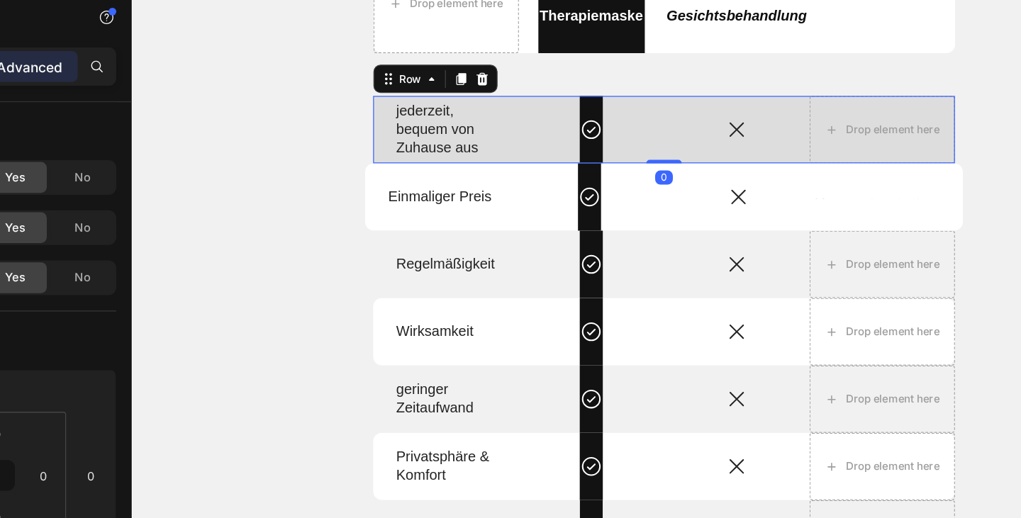
drag, startPoint x: 552, startPoint y: 127, endPoint x: 549, endPoint y: 80, distance: 46.9
click at [549, 80] on div "jederzeit, bequem von Zuhause aus Text Block Icon Row Icon Drop element here Ro…" at bounding box center [556, 103] width 465 height 54
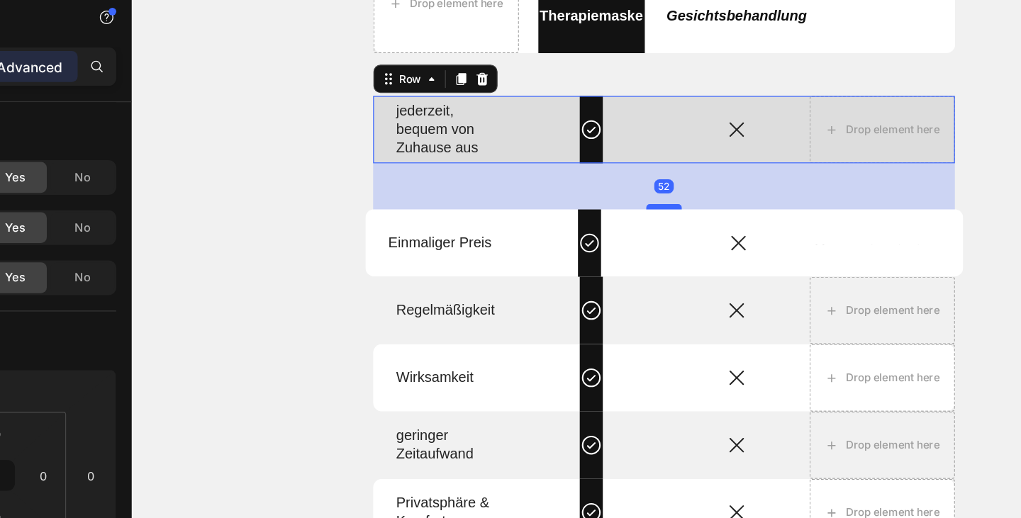
drag, startPoint x: 556, startPoint y: 129, endPoint x: 555, endPoint y: 166, distance: 36.9
click at [555, 166] on div at bounding box center [556, 164] width 28 height 4
type input "52"
click at [513, 127] on div "Icon Row" at bounding box center [498, 103] width 116 height 54
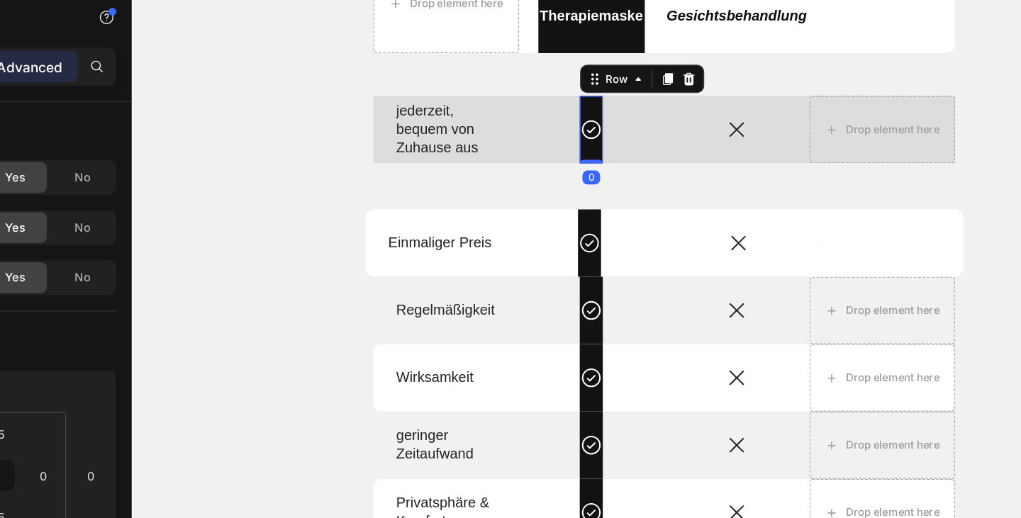
click at [489, 125] on div "Icon Row 0" at bounding box center [498, 103] width 18 height 54
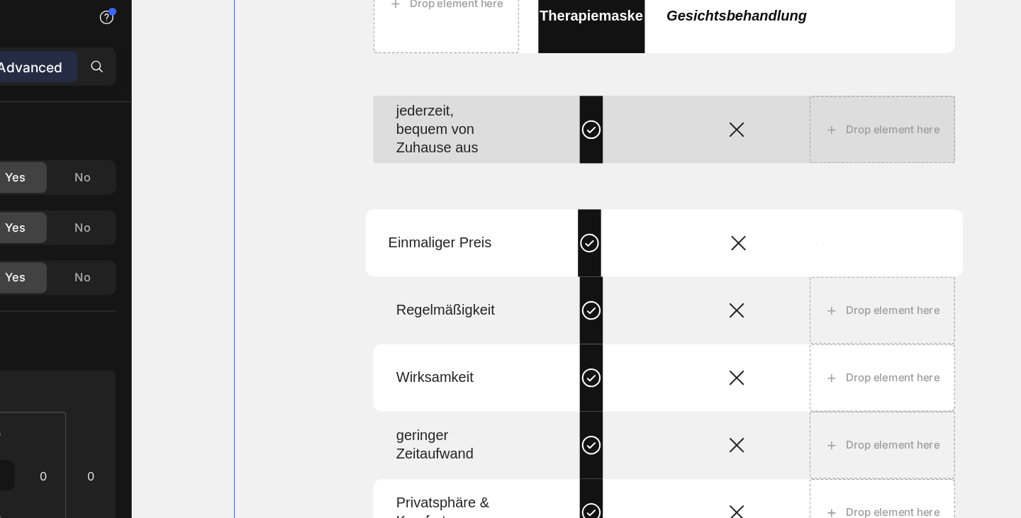
click at [516, 154] on div "Produkt vs. Alternativen Heading Drop element here Dermalume Therapiemaske Text…" at bounding box center [557, 210] width 688 height 629
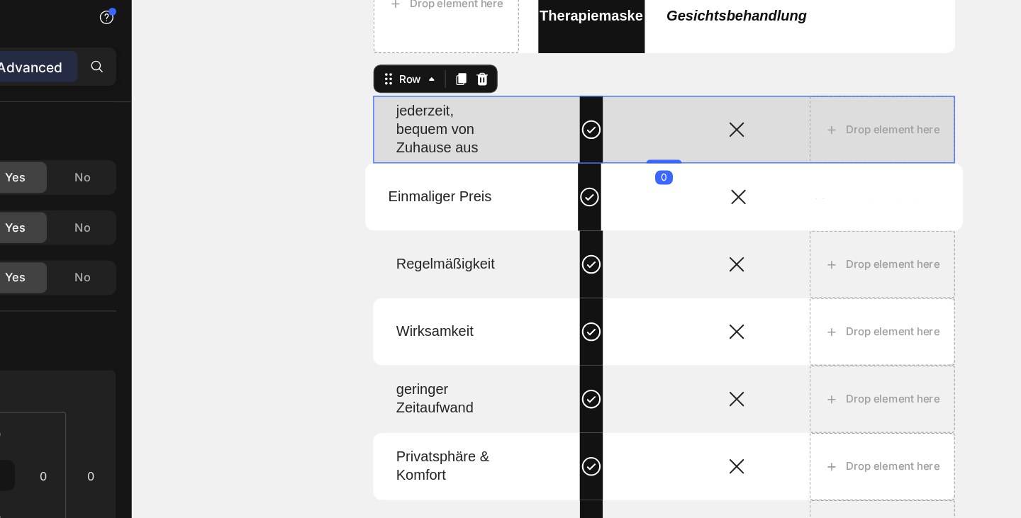
drag, startPoint x: 561, startPoint y: 165, endPoint x: 563, endPoint y: 103, distance: 61.7
click at [563, 103] on div "jederzeit, bequem von Zuhause aus Text Block Icon Row Icon Drop element here Ro…" at bounding box center [556, 103] width 465 height 54
type input "0"
click at [521, 125] on div "Icon Row" at bounding box center [498, 103] width 116 height 54
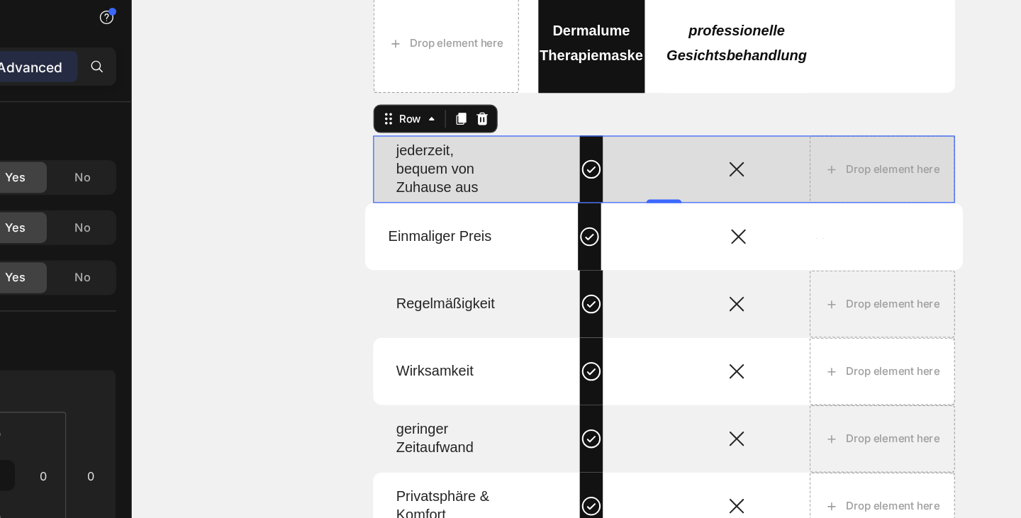
scroll to position [2544, 0]
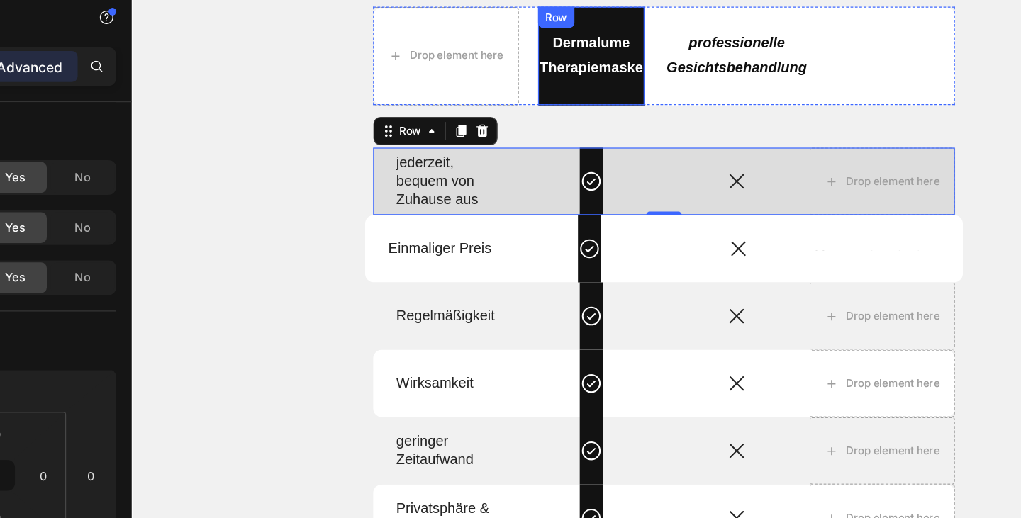
click at [513, 75] on div "Dermalume Therapiemaske Text Block Row" at bounding box center [499, 44] width 86 height 79
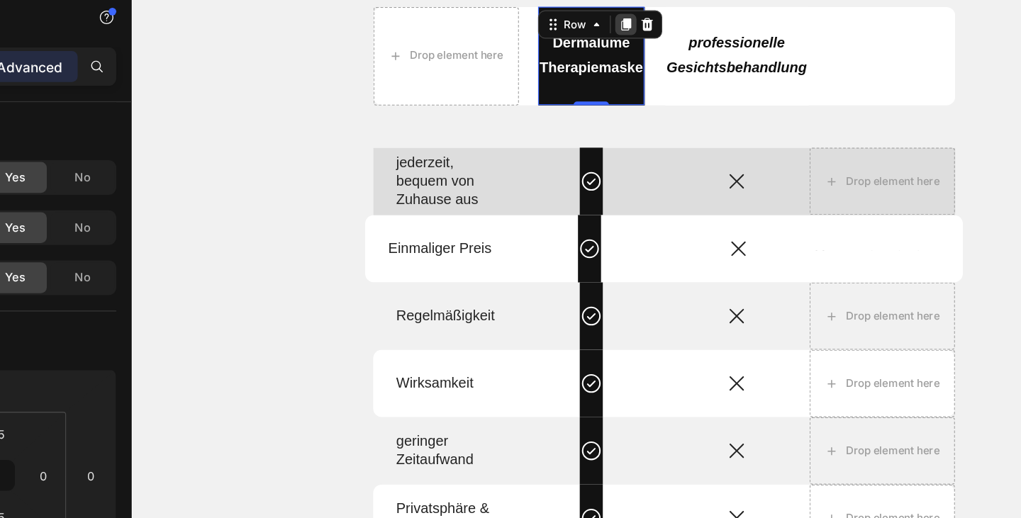
click at [526, 18] on icon at bounding box center [526, 19] width 8 height 10
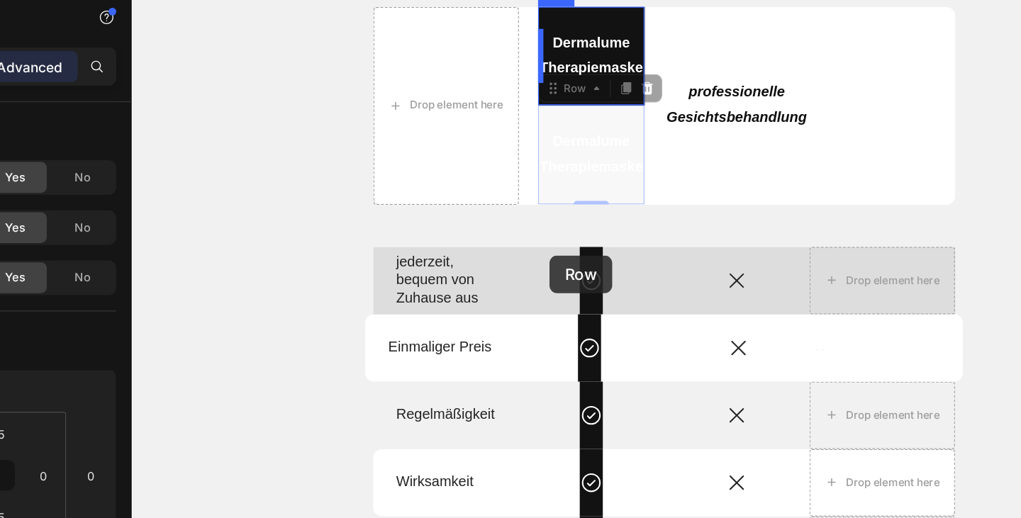
drag, startPoint x: 469, startPoint y: 71, endPoint x: 465, endPoint y: 203, distance: 132.6
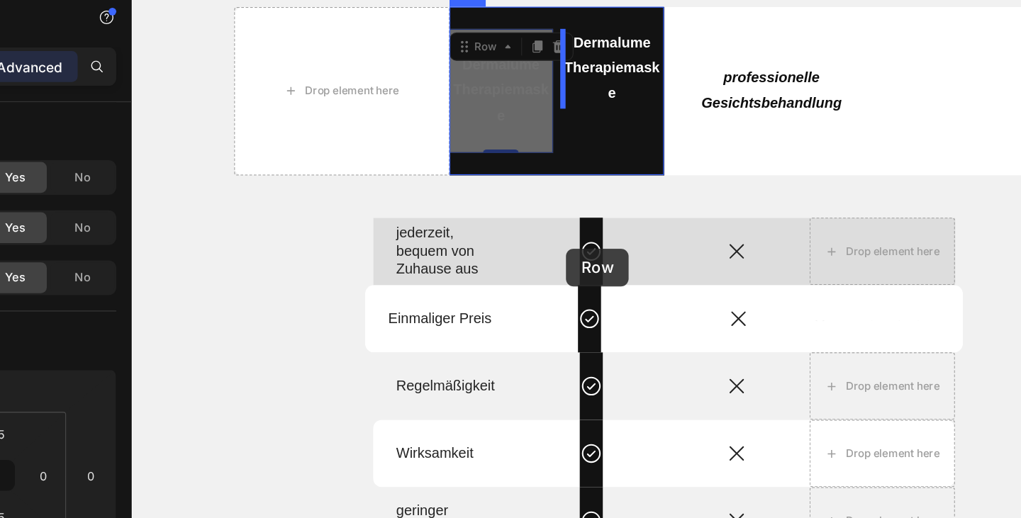
drag, startPoint x: 398, startPoint y: 33, endPoint x: 478, endPoint y: 198, distance: 182.9
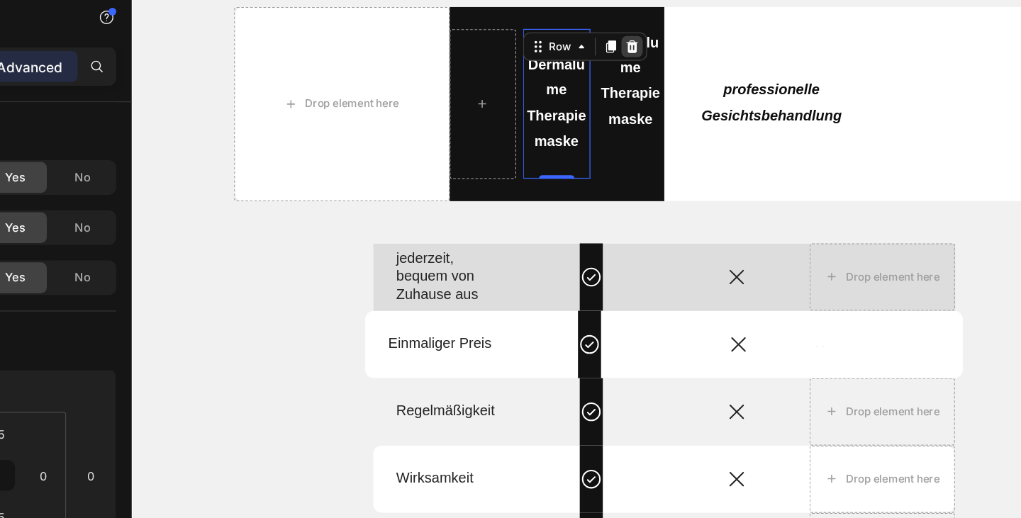
click at [529, 34] on icon at bounding box center [531, 37] width 9 height 10
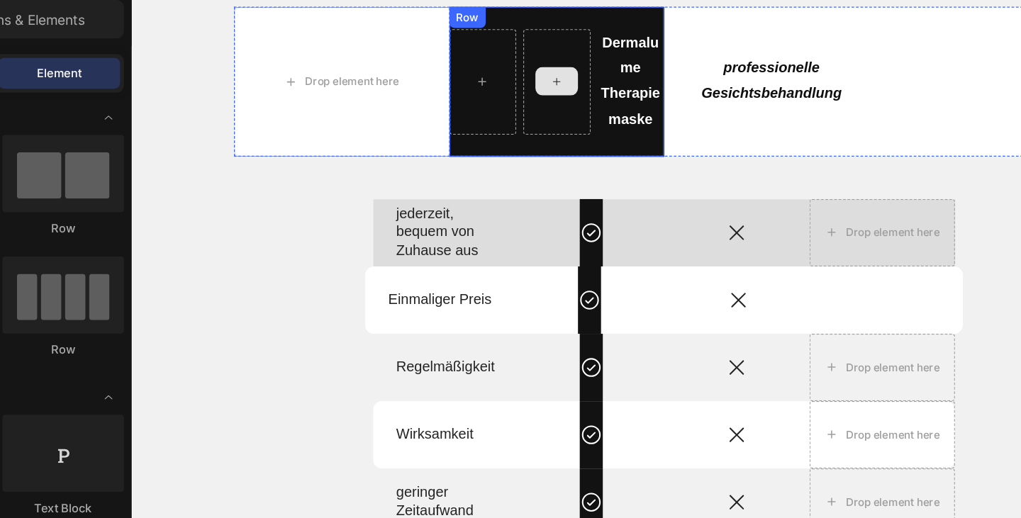
click at [477, 50] on div at bounding box center [471, 65] width 54 height 84
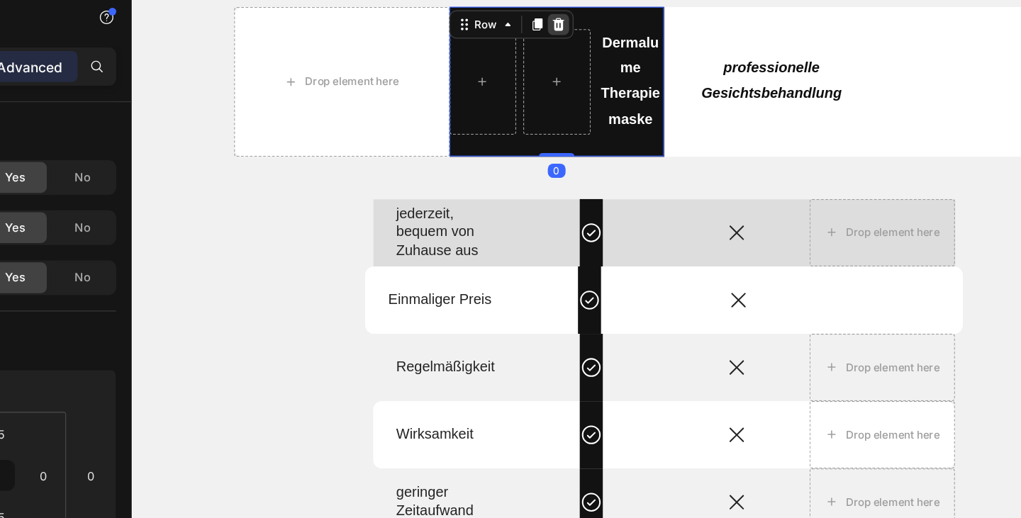
click at [471, 18] on icon at bounding box center [471, 19] width 9 height 10
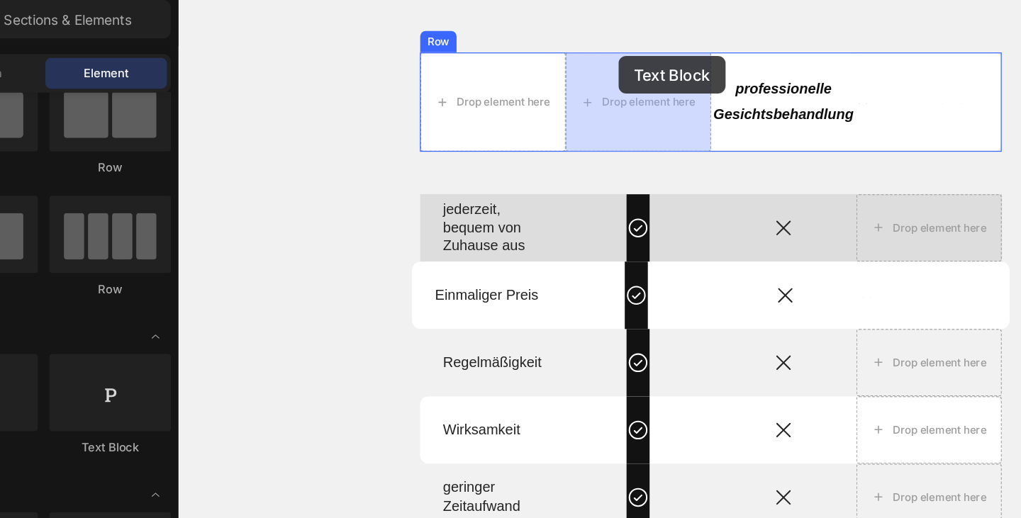
scroll to position [2094, 0]
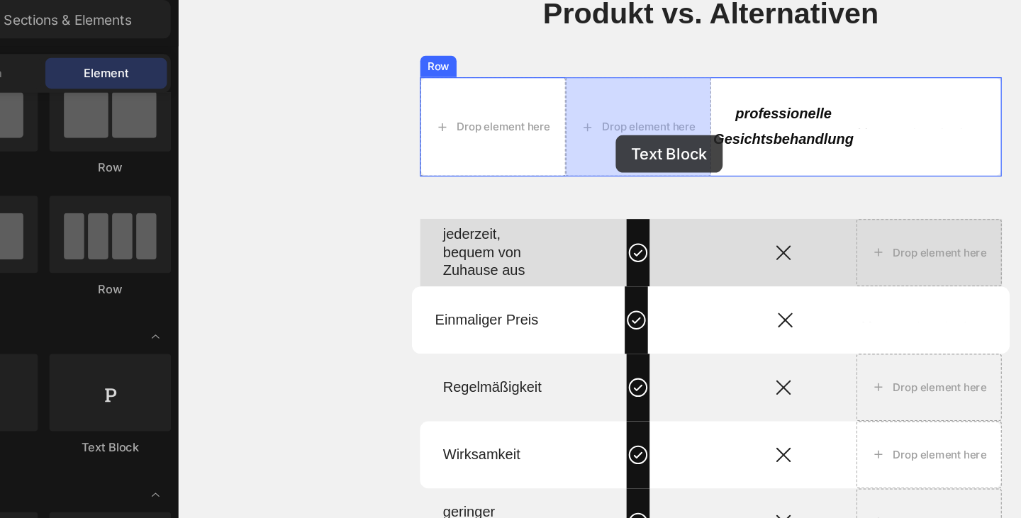
drag, startPoint x: 355, startPoint y: 335, endPoint x: 527, endPoint y: 107, distance: 285.9
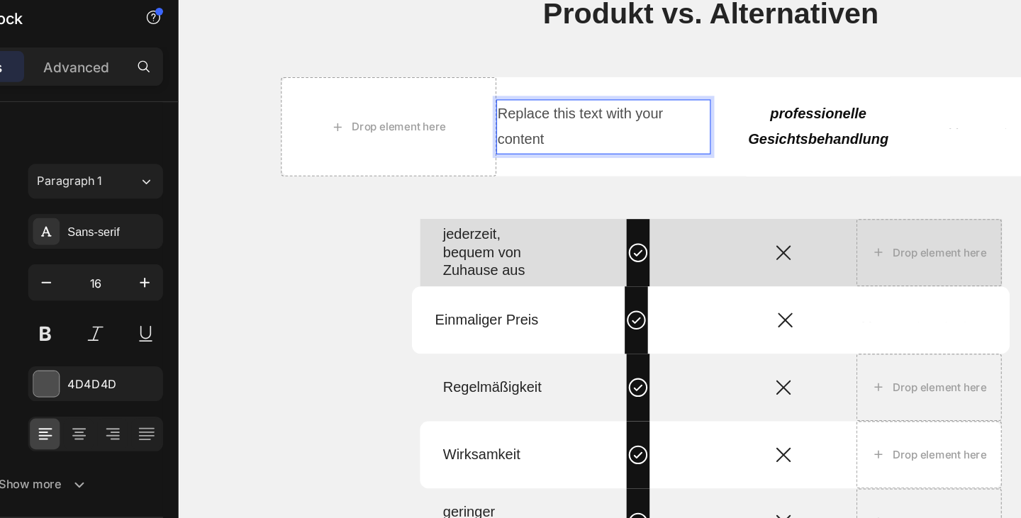
scroll to position [2076, 0]
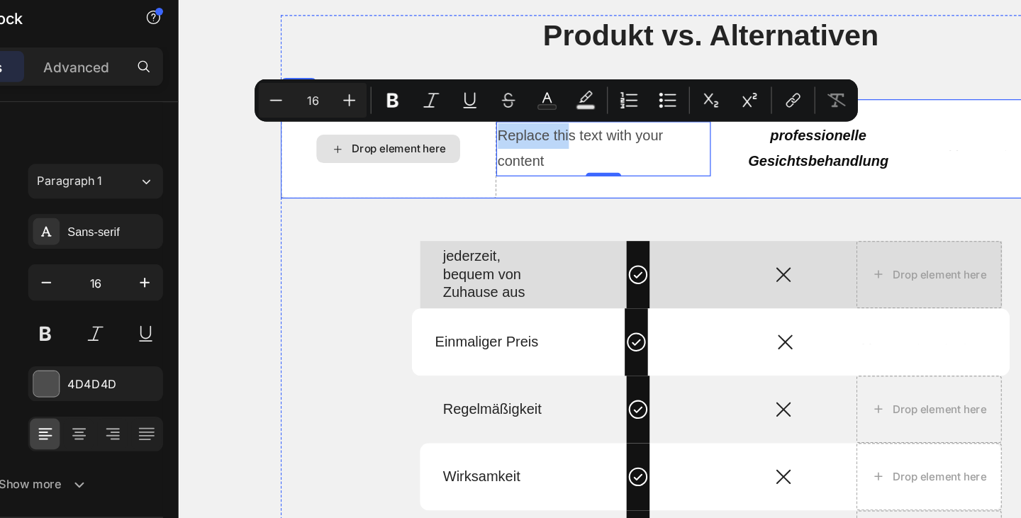
drag, startPoint x: 488, startPoint y: 114, endPoint x: 417, endPoint y: 93, distance: 74.0
click at [417, 93] on div "Drop element here Replace this text with your content Text Block 0 professionel…" at bounding box center [603, 118] width 688 height 79
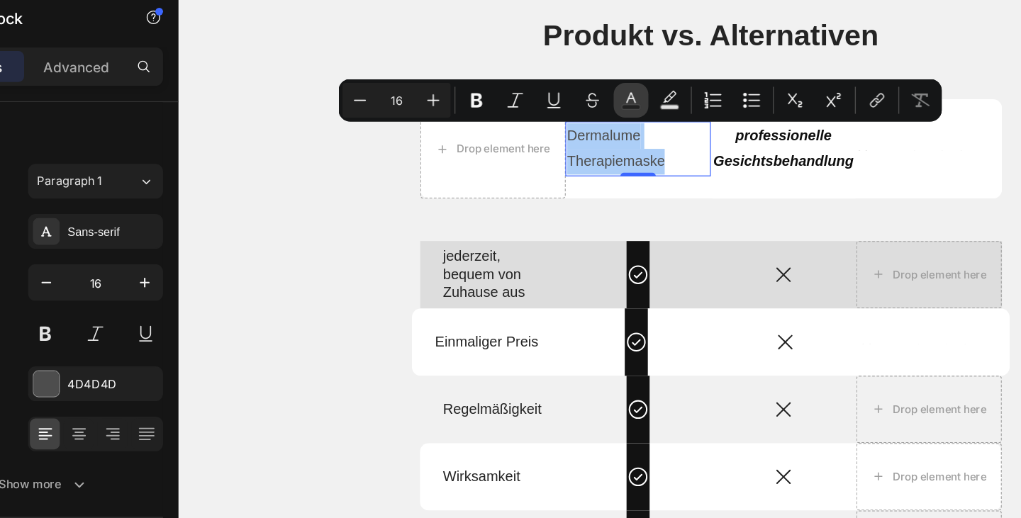
click at [576, 113] on icon "Editor contextual toolbar" at bounding box center [571, 119] width 14 height 14
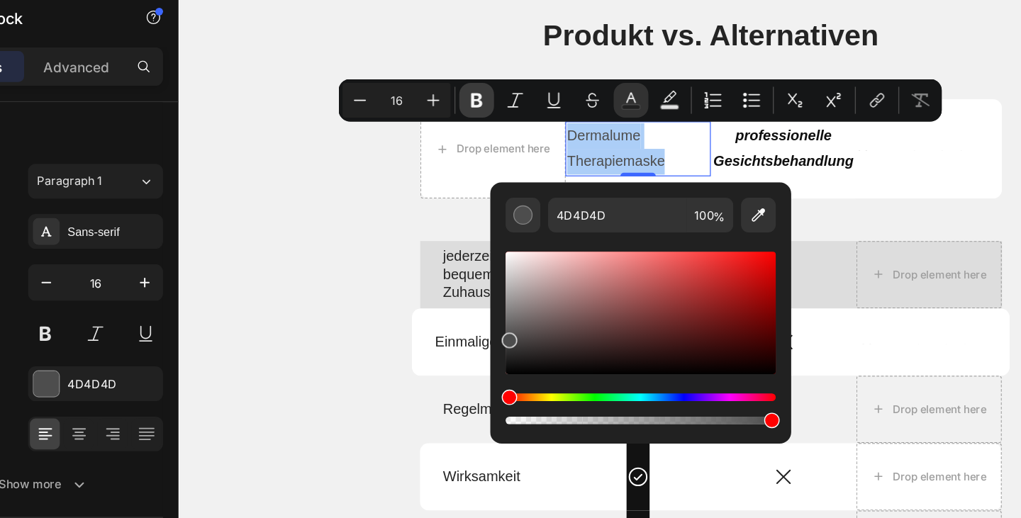
click at [454, 116] on icon "Editor contextual toolbar" at bounding box center [458, 119] width 9 height 11
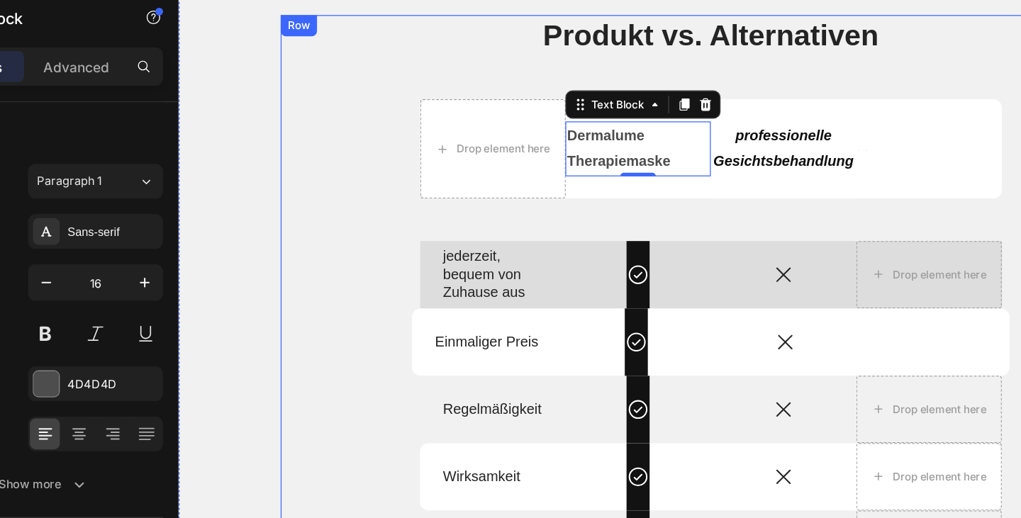
click at [589, 175] on div "Produkt vs. Alternativen Heading Drop element here Dermalume Therapiemaske Text…" at bounding box center [603, 307] width 688 height 592
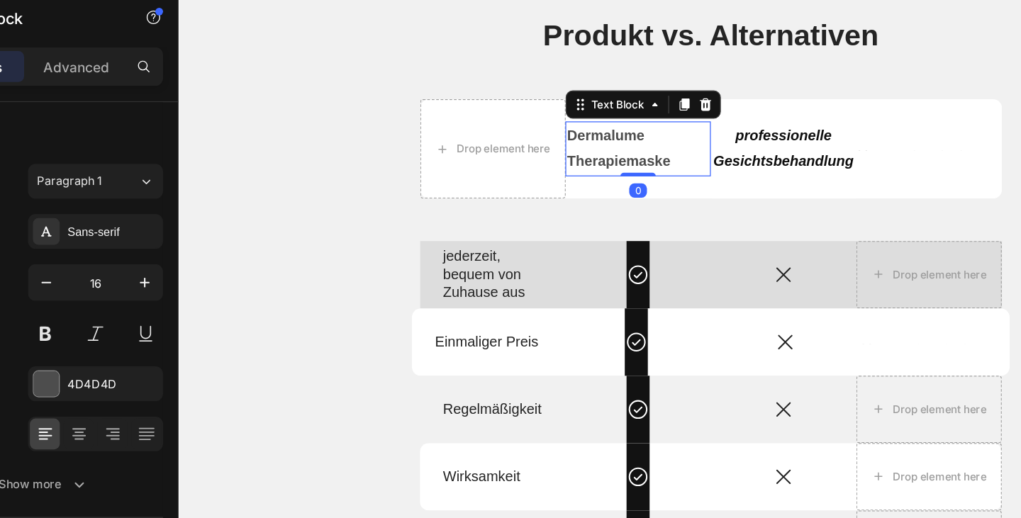
click at [549, 118] on p "Dermalume Therapiemaske" at bounding box center [544, 118] width 113 height 41
click at [498, 85] on icon at bounding box center [498, 82] width 11 height 11
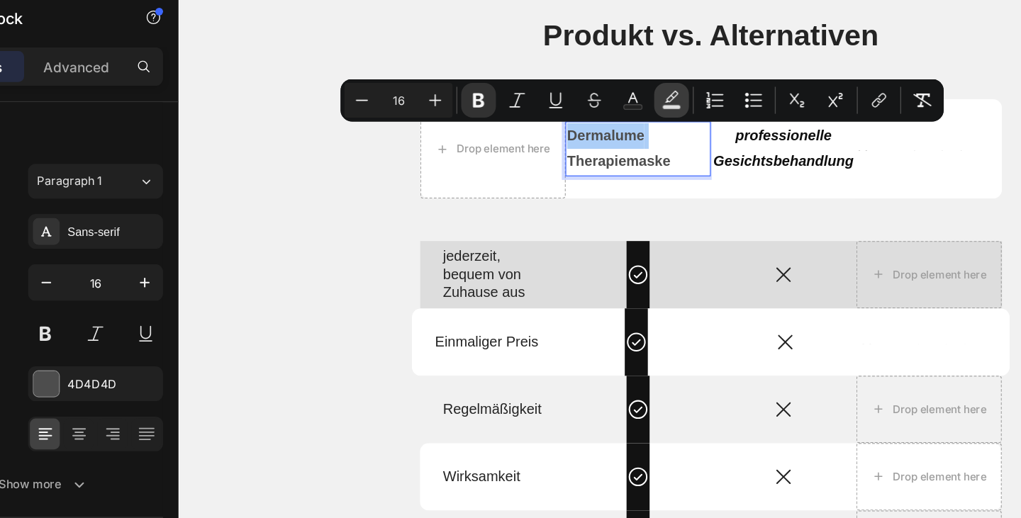
click at [602, 119] on icon "Editor contextual toolbar" at bounding box center [601, 119] width 14 height 14
type input "000000"
type input "77"
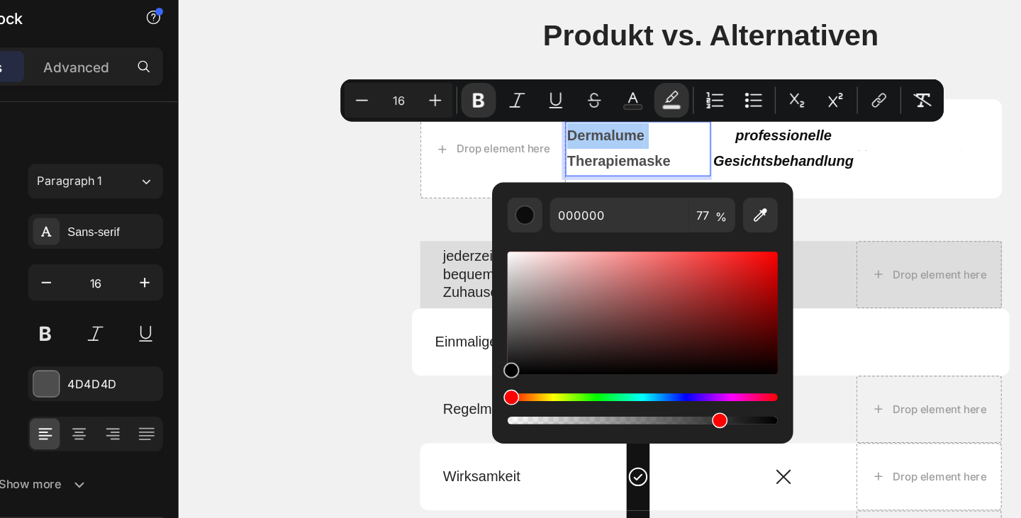
click at [483, 235] on div "Editor contextual toolbar" at bounding box center [580, 275] width 198 height 90
click at [485, 315] on div "Editor contextual toolbar" at bounding box center [580, 275] width 198 height 90
click at [483, 319] on div "Editor contextual toolbar" at bounding box center [580, 275] width 198 height 90
type input "020202"
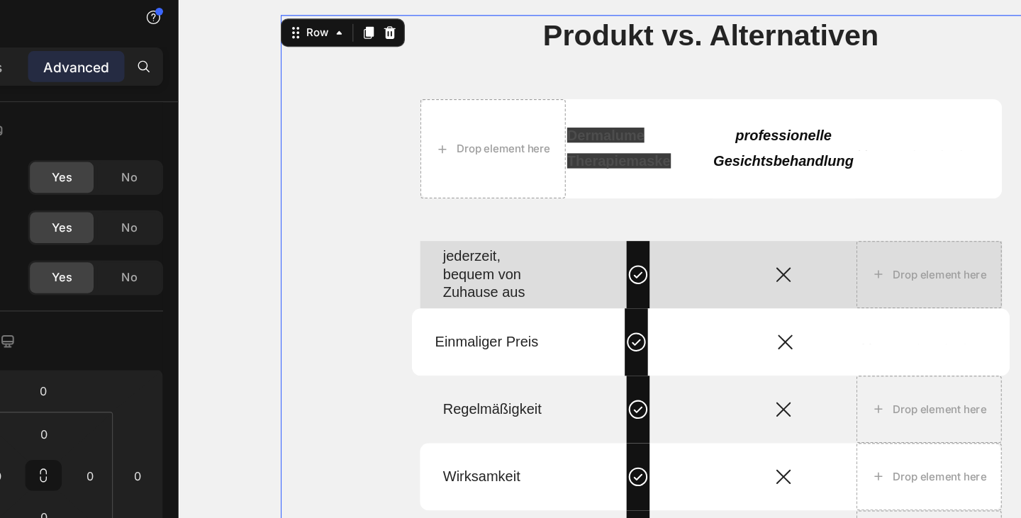
click at [582, 173] on div "Produkt vs. Alternativen Heading Drop element here Dermalume Therapiemaske Text…" at bounding box center [603, 307] width 688 height 592
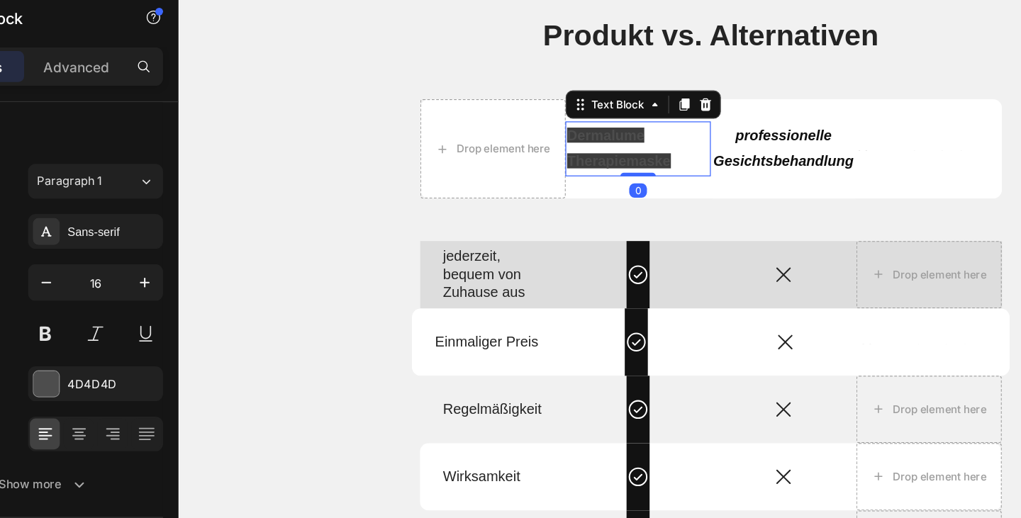
click at [563, 123] on strong "Therapiemaske" at bounding box center [529, 128] width 83 height 12
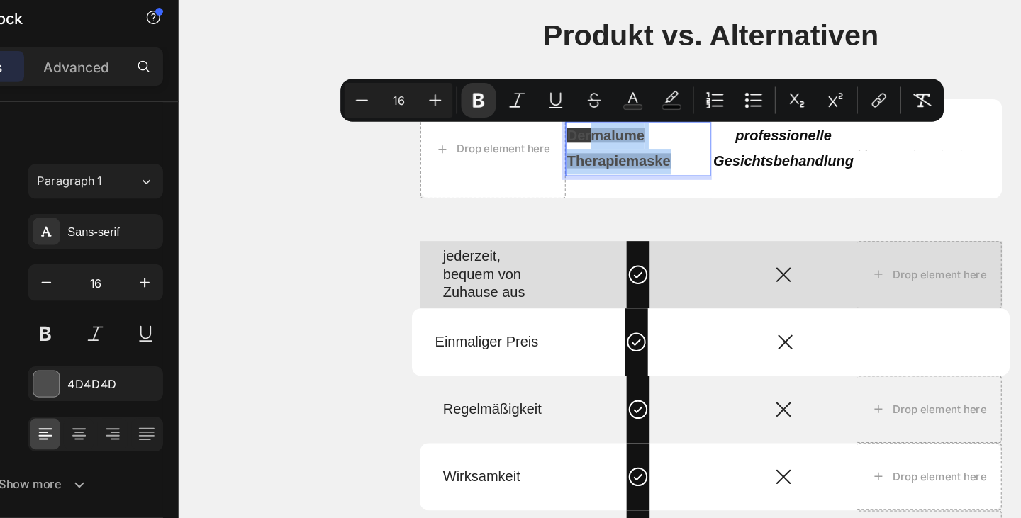
drag, startPoint x: 576, startPoint y: 130, endPoint x: 509, endPoint y: 100, distance: 73.3
click at [603, 112] on icon "Editor contextual toolbar" at bounding box center [601, 119] width 14 height 14
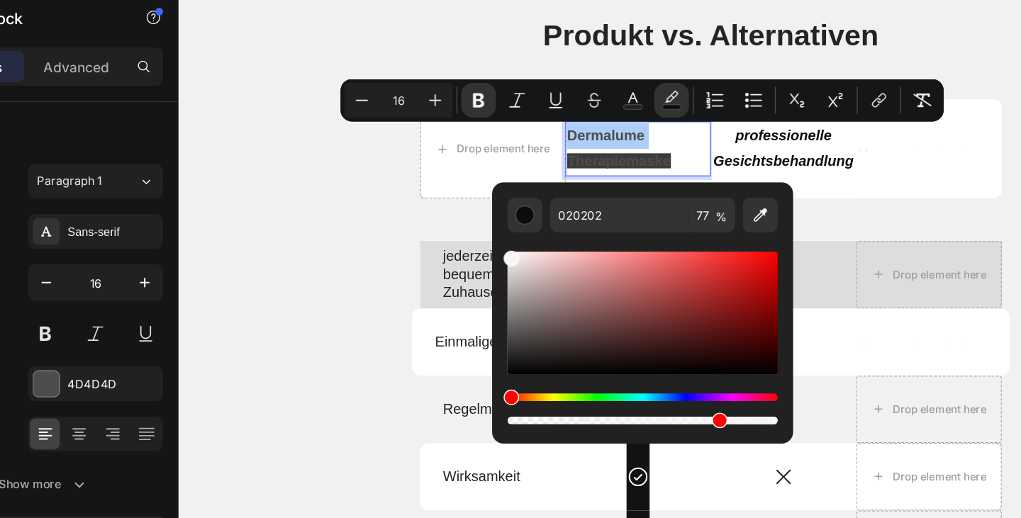
click at [482, 232] on div "Editor contextual toolbar" at bounding box center [580, 275] width 198 height 90
type input "F7F7F7"
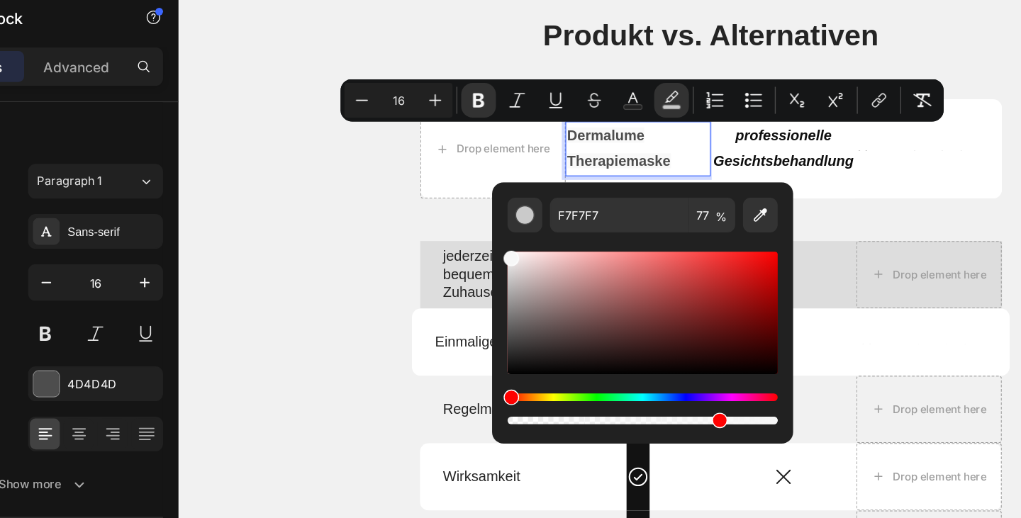
click at [574, 118] on p "Dermalume Therapiemaske" at bounding box center [544, 118] width 113 height 41
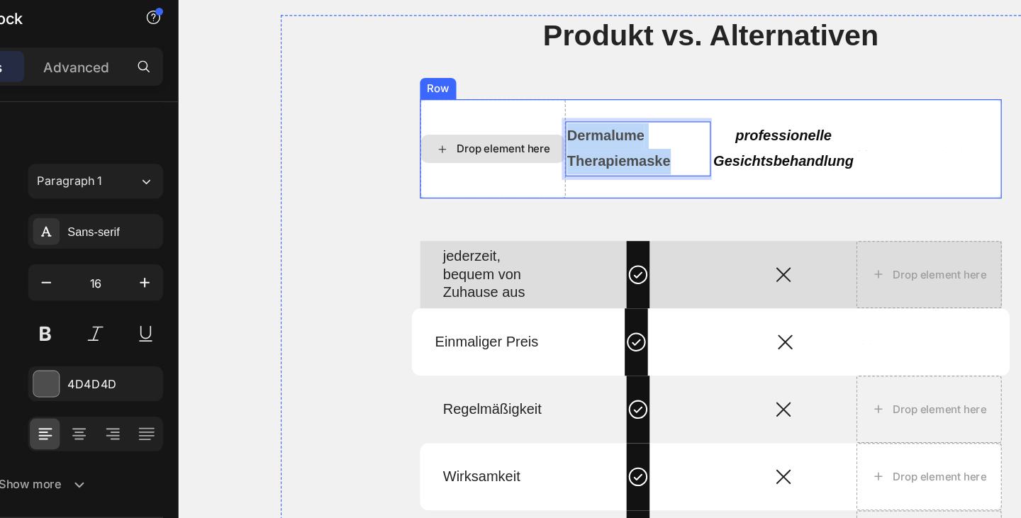
drag, startPoint x: 579, startPoint y: 129, endPoint x: 477, endPoint y: 101, distance: 105.7
click at [476, 101] on div "Drop element here Dermalume Therapiemaske Text Block 0 professionelle Gesichtsb…" at bounding box center [603, 118] width 465 height 79
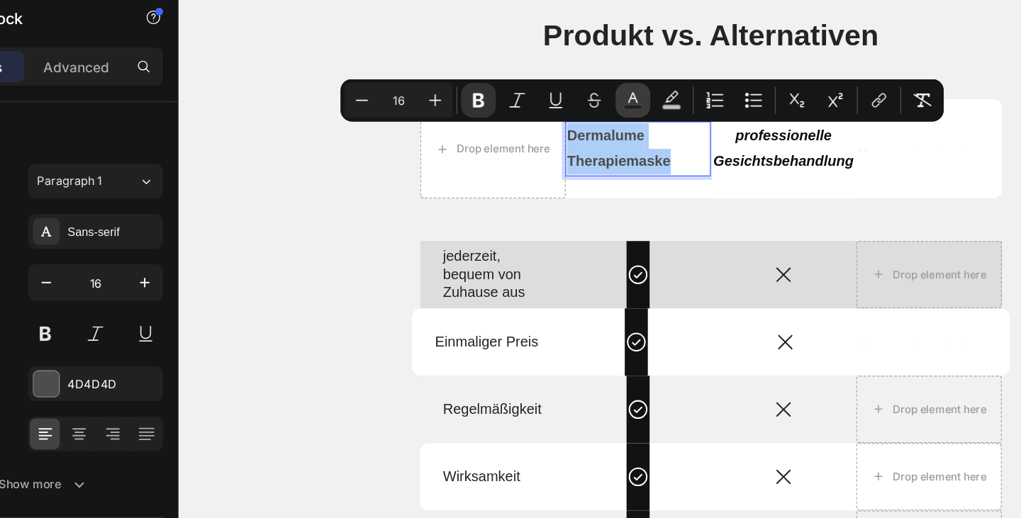
click at [576, 114] on icon "Editor contextual toolbar" at bounding box center [573, 119] width 14 height 14
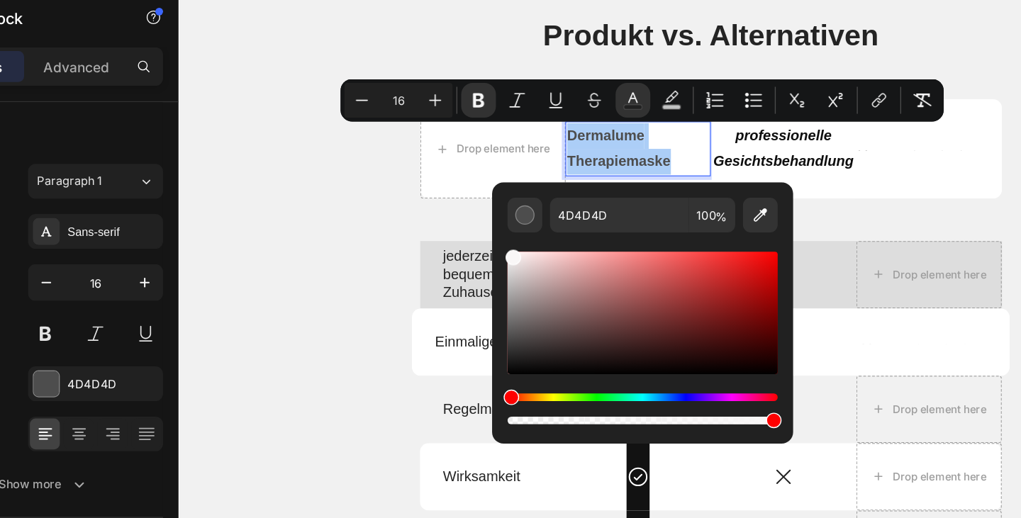
click at [483, 232] on div "Editor contextual toolbar" at bounding box center [580, 275] width 198 height 90
type input "F9F7F7"
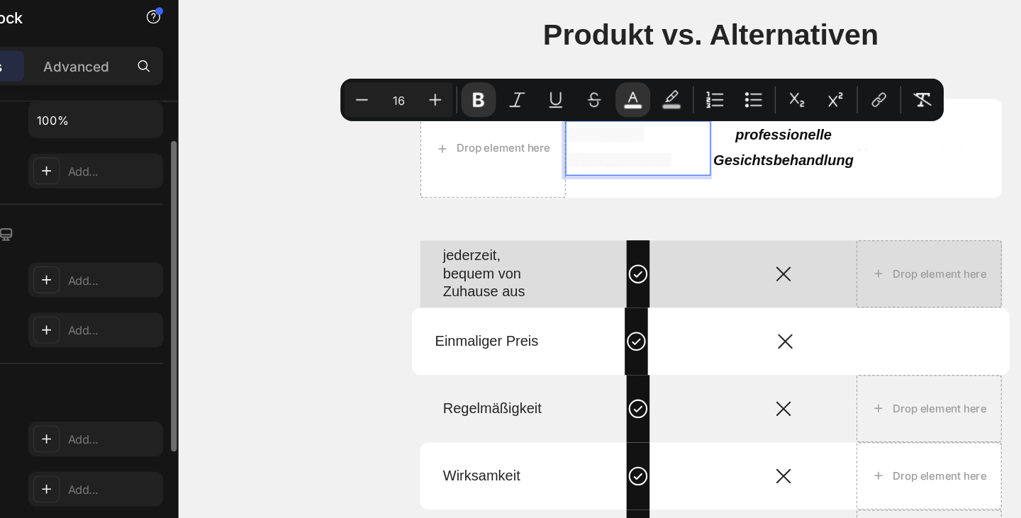
scroll to position [402, 0]
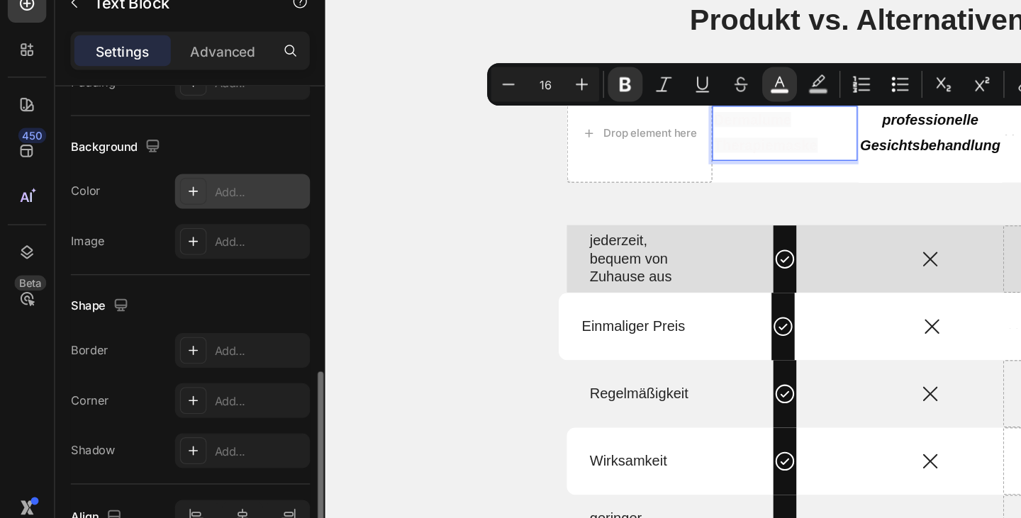
click at [182, 202] on div "Add..." at bounding box center [190, 198] width 67 height 13
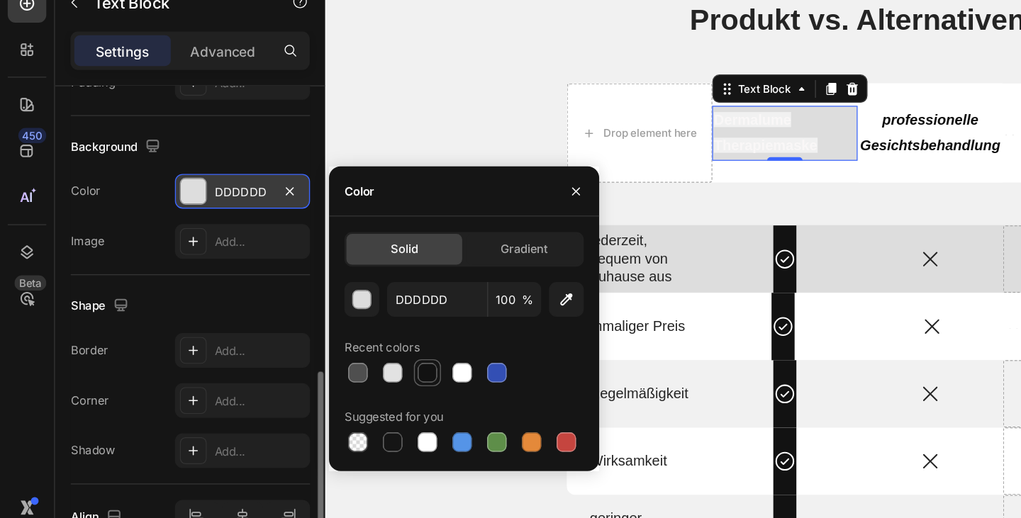
click at [313, 337] on div at bounding box center [314, 331] width 14 height 14
type input "121212"
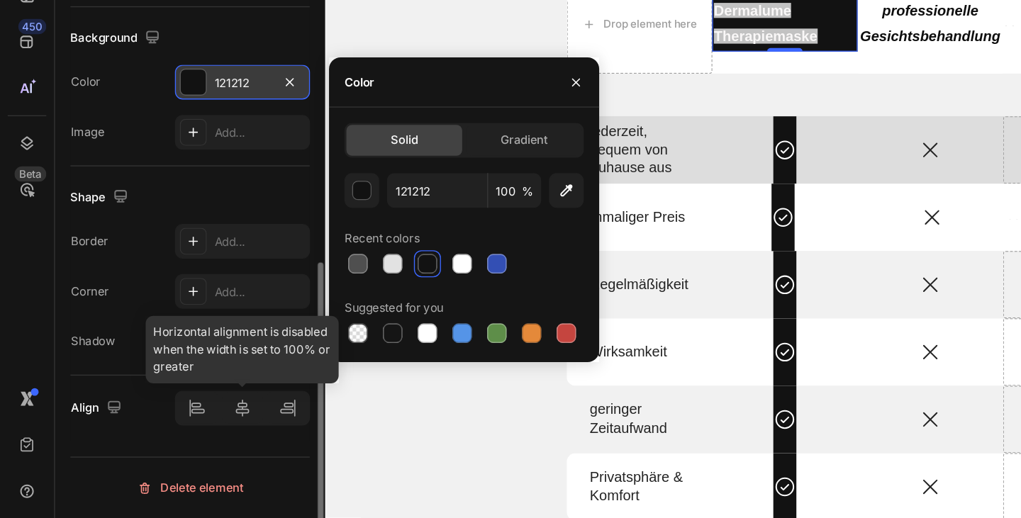
click at [179, 431] on div at bounding box center [177, 438] width 99 height 26
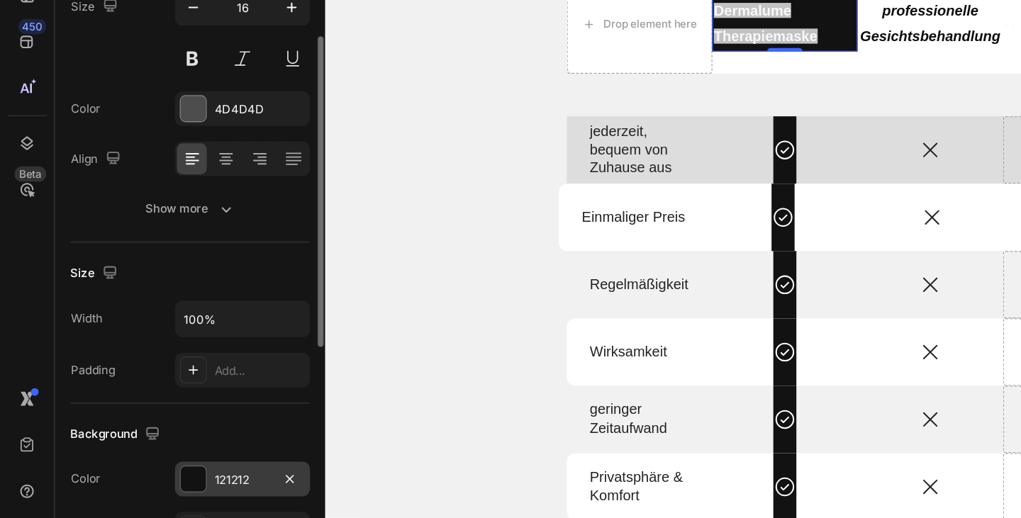
scroll to position [101, 0]
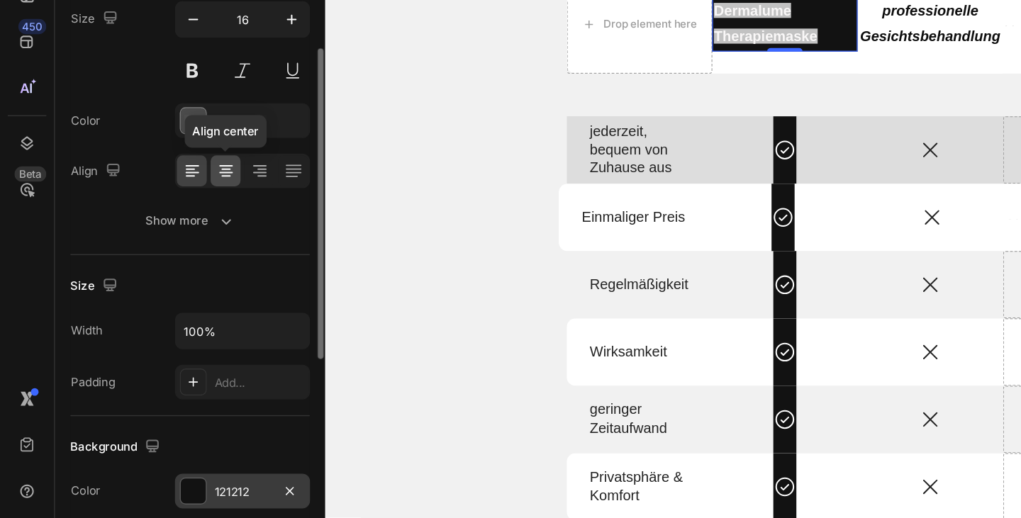
click at [165, 262] on icon at bounding box center [166, 263] width 14 height 14
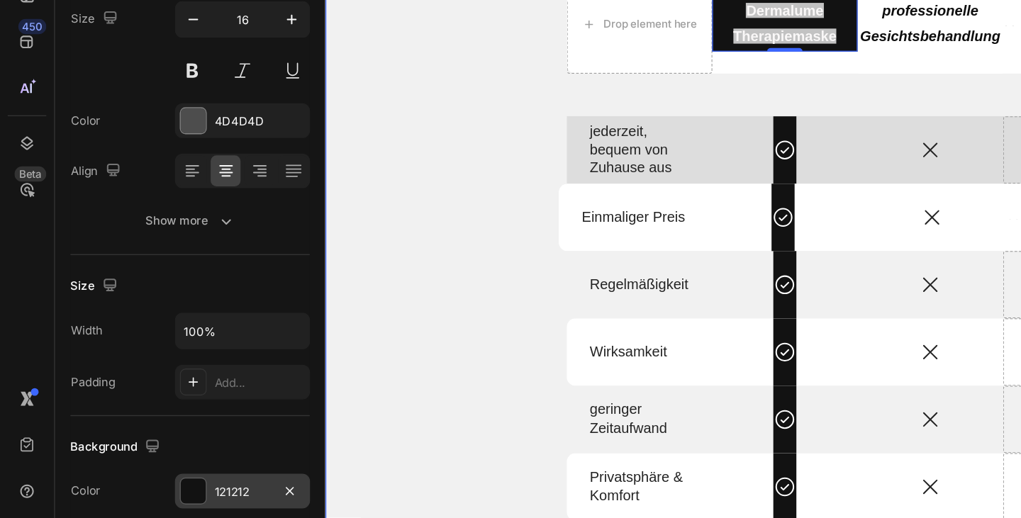
click at [403, 136] on div "Produkt vs. Alternativen Heading Drop element here Dermalume Therapiemaske Text…" at bounding box center [749, 187] width 829 height 603
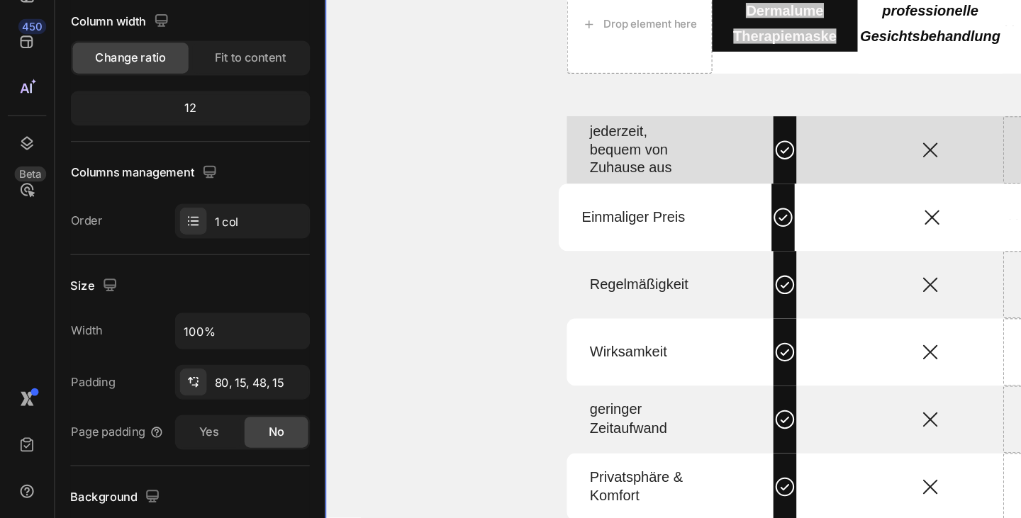
scroll to position [0, 0]
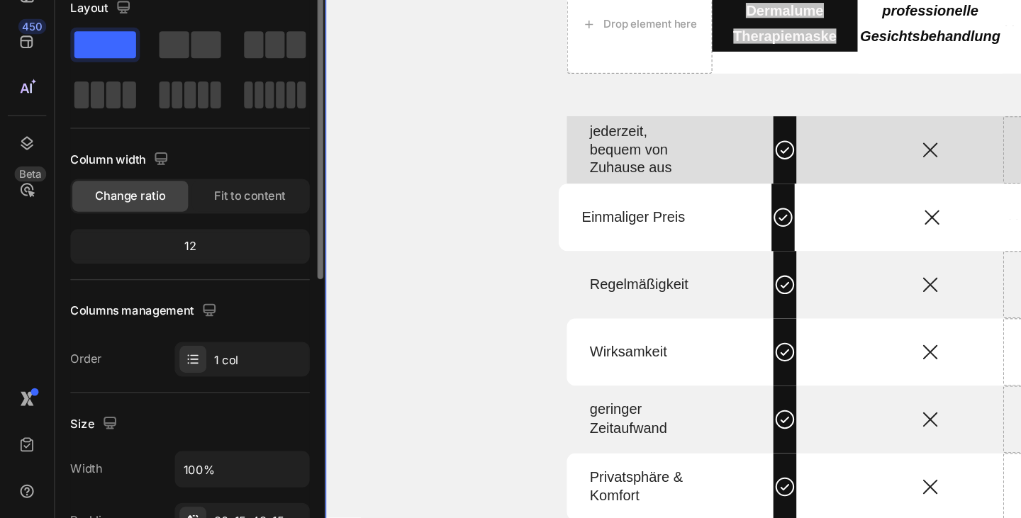
click at [403, 135] on div "Produkt vs. Alternativen Heading Drop element here Dermalume Therapiemaske Text…" at bounding box center [749, 187] width 829 height 603
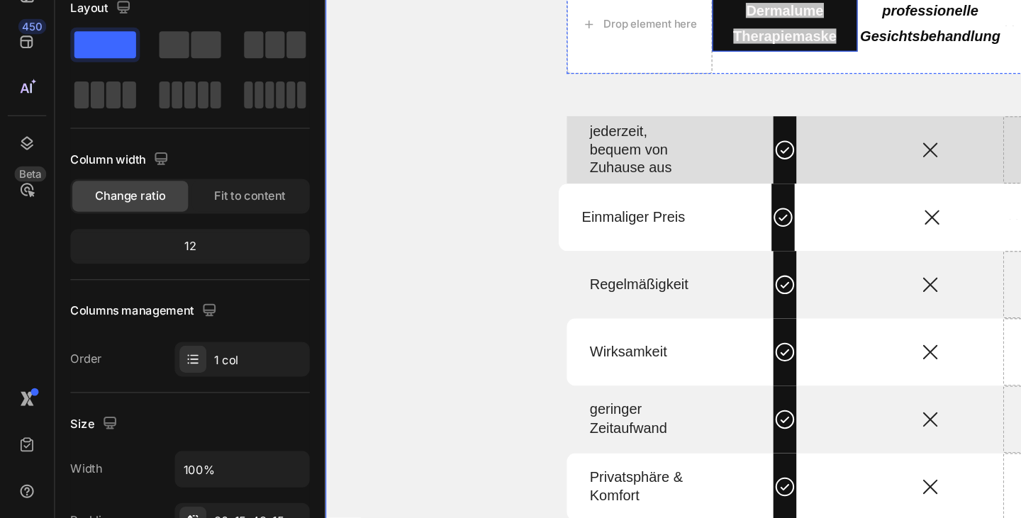
drag, startPoint x: 731, startPoint y: -8, endPoint x: 731, endPoint y: 5, distance: 12.8
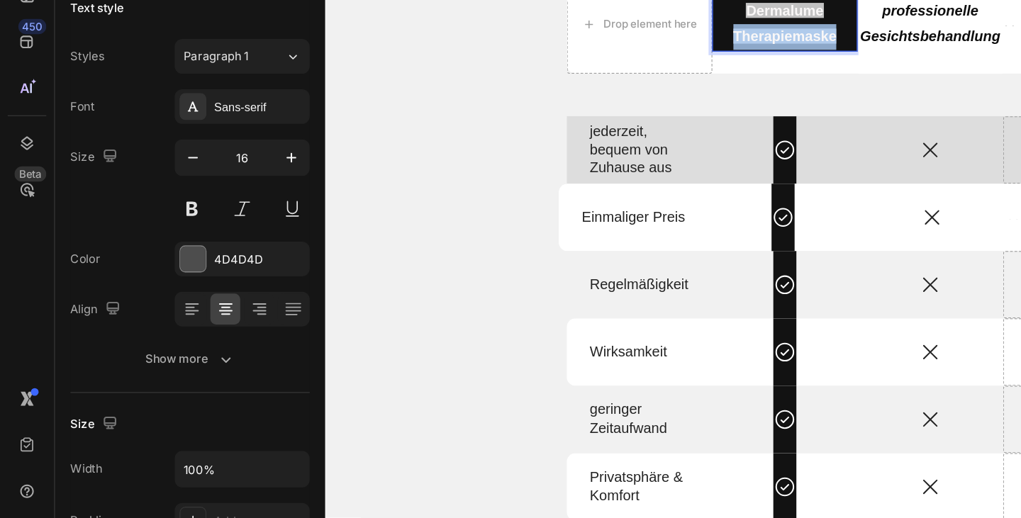
click at [728, 1] on strong "Therapiemaske" at bounding box center [692, 2] width 83 height 12
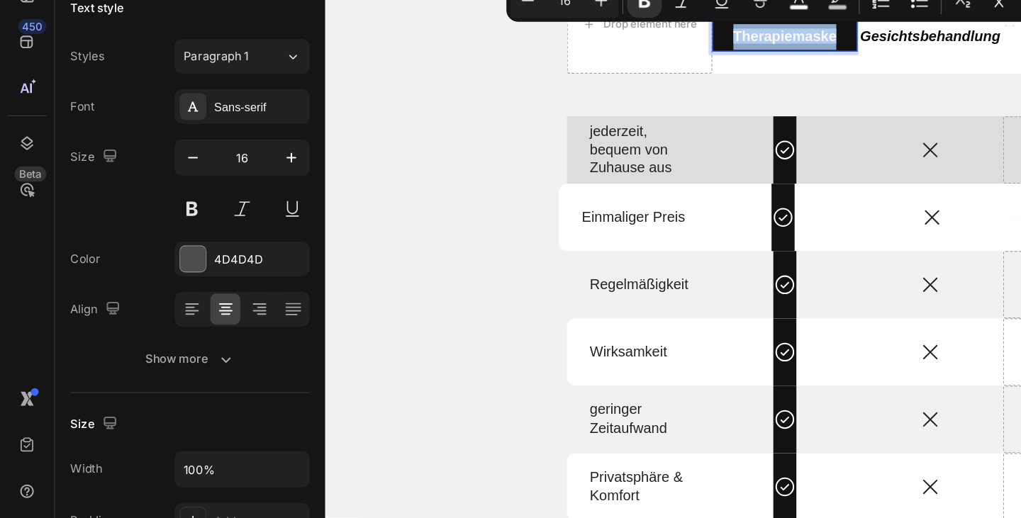
click at [728, 1] on strong "Therapiemaske" at bounding box center [692, 2] width 83 height 12
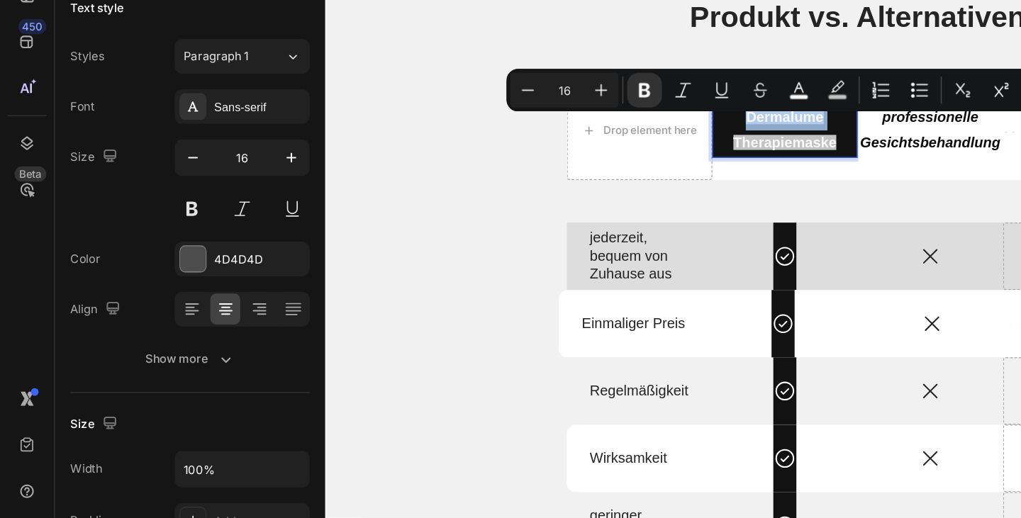
scroll to position [1937, 0]
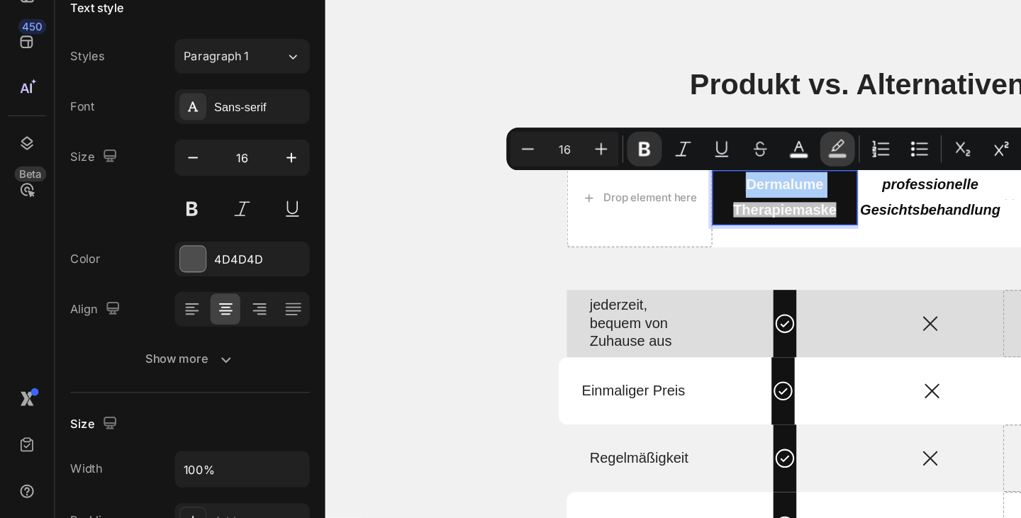
click at [616, 247] on icon "Editor contextual toolbar" at bounding box center [615, 247] width 14 height 14
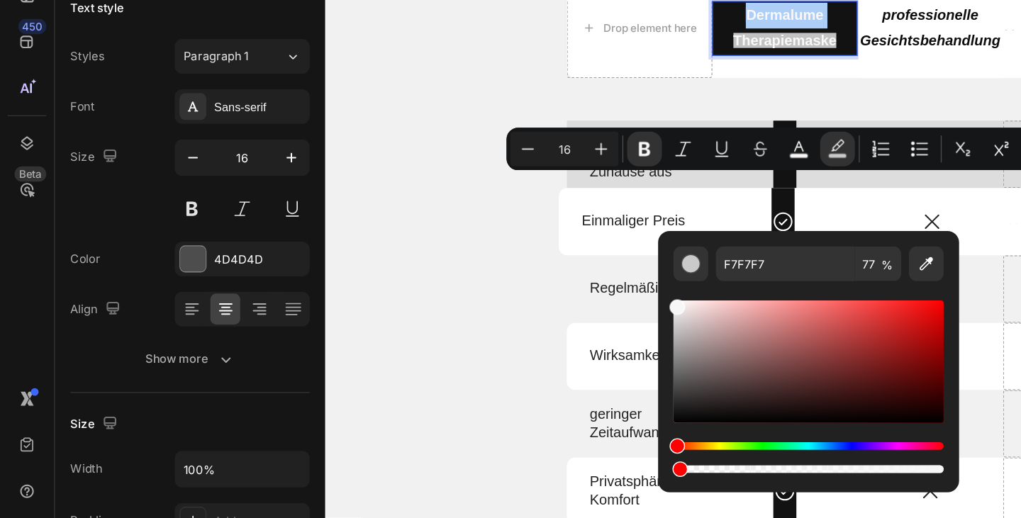
click at [495, 480] on div "Editor contextual toolbar" at bounding box center [594, 482] width 198 height 6
drag, startPoint x: 824, startPoint y: 350, endPoint x: 567, endPoint y: 349, distance: 257.3
type input "0"
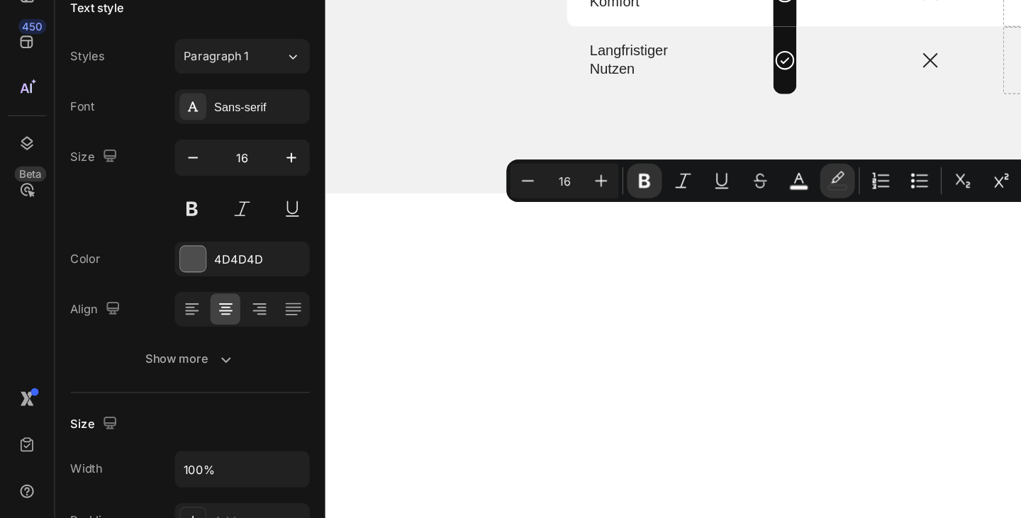
scroll to position [2347, 0]
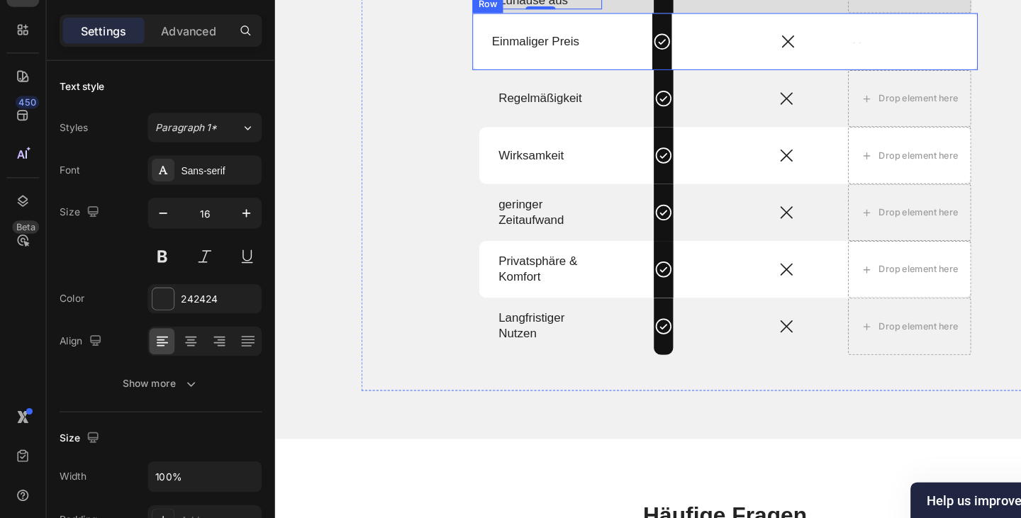
scroll to position [2677, 0]
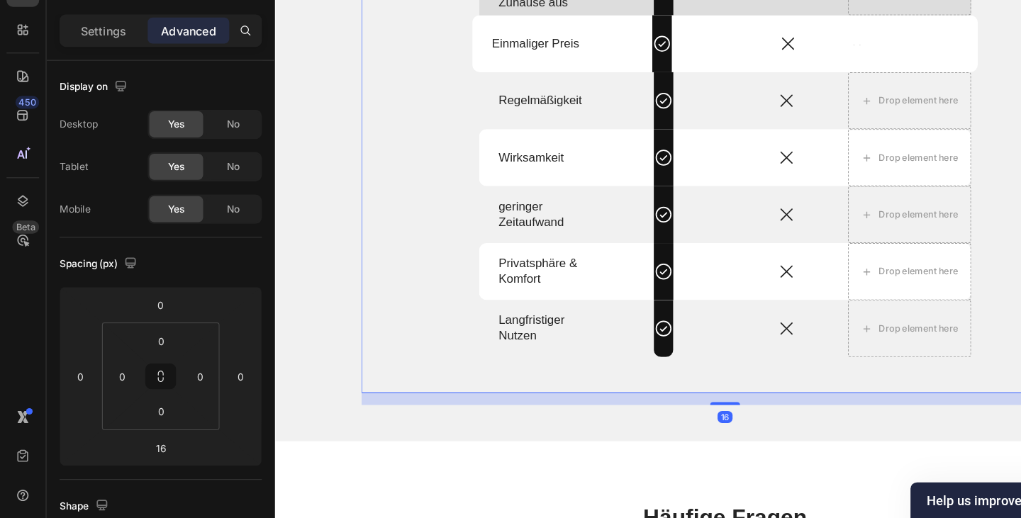
click at [422, 226] on div "Produkt vs. Alternativen Heading Drop element here Dermalume Therapiemaske Text…" at bounding box center [700, 76] width 688 height 592
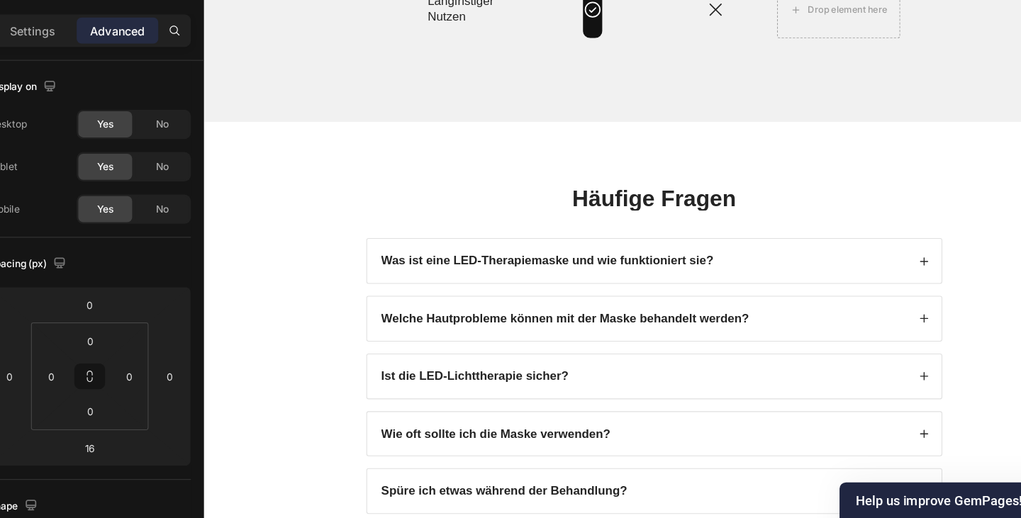
scroll to position [2980, 0]
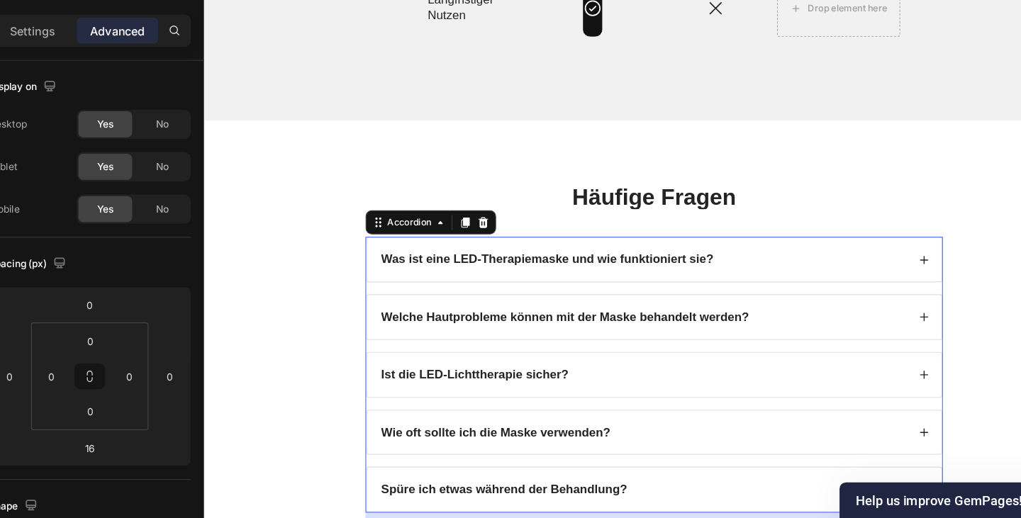
click at [464, 240] on strong "Was ist eine LED-Therapiemaske und wie funktioniert sie?" at bounding box center [528, 243] width 314 height 12
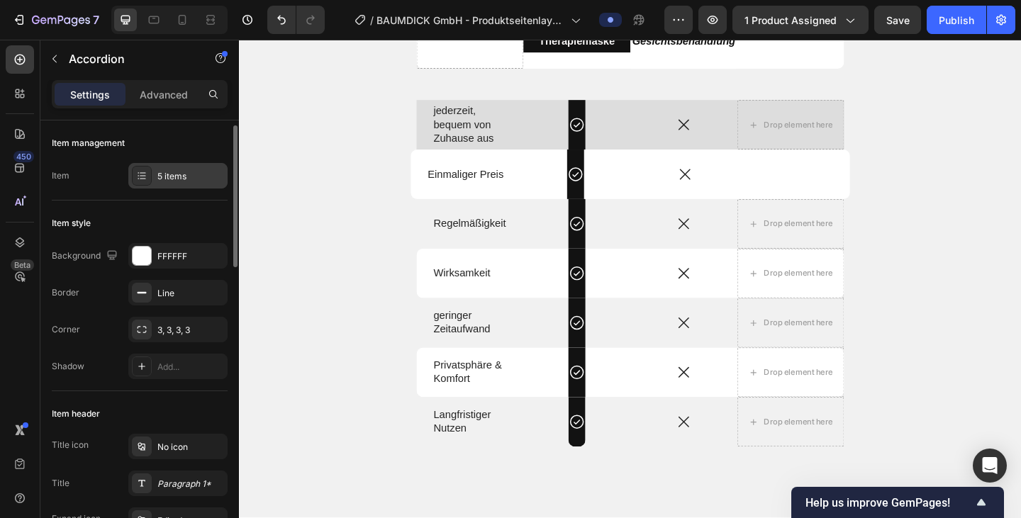
scroll to position [4, 0]
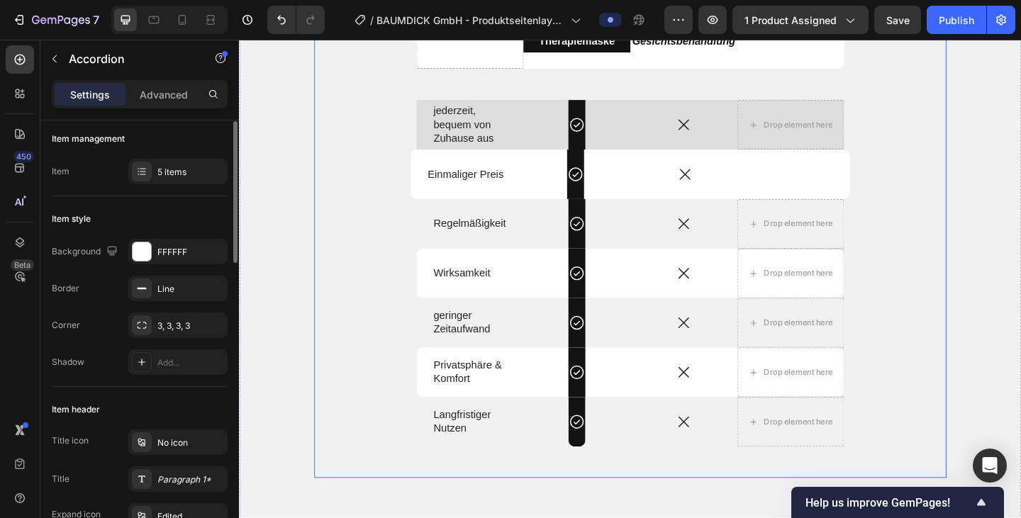
click at [425, 230] on div "Produkt vs. Alternativen Heading Drop element here Dermalume Therapiemaske Text…" at bounding box center [664, 222] width 688 height 592
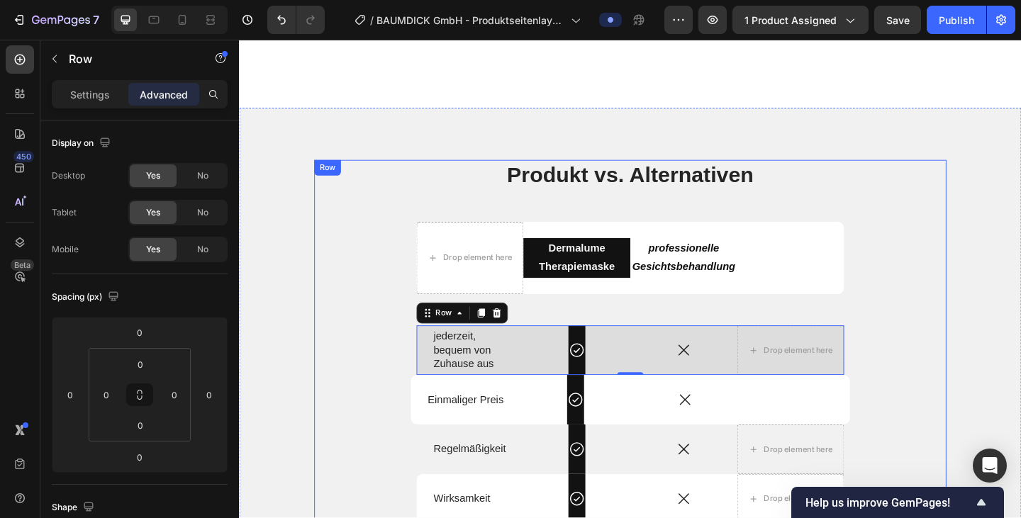
scroll to position [2352, 0]
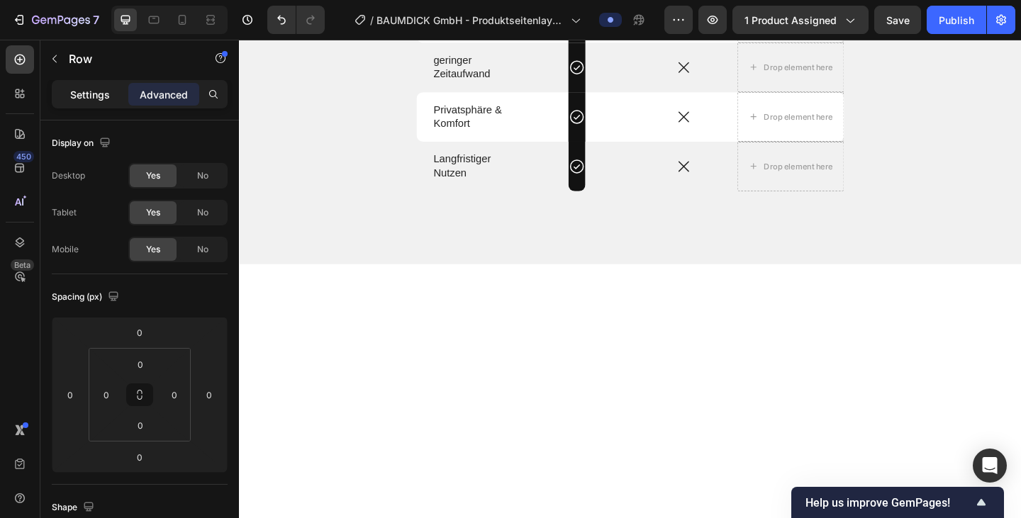
click at [97, 85] on div "Settings" at bounding box center [90, 94] width 71 height 23
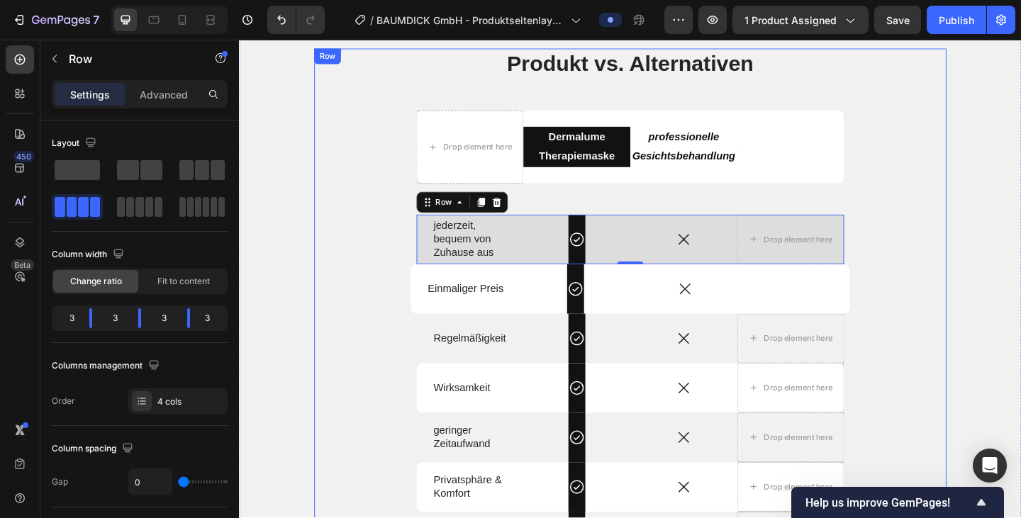
scroll to position [2109, 0]
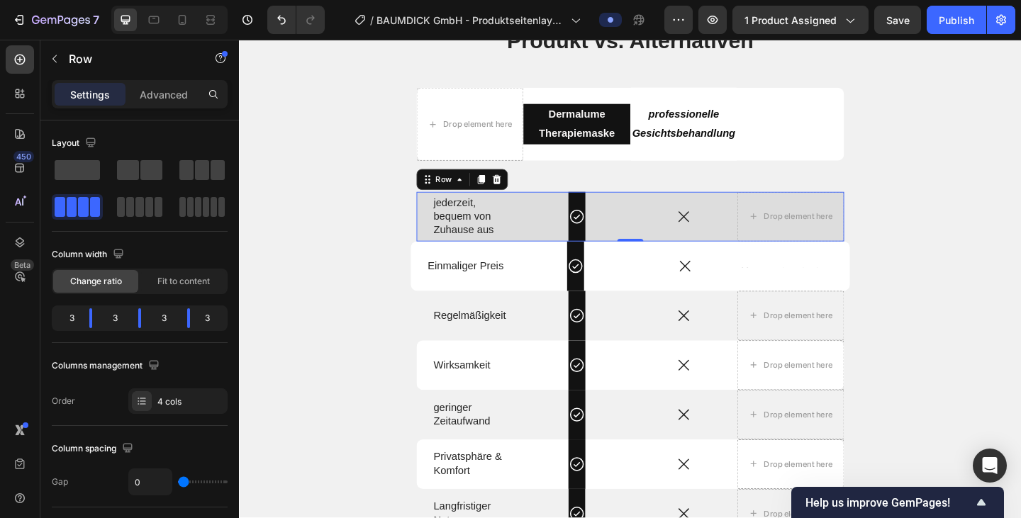
click at [559, 211] on div "Icon Row" at bounding box center [606, 233] width 116 height 54
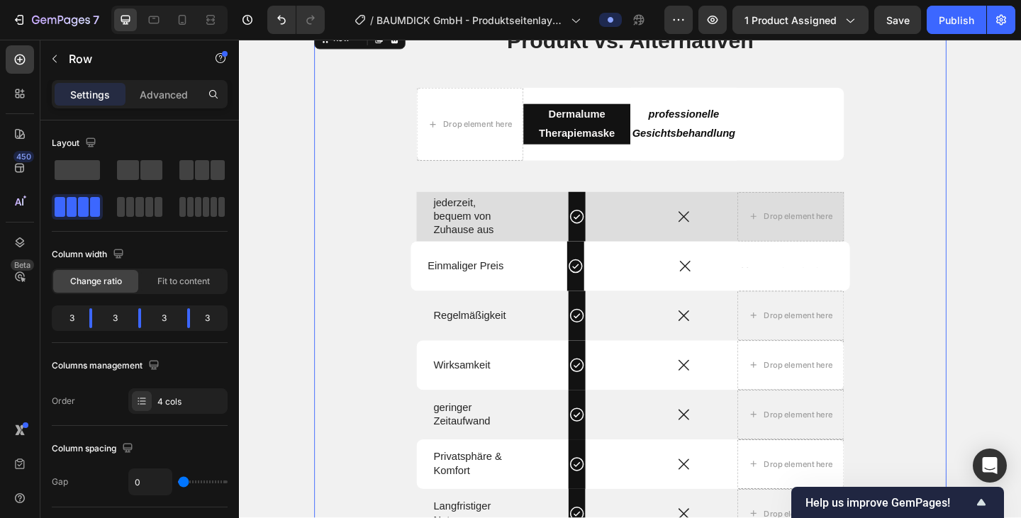
click at [563, 188] on div "Produkt vs. Alternativen Heading Drop element here Dermalume Therapiemaske Text…" at bounding box center [664, 321] width 688 height 592
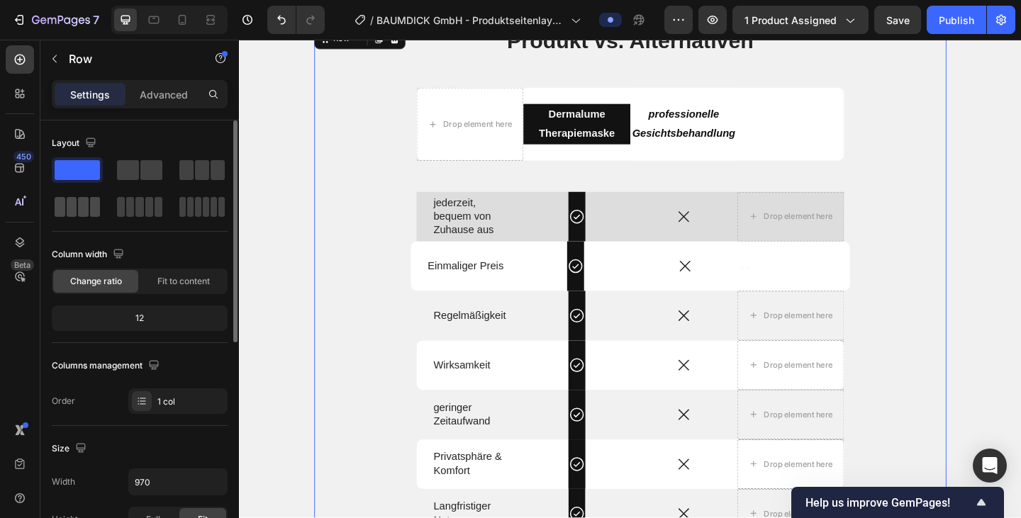
click at [82, 217] on div at bounding box center [77, 207] width 51 height 26
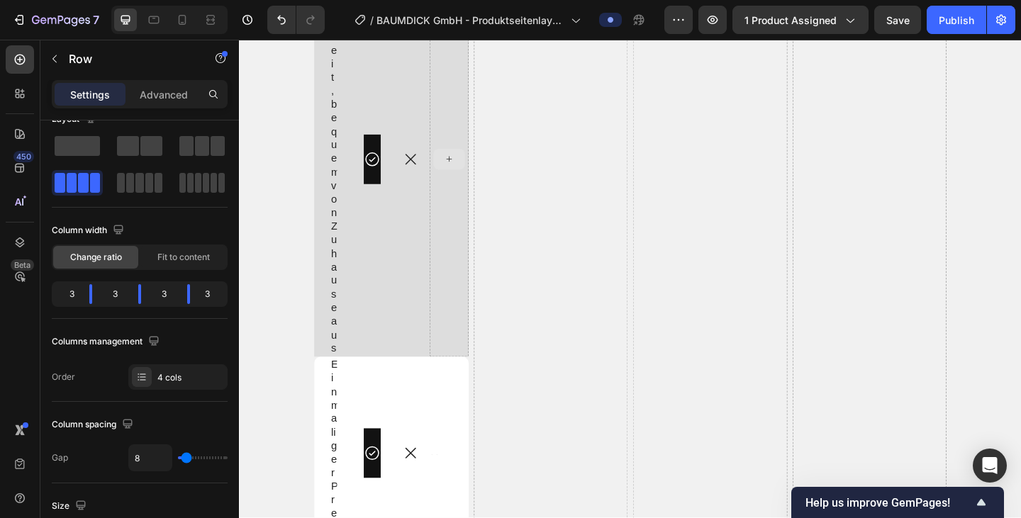
scroll to position [2494, 0]
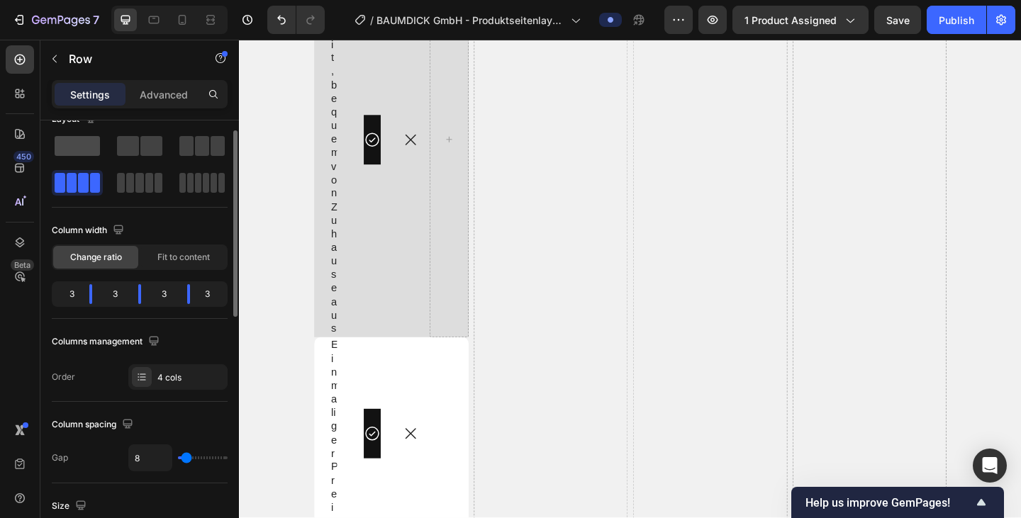
click at [82, 145] on span at bounding box center [77, 146] width 45 height 20
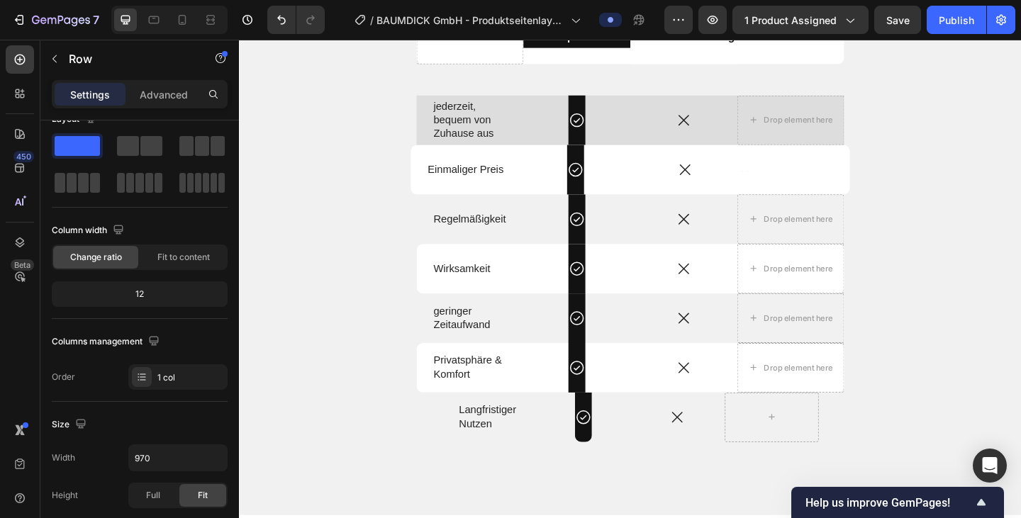
scroll to position [2217, 0]
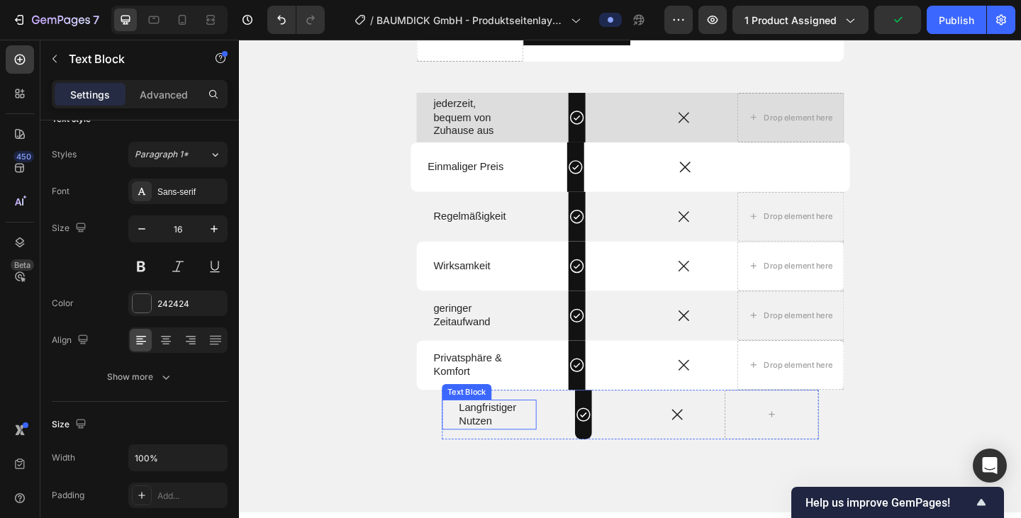
click at [529, 447] on p "Langfristiger" at bounding box center [511, 440] width 66 height 15
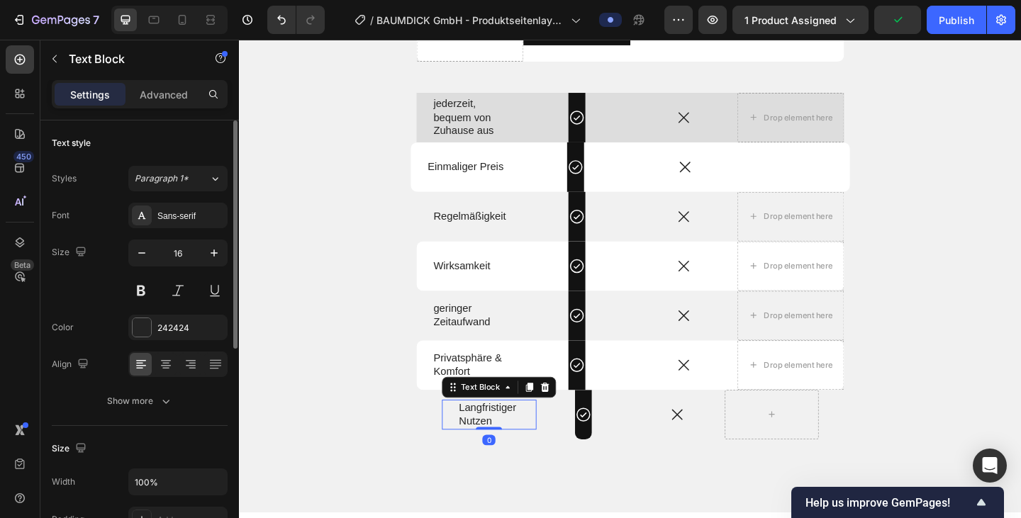
click at [548, 446] on div "Langfristiger Nutzen Text Block 0" at bounding box center [510, 448] width 103 height 33
click at [548, 444] on div "Langfristiger Nutzen Text Block 0" at bounding box center [510, 448] width 103 height 33
click at [548, 442] on div "Langfristiger Nutzen Text Block 0" at bounding box center [510, 448] width 103 height 33
click at [517, 457] on p "Nutzen" at bounding box center [511, 455] width 66 height 15
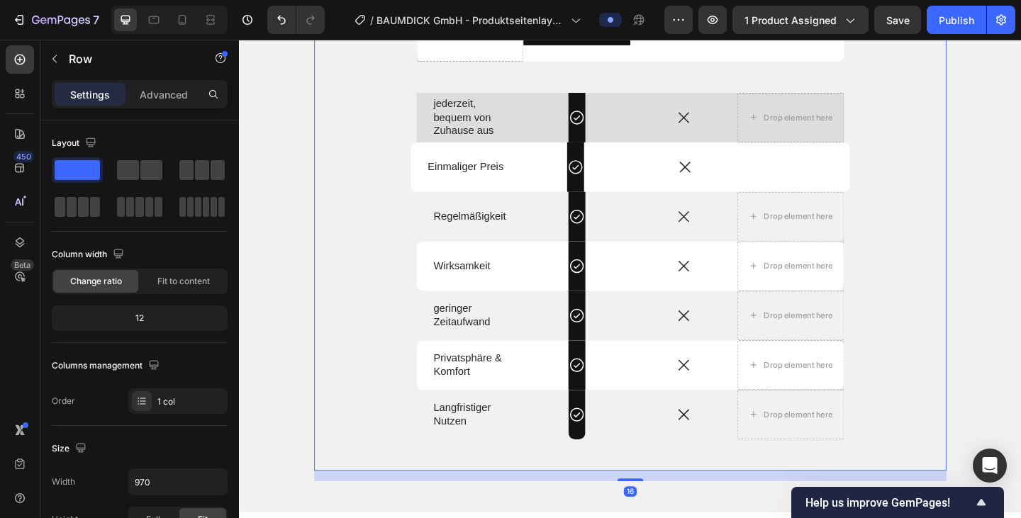
click at [398, 395] on div "Produkt vs. Alternativen Heading Drop element here Dermalume Therapiemaske Text…" at bounding box center [664, 213] width 688 height 592
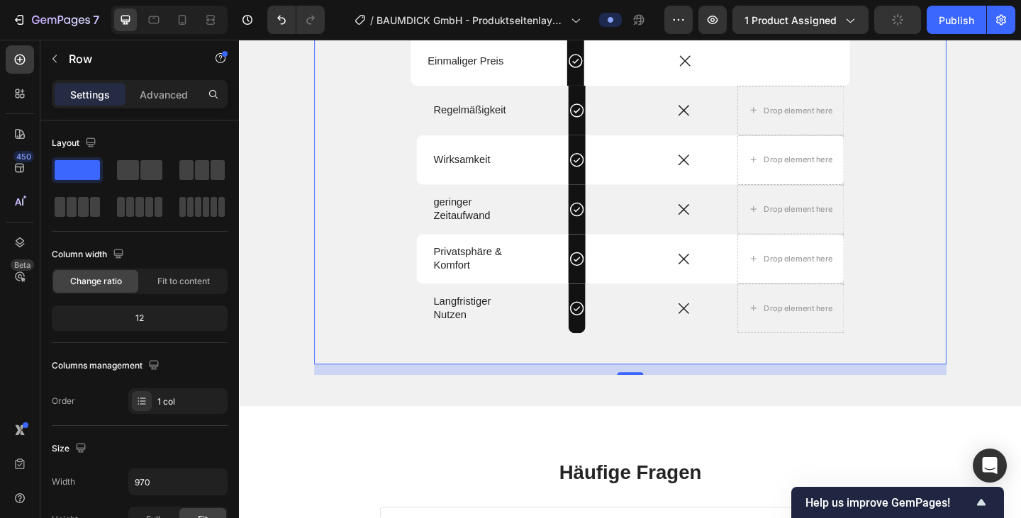
scroll to position [2332, 0]
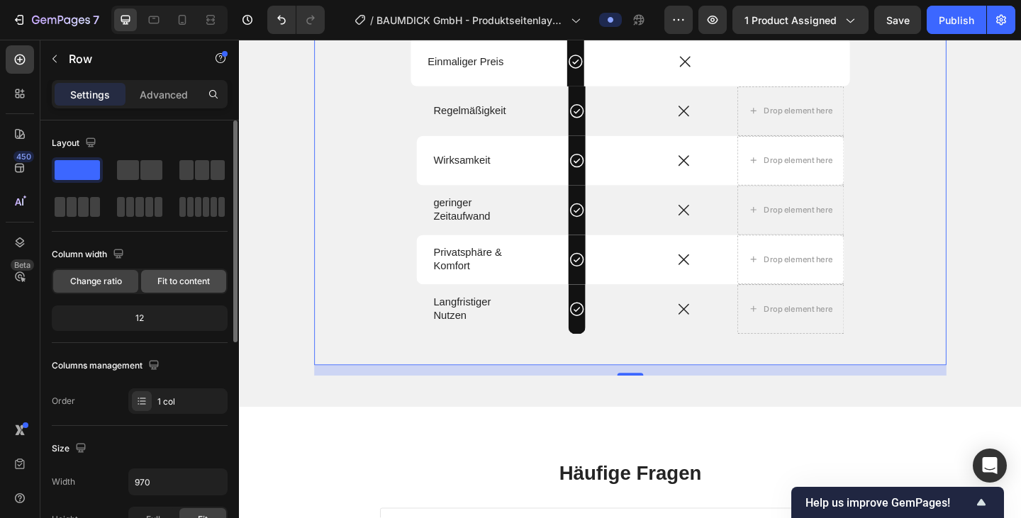
click at [206, 287] on span "Fit to content" at bounding box center [183, 281] width 52 height 13
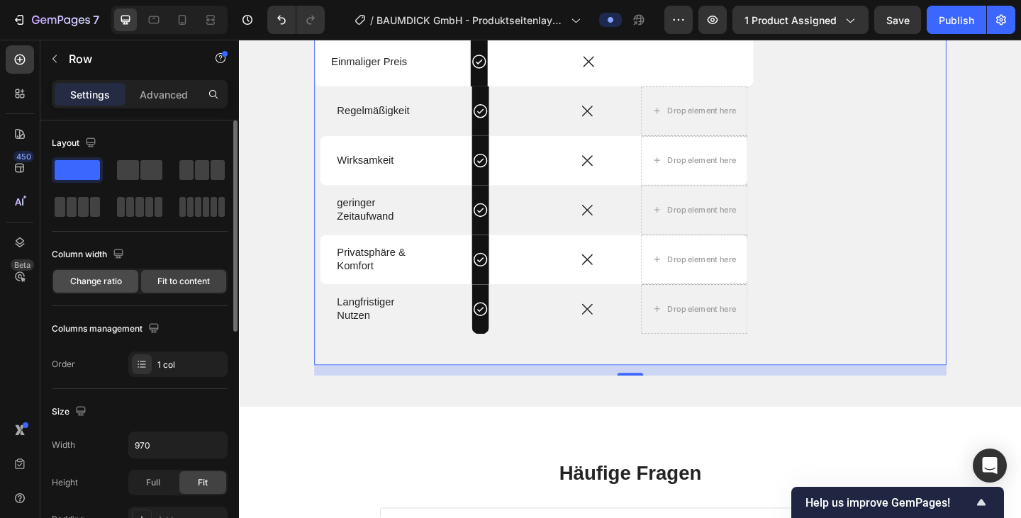
click at [89, 277] on span "Change ratio" at bounding box center [96, 281] width 52 height 13
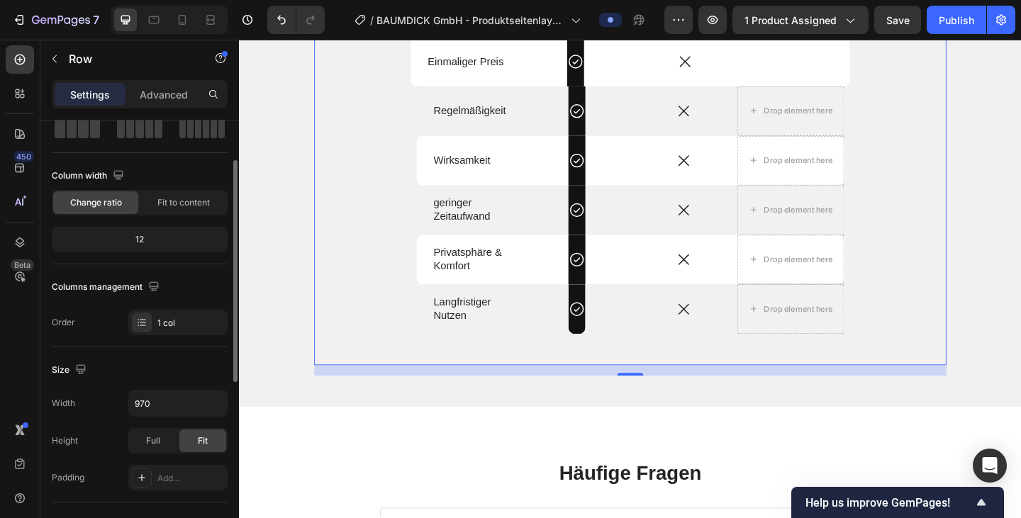
scroll to position [79, 0]
click at [156, 324] on div "1 col" at bounding box center [177, 322] width 99 height 26
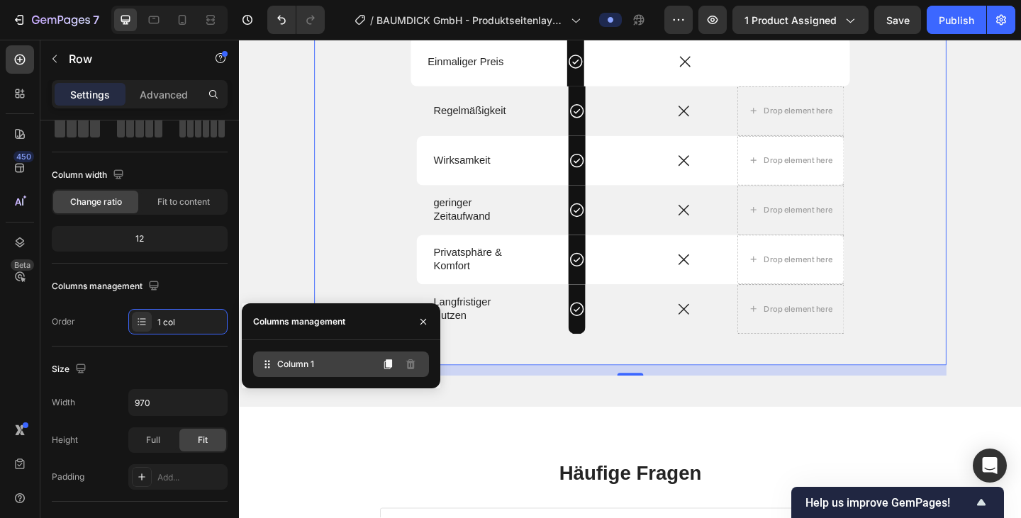
click at [273, 368] on icon at bounding box center [267, 364] width 14 height 14
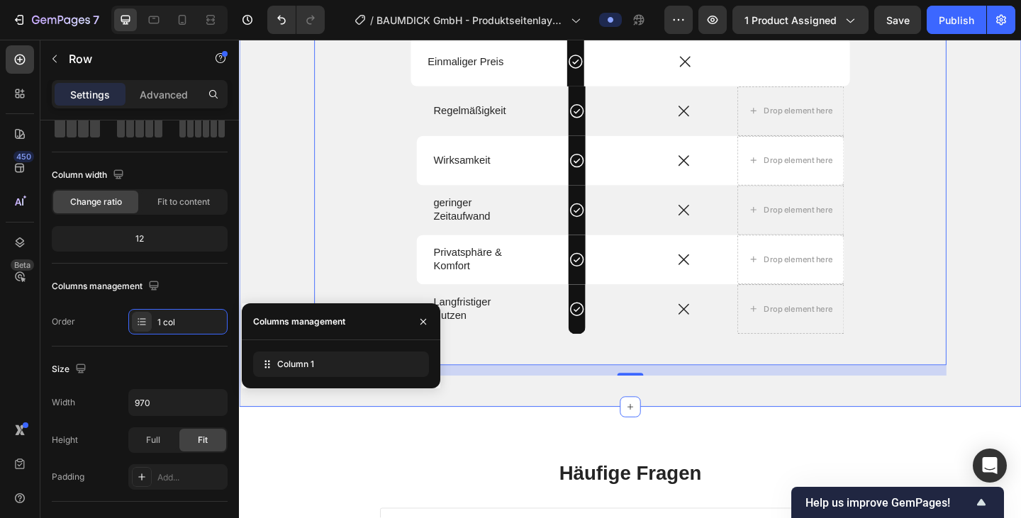
click at [270, 253] on div "Produkt vs. Alternativen Heading Drop element here Dermalume Therapiemaske Text…" at bounding box center [663, 103] width 829 height 603
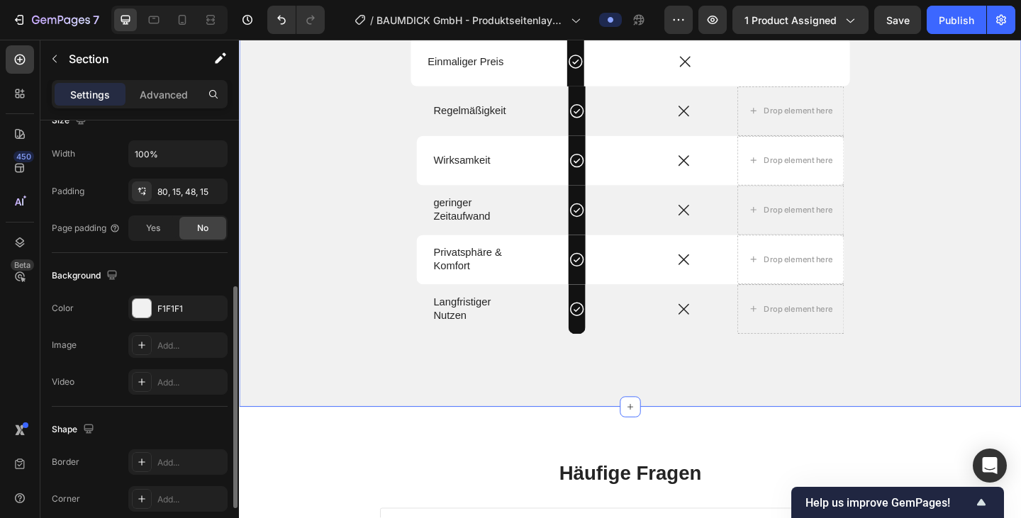
scroll to position [427, 0]
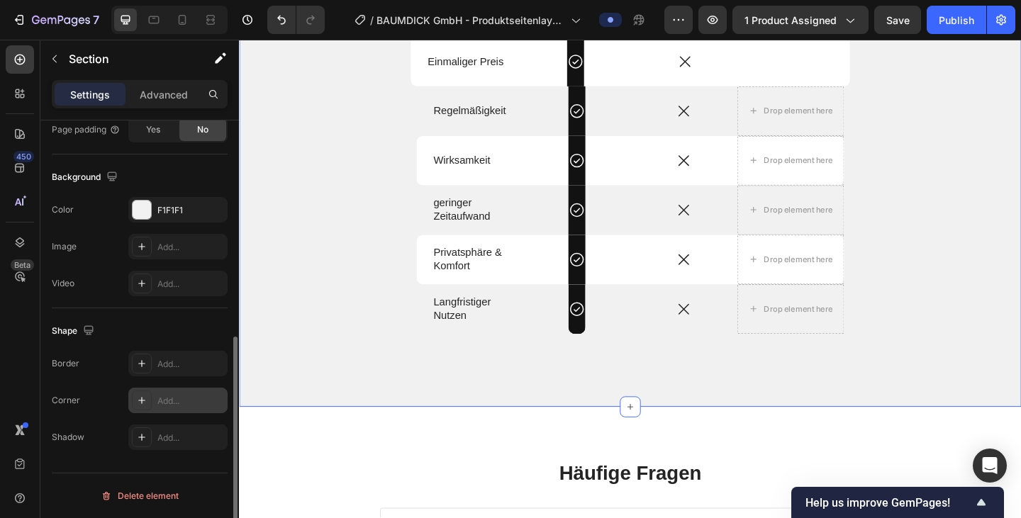
click at [168, 404] on div "Add..." at bounding box center [190, 401] width 67 height 13
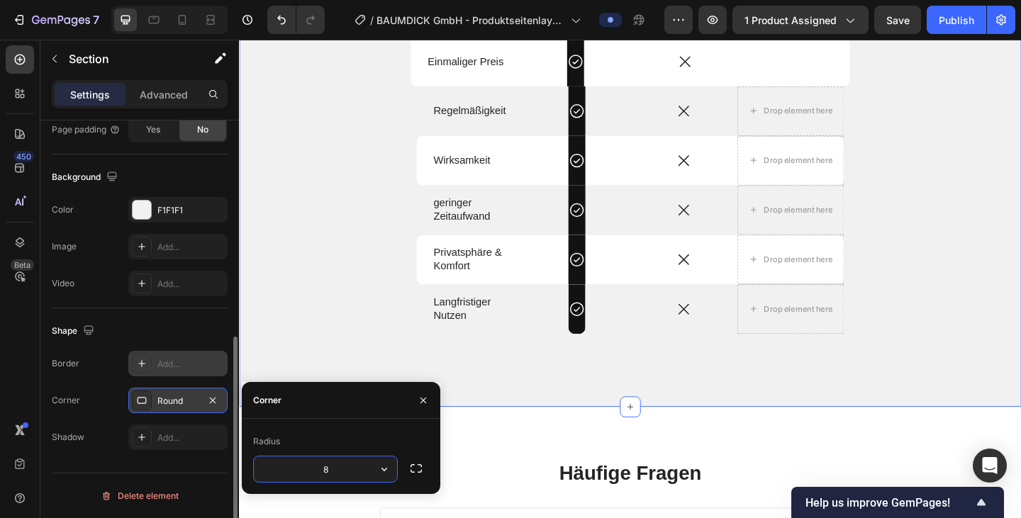
click at [157, 364] on div "Add..." at bounding box center [177, 364] width 99 height 26
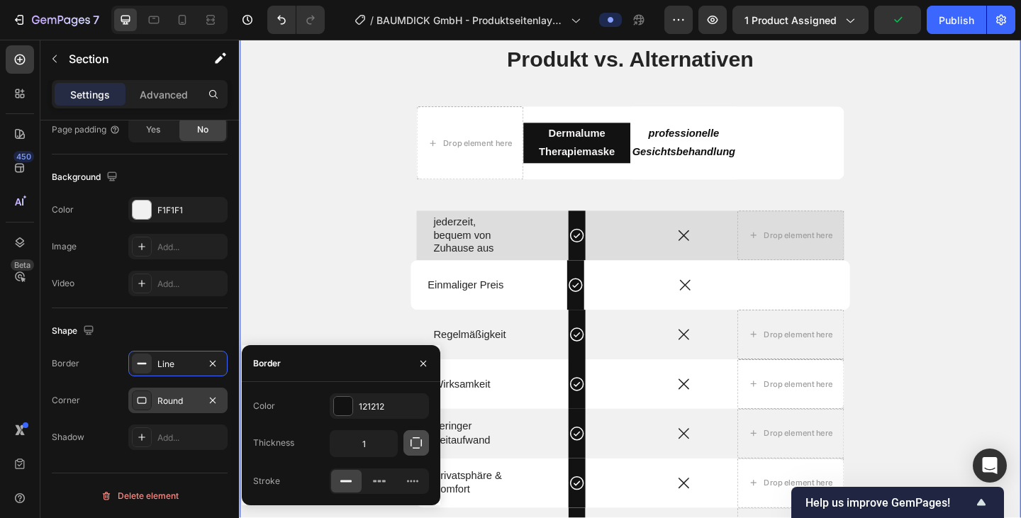
click at [422, 446] on icon "button" at bounding box center [416, 443] width 14 height 14
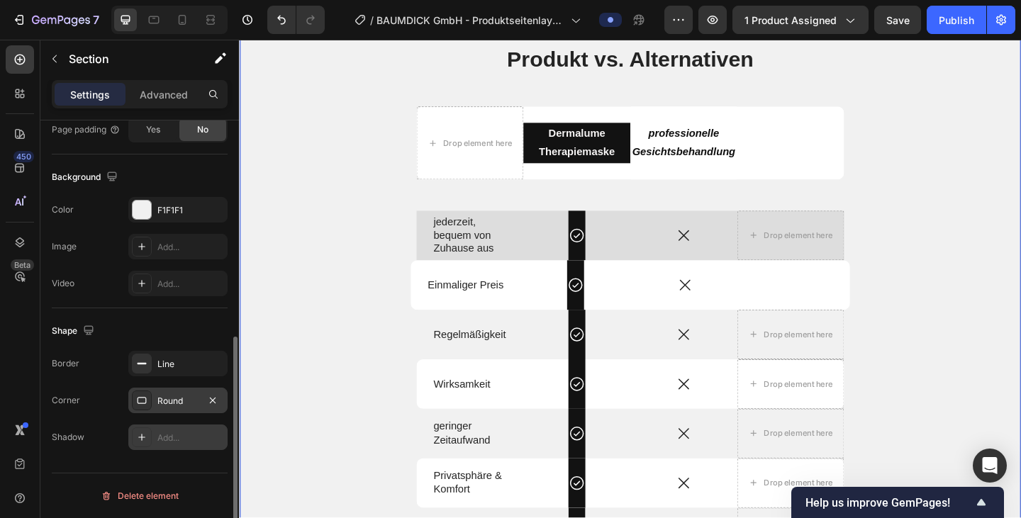
click at [174, 438] on div "Add..." at bounding box center [190, 438] width 67 height 13
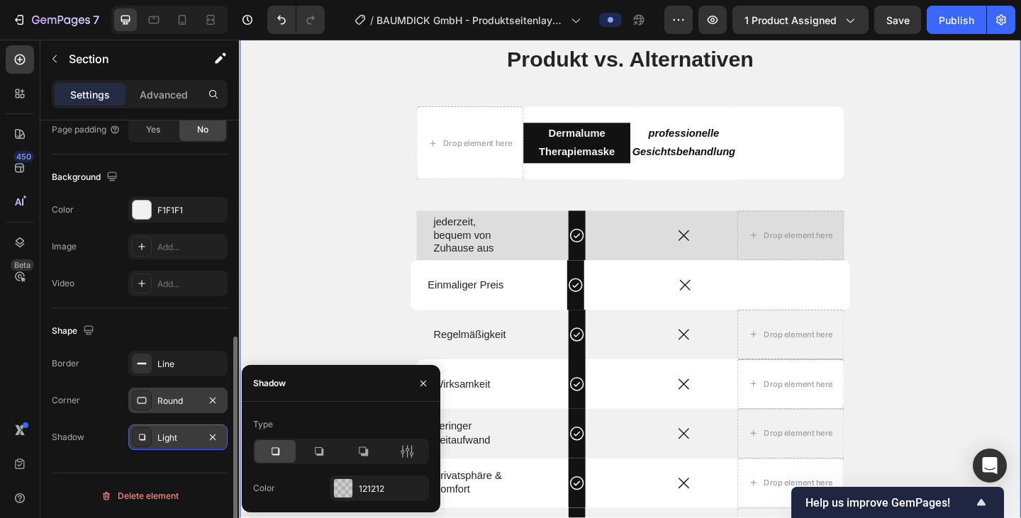
click at [174, 433] on div "Light" at bounding box center [177, 438] width 41 height 13
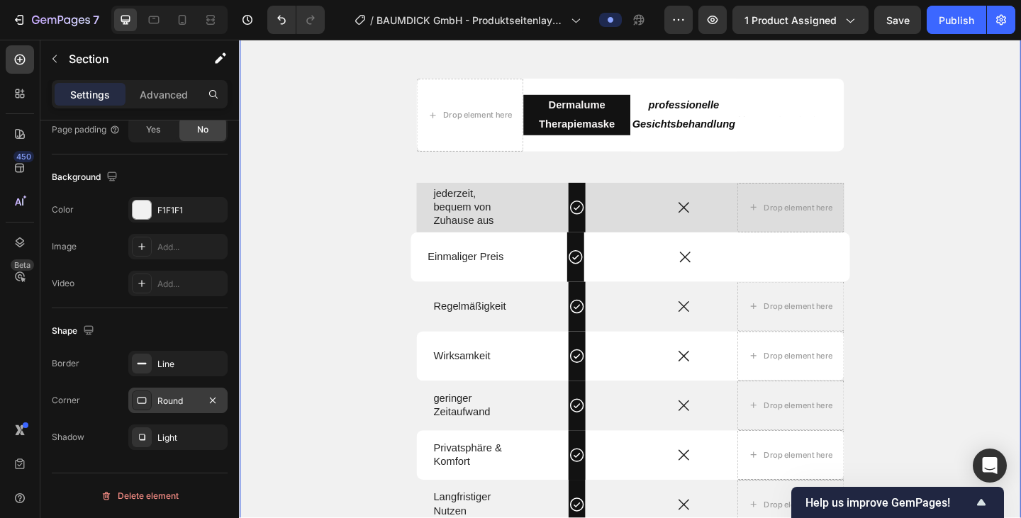
scroll to position [2130, 0]
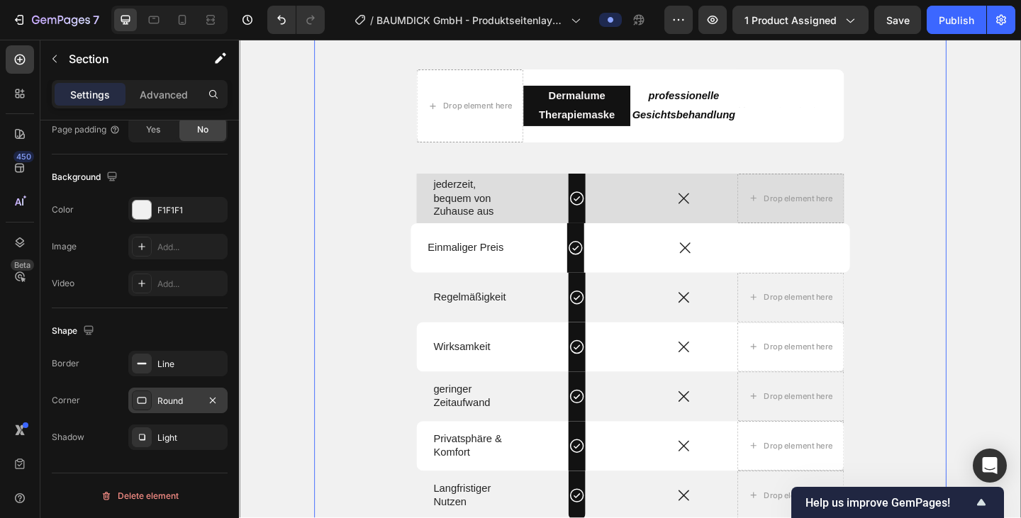
click at [362, 201] on div "Produkt vs. Alternativen Heading Drop element here Dermalume Therapiemaske Text…" at bounding box center [664, 301] width 688 height 592
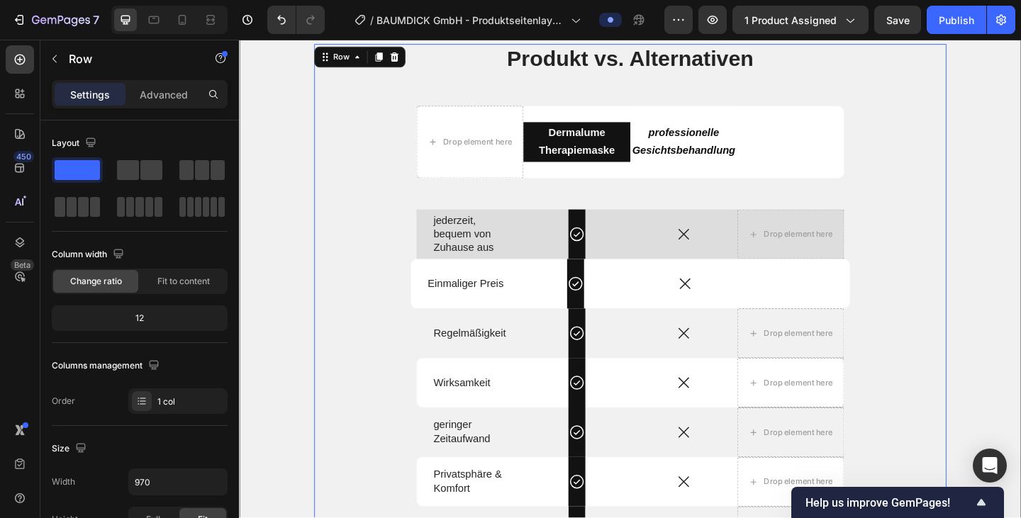
scroll to position [2484, 0]
click at [612, 227] on div "Icon Row" at bounding box center [606, 252] width 18 height 54
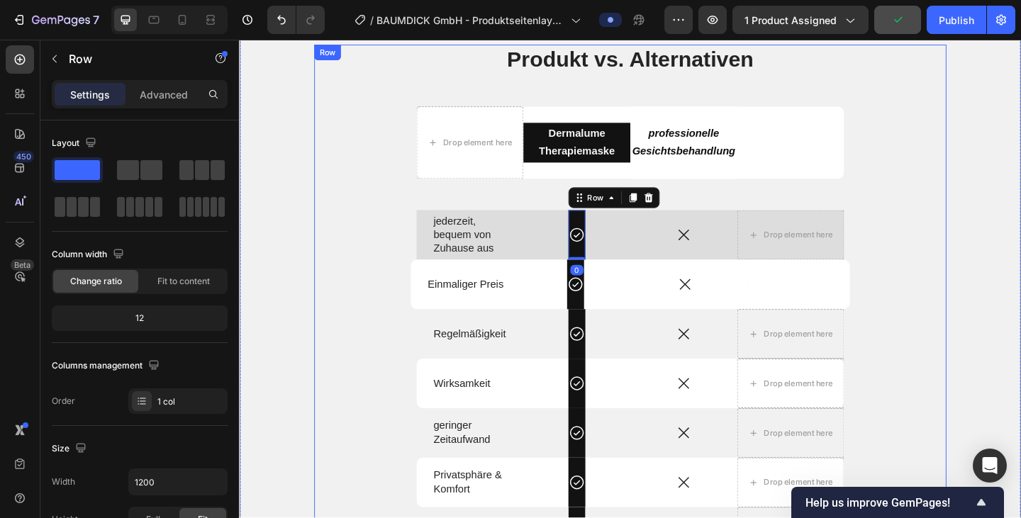
click at [569, 203] on div "Produkt vs. Alternativen Heading Drop element here Dermalume Therapiemaske Text…" at bounding box center [664, 341] width 688 height 592
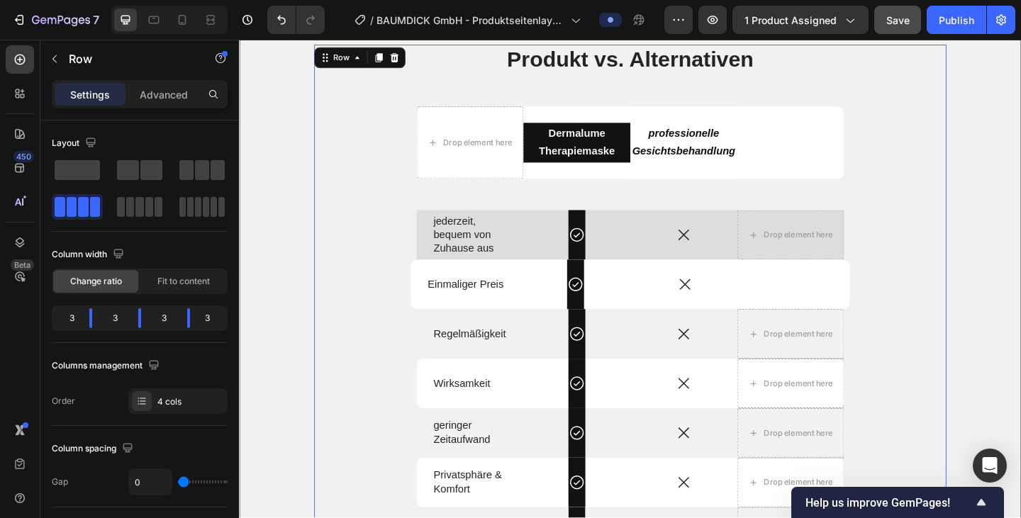
click at [606, 192] on div "Drop element here Dermalume Therapiemaske Text Block professionelle Gesichtsbeh…" at bounding box center [664, 152] width 465 height 79
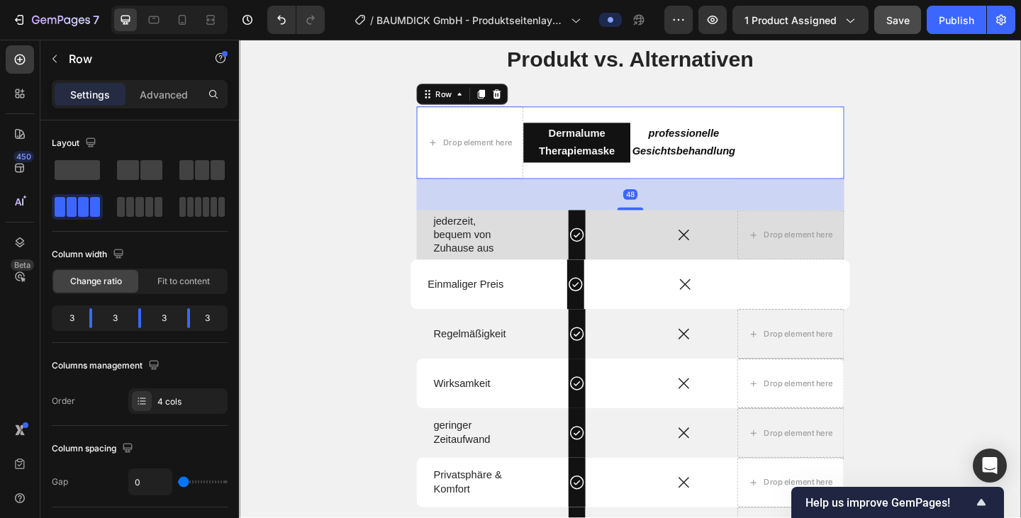
click at [616, 211] on div "48" at bounding box center [664, 208] width 465 height 34
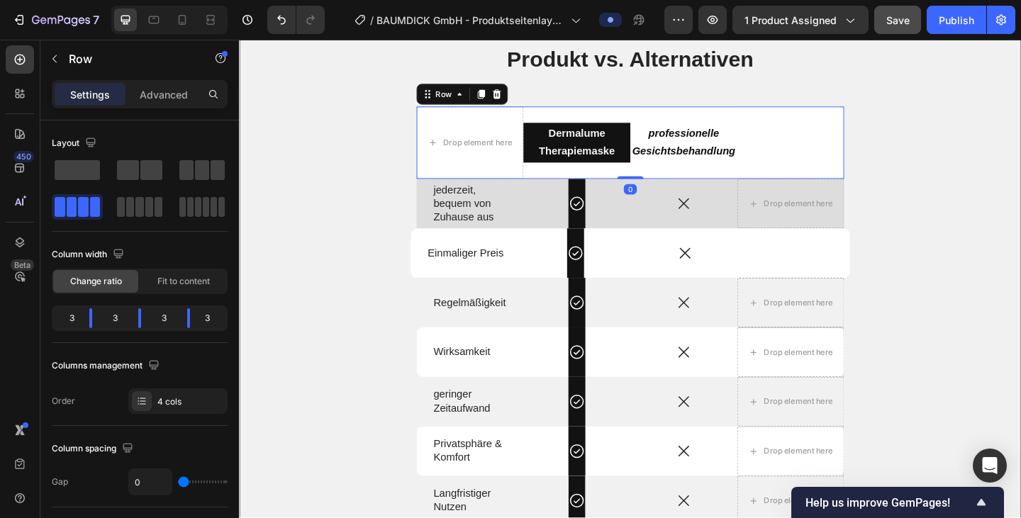
drag, startPoint x: 658, startPoint y: 224, endPoint x: 658, endPoint y: 164, distance: 60.2
click at [658, 164] on div "Drop element here Dermalume Therapiemaske Text Block professionelle Gesichtsbeh…" at bounding box center [664, 152] width 465 height 79
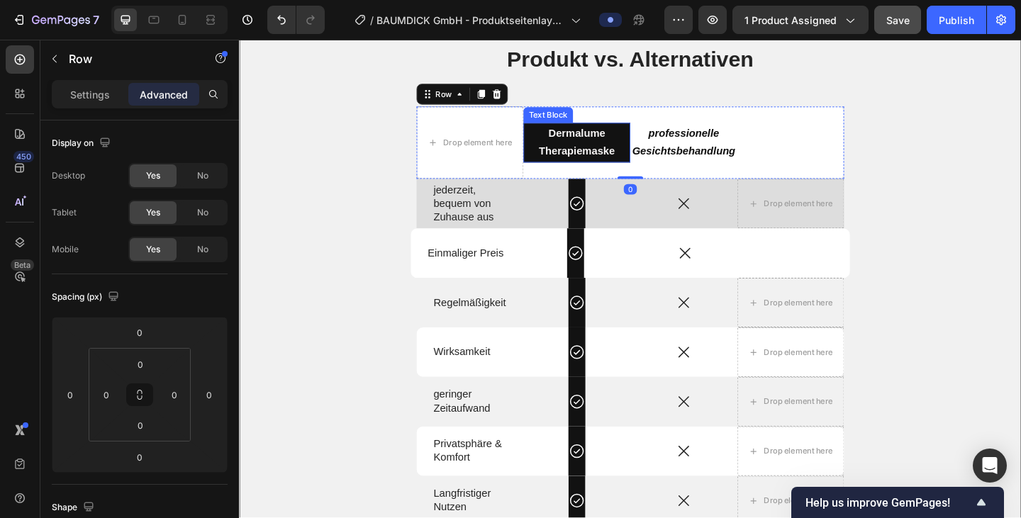
click at [605, 166] on strong "Therapiemaske" at bounding box center [606, 161] width 83 height 12
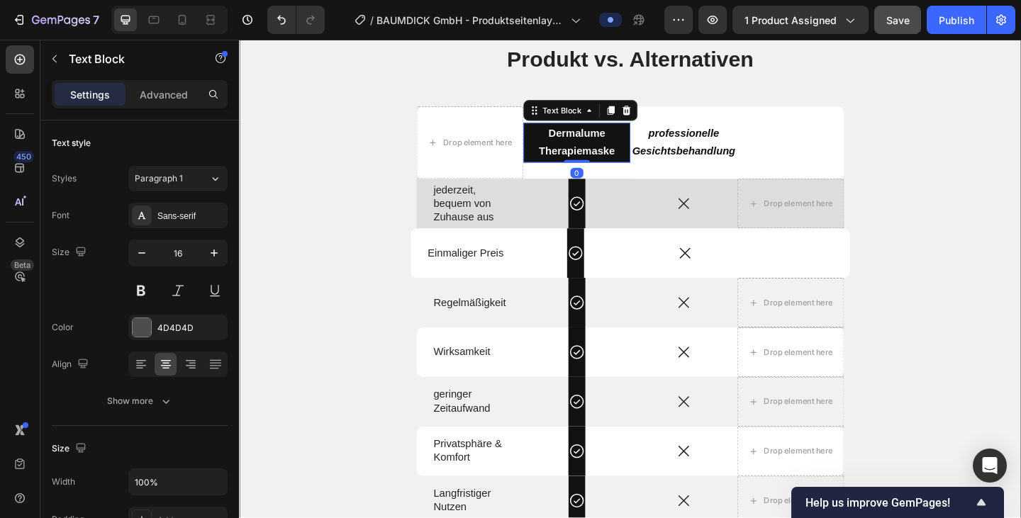
drag, startPoint x: 605, startPoint y: 171, endPoint x: 608, endPoint y: 104, distance: 66.7
click at [610, 104] on div "Produkt vs. Alternativen Heading Drop element here Dermalume Therapiemaske Text…" at bounding box center [664, 324] width 688 height 558
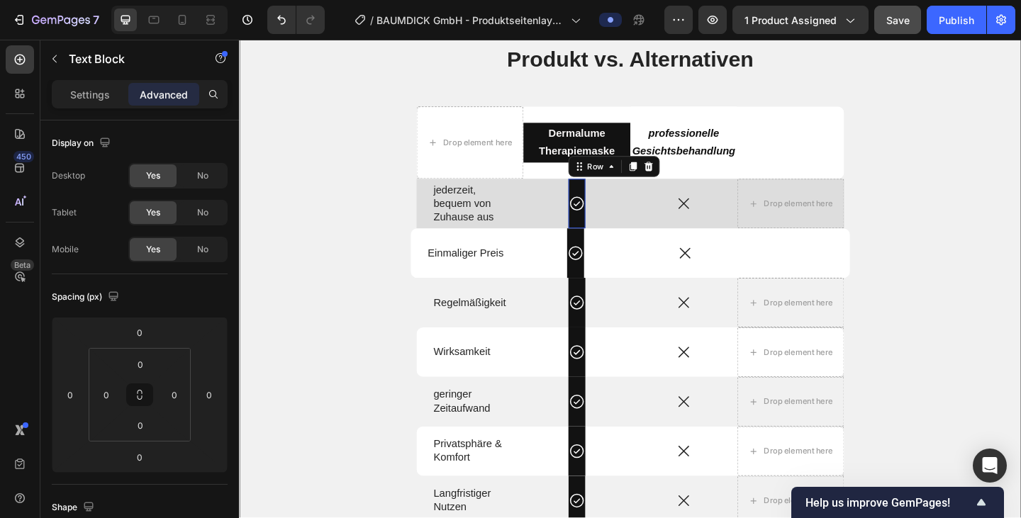
click at [599, 203] on div "Icon Row 0" at bounding box center [606, 218] width 18 height 54
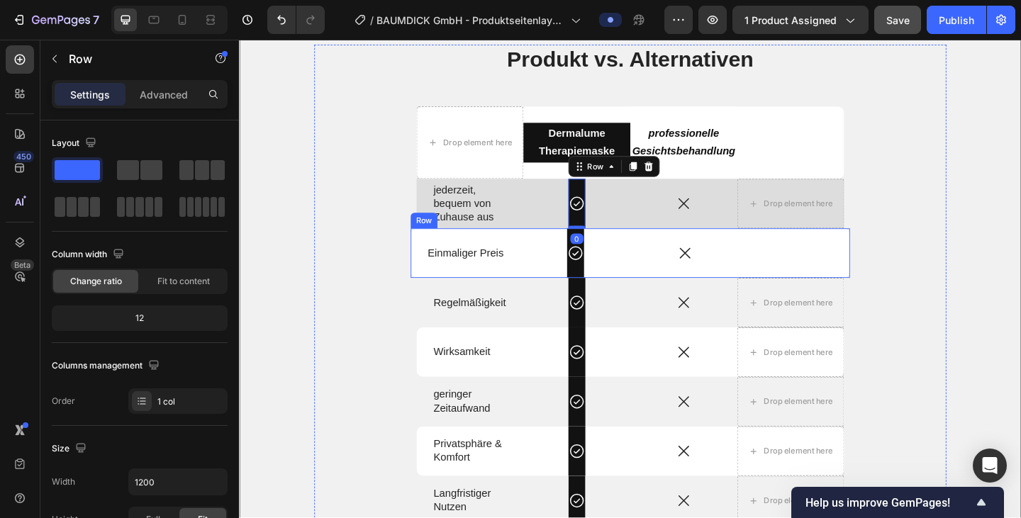
click at [649, 251] on div "Icon Row" at bounding box center [604, 272] width 119 height 54
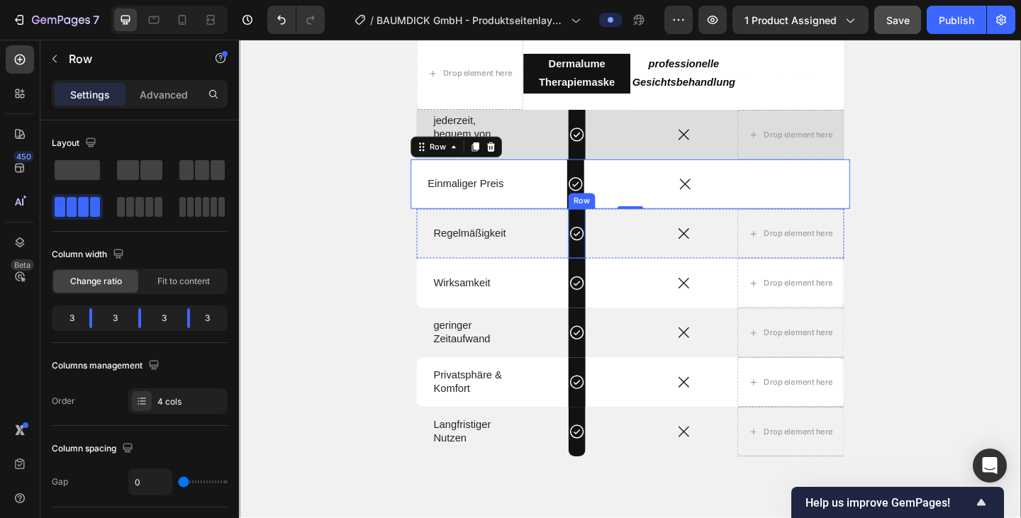
scroll to position [2558, 0]
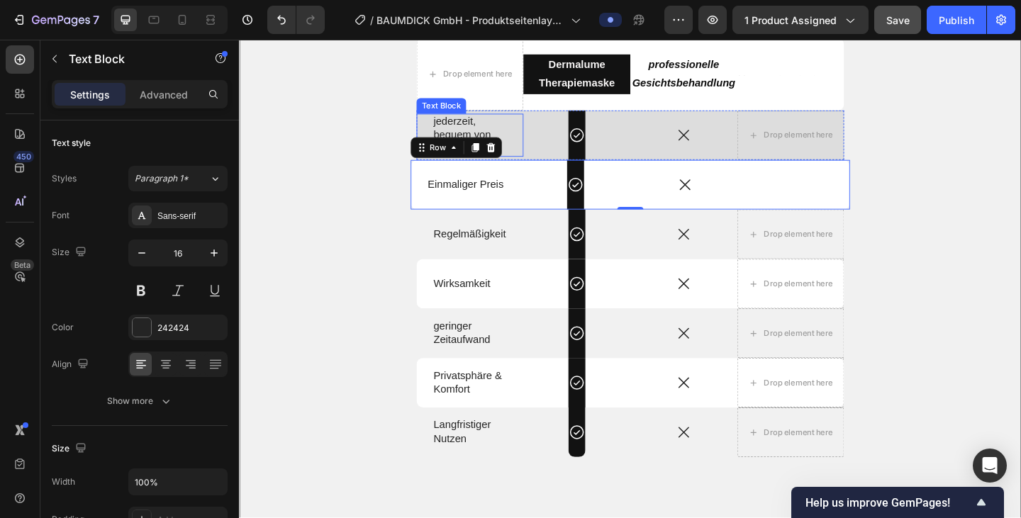
click at [450, 130] on p "jederzeit," at bounding box center [489, 129] width 79 height 15
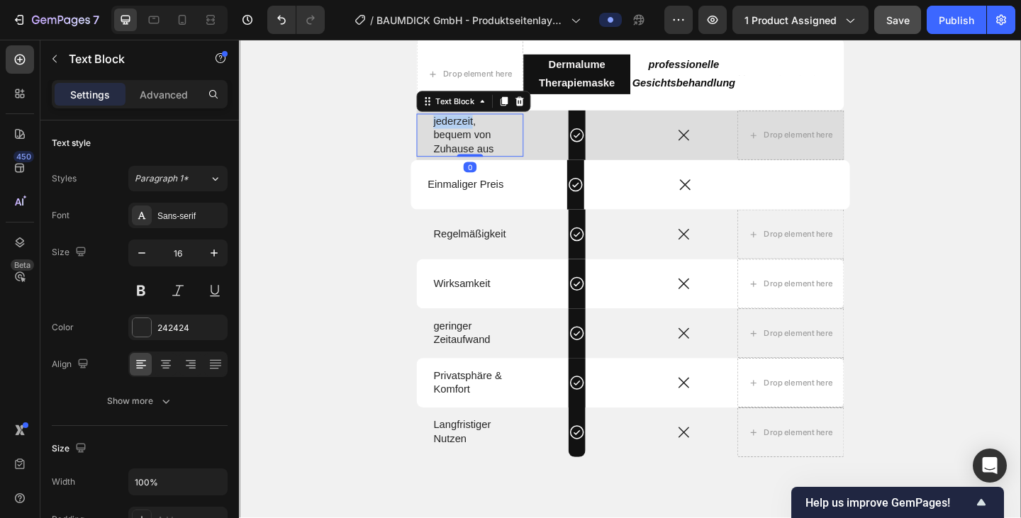
click at [450, 130] on p "jederzeit," at bounding box center [489, 129] width 79 height 15
click at [511, 162] on p "Zuhause aus" at bounding box center [489, 159] width 79 height 15
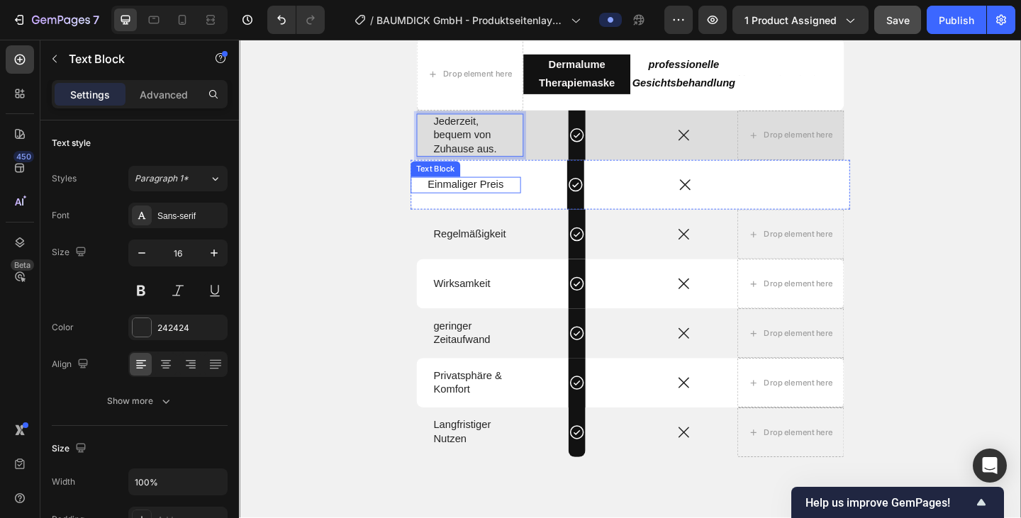
click at [529, 198] on div "Einmaliger Preis Text Block" at bounding box center [484, 198] width 119 height 18
click at [529, 198] on div "Einmaliger Preis Text Block 0" at bounding box center [484, 198] width 119 height 18
click at [525, 199] on p "Einmaliger Preis" at bounding box center [485, 198] width 82 height 15
click at [503, 152] on p "Zuhause aus." at bounding box center [489, 159] width 79 height 15
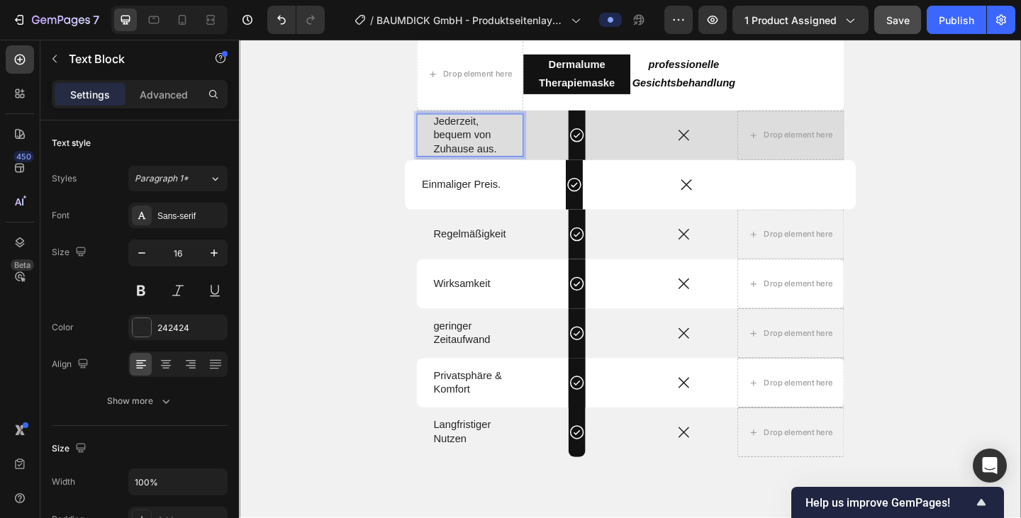
click at [522, 159] on p "Zuhause aus." at bounding box center [489, 159] width 79 height 15
click at [497, 259] on div "Regelmäßigkeit Text Block" at bounding box center [490, 252] width 116 height 18
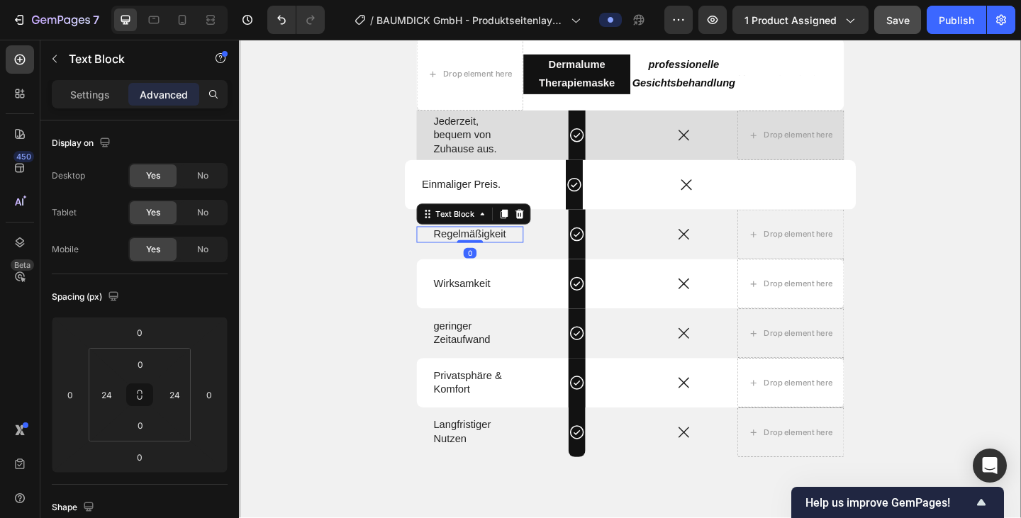
click at [497, 259] on div at bounding box center [490, 259] width 28 height 3
click at [529, 243] on div "Regelmäßigkeit Text Block 0" at bounding box center [490, 252] width 116 height 18
click at [535, 249] on div "Regelmäßigkeit Text Block 0" at bounding box center [490, 252] width 116 height 18
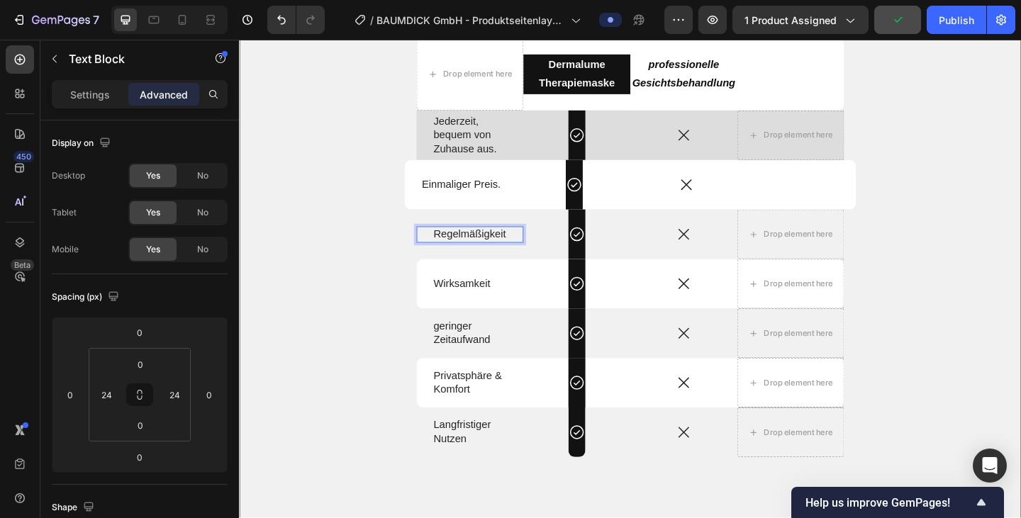
click at [520, 250] on p "Regelmäßigkeit" at bounding box center [489, 252] width 79 height 15
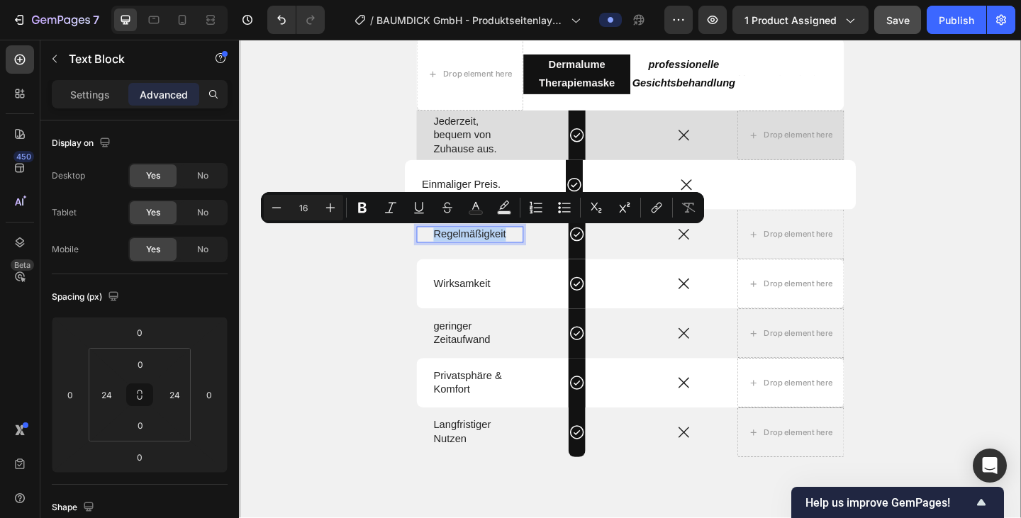
click at [537, 257] on div "Regelmäßigkeit Text Block 0" at bounding box center [490, 252] width 116 height 18
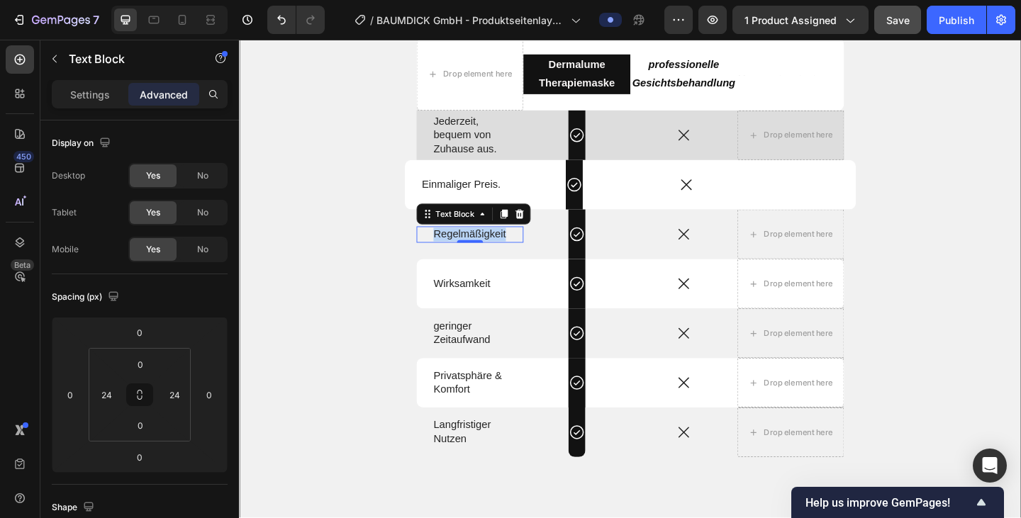
click at [528, 256] on div "Regelmäßigkeit Text Block 0" at bounding box center [490, 252] width 116 height 18
click at [528, 254] on div "Regelmäßigkeit Text Block 0" at bounding box center [490, 252] width 116 height 18
click at [505, 252] on p "Regelmäßigkeit" at bounding box center [489, 252] width 79 height 15
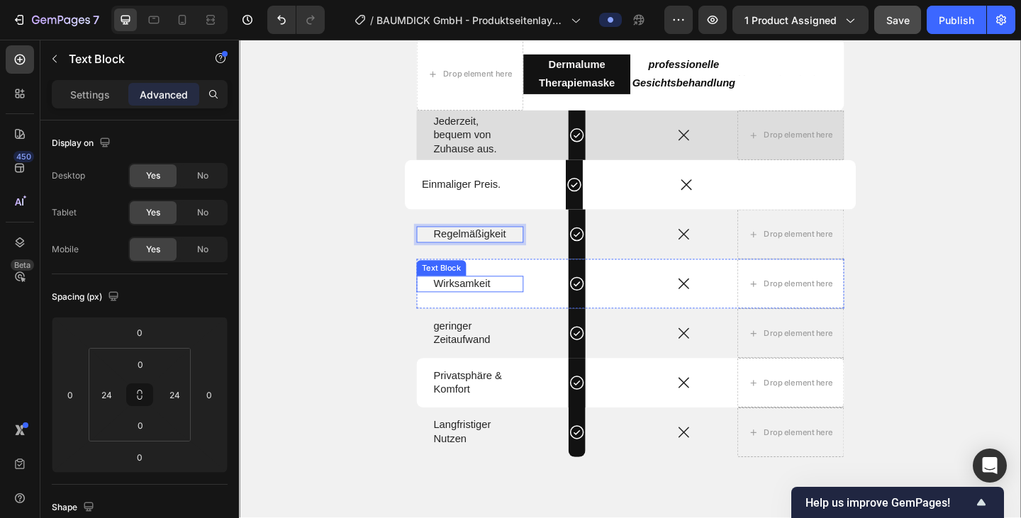
click at [501, 304] on p "Wirksamkeit" at bounding box center [489, 305] width 79 height 15
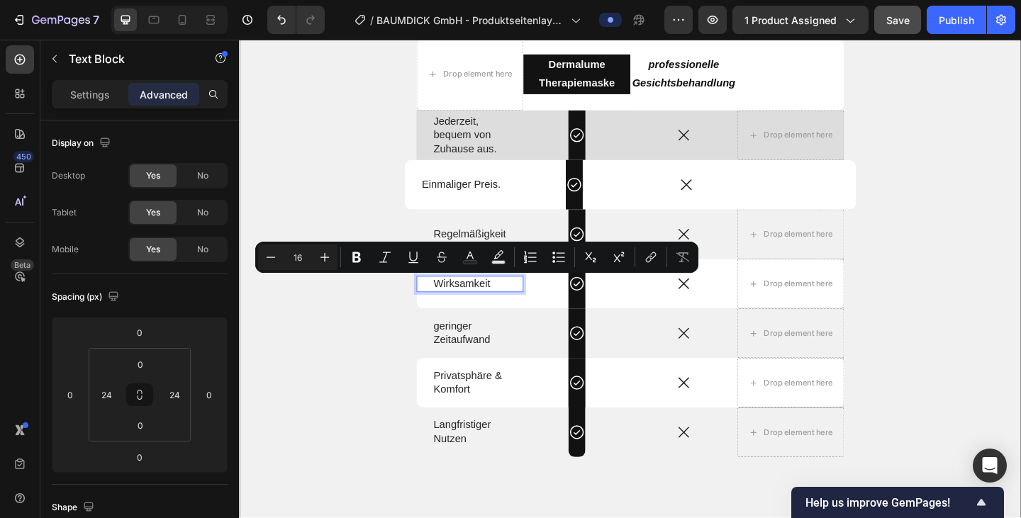
click at [529, 308] on div "Wirksamkeit" at bounding box center [490, 306] width 82 height 18
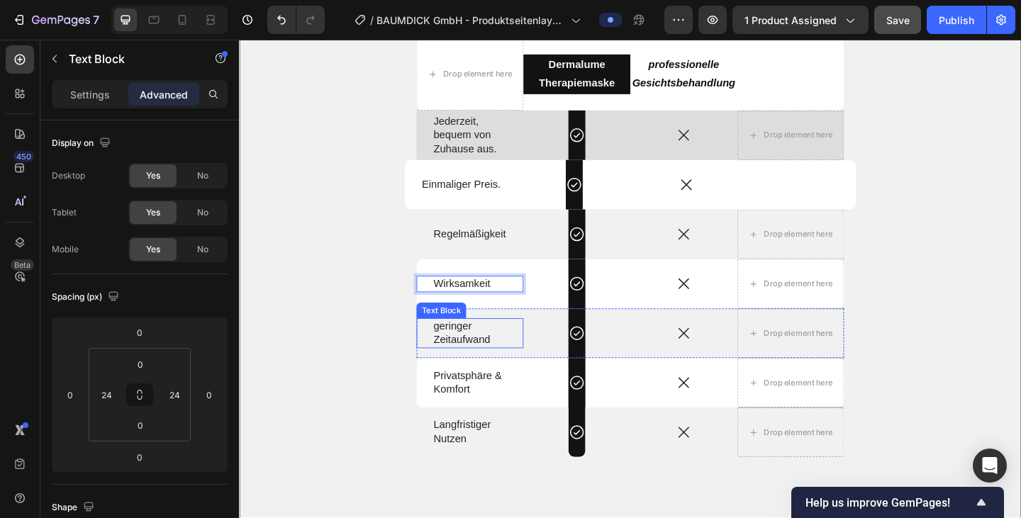
click at [495, 354] on p "[PERSON_NAME] Zeitaufwand" at bounding box center [489, 359] width 79 height 30
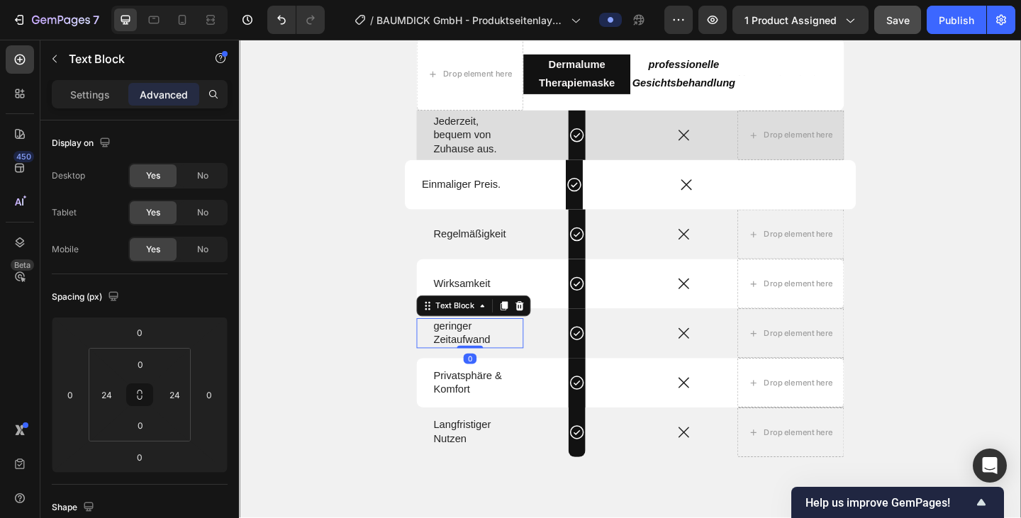
click at [495, 354] on p "[PERSON_NAME] Zeitaufwand" at bounding box center [489, 359] width 79 height 30
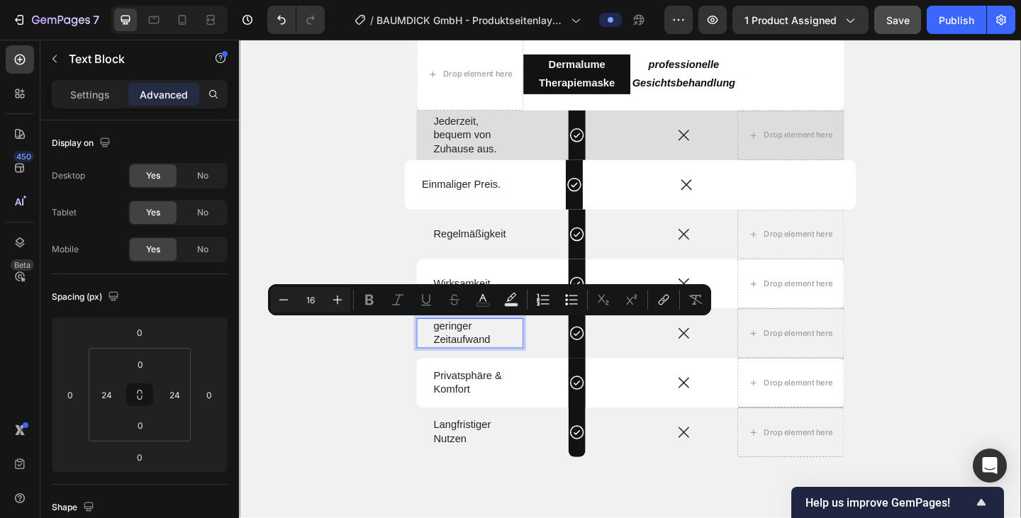
click at [522, 364] on p "[PERSON_NAME] Zeitaufwand" at bounding box center [489, 359] width 79 height 30
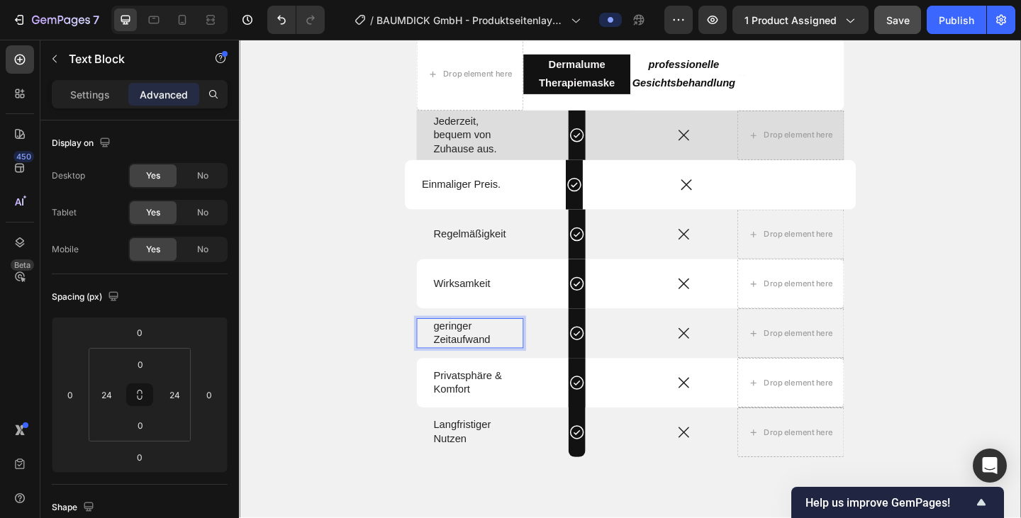
click at [522, 364] on p "[PERSON_NAME] Zeitaufwand" at bounding box center [489, 359] width 79 height 30
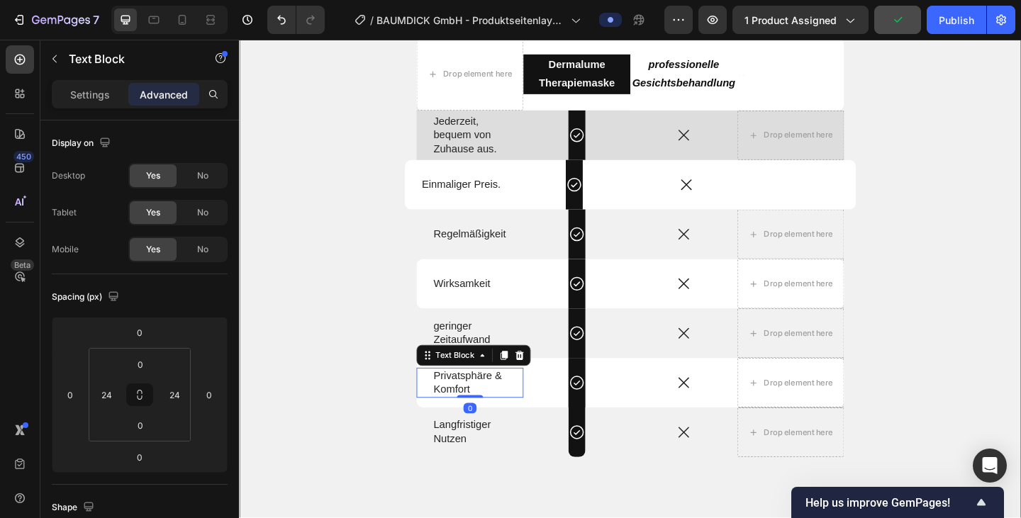
click at [513, 400] on p "Privatsphäre &" at bounding box center [489, 405] width 79 height 15
click at [535, 409] on div "Privatsphäre & Komfort Text Block 0" at bounding box center [490, 413] width 116 height 33
click at [526, 405] on p "Privatsphäre &" at bounding box center [489, 405] width 79 height 15
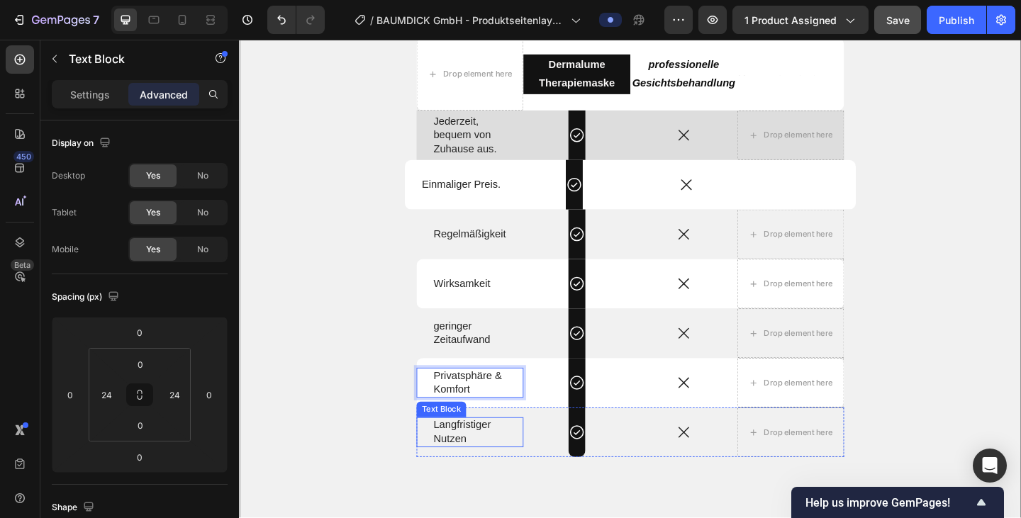
click at [517, 459] on p "Langfristiger" at bounding box center [489, 459] width 79 height 15
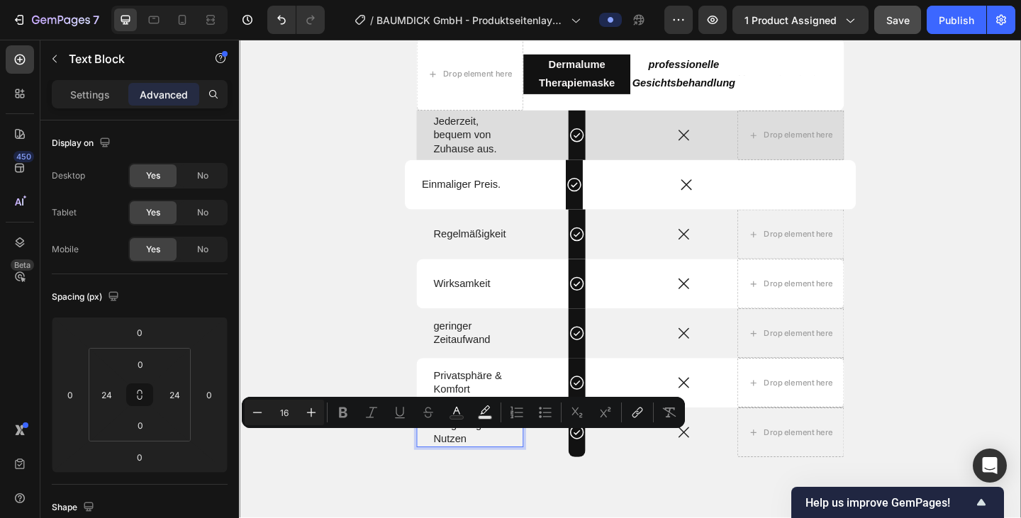
click at [515, 477] on p "Nutzen" at bounding box center [489, 474] width 79 height 15
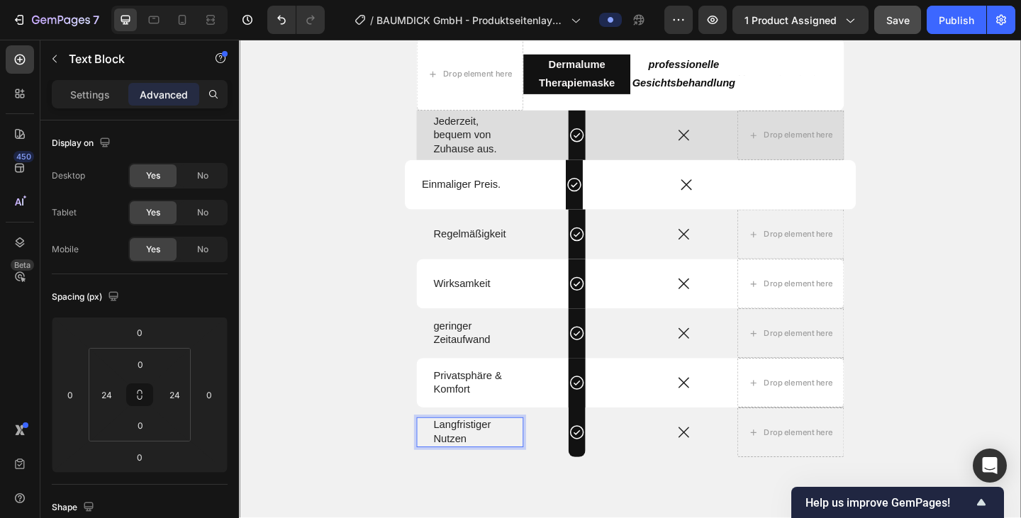
click at [515, 477] on p "Nutzen" at bounding box center [489, 474] width 79 height 15
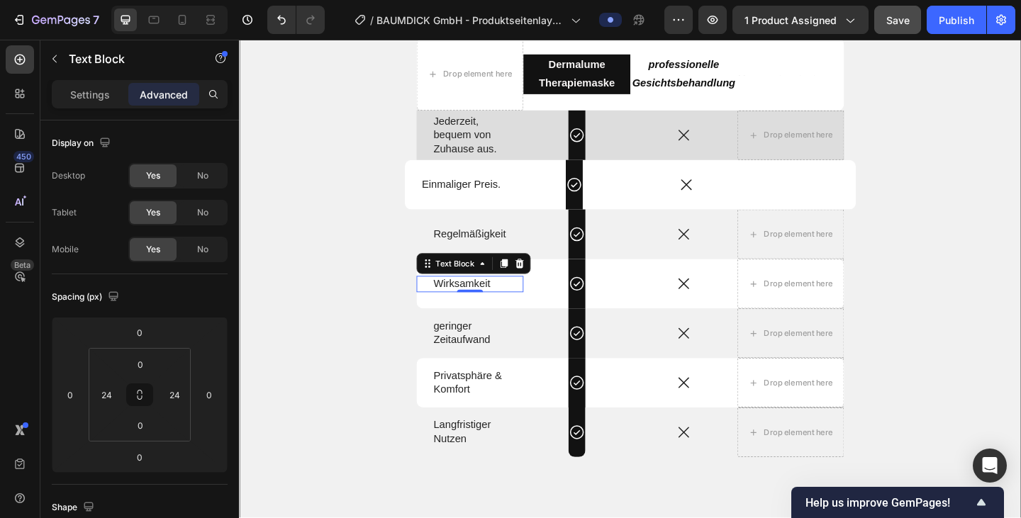
click at [489, 301] on p "Wirksamkeit" at bounding box center [489, 305] width 79 height 15
click at [519, 307] on p "Wirksamkeit" at bounding box center [489, 305] width 79 height 15
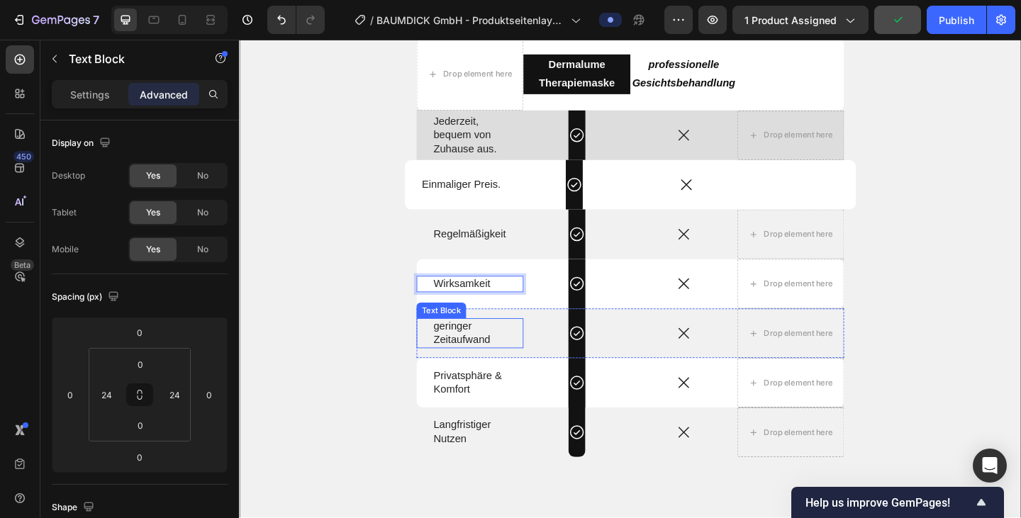
click at [503, 367] on p "[PERSON_NAME] Zeitaufwand" at bounding box center [489, 359] width 79 height 30
click at [512, 365] on p "[PERSON_NAME] Zeitaufwand" at bounding box center [489, 359] width 79 height 30
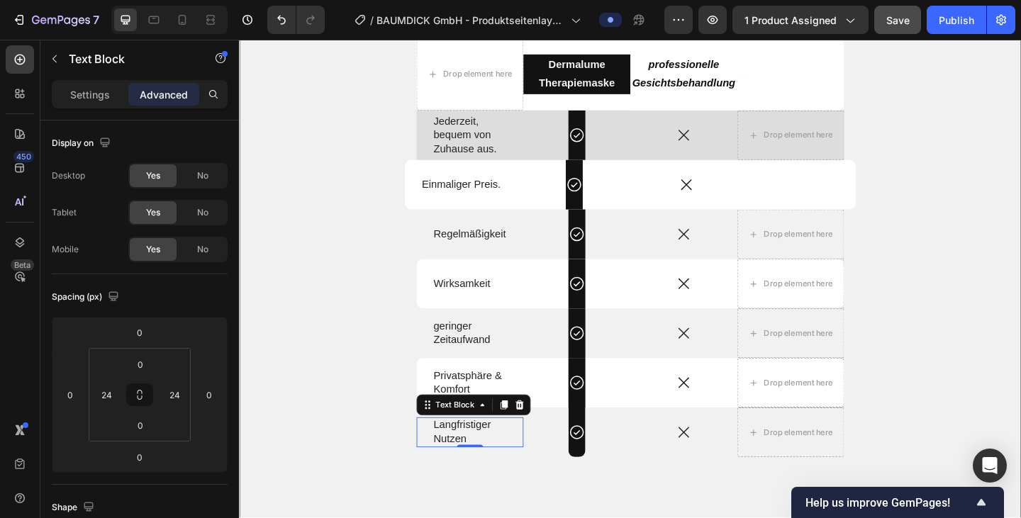
click at [513, 476] on p "Nutzen" at bounding box center [489, 474] width 79 height 15
click at [510, 456] on p "Langfristiger" at bounding box center [489, 459] width 79 height 15
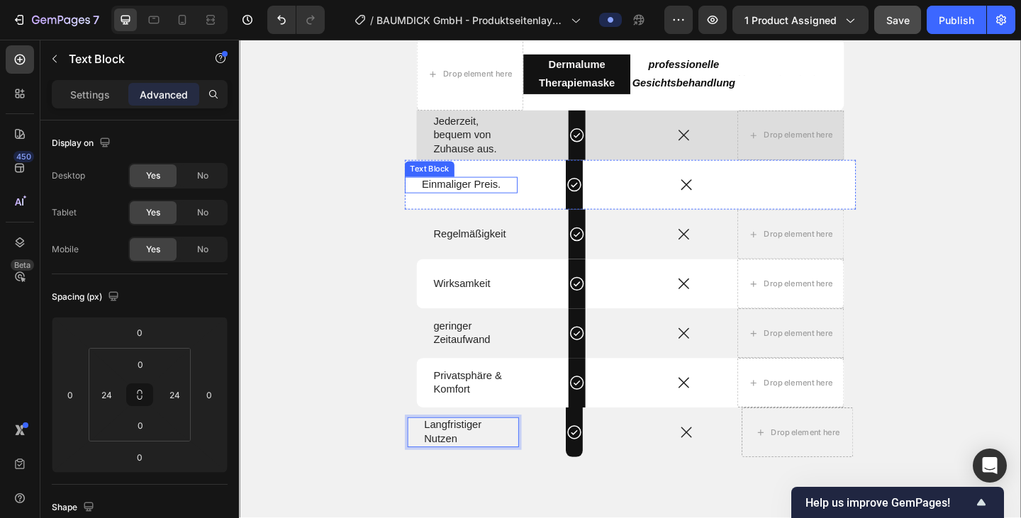
click at [512, 194] on p "Einmaliger Preis." at bounding box center [480, 198] width 86 height 15
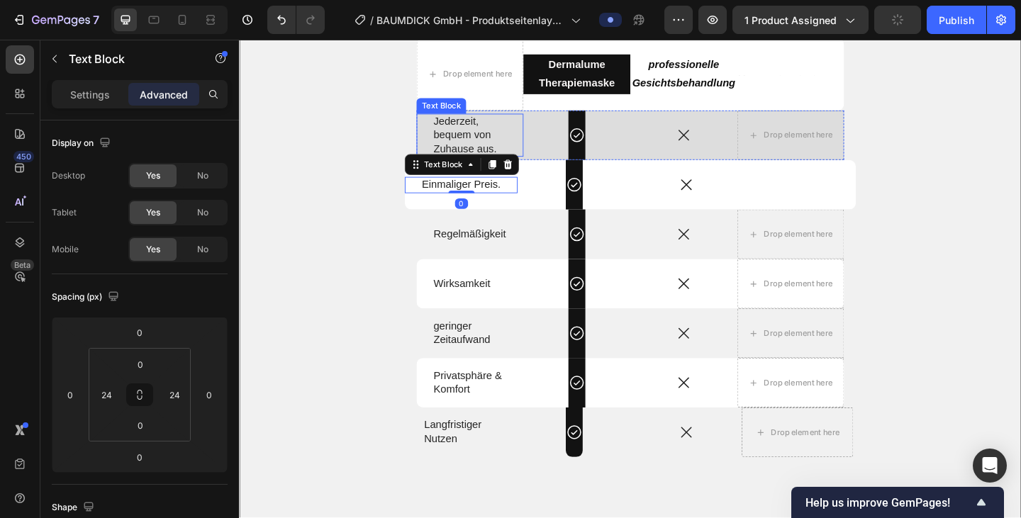
click at [512, 155] on p "Zuhause aus." at bounding box center [489, 159] width 79 height 15
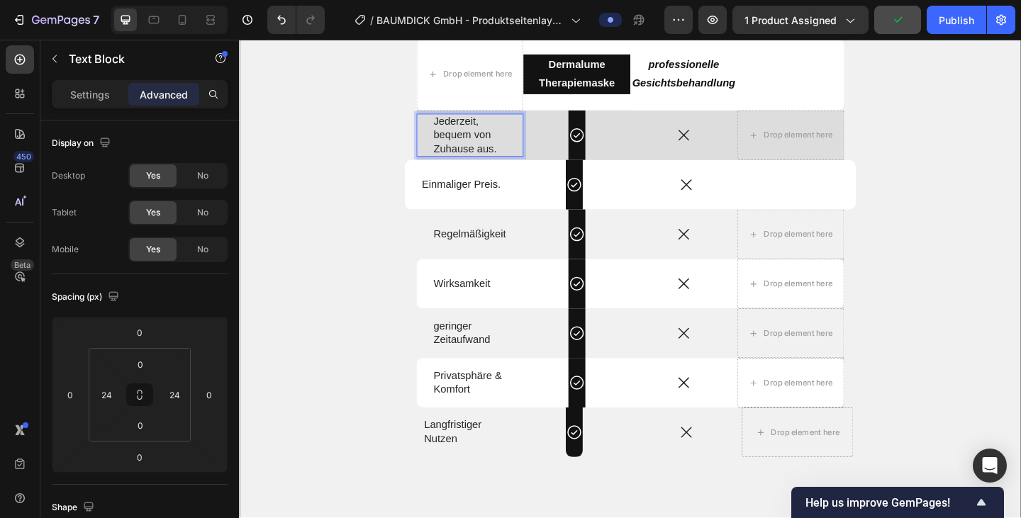
click at [512, 155] on p "Zuhause aus." at bounding box center [489, 159] width 79 height 15
click at [538, 253] on div "Regelmäßigkeit Text Block" at bounding box center [490, 252] width 116 height 18
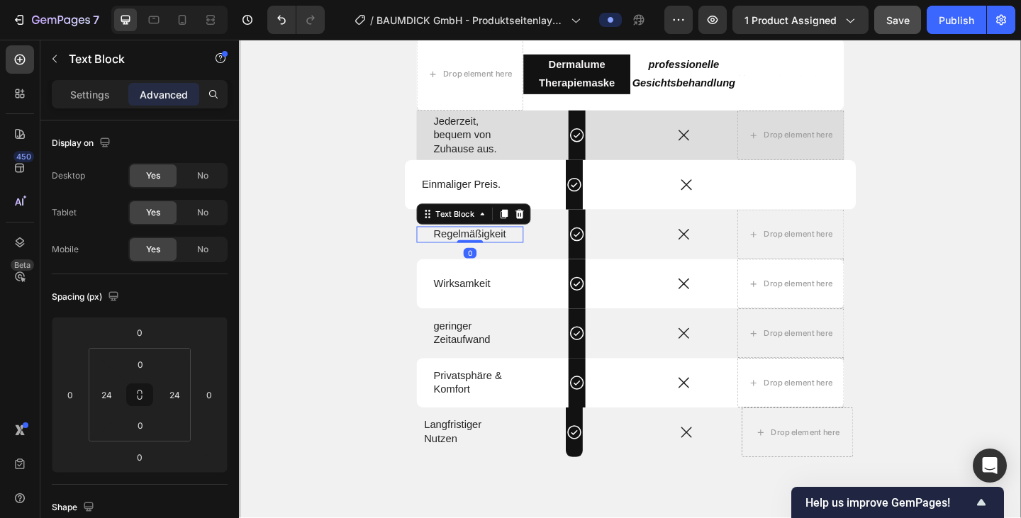
click at [538, 253] on div "Regelmäßigkeit Text Block 0" at bounding box center [490, 252] width 116 height 18
click at [527, 253] on div "Regelmäßigkeit Text Block 0" at bounding box center [490, 252] width 116 height 18
click at [516, 243] on div "Regelmäßigkeit" at bounding box center [490, 252] width 82 height 18
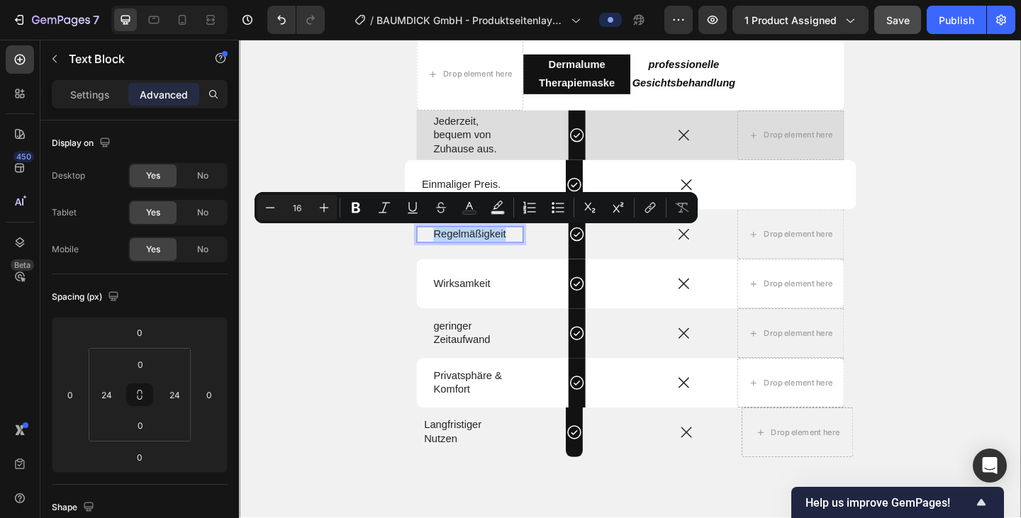
click at [532, 254] on div "Regelmäßigkeit Text Block 0" at bounding box center [490, 252] width 116 height 18
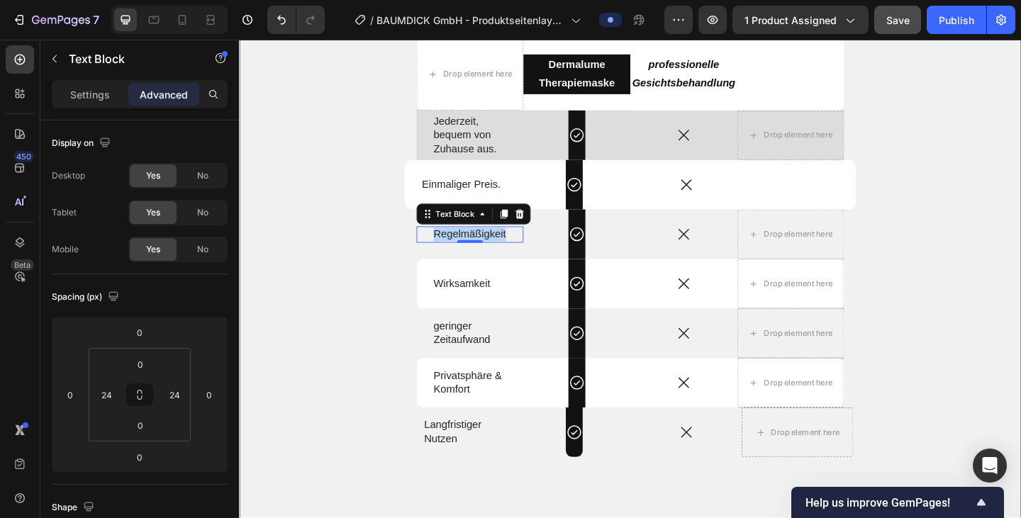
click at [525, 250] on div "Regelmäßigkeit Text Block 0" at bounding box center [490, 252] width 116 height 18
click at [522, 252] on p "Regelmäßigkeit" at bounding box center [489, 252] width 79 height 15
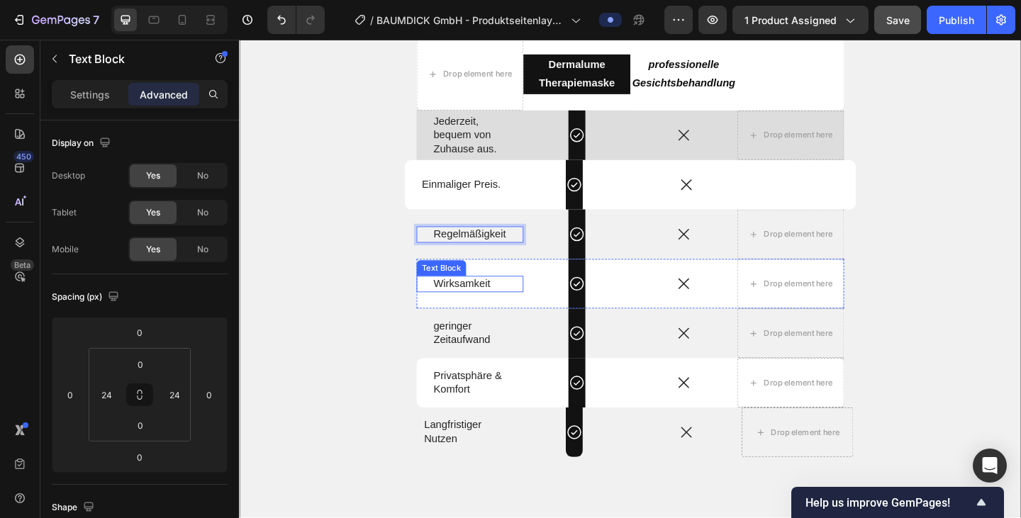
click at [507, 306] on p "Wirksamkeit" at bounding box center [489, 305] width 79 height 15
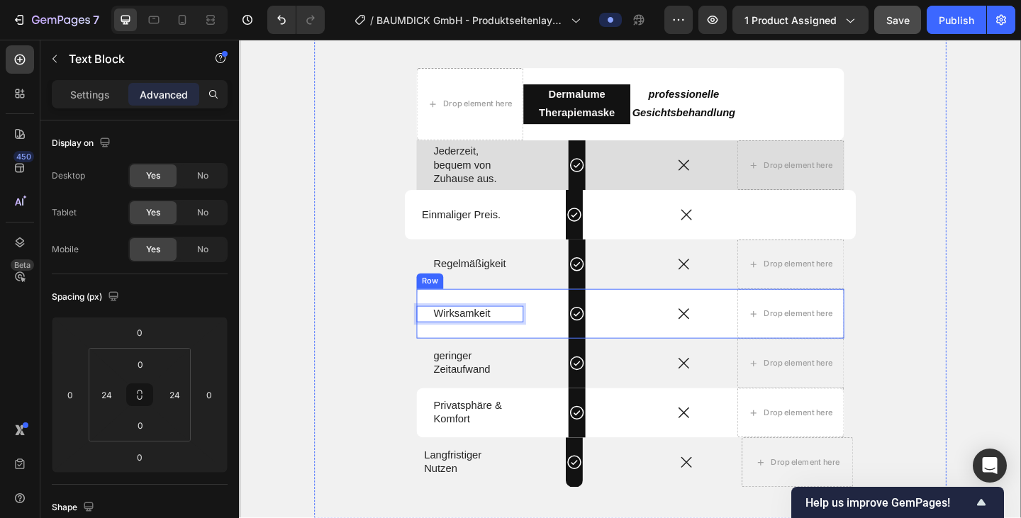
scroll to position [2539, 0]
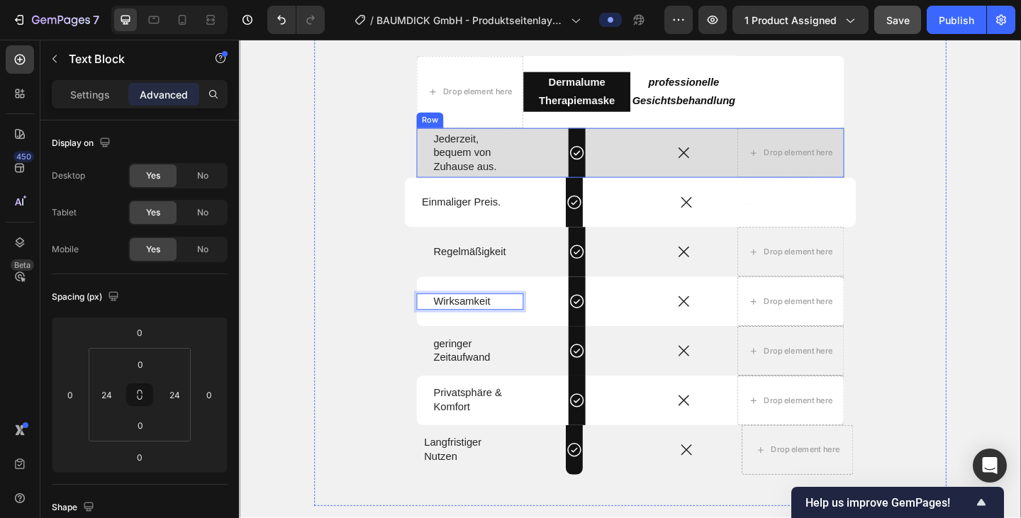
click at [554, 139] on div "Icon Row" at bounding box center [606, 163] width 116 height 54
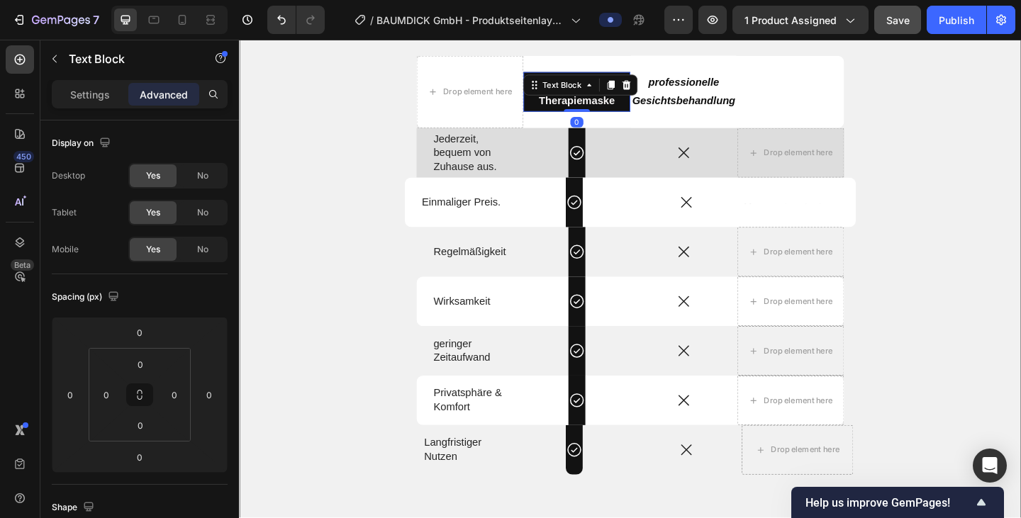
click at [651, 86] on div "Dermalume Therapiemaske Text Block 0" at bounding box center [606, 97] width 116 height 44
click at [94, 96] on p "Settings" at bounding box center [90, 94] width 40 height 15
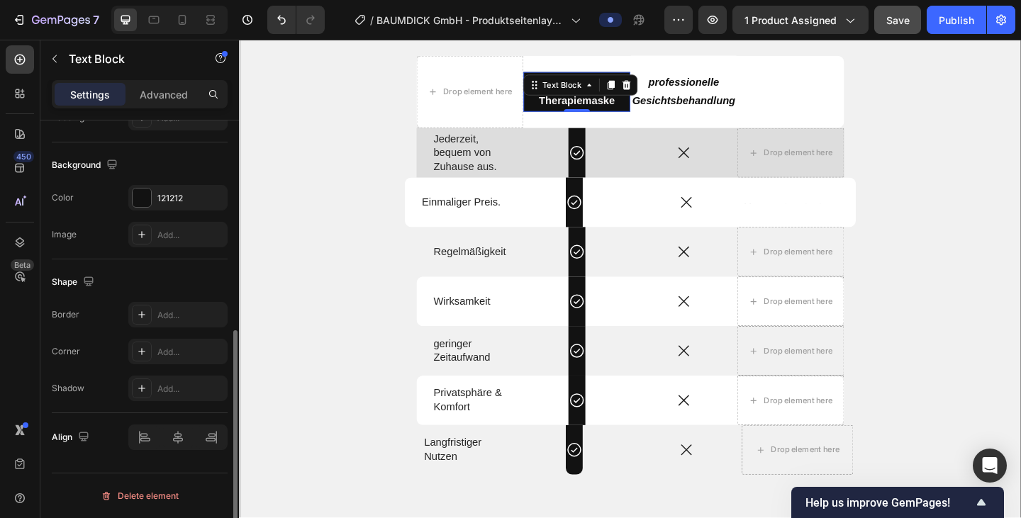
scroll to position [0, 0]
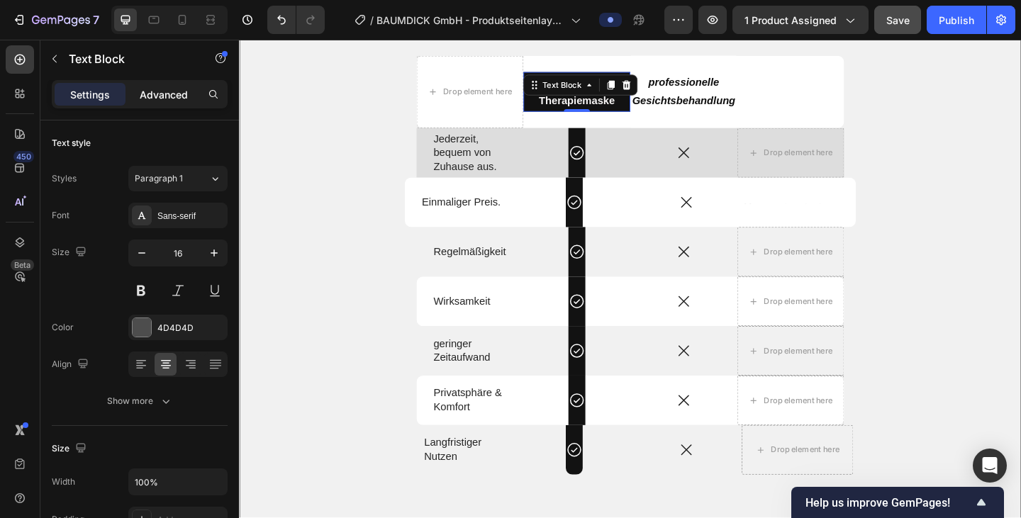
click at [165, 99] on p "Advanced" at bounding box center [164, 94] width 48 height 15
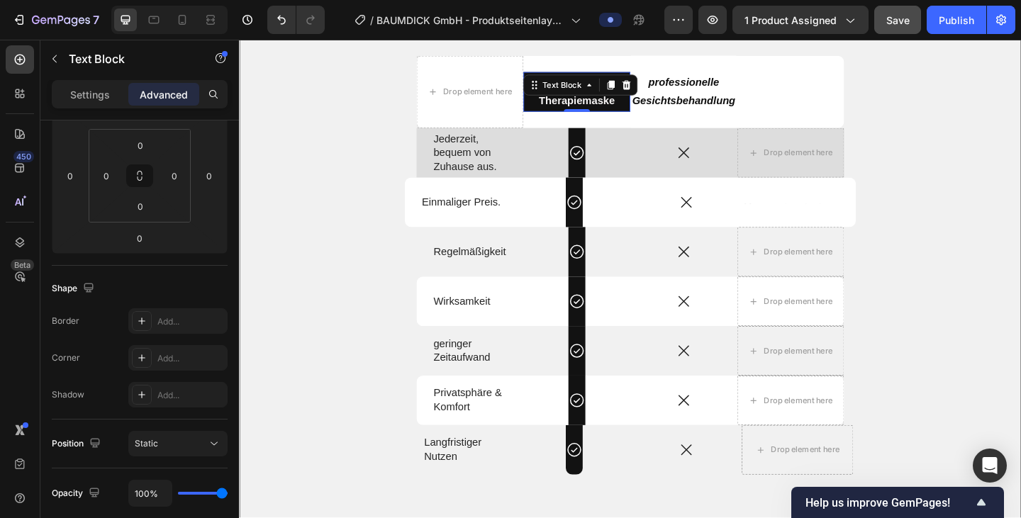
scroll to position [507, 0]
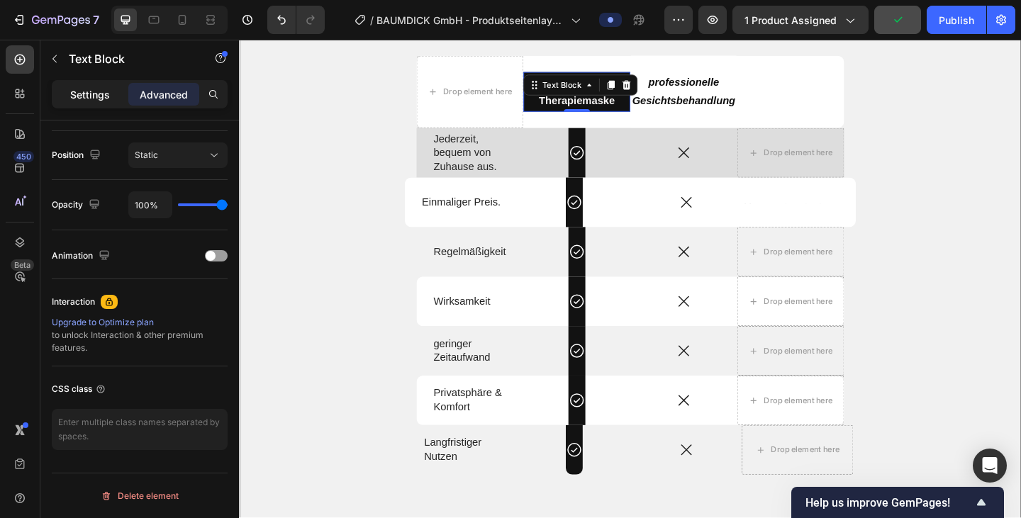
click at [92, 86] on div "Settings" at bounding box center [90, 94] width 71 height 23
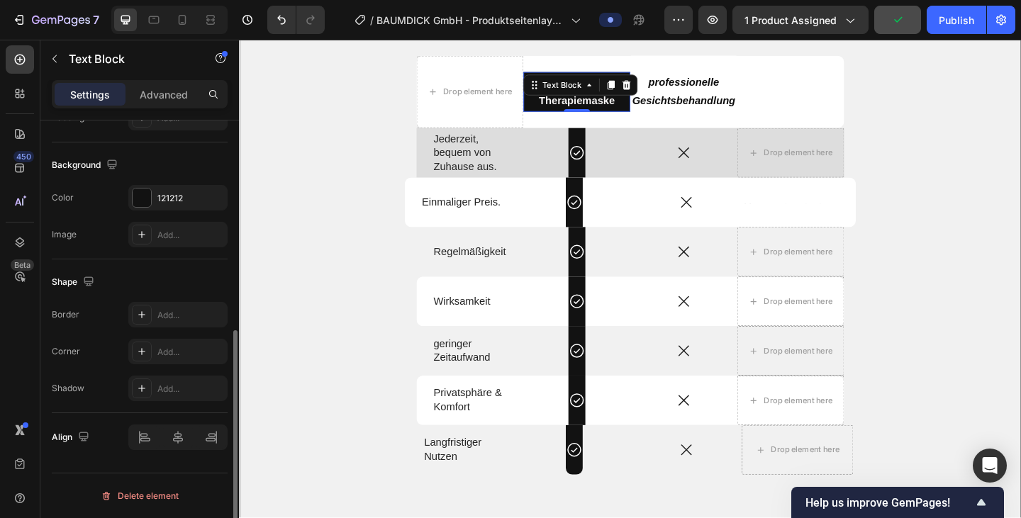
scroll to position [402, 0]
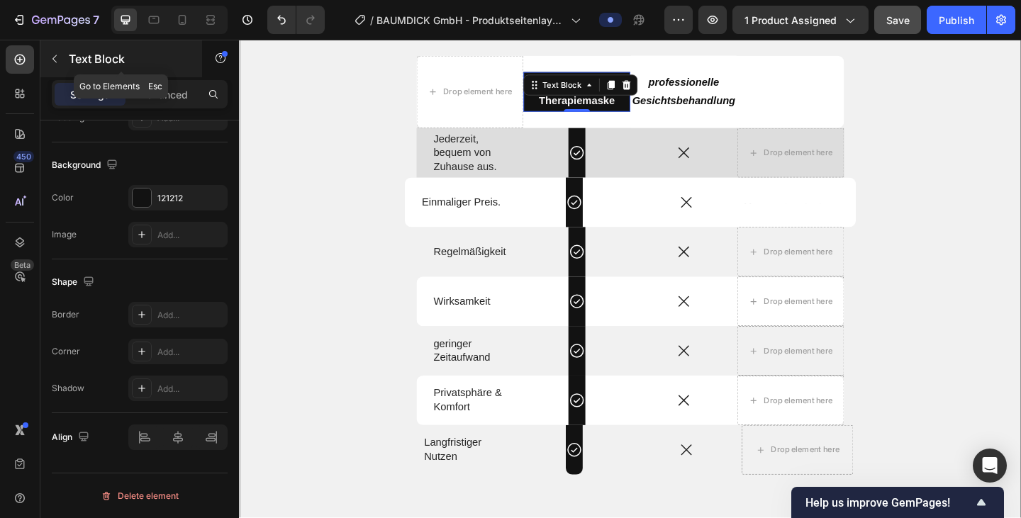
click at [56, 58] on icon "button" at bounding box center [54, 58] width 11 height 11
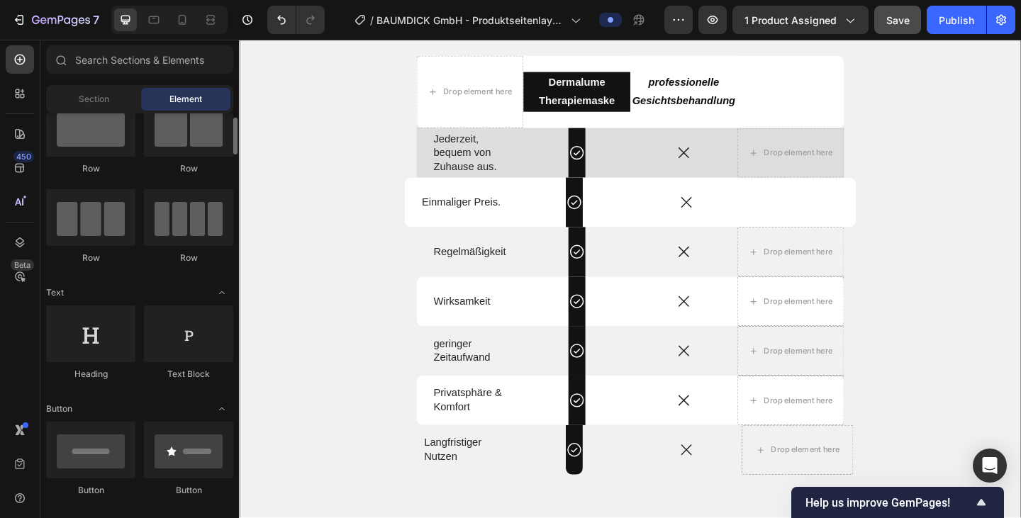
scroll to position [77, 0]
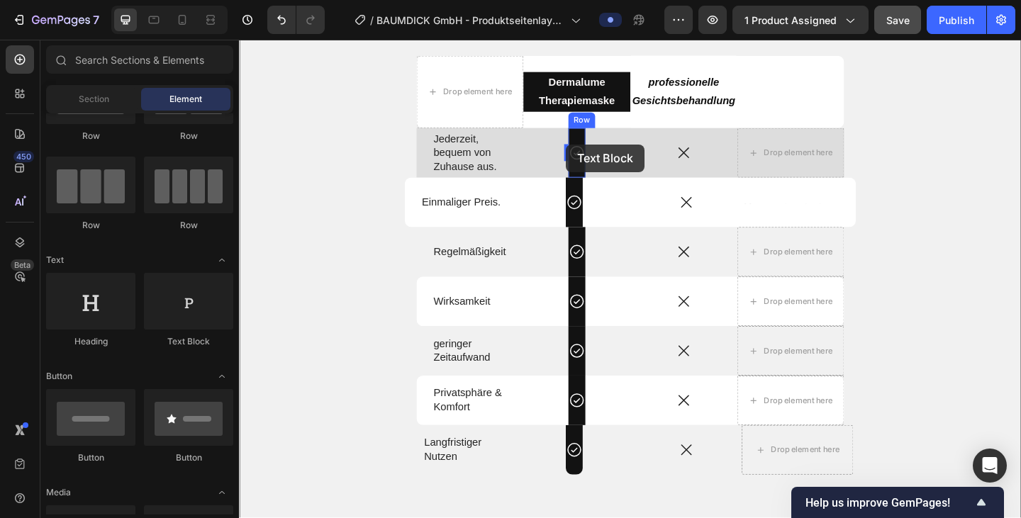
drag, startPoint x: 422, startPoint y: 338, endPoint x: 593, endPoint y: 150, distance: 254.4
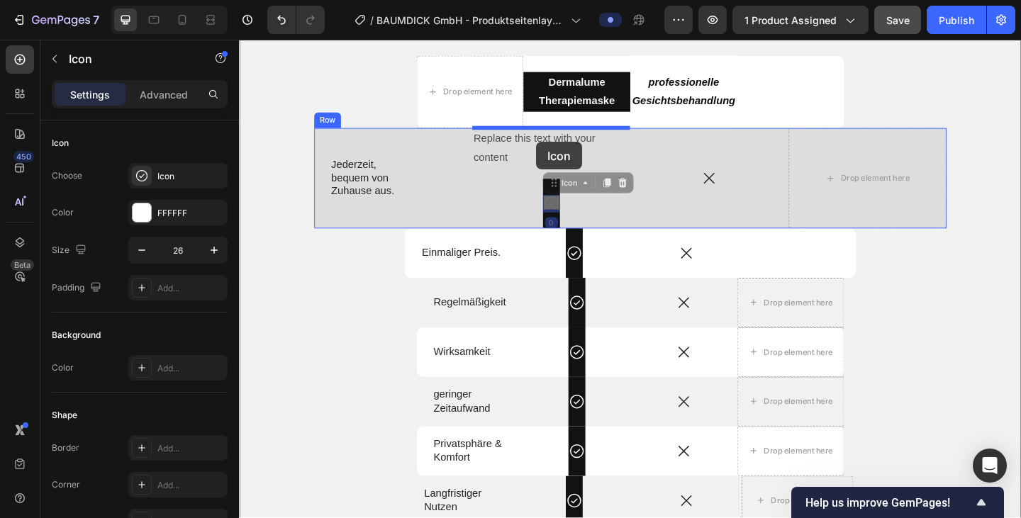
drag, startPoint x: 576, startPoint y: 220, endPoint x: 562, endPoint y: 151, distance: 70.9
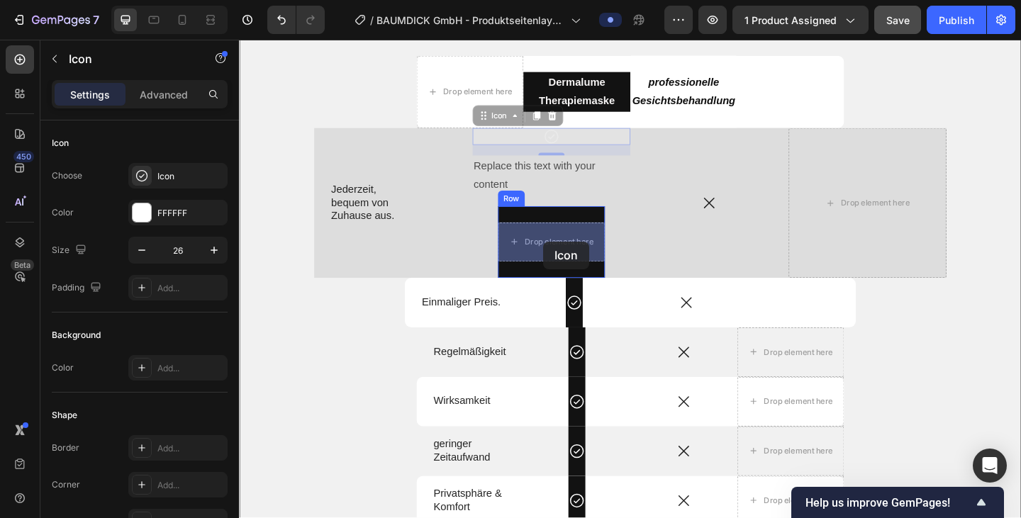
drag, startPoint x: 583, startPoint y: 143, endPoint x: 570, endPoint y: 259, distance: 116.2
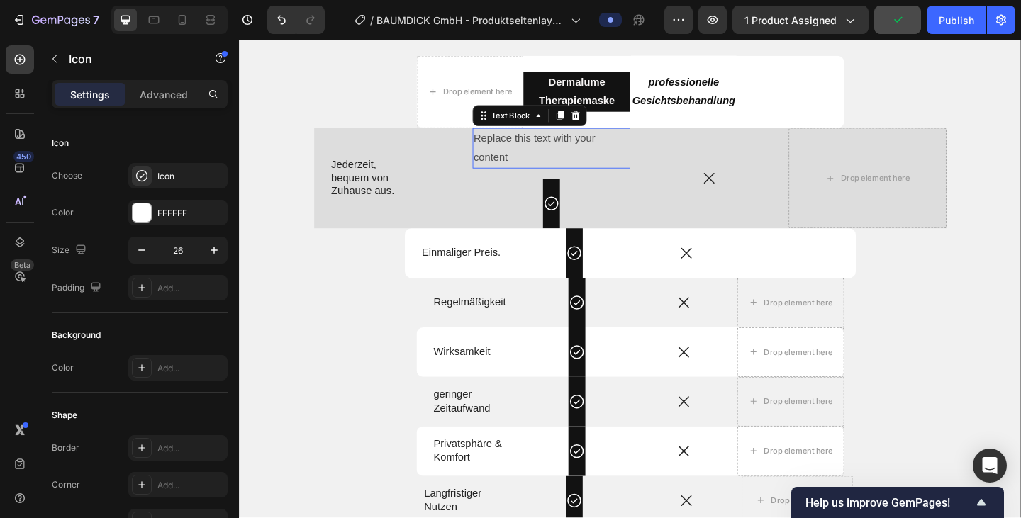
click at [532, 154] on div "Replace this text with your content" at bounding box center [579, 158] width 172 height 44
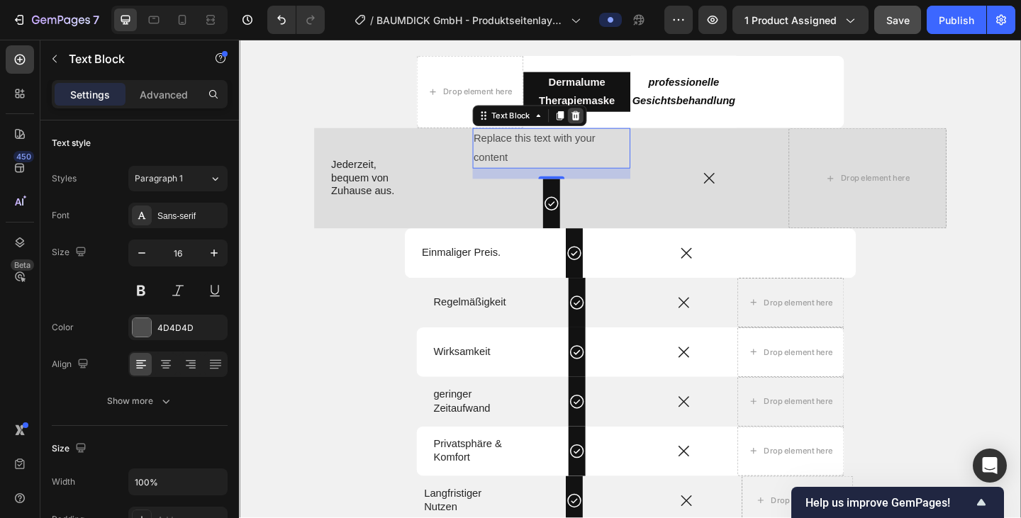
click at [602, 125] on icon at bounding box center [604, 123] width 9 height 10
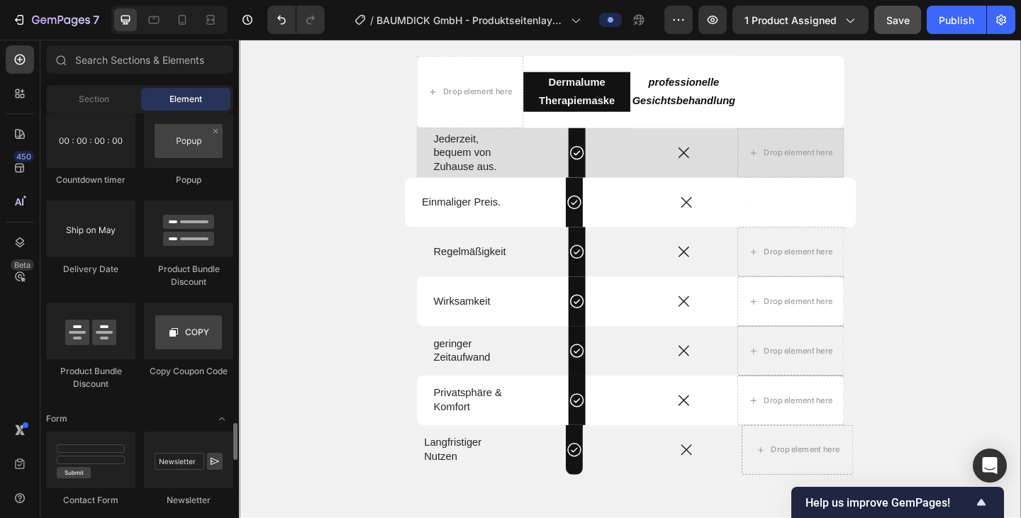
scroll to position [3150, 0]
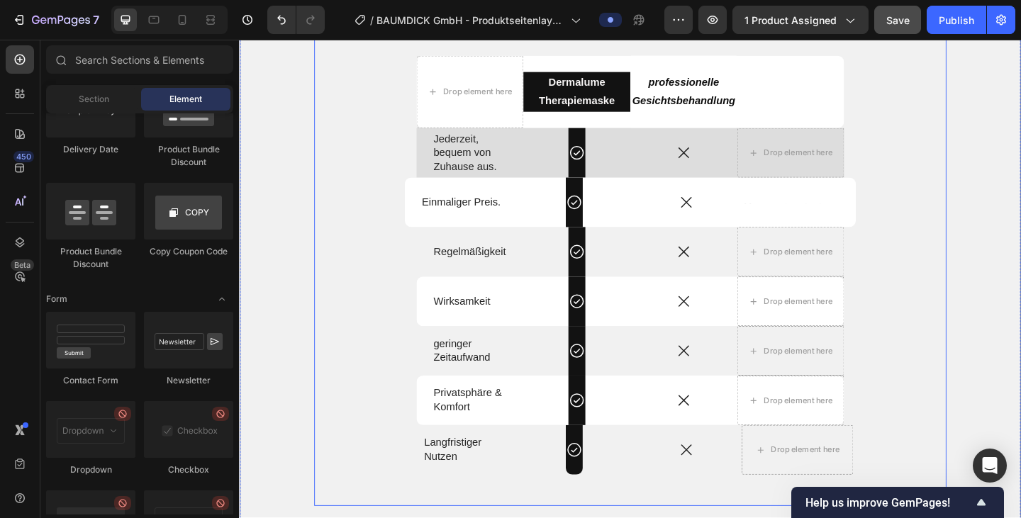
click at [331, 198] on div "Produkt vs. Alternativen Heading Drop element here Dermalume Therapiemaske Text…" at bounding box center [664, 269] width 688 height 558
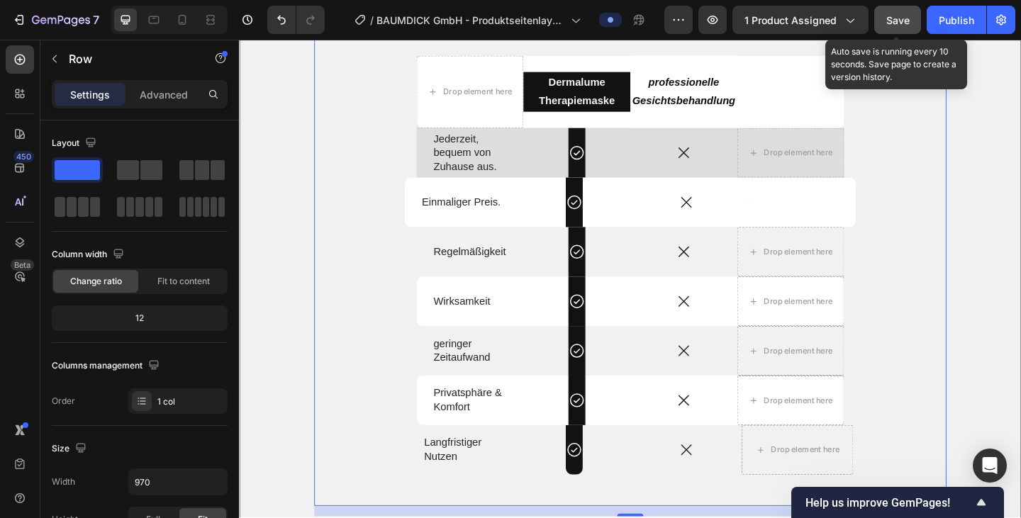
click at [889, 16] on span "Save" at bounding box center [897, 20] width 23 height 12
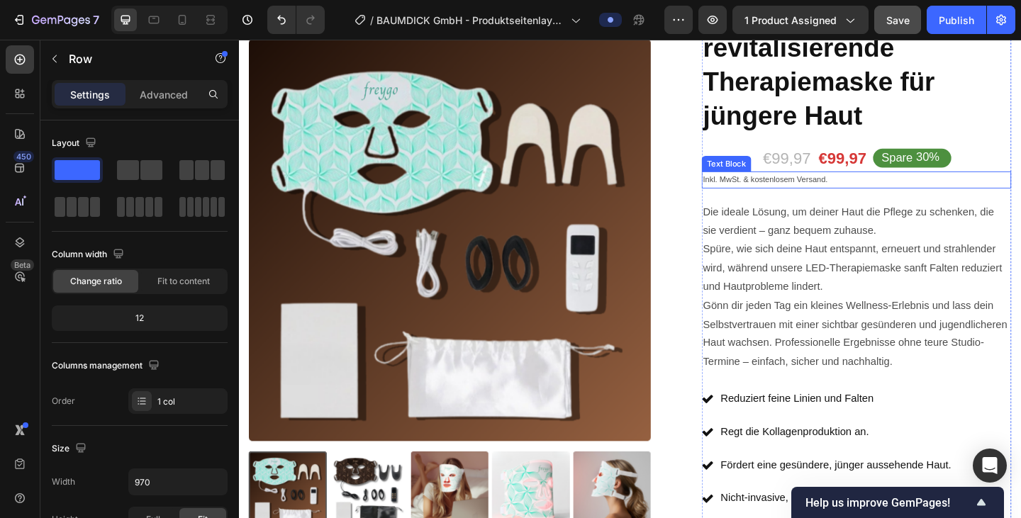
scroll to position [145, 0]
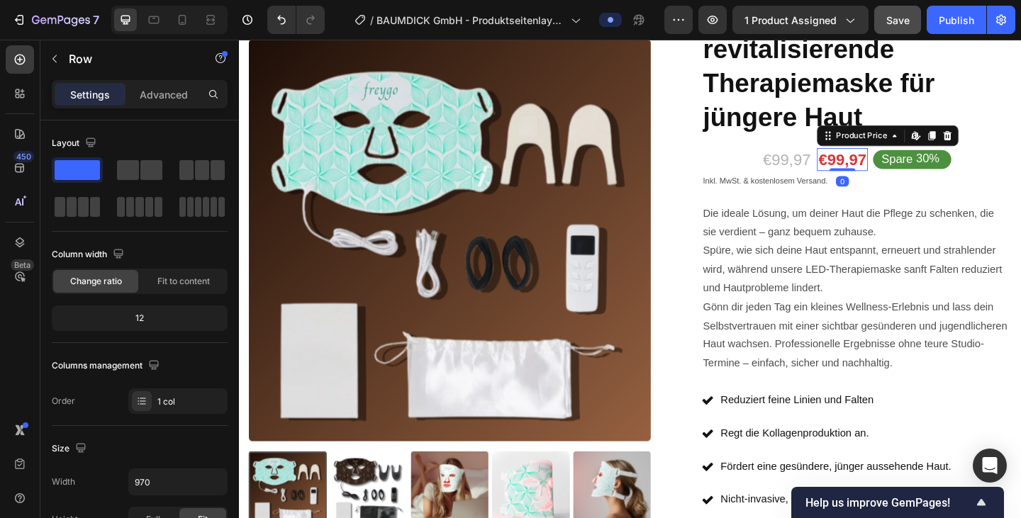
click at [885, 172] on div "€99,97" at bounding box center [895, 170] width 55 height 25
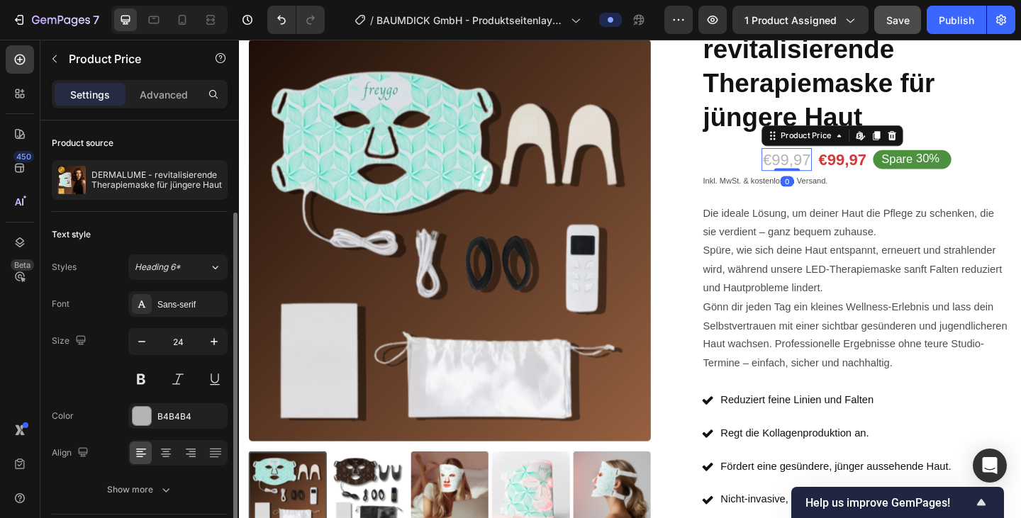
scroll to position [52, 0]
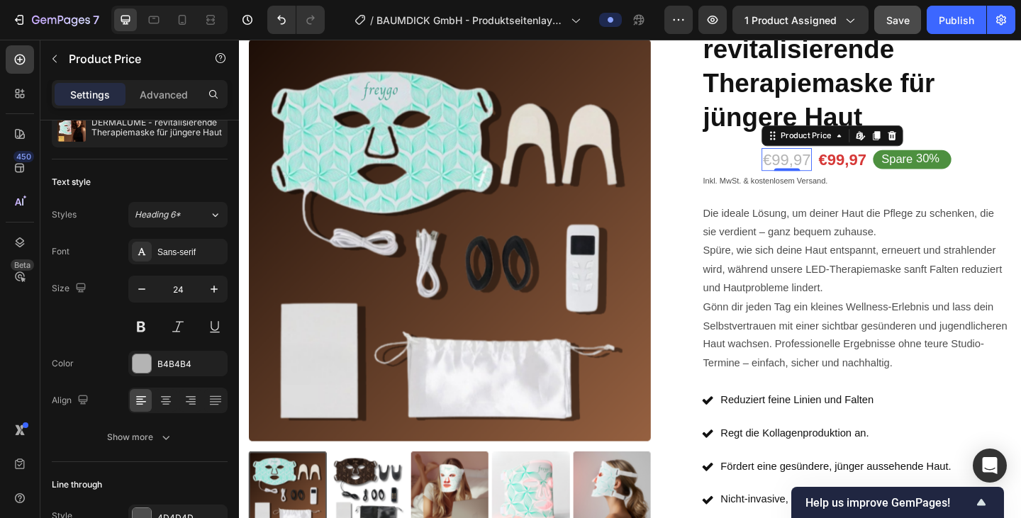
click at [822, 176] on div "€99,97" at bounding box center [834, 170] width 55 height 25
click at [854, 165] on div "€99,97" at bounding box center [834, 170] width 55 height 25
click at [824, 172] on div "€99,97" at bounding box center [834, 170] width 55 height 25
click at [912, 143] on icon at bounding box center [913, 144] width 6 height 9
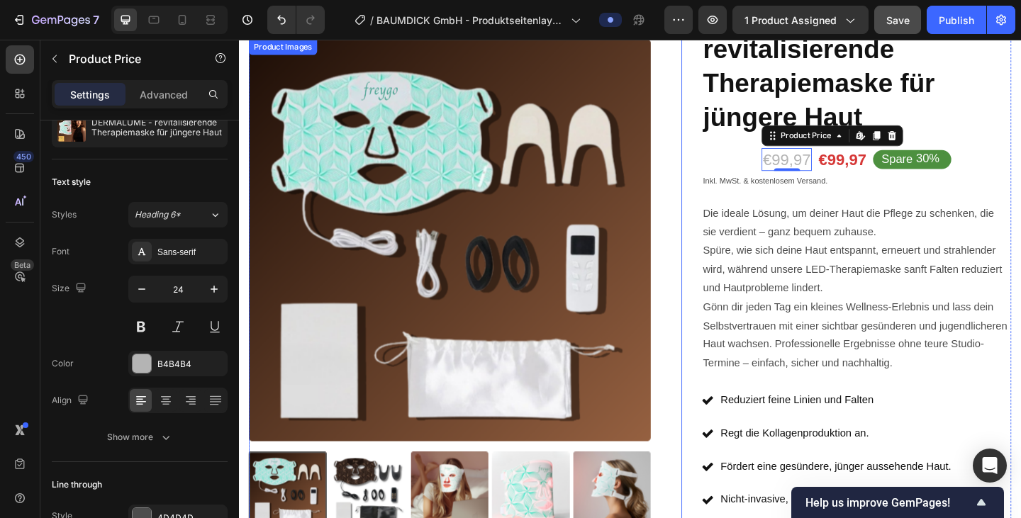
scroll to position [0, 0]
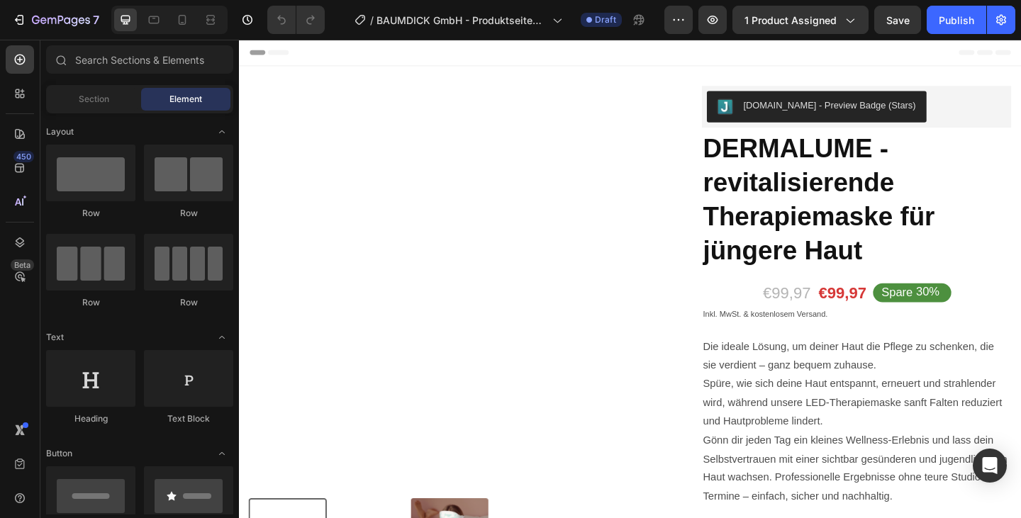
radio input "false"
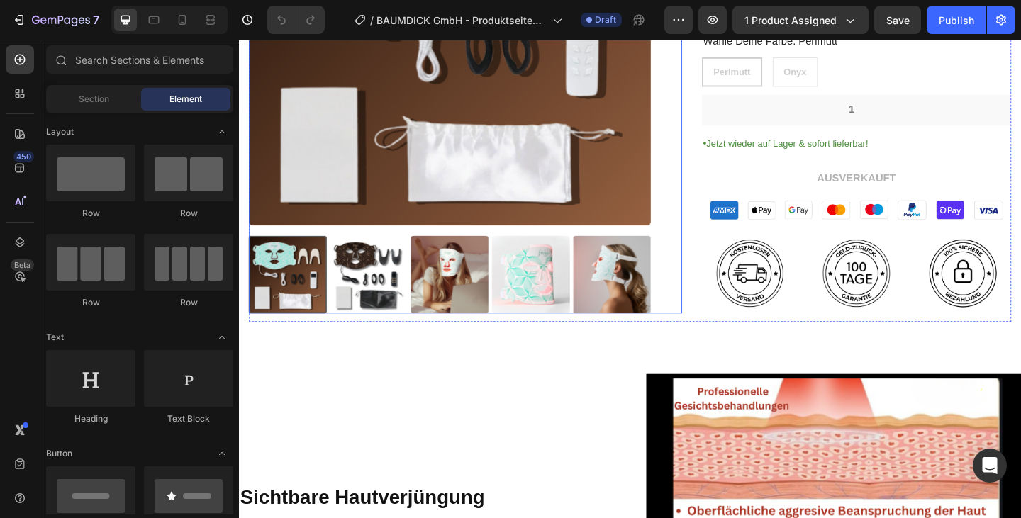
scroll to position [717, 0]
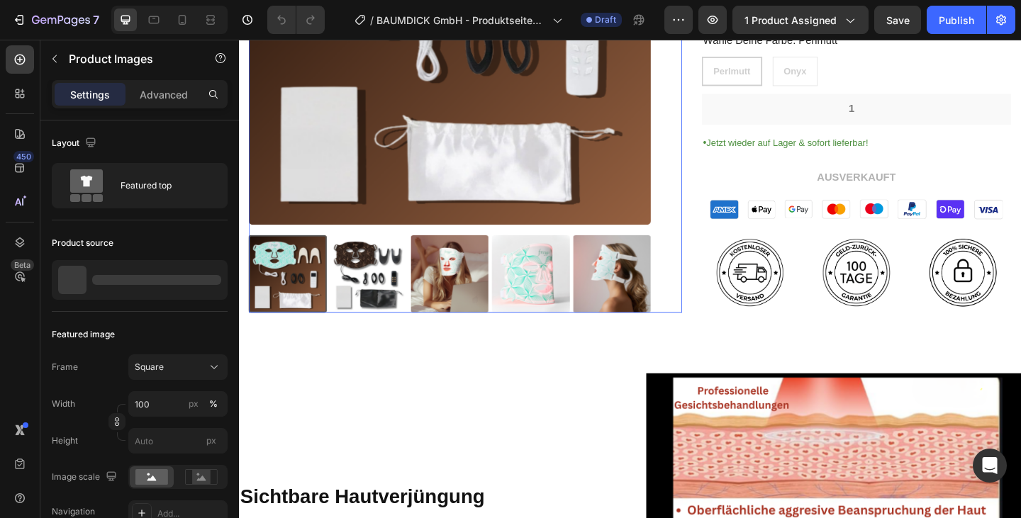
click at [619, 318] on img at bounding box center [644, 295] width 84 height 84
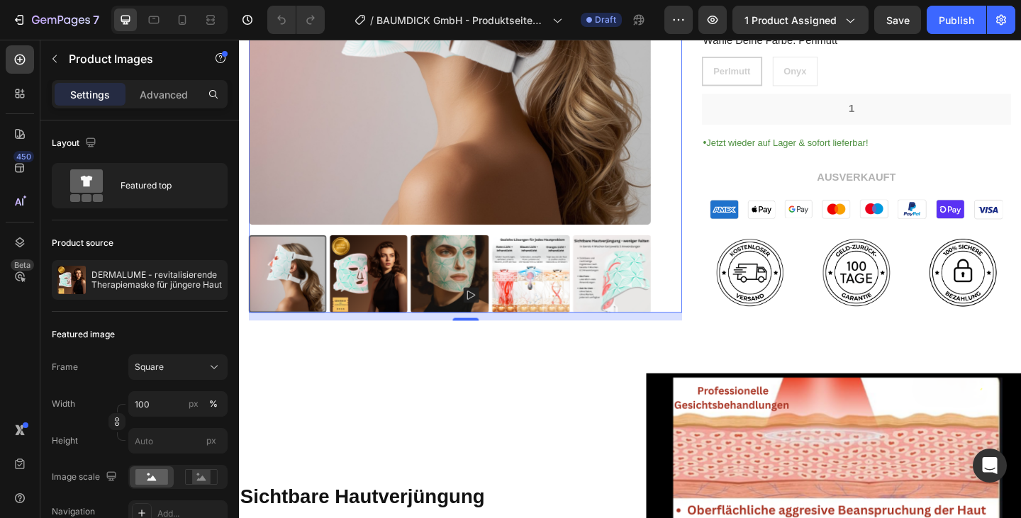
drag, startPoint x: 564, startPoint y: 308, endPoint x: 632, endPoint y: 316, distance: 67.9
click at [564, 308] on img at bounding box center [556, 295] width 84 height 84
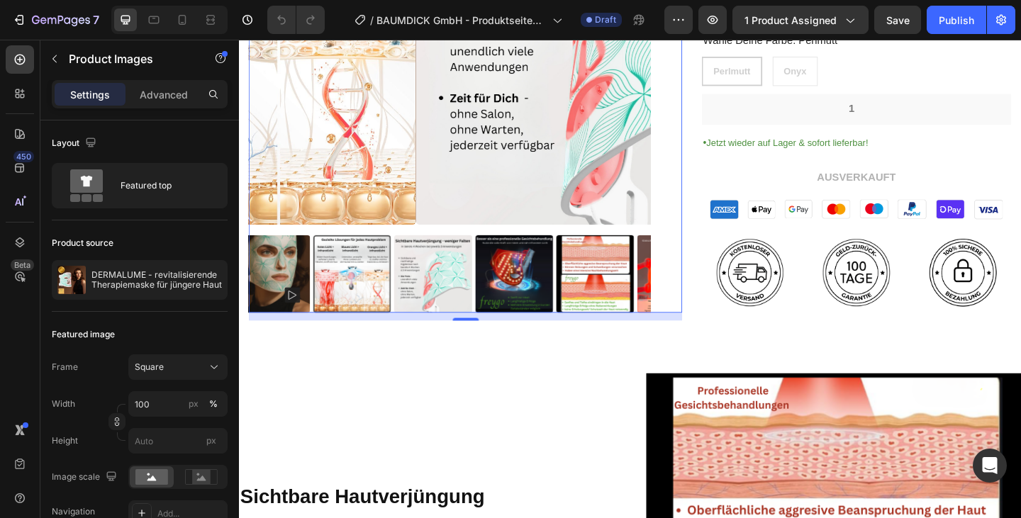
click at [672, 318] on img at bounding box center [714, 295] width 84 height 84
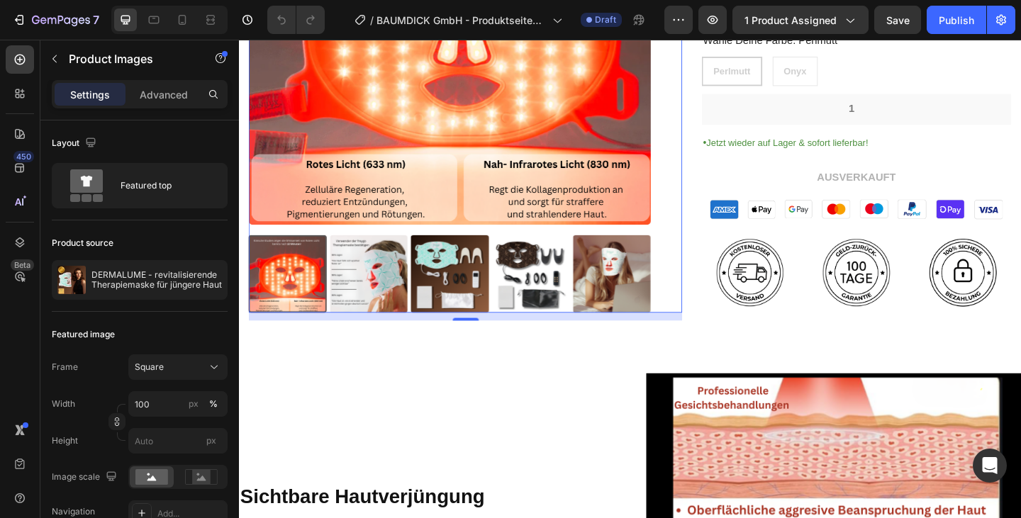
click at [361, 305] on img at bounding box center [379, 295] width 84 height 84
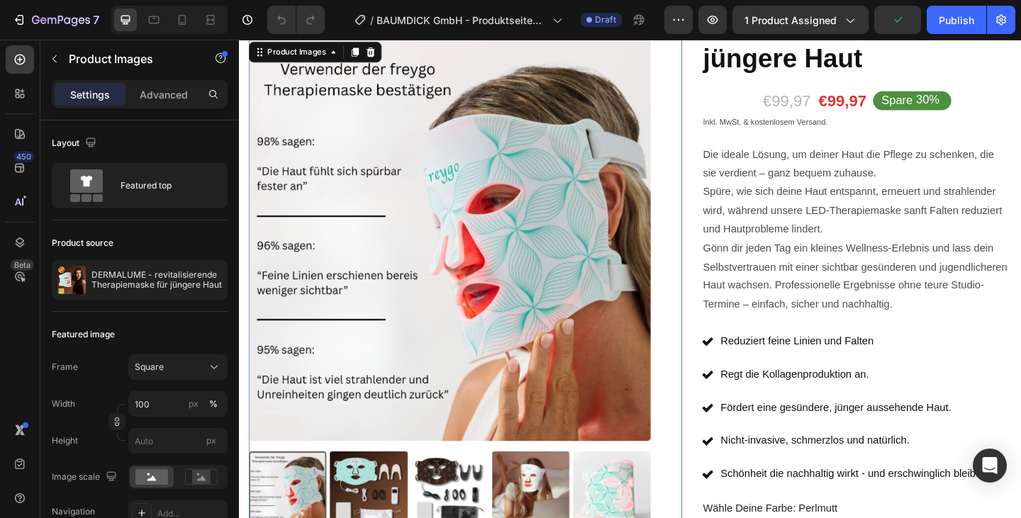
scroll to position [0, 0]
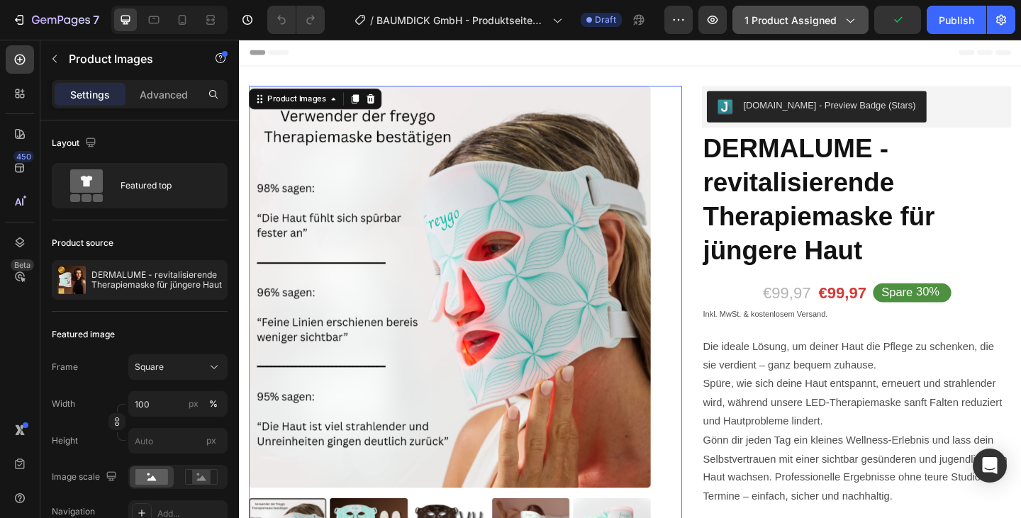
click at [817, 20] on span "1 product assigned" at bounding box center [790, 20] width 92 height 15
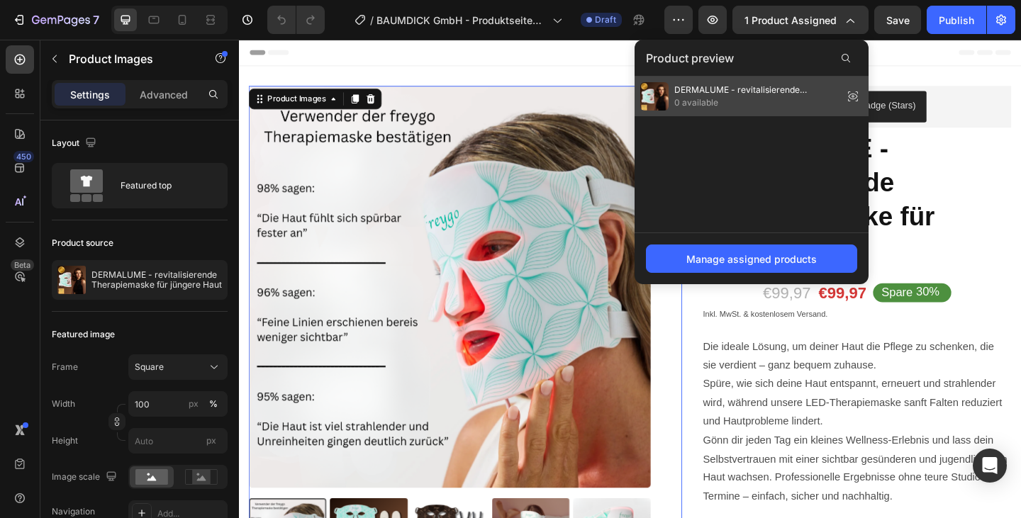
click at [717, 100] on span "0 available" at bounding box center [755, 102] width 163 height 13
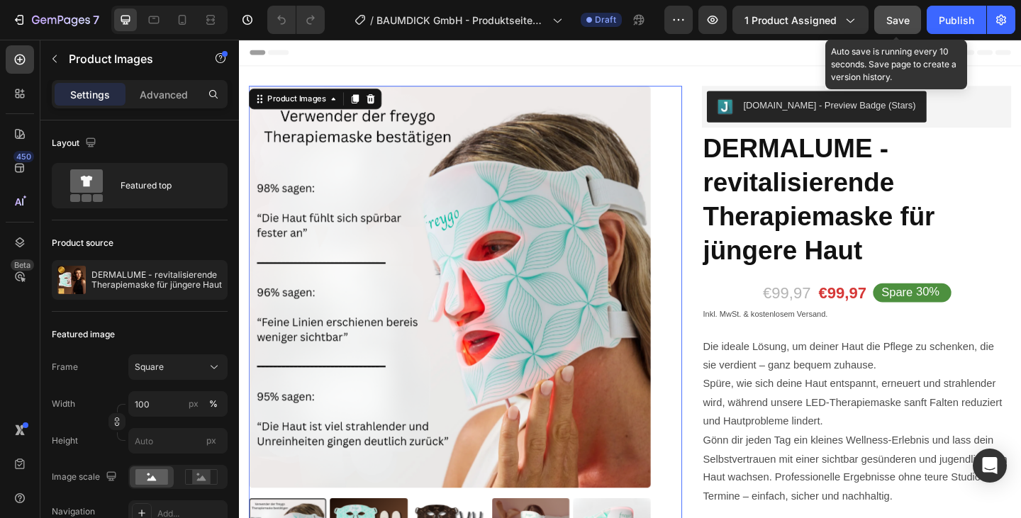
click at [888, 28] on button "Save" at bounding box center [897, 20] width 47 height 28
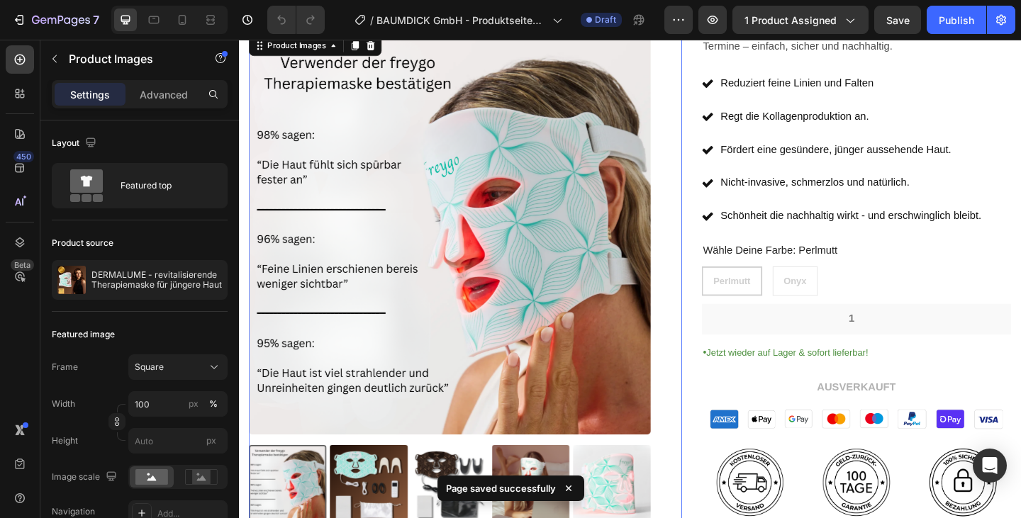
scroll to position [537, 0]
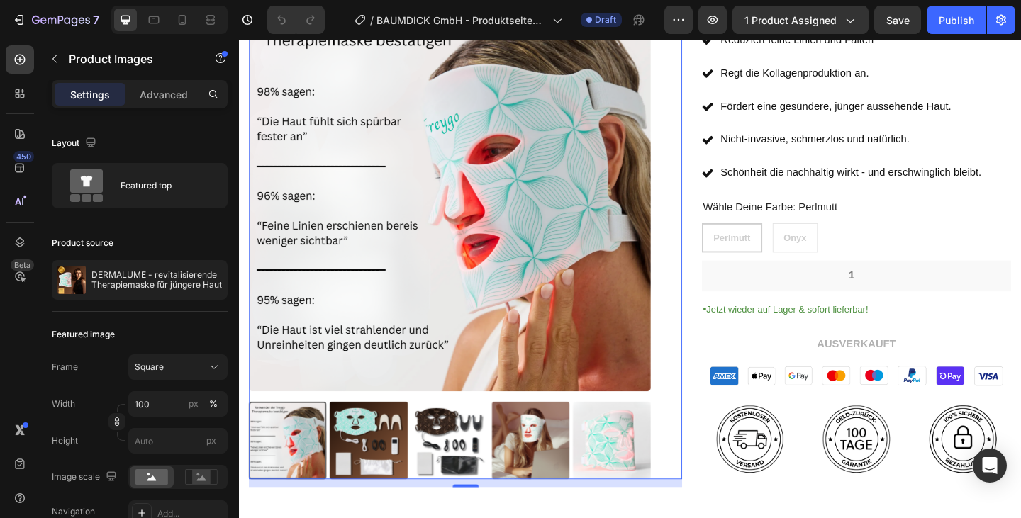
click at [652, 473] on img at bounding box center [644, 476] width 84 height 84
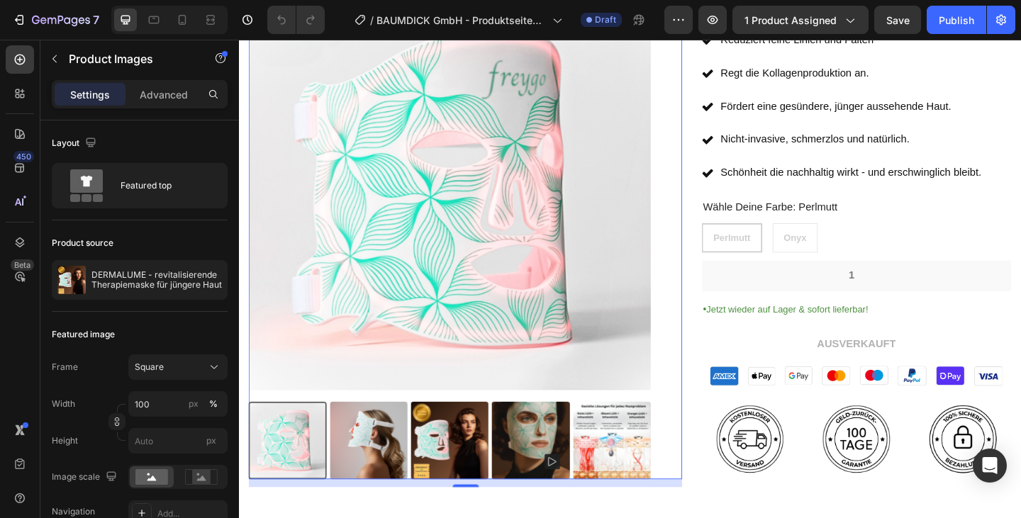
click at [471, 492] on img at bounding box center [468, 476] width 84 height 84
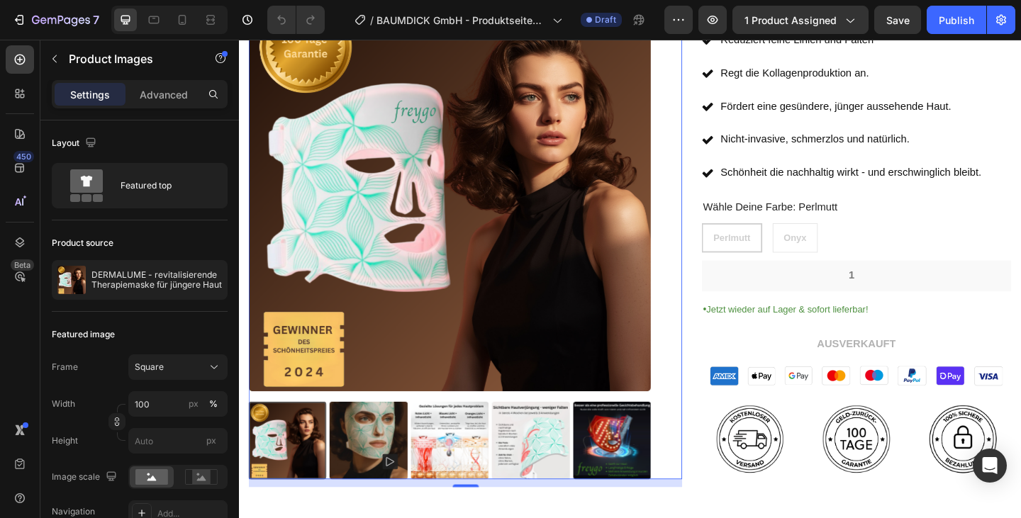
click at [627, 483] on img at bounding box center [644, 476] width 84 height 84
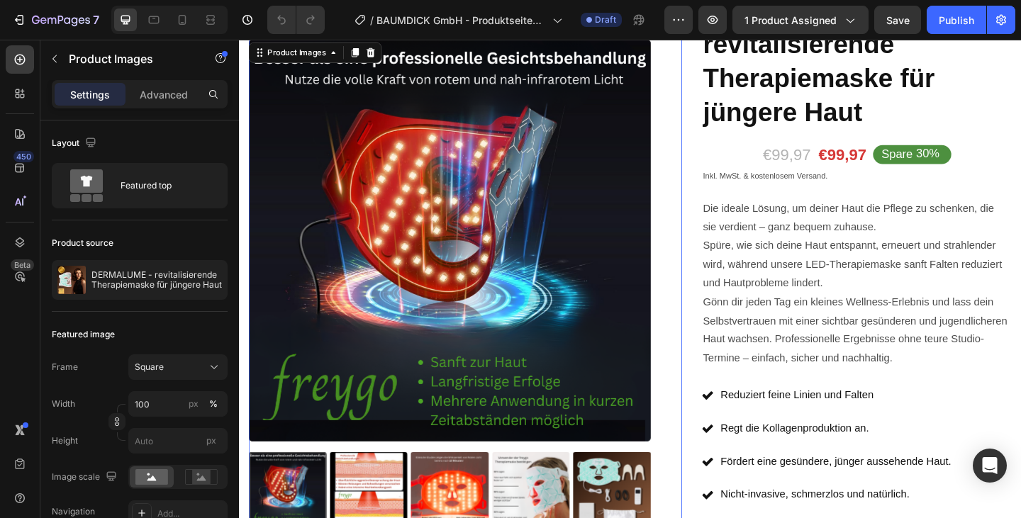
scroll to position [128, 0]
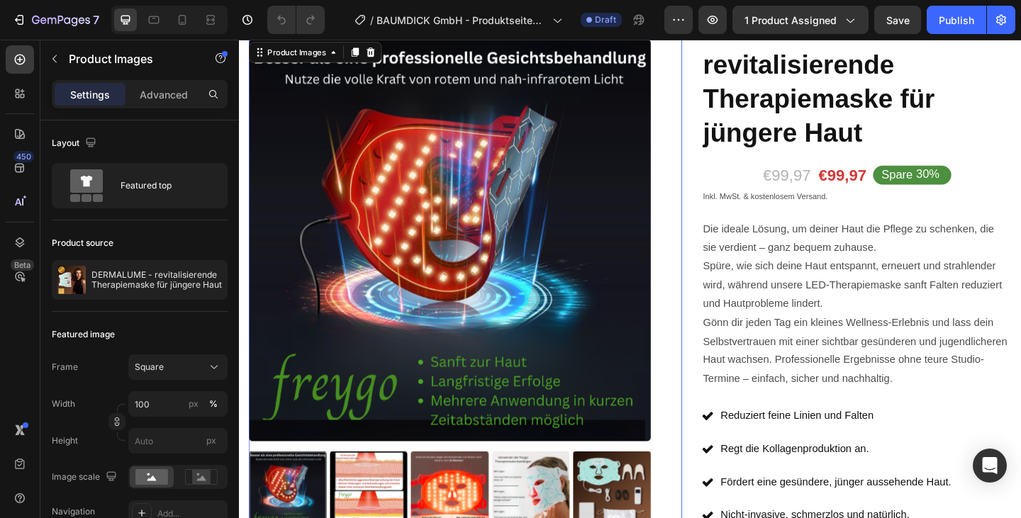
click at [587, 383] on img at bounding box center [467, 258] width 437 height 437
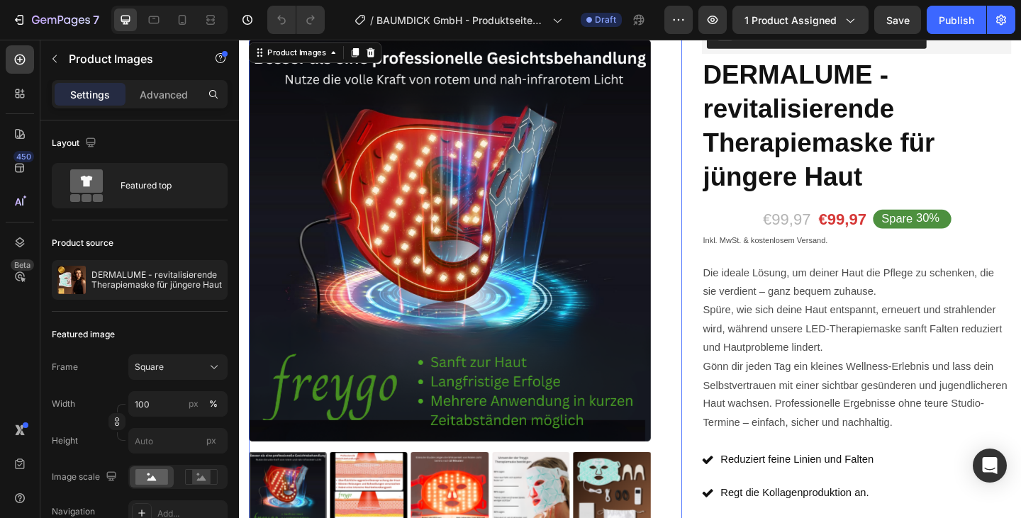
scroll to position [79, 0]
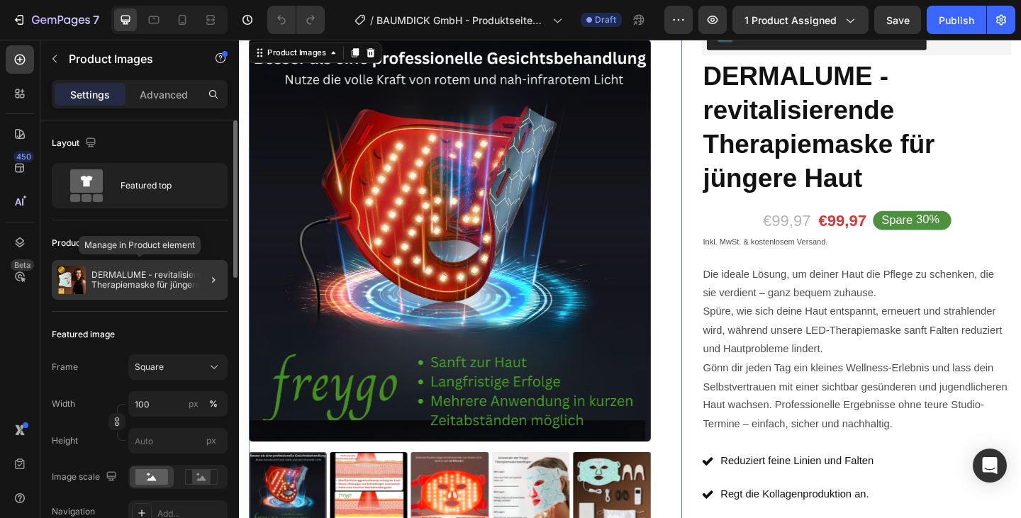
click at [101, 271] on p "DERMALUME - revitalisierende Therapiemaske für jüngere Haut" at bounding box center [156, 280] width 130 height 20
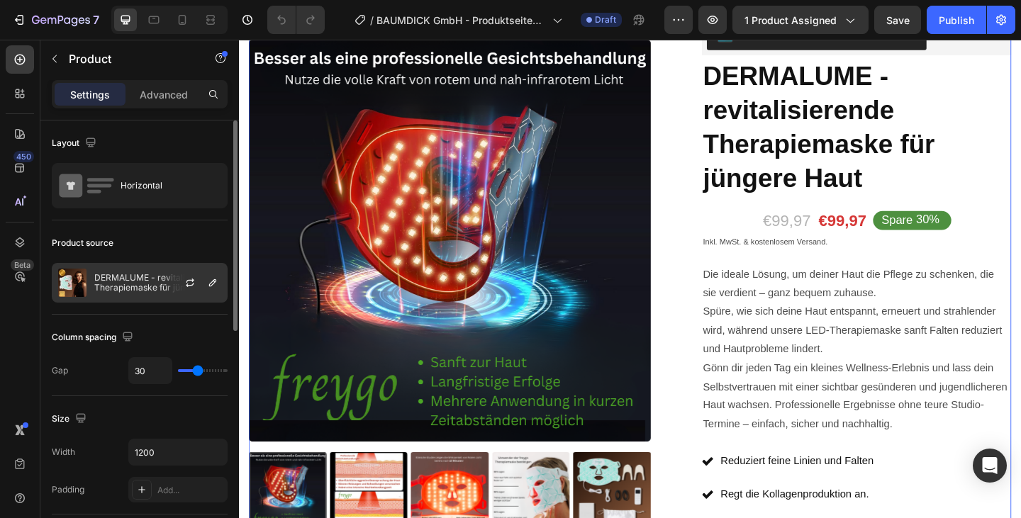
click at [116, 281] on p "DERMALUME - revitalisierende Therapiemaske für jüngere Haut" at bounding box center [157, 283] width 127 height 20
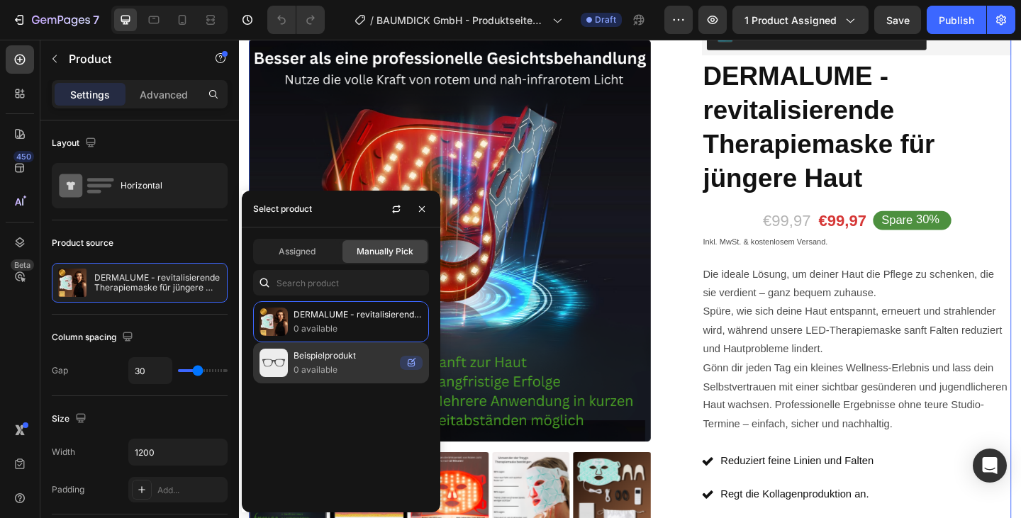
click at [340, 352] on p "Beispielprodukt" at bounding box center [343, 356] width 101 height 14
radio input "false"
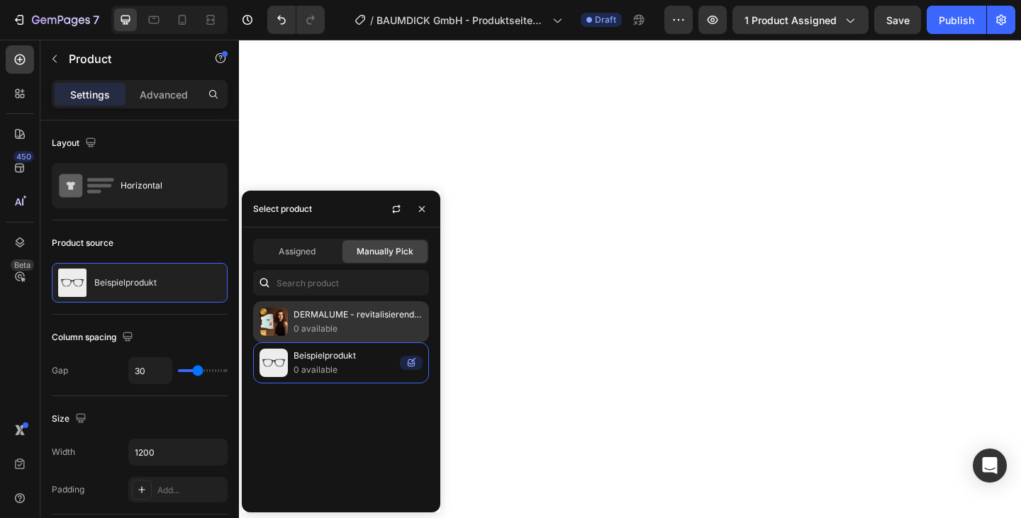
click at [348, 320] on p "DERMALUME - revitalisierende Therapiemaske für jüngere Haut" at bounding box center [357, 315] width 129 height 14
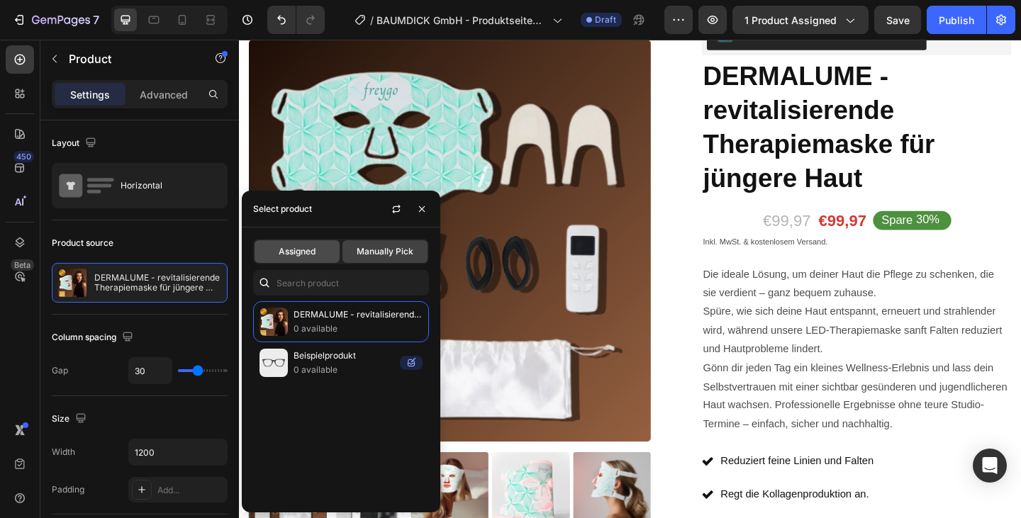
click at [318, 250] on div "Assigned" at bounding box center [296, 251] width 85 height 23
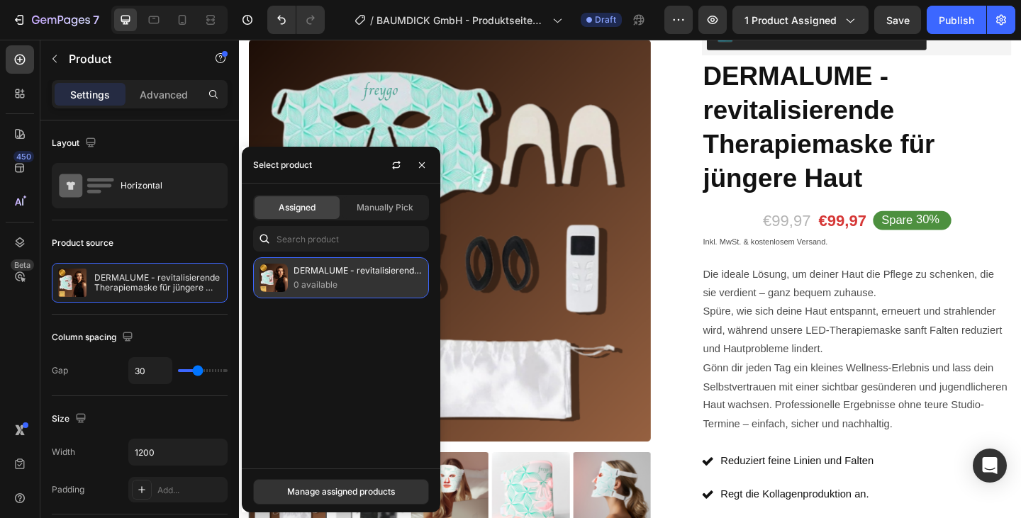
click at [329, 278] on p "0 available" at bounding box center [357, 285] width 129 height 14
click at [366, 496] on div "Manage assigned products" at bounding box center [341, 492] width 108 height 13
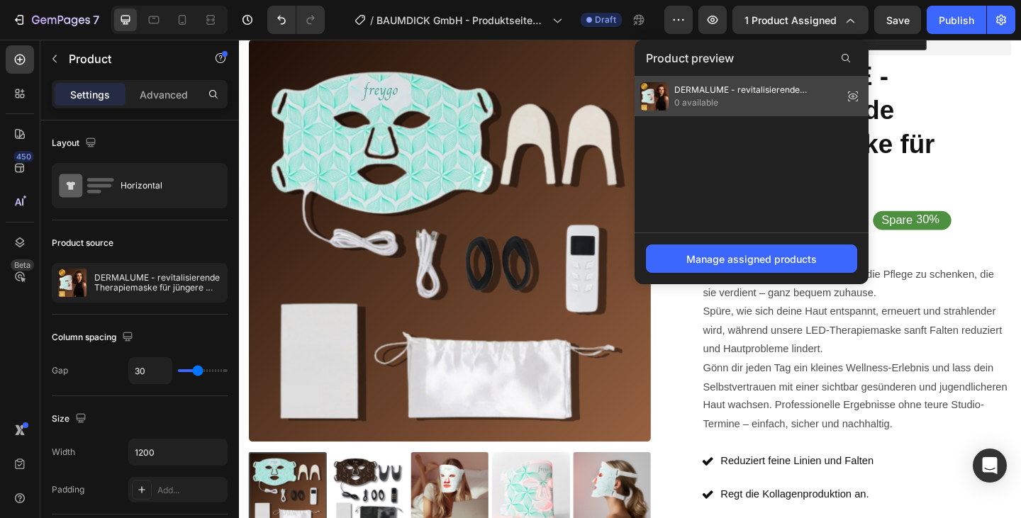
click at [750, 94] on span "DERMALUME - revitalisierende Therapiemaske für jüngere Haut" at bounding box center [755, 90] width 163 height 13
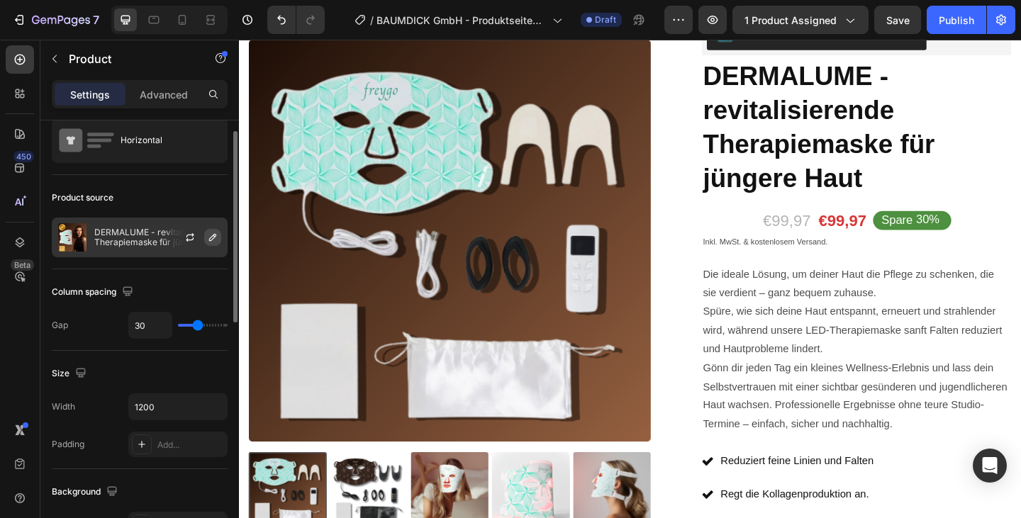
scroll to position [112, 0]
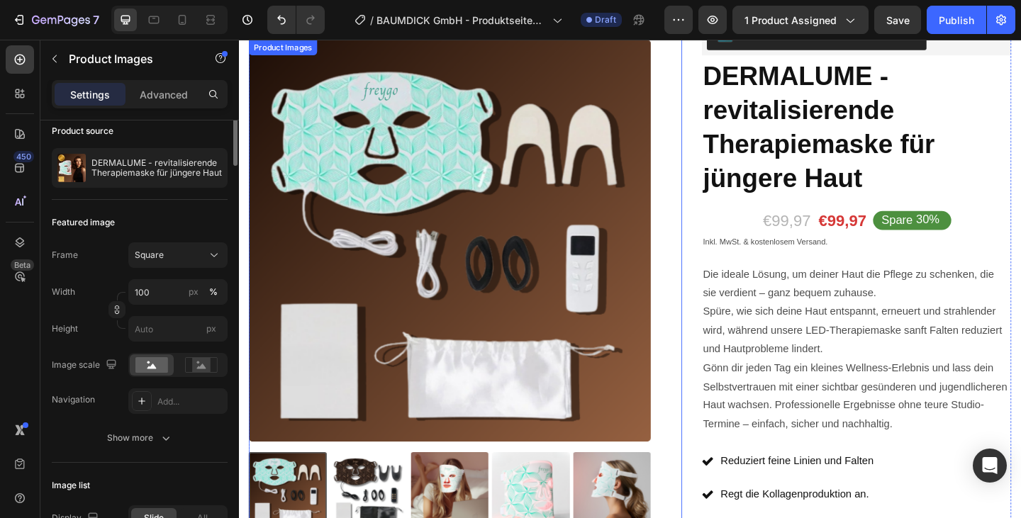
scroll to position [0, 0]
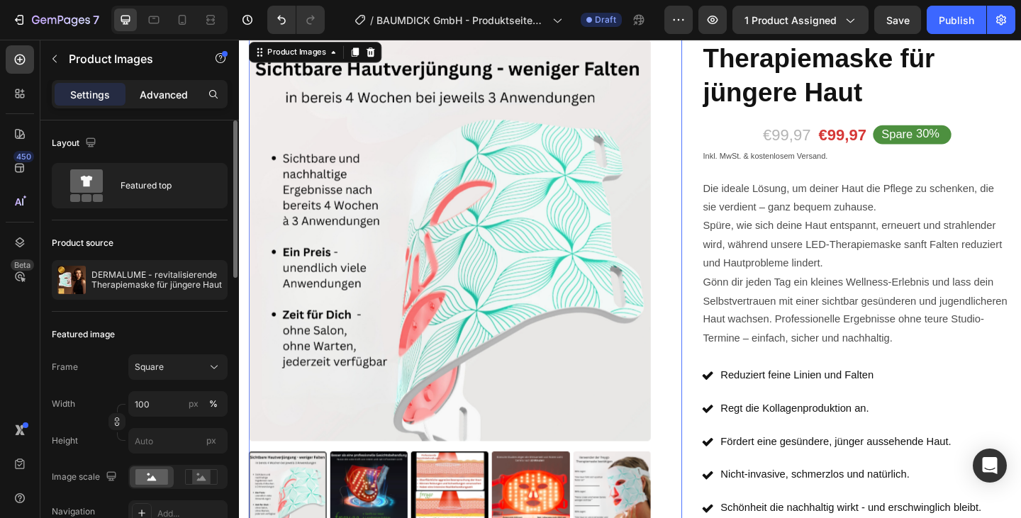
click at [160, 96] on p "Advanced" at bounding box center [164, 94] width 48 height 15
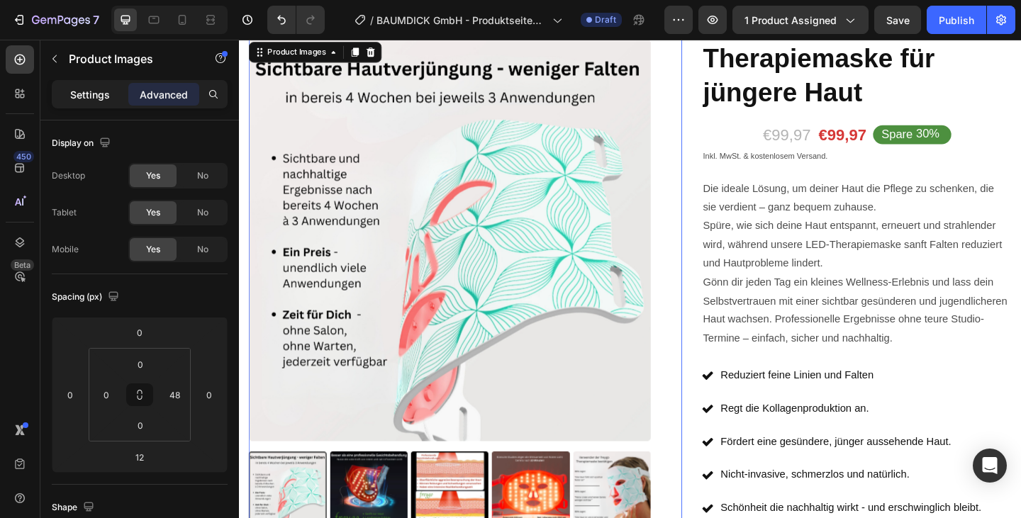
click at [84, 90] on p "Settings" at bounding box center [90, 94] width 40 height 15
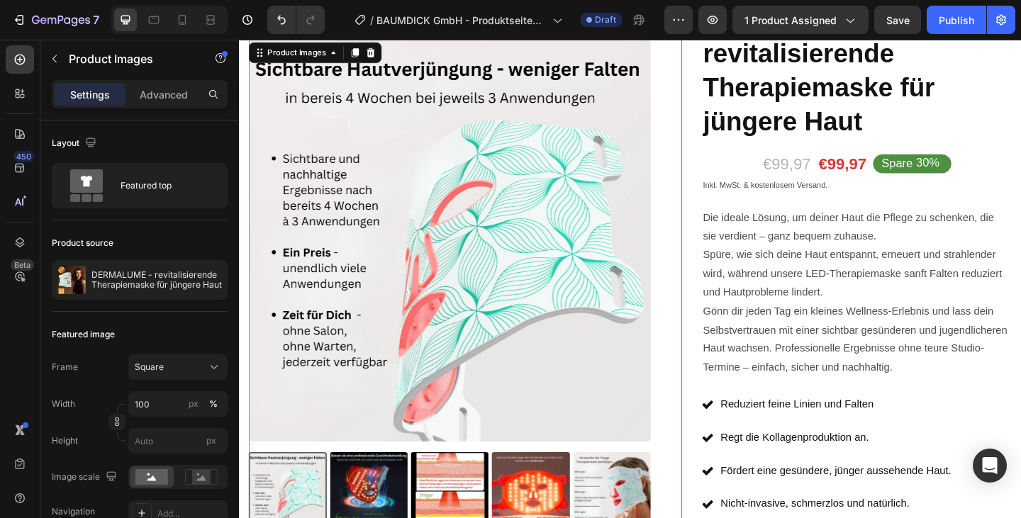
scroll to position [183, 0]
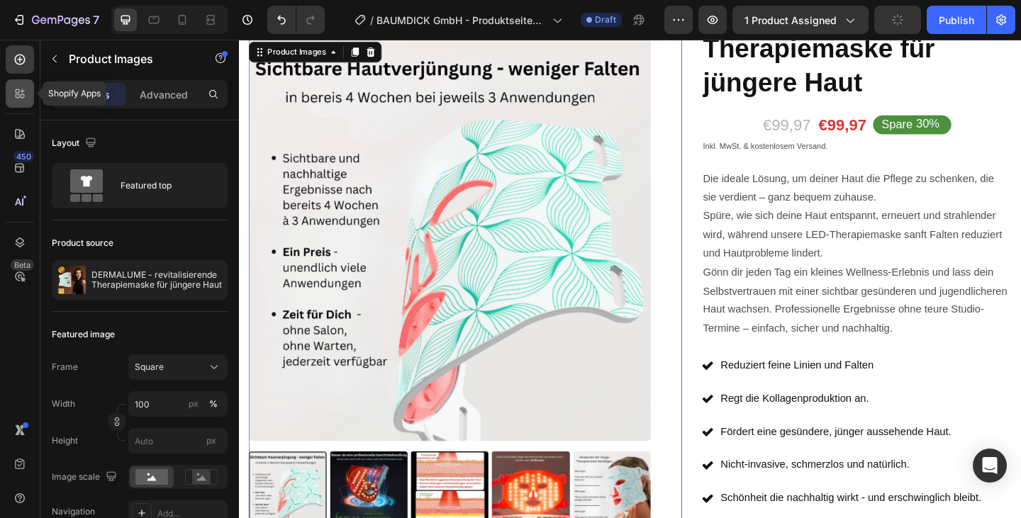
click at [22, 94] on icon at bounding box center [23, 96] width 4 height 4
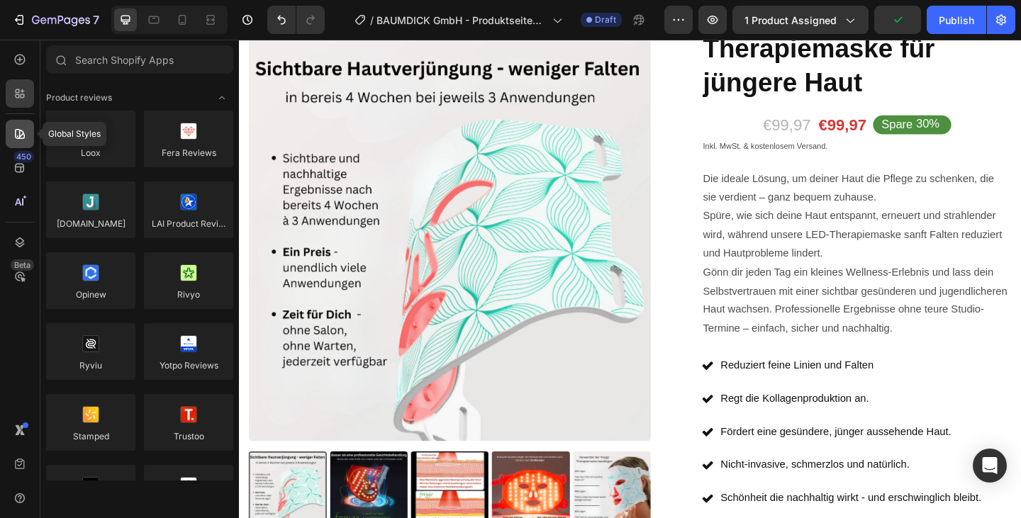
click at [21, 139] on icon at bounding box center [20, 134] width 14 height 14
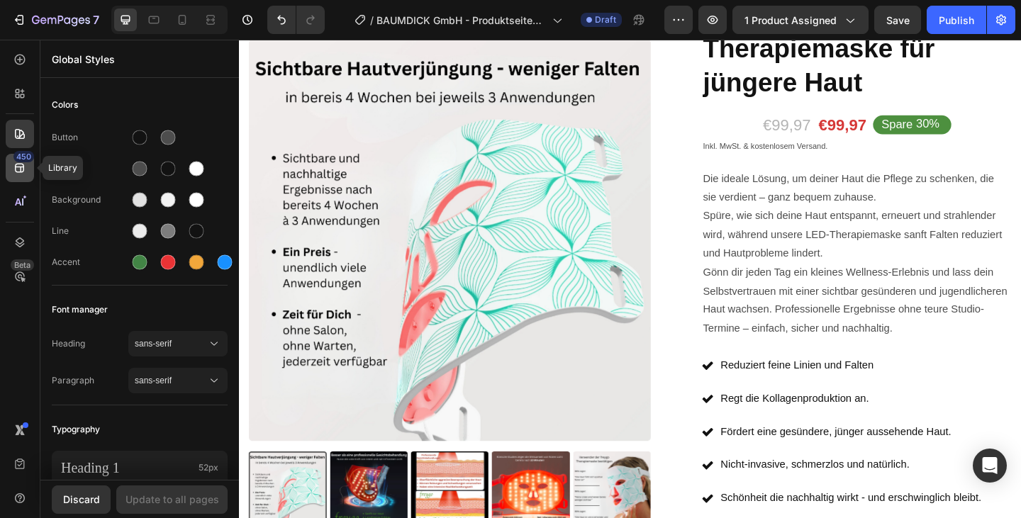
click at [24, 170] on icon at bounding box center [20, 168] width 14 height 14
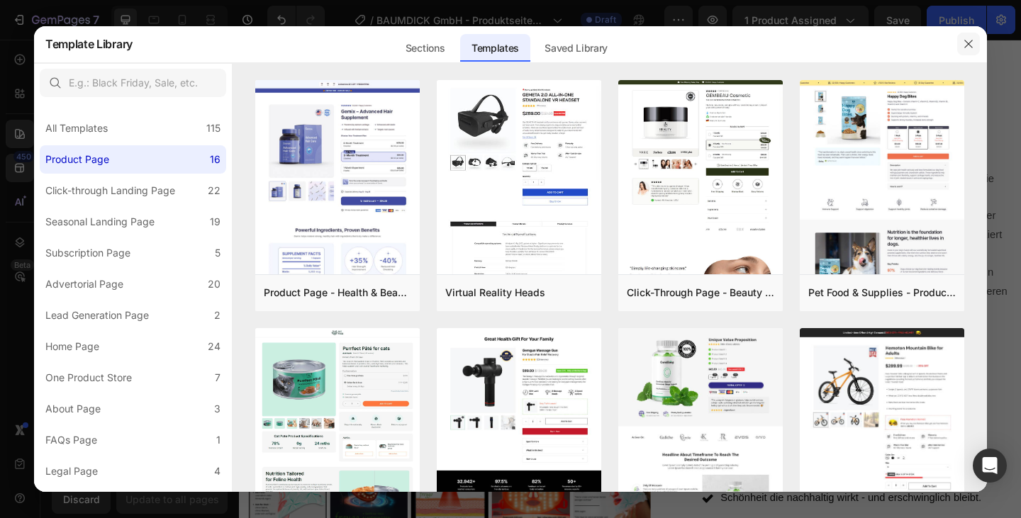
click at [968, 45] on icon "button" at bounding box center [968, 43] width 11 height 11
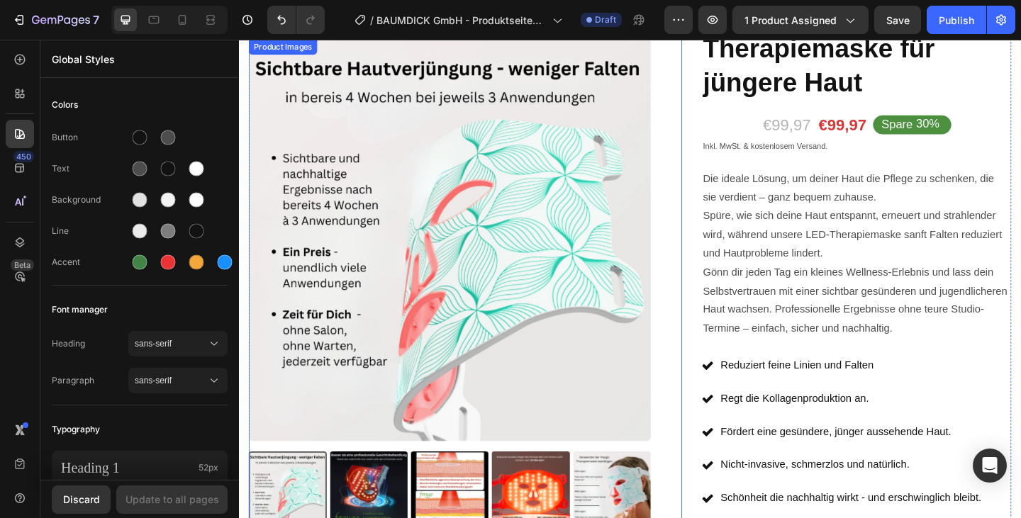
click at [276, 172] on div at bounding box center [467, 258] width 437 height 437
radio input "false"
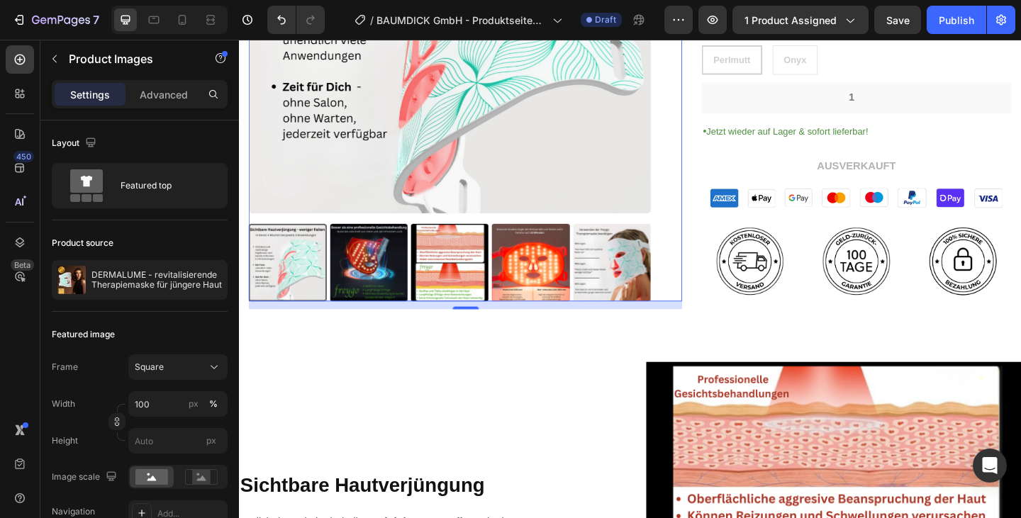
scroll to position [734, 0]
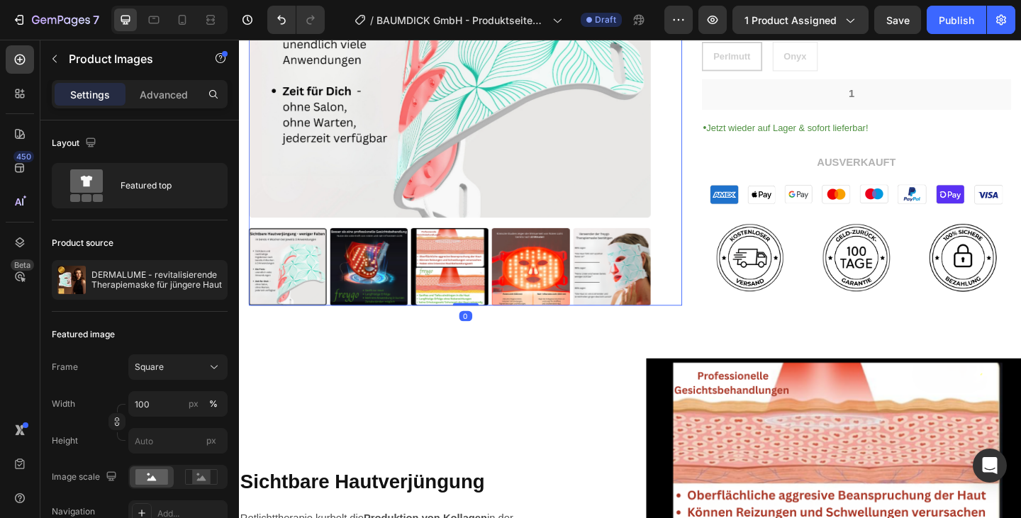
drag, startPoint x: 489, startPoint y: 327, endPoint x: 483, endPoint y: 302, distance: 26.1
click at [483, 302] on div "Product Images 0" at bounding box center [484, 63] width 471 height 533
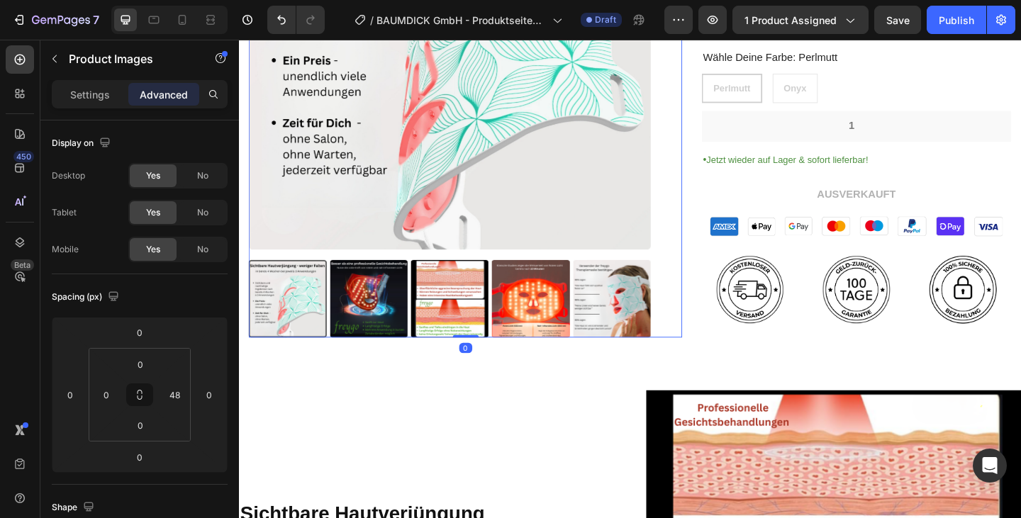
scroll to position [762, 0]
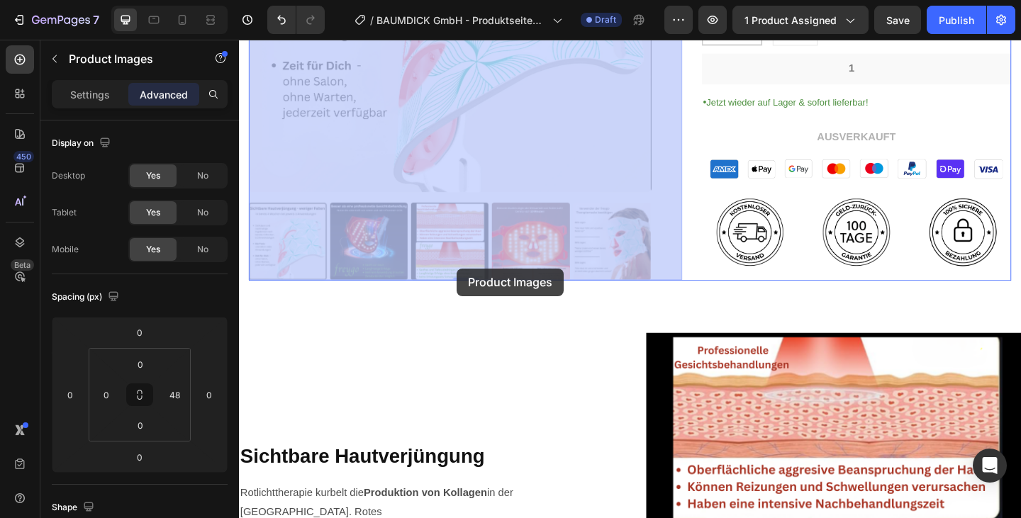
drag, startPoint x: 479, startPoint y: 295, endPoint x: 476, endPoint y: 288, distance: 7.3
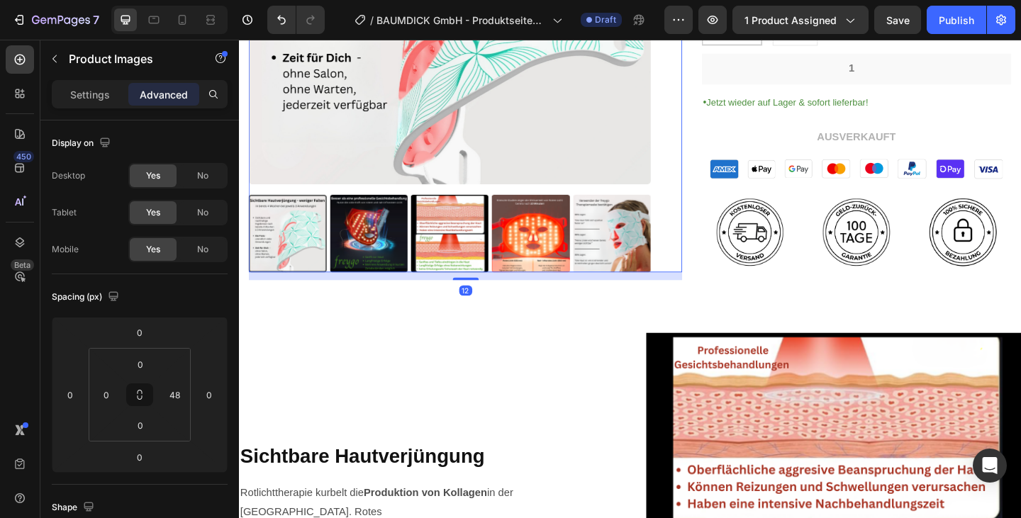
drag, startPoint x: 488, startPoint y: 299, endPoint x: 485, endPoint y: 308, distance: 9.0
click at [485, 293] on div "12" at bounding box center [484, 293] width 471 height 0
type input "12"
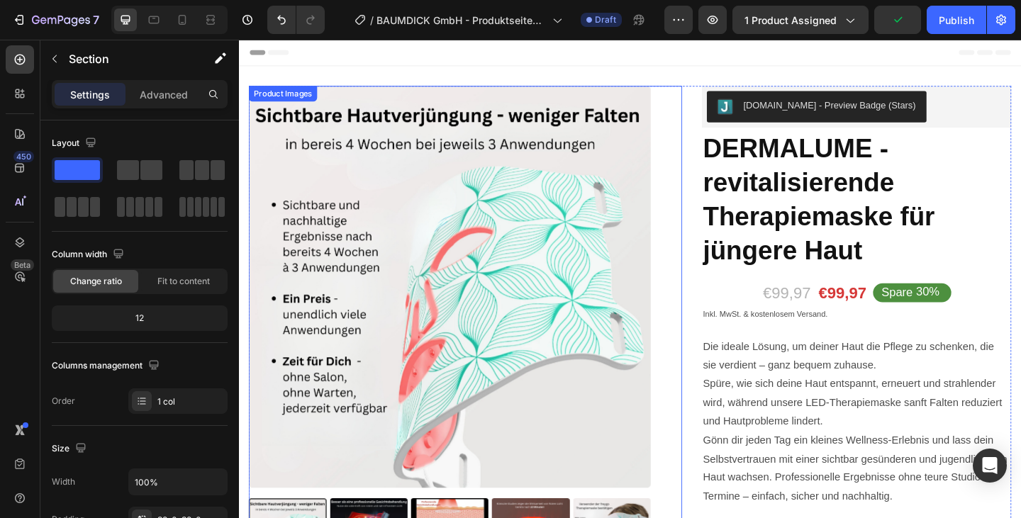
scroll to position [7, 0]
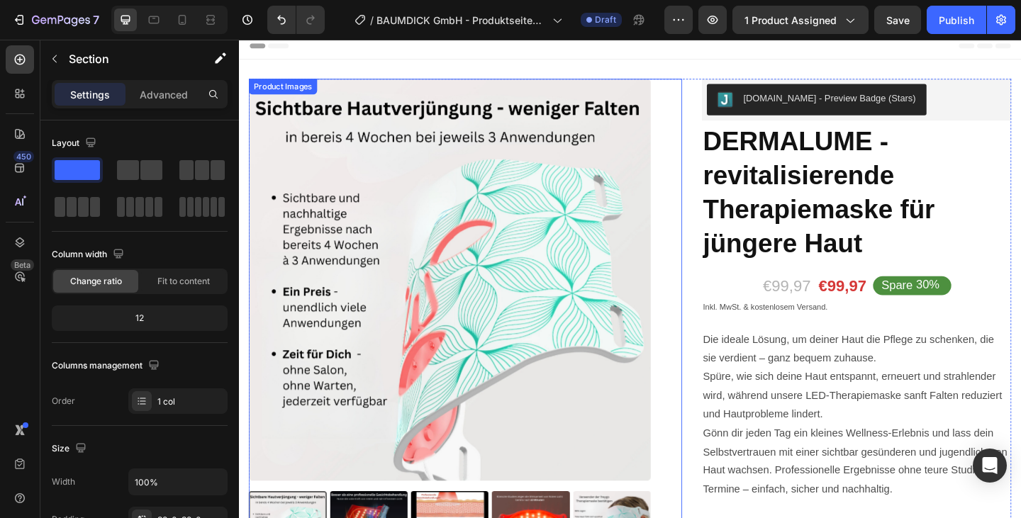
click at [315, 89] on div "Product Images" at bounding box center [286, 91] width 69 height 13
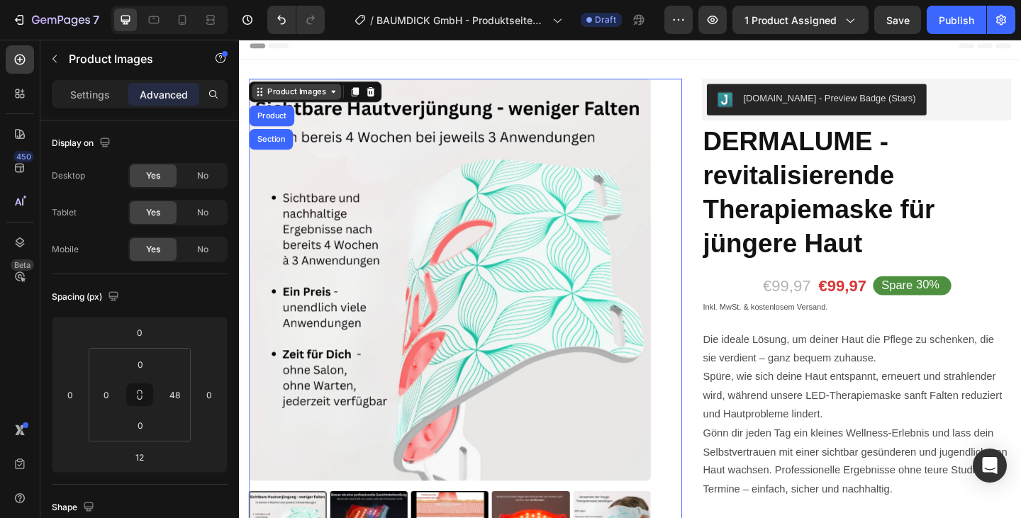
click at [316, 98] on div "Product Images" at bounding box center [301, 97] width 69 height 13
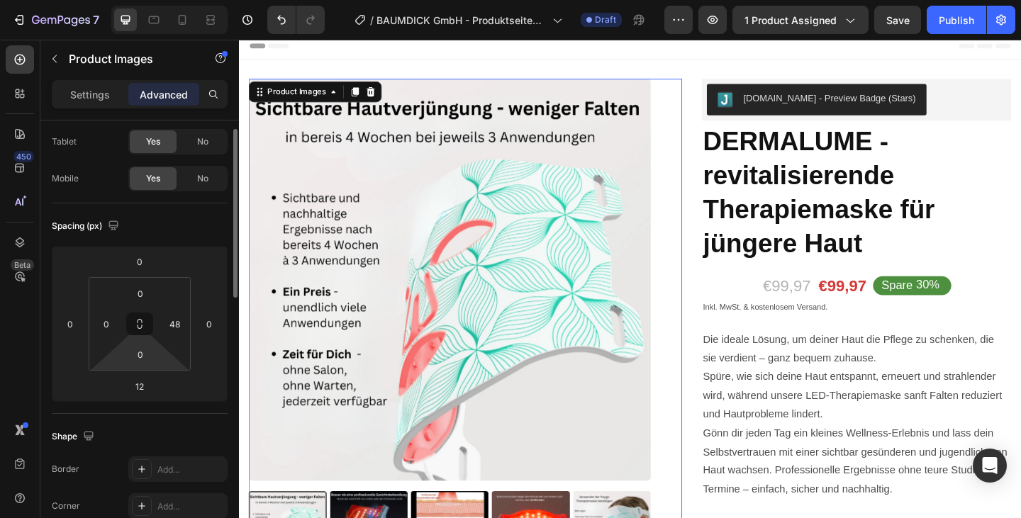
scroll to position [0, 0]
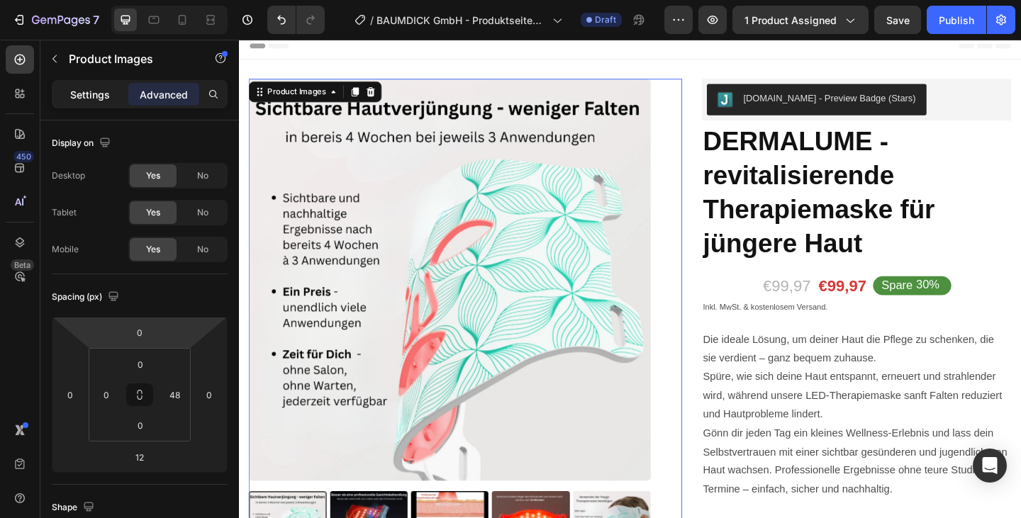
click at [101, 96] on p "Settings" at bounding box center [90, 94] width 40 height 15
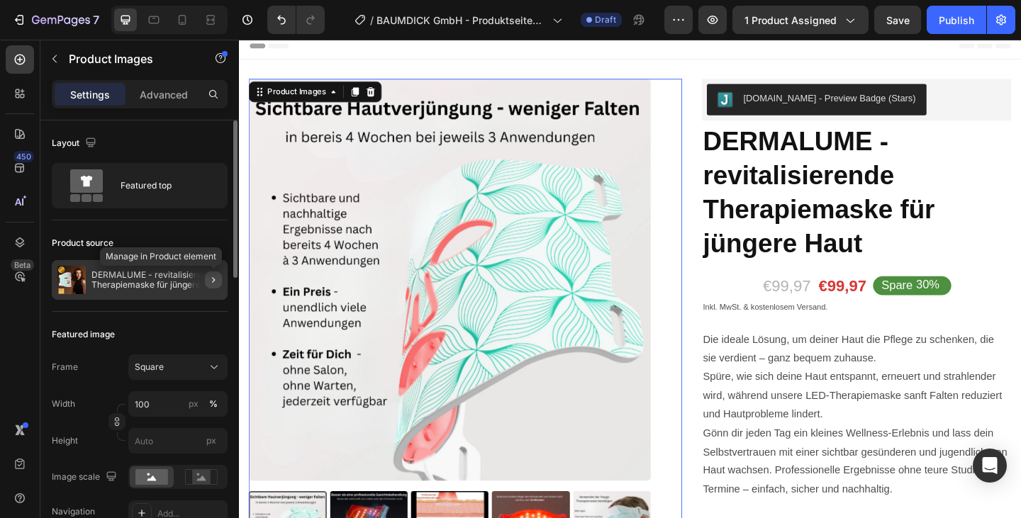
click at [214, 279] on icon "button" at bounding box center [213, 280] width 3 height 6
radio input "false"
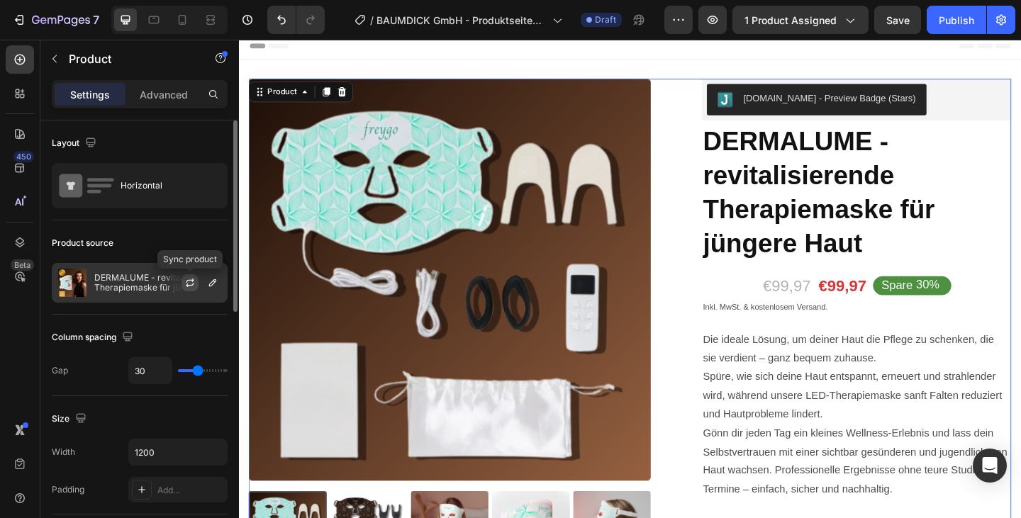
click at [190, 284] on icon "button" at bounding box center [189, 282] width 11 height 11
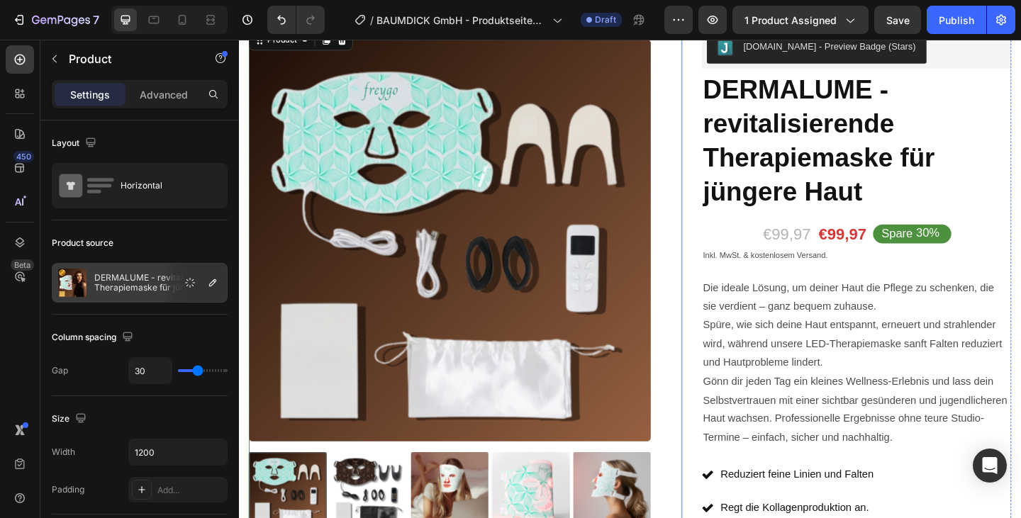
scroll to position [192, 0]
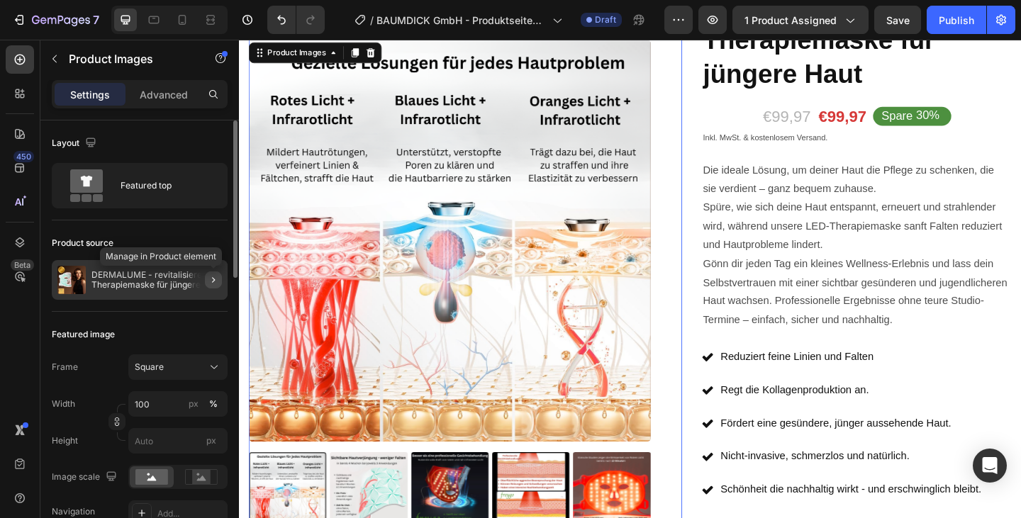
click at [213, 279] on icon "button" at bounding box center [213, 279] width 11 height 11
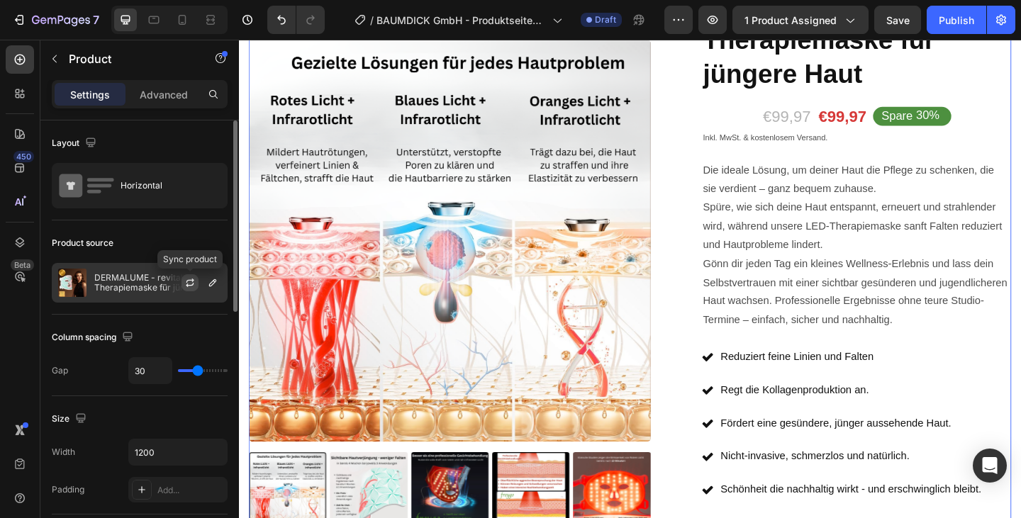
click at [188, 278] on icon "button" at bounding box center [189, 282] width 11 height 11
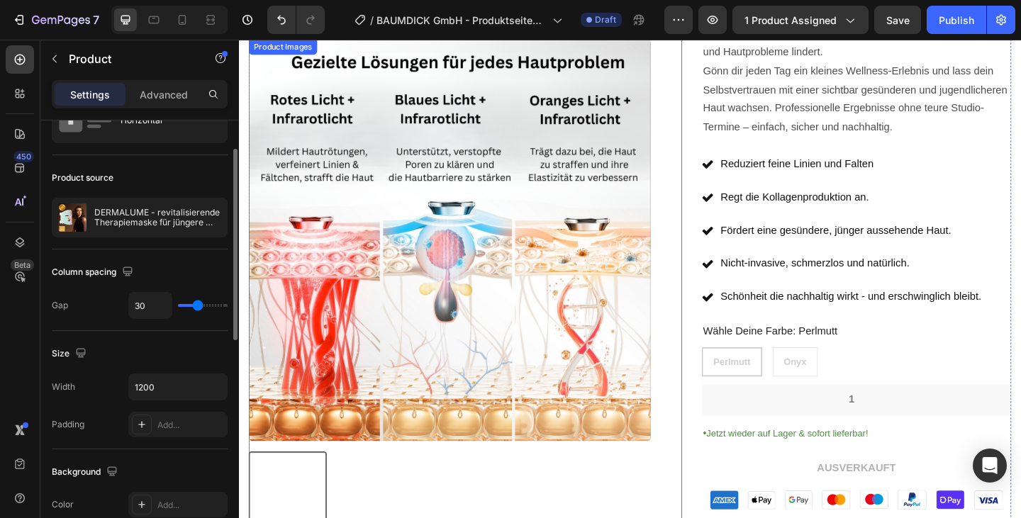
scroll to position [406, 0]
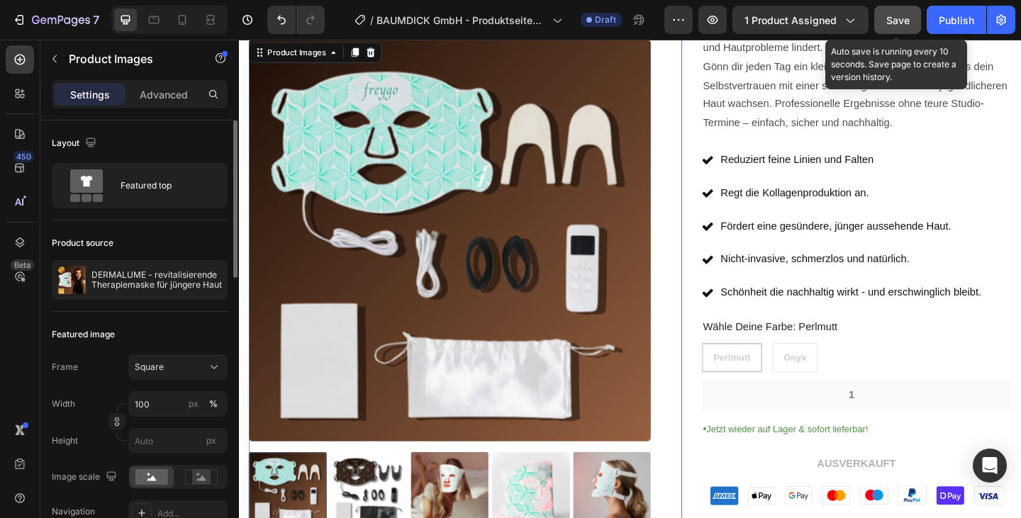
click at [897, 22] on span "Save" at bounding box center [897, 20] width 23 height 12
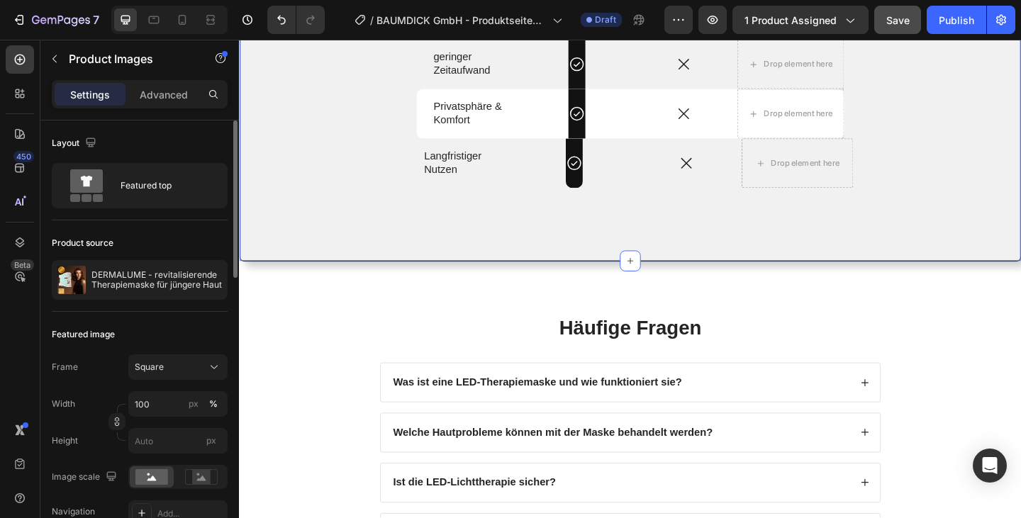
scroll to position [2860, 0]
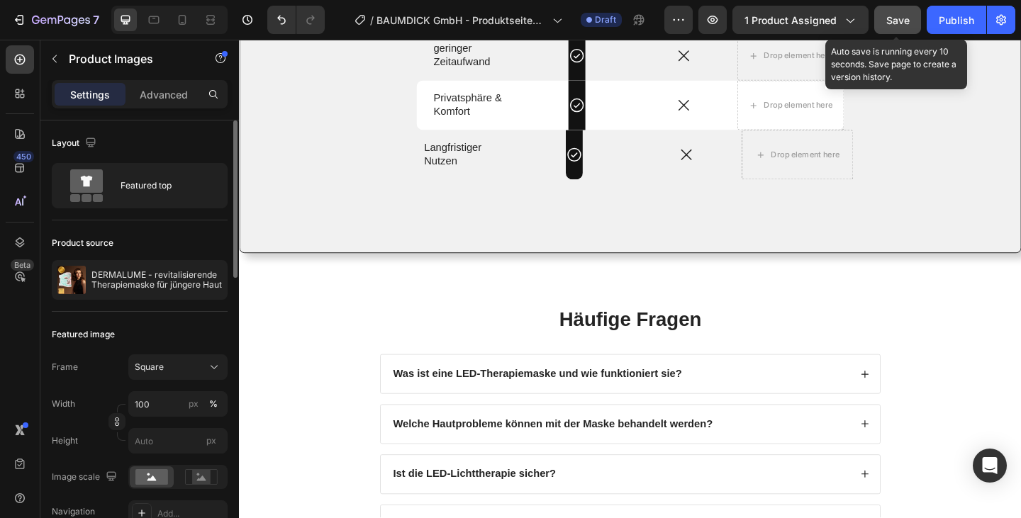
click at [894, 23] on span "Save" at bounding box center [897, 20] width 23 height 12
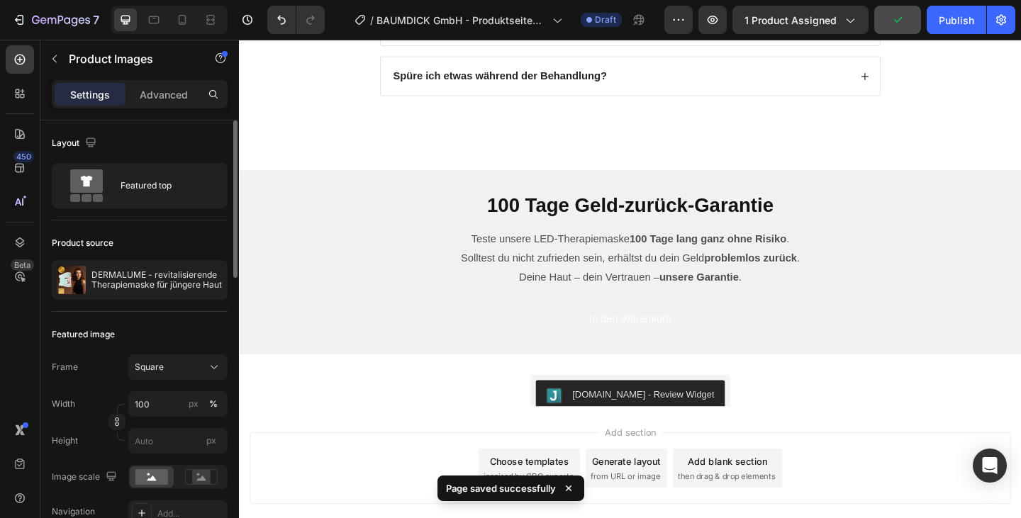
scroll to position [3450, 0]
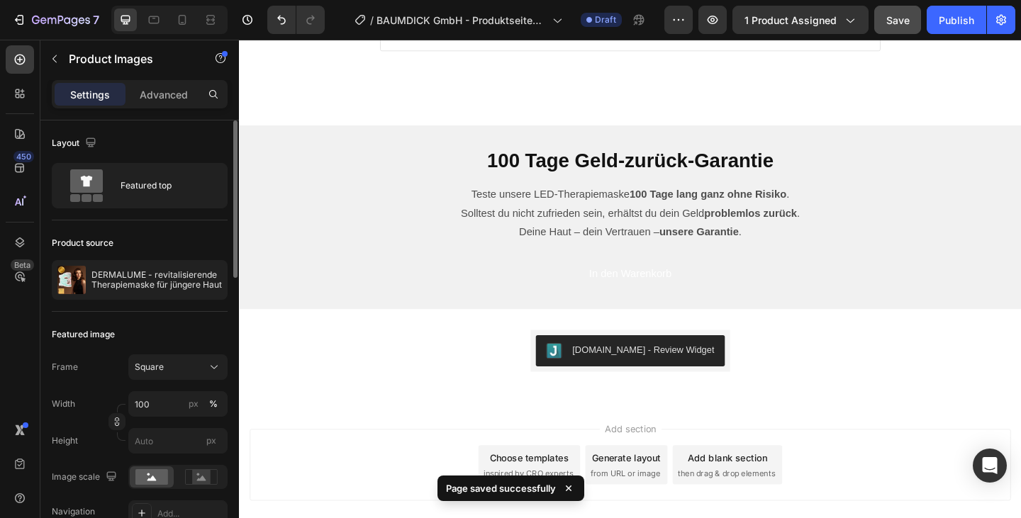
click at [924, 21] on div "Preview 1 product assigned Save Publish" at bounding box center [839, 20] width 351 height 28
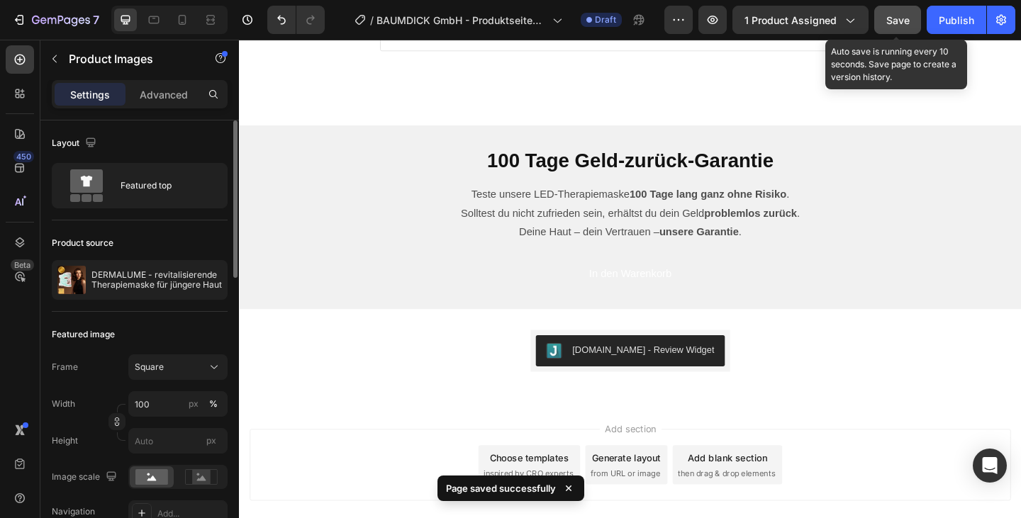
click at [913, 19] on button "Save" at bounding box center [897, 20] width 47 height 28
